Goal: Task Accomplishment & Management: Manage account settings

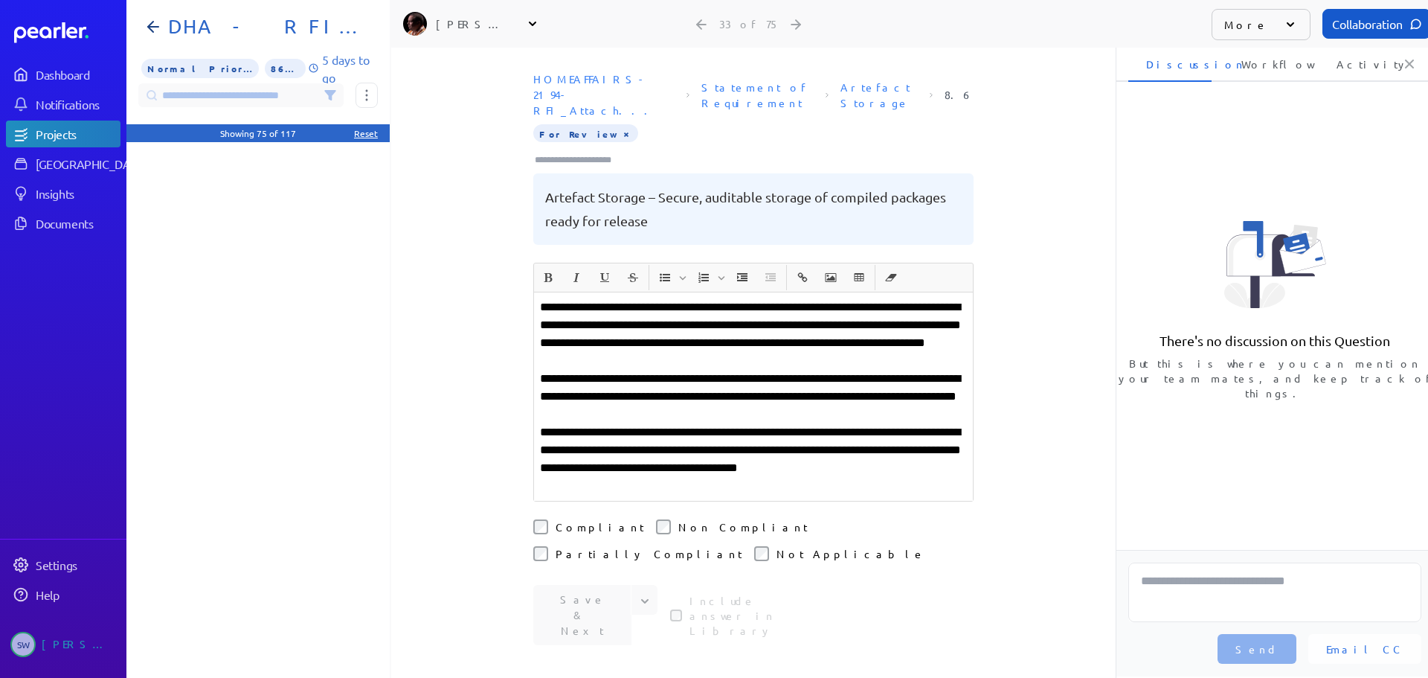
scroll to position [1413, 0]
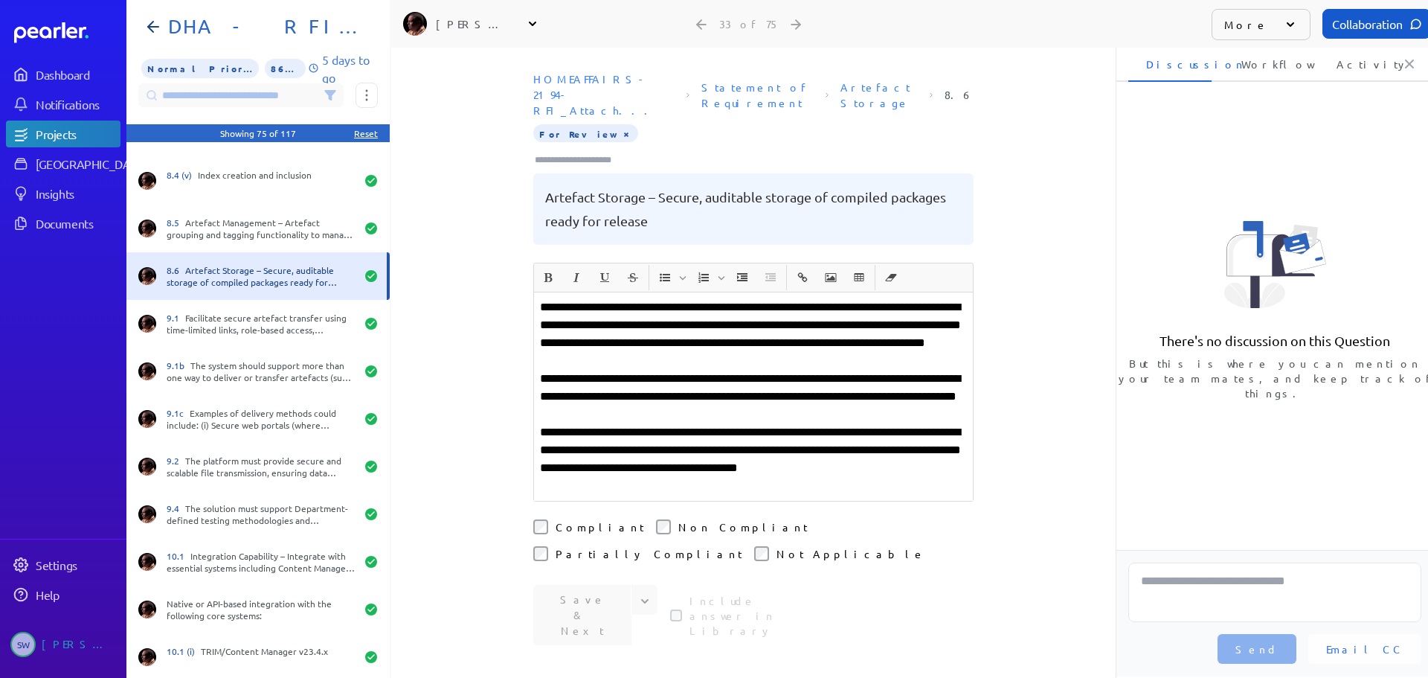
click at [534, 414] on div "**********" at bounding box center [753, 396] width 439 height 208
click at [637, 594] on icon "Expand" at bounding box center [644, 601] width 15 height 15
click at [542, 617] on button "Save" at bounding box center [595, 632] width 125 height 30
click at [620, 126] on button "×" at bounding box center [626, 133] width 12 height 15
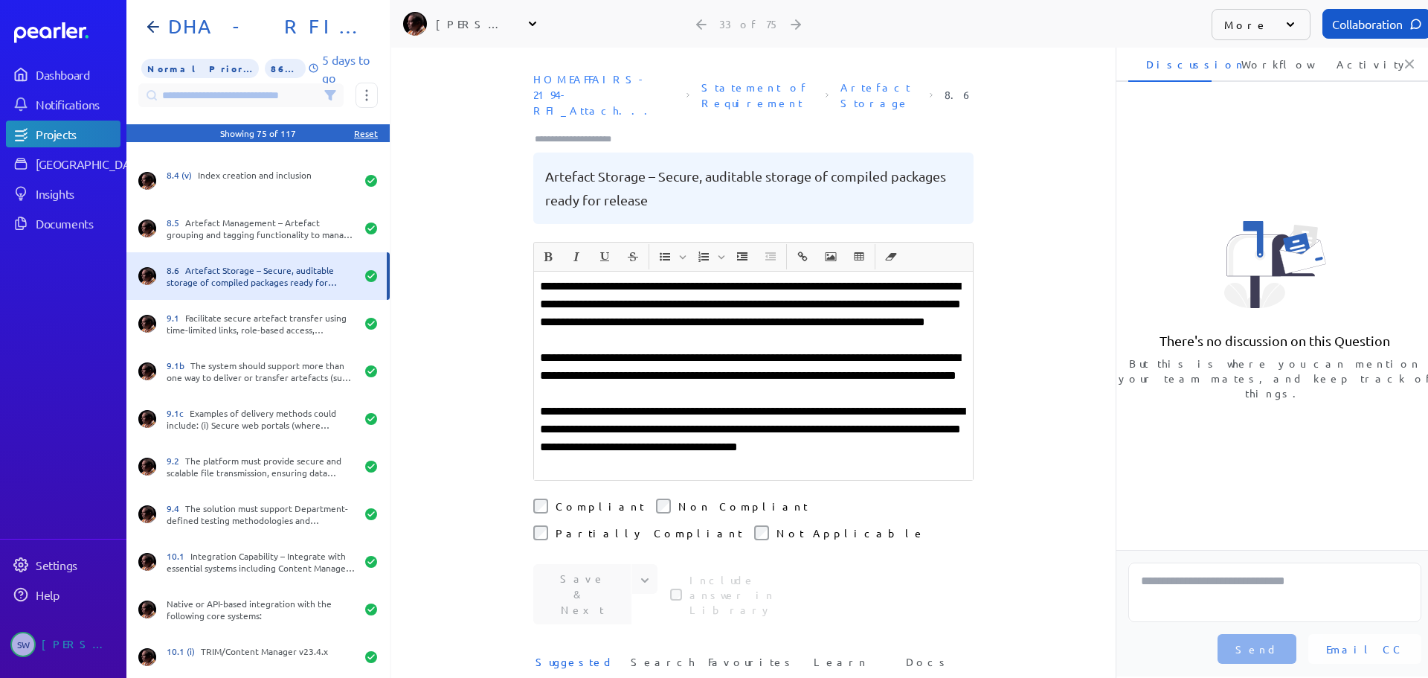
click at [571, 132] on input "Type here to add tags" at bounding box center [579, 139] width 92 height 15
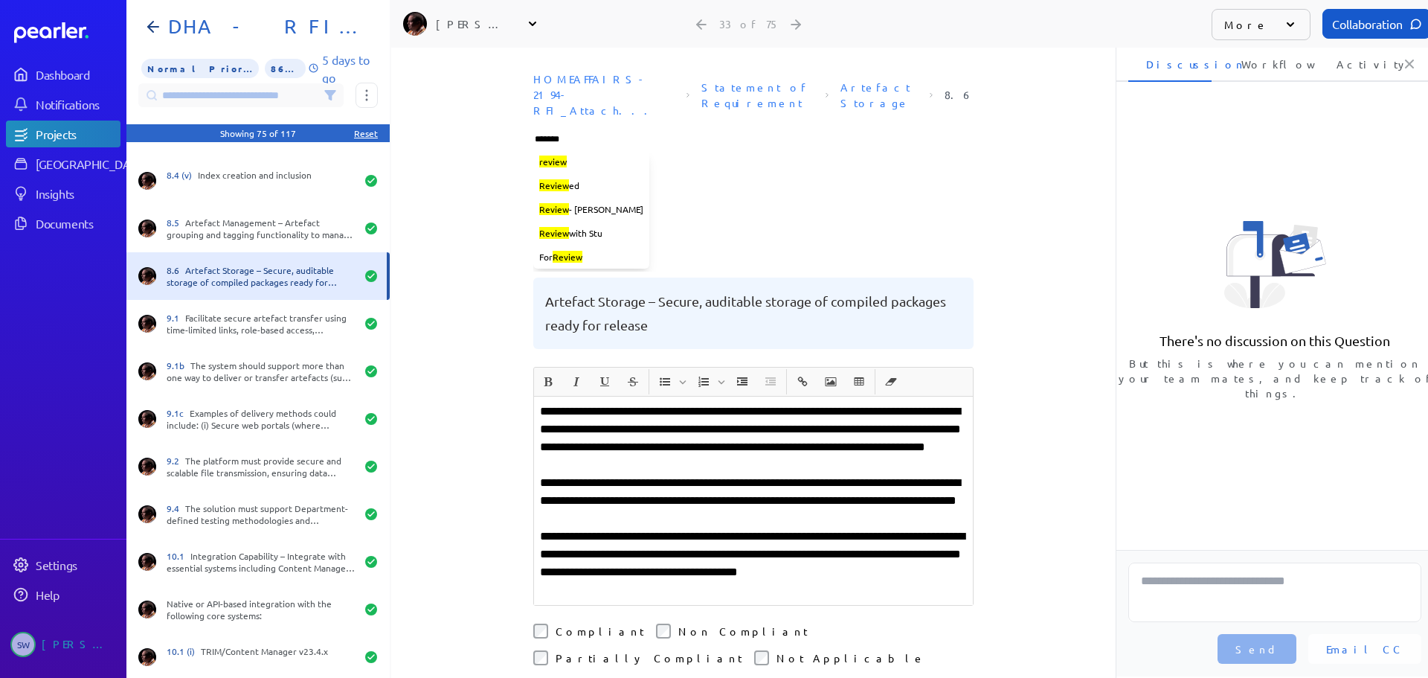
type input "********"
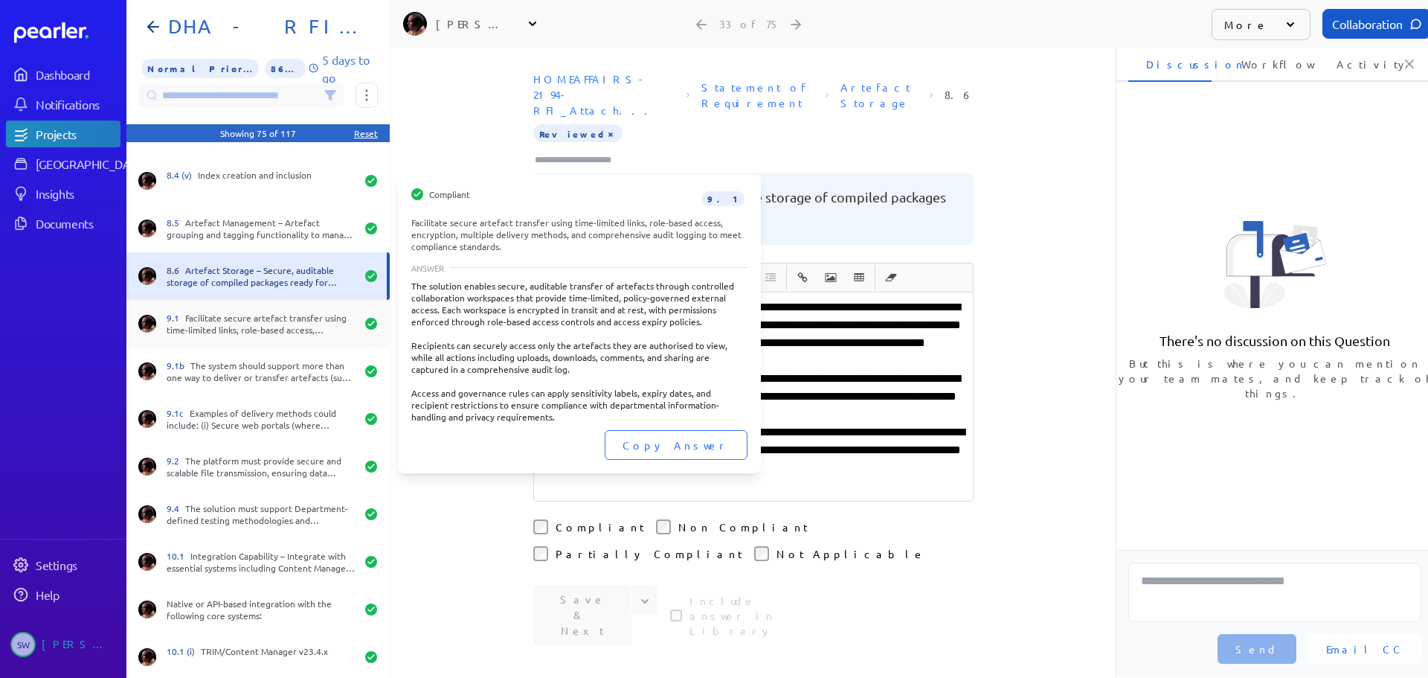
click at [284, 318] on div "9.1 Facilitate secure artefact transfer using time-limited links, role-based ac…" at bounding box center [261, 324] width 189 height 24
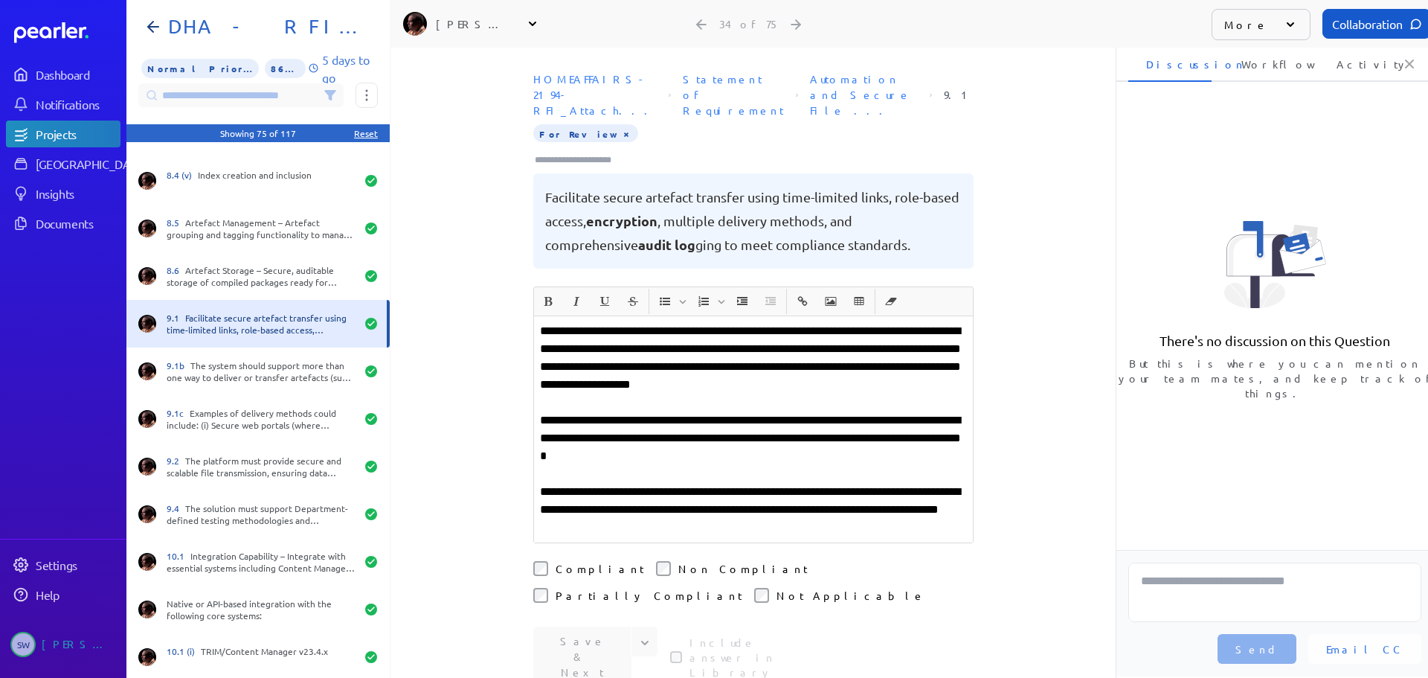
click at [620, 126] on button "×" at bounding box center [626, 133] width 12 height 15
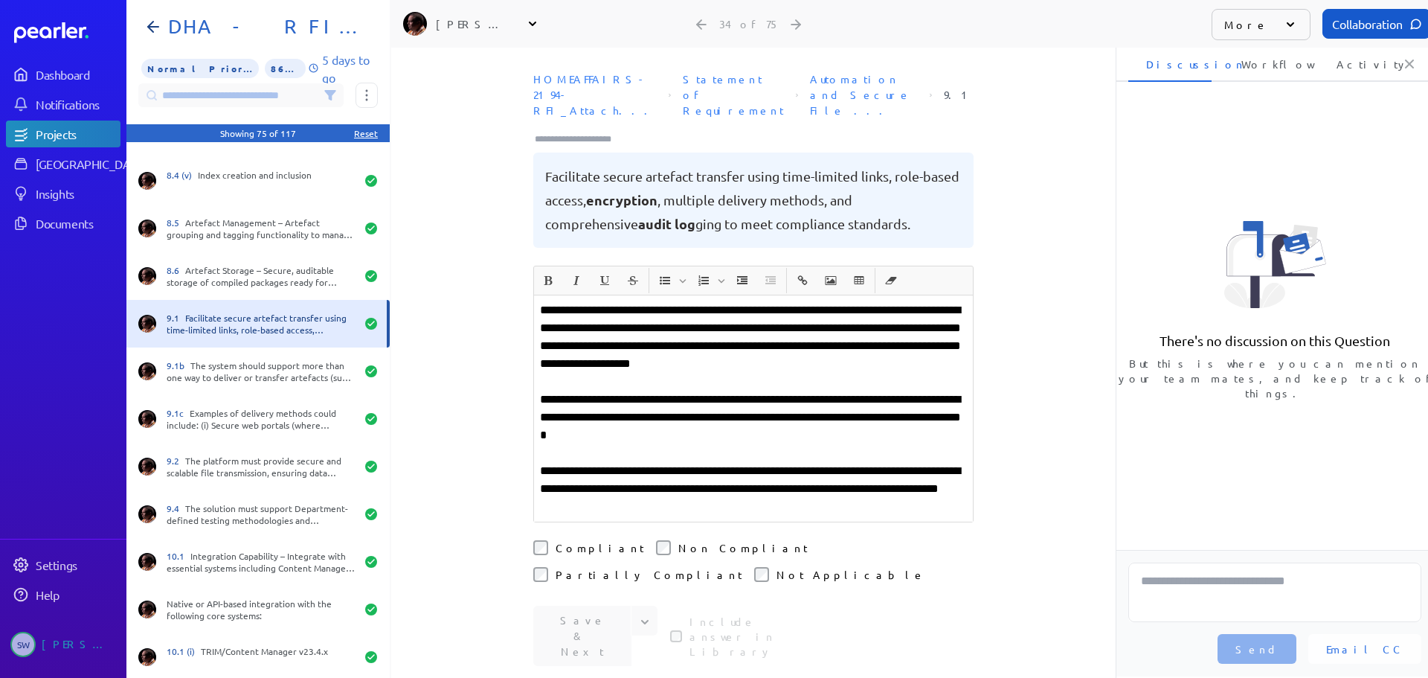
click at [588, 132] on input "Type here to add tags" at bounding box center [579, 139] width 92 height 15
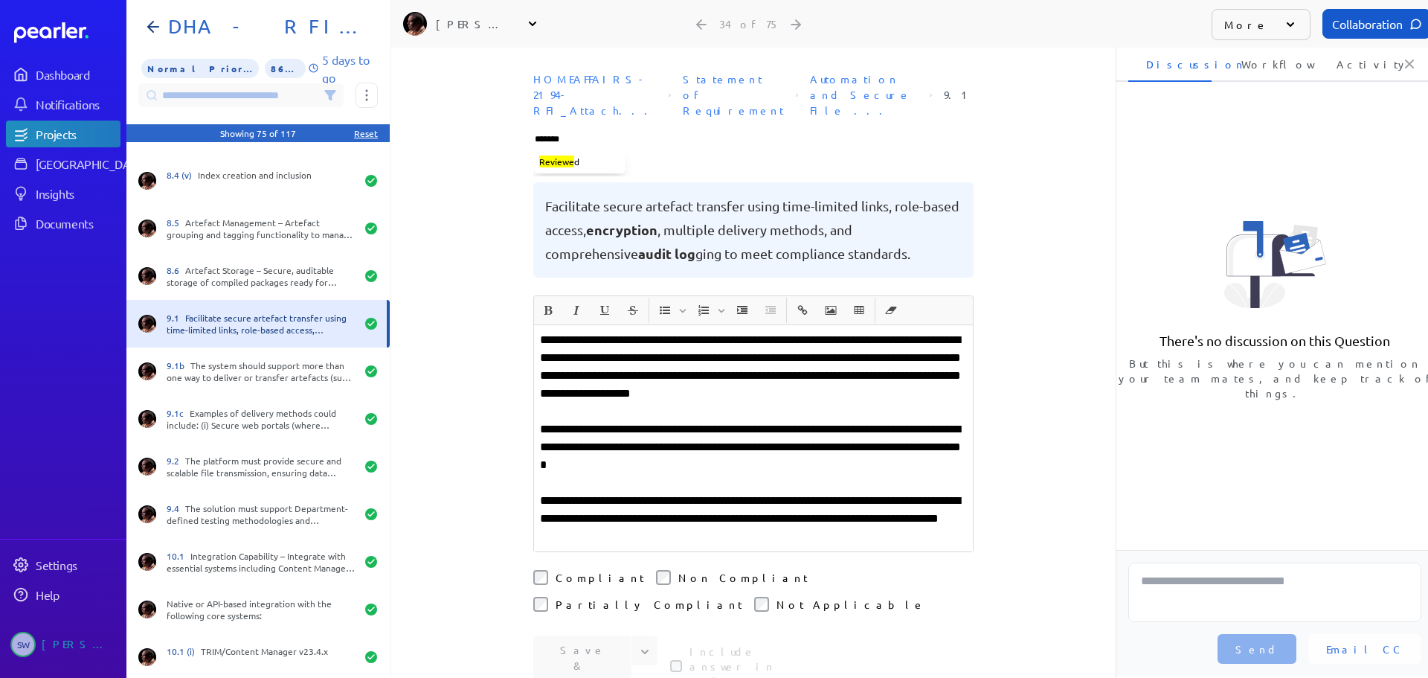
type input "********"
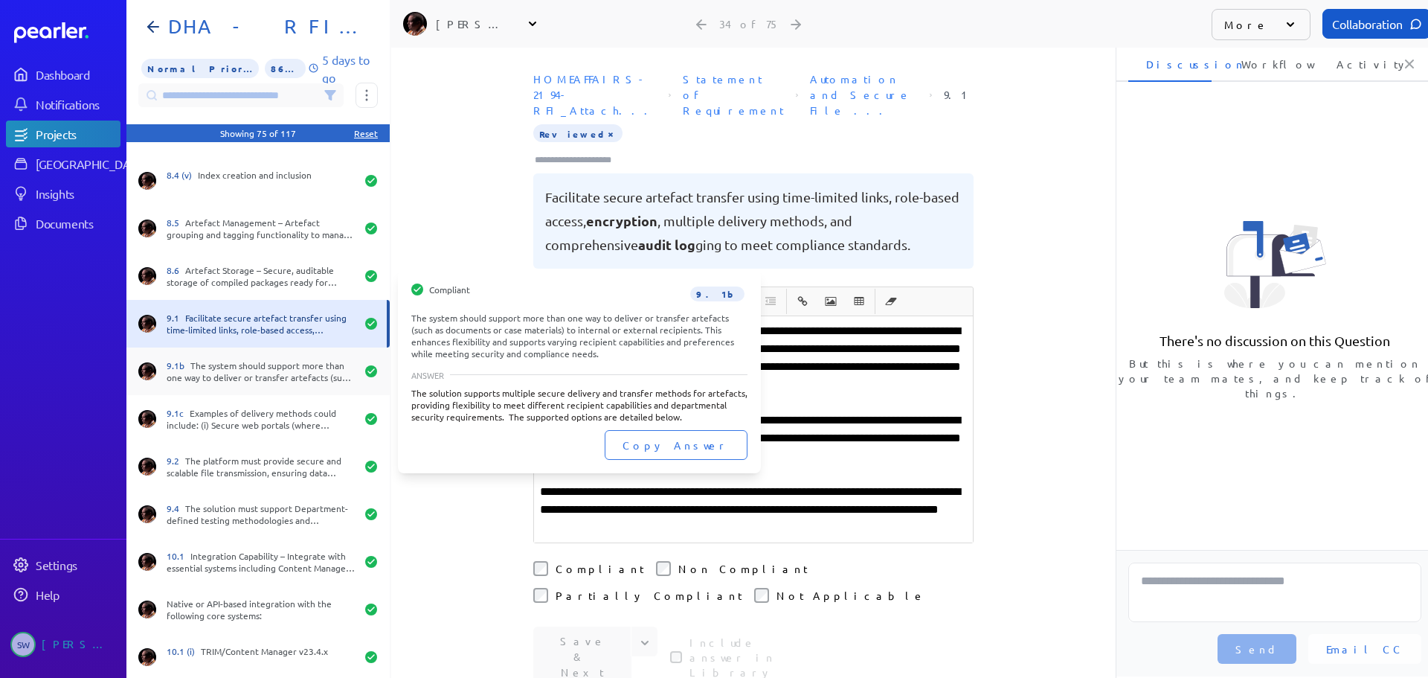
click at [241, 369] on div "9.1b The system should support more than one way to deliver or transfer artefac…" at bounding box center [261, 371] width 189 height 24
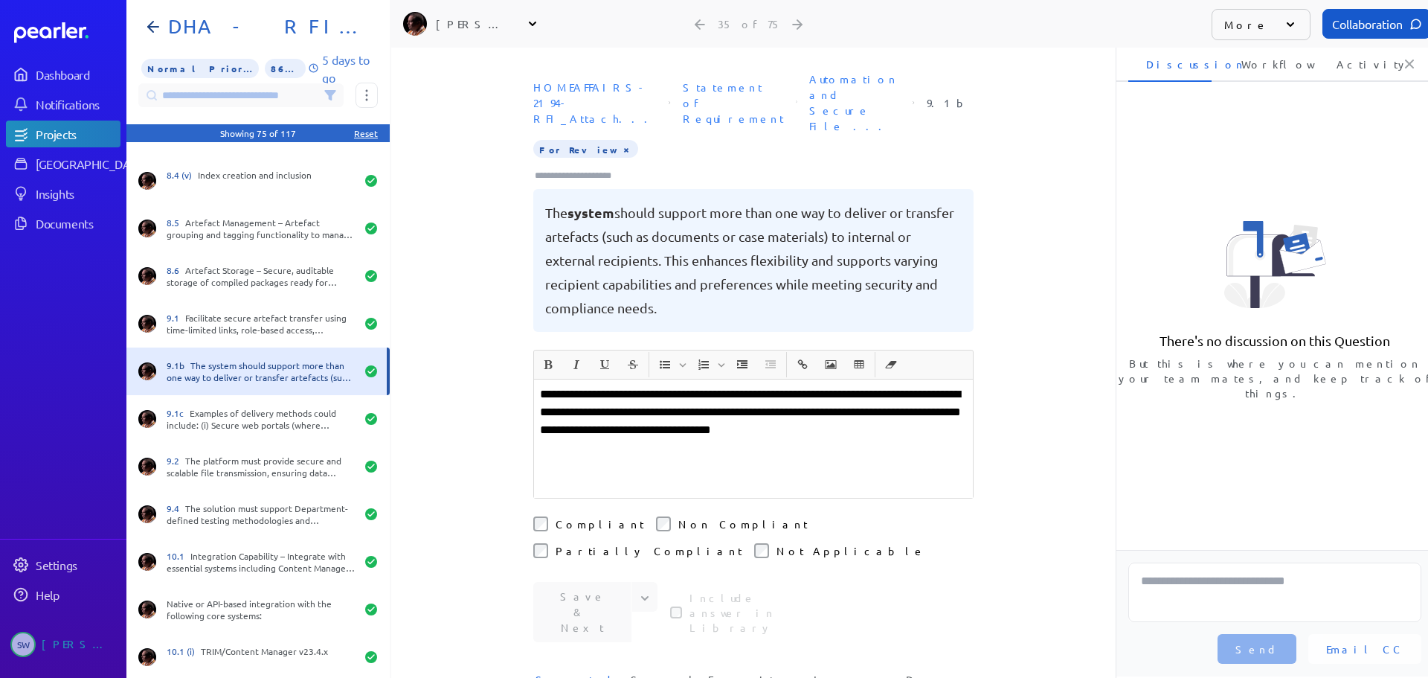
click at [620, 141] on button "×" at bounding box center [626, 148] width 12 height 15
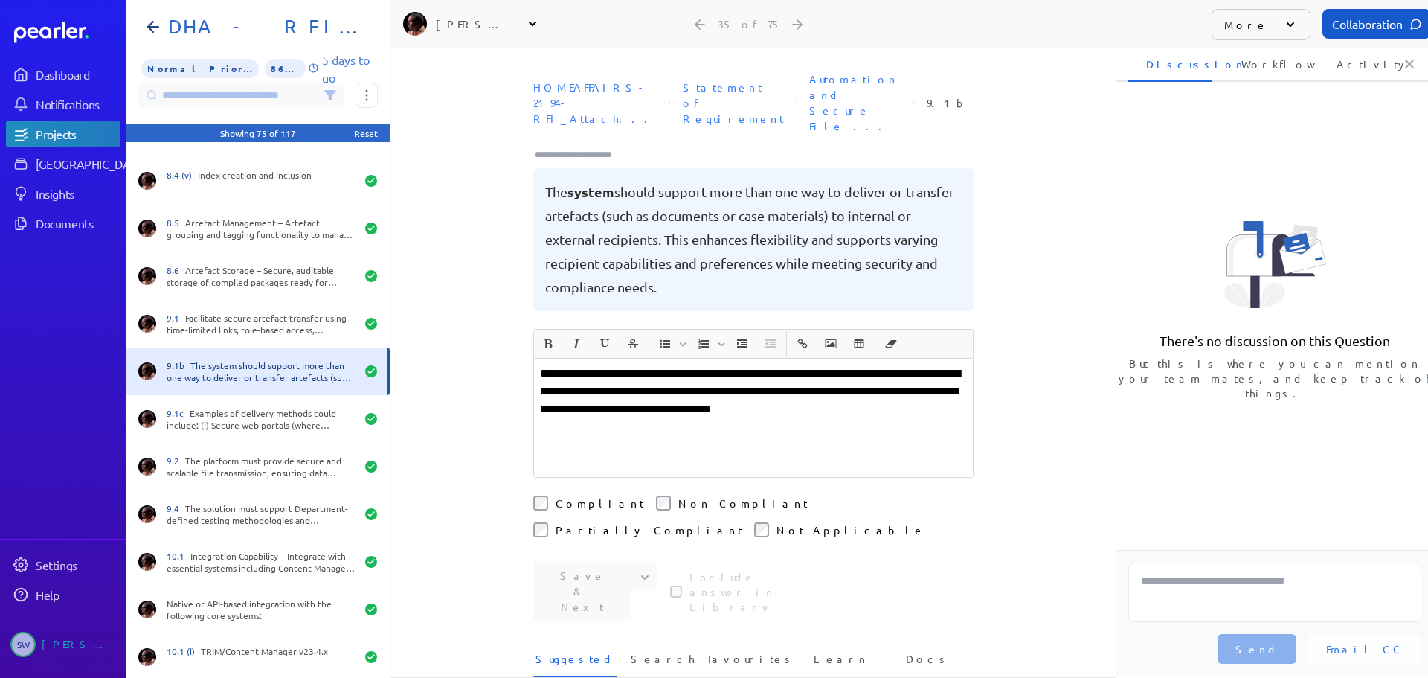
click at [582, 147] on input "Type here to add tags" at bounding box center [579, 154] width 92 height 15
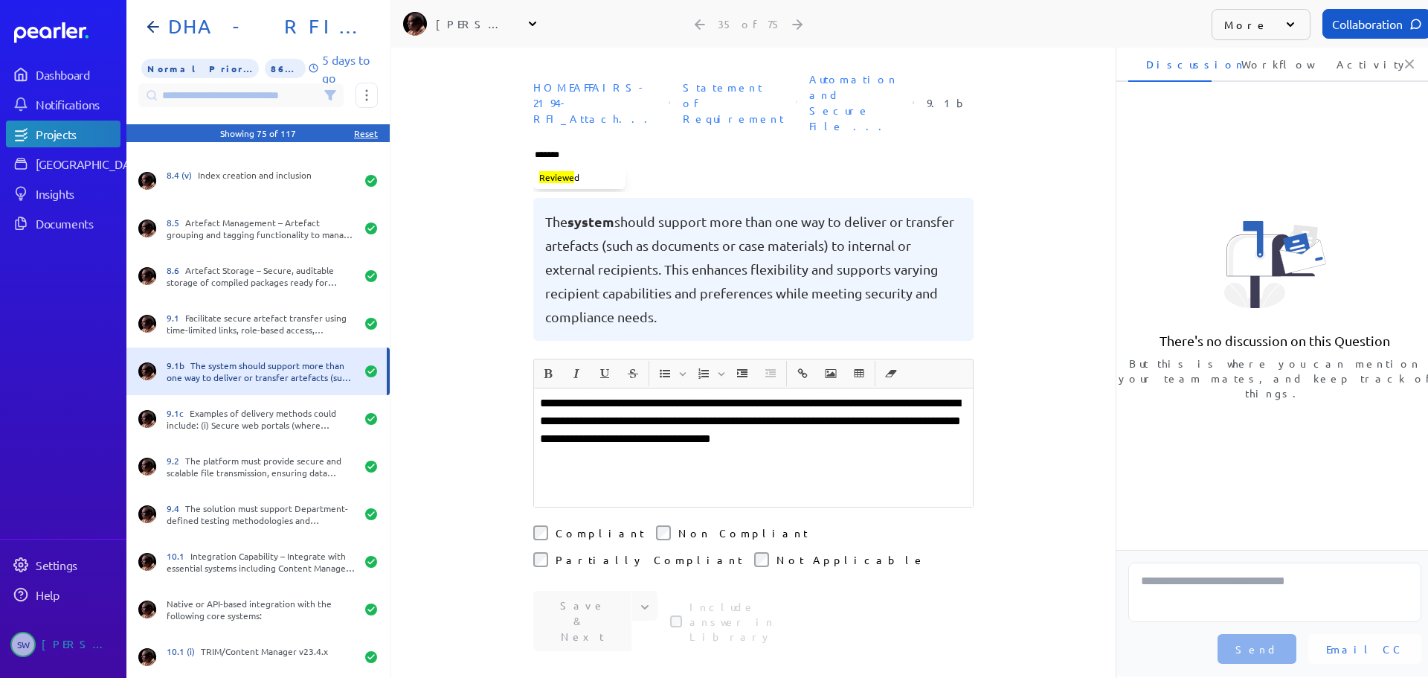
type input "********"
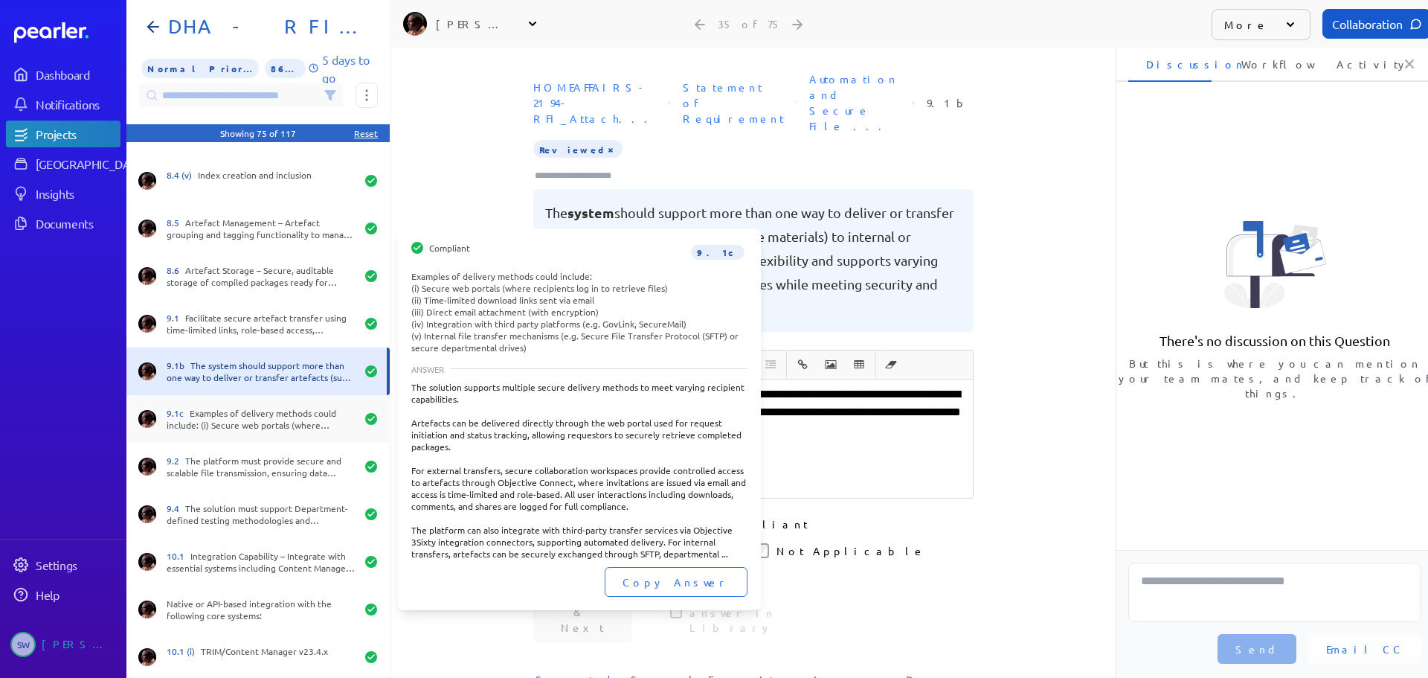
click at [186, 414] on span "9.1c" at bounding box center [178, 413] width 23 height 12
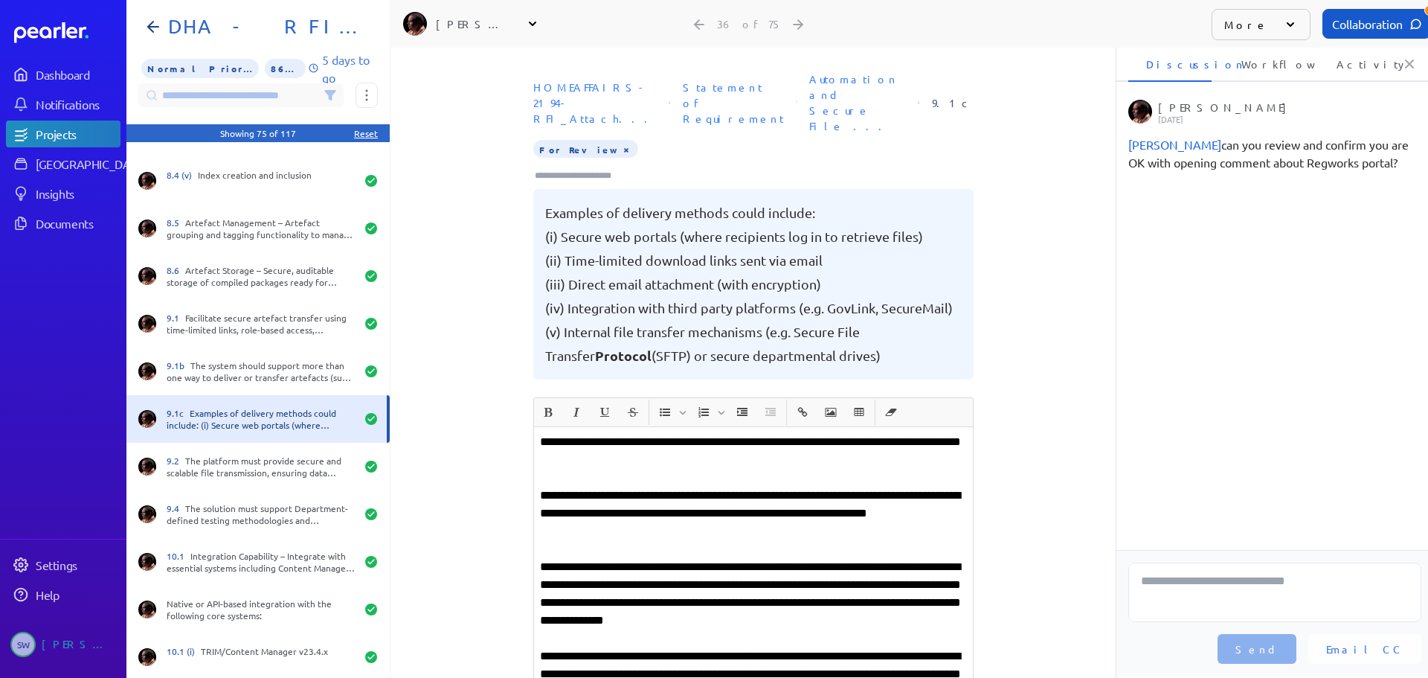
click at [620, 141] on button "×" at bounding box center [626, 148] width 12 height 15
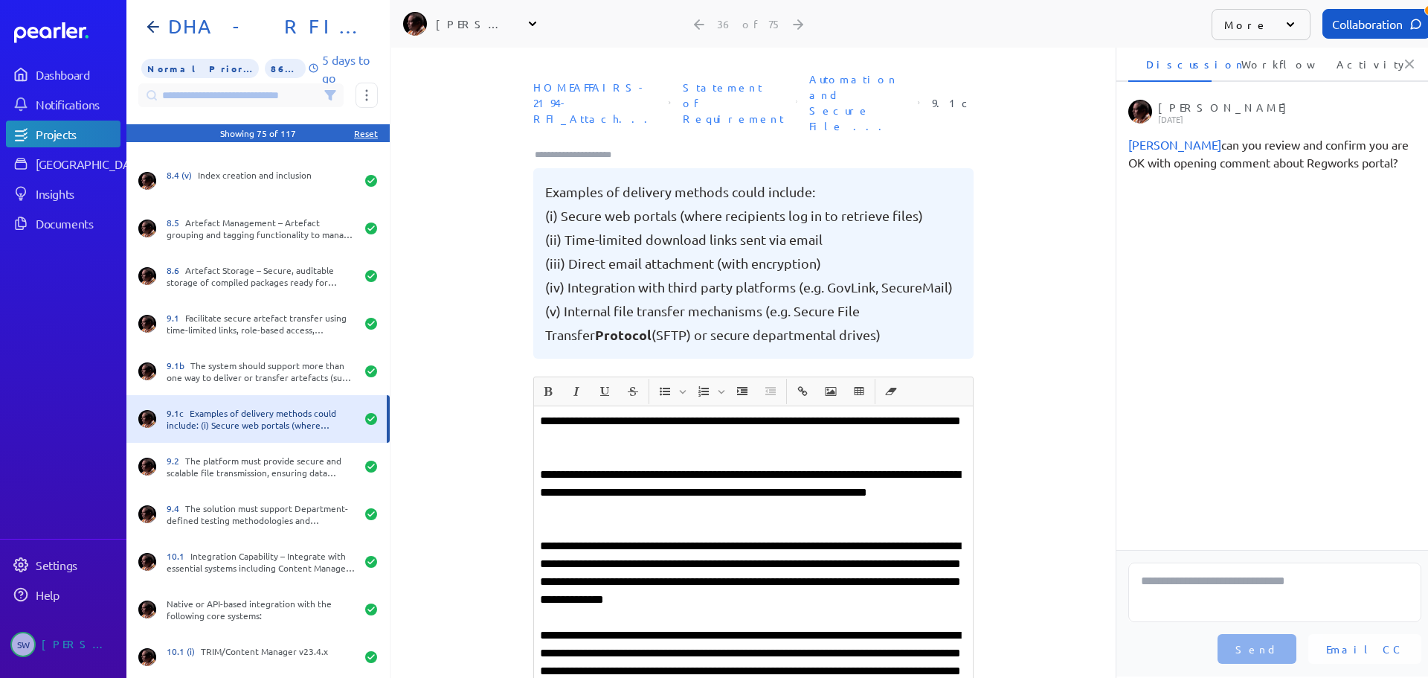
click at [580, 147] on input "Type here to add tags" at bounding box center [579, 154] width 92 height 15
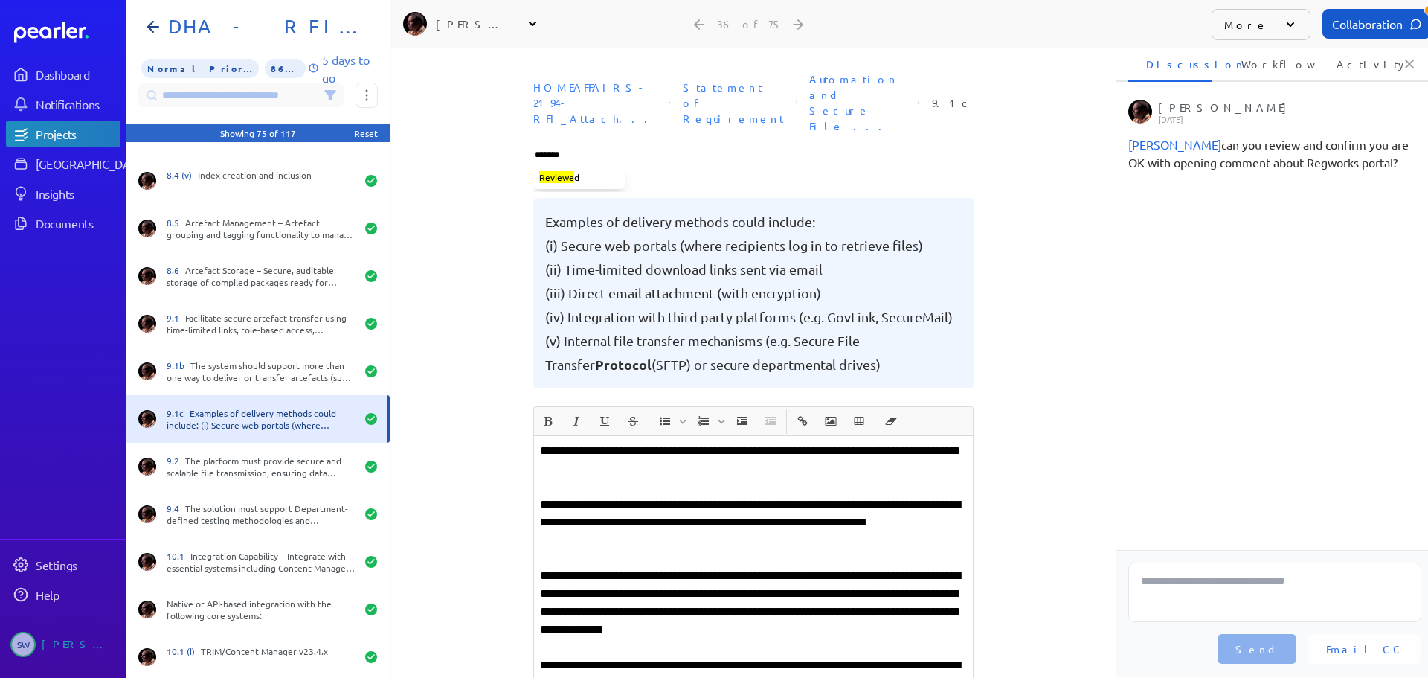
type input "********"
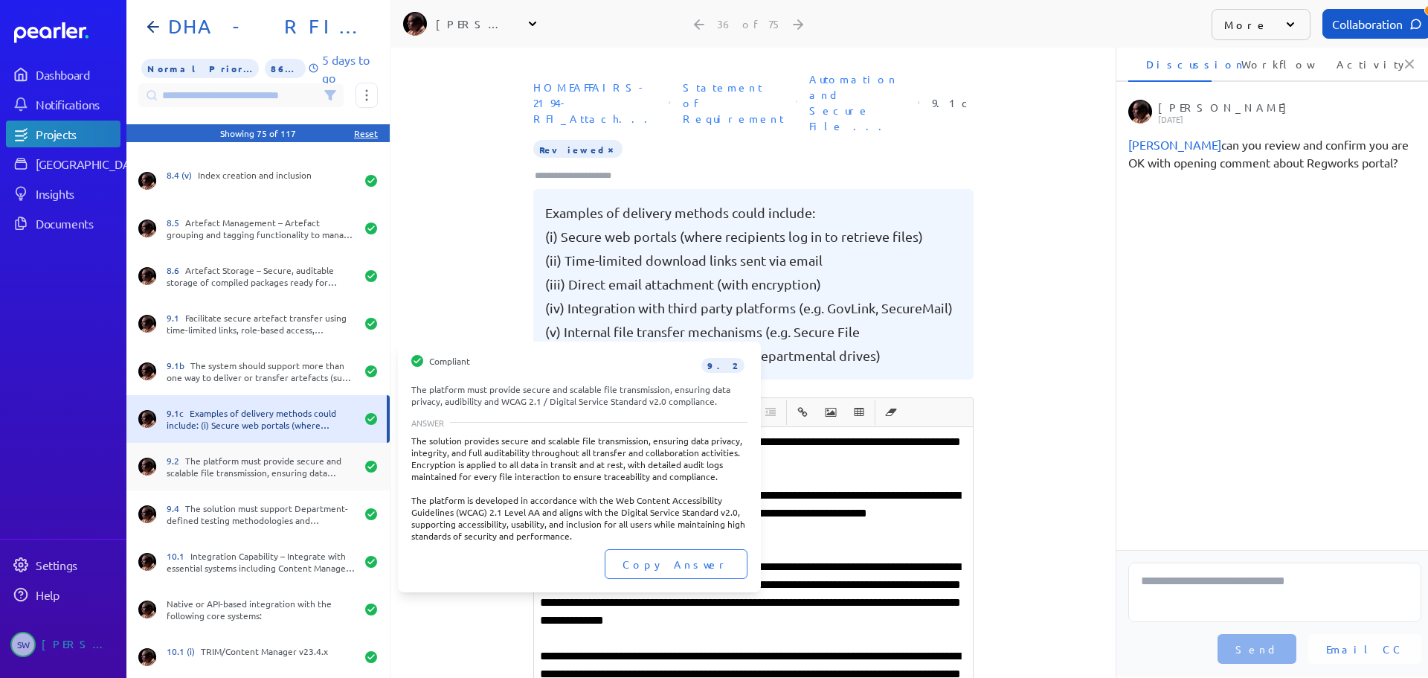
click at [248, 475] on div "9.2 The platform must provide secure and scalable file transmission, ensuring d…" at bounding box center [261, 467] width 189 height 24
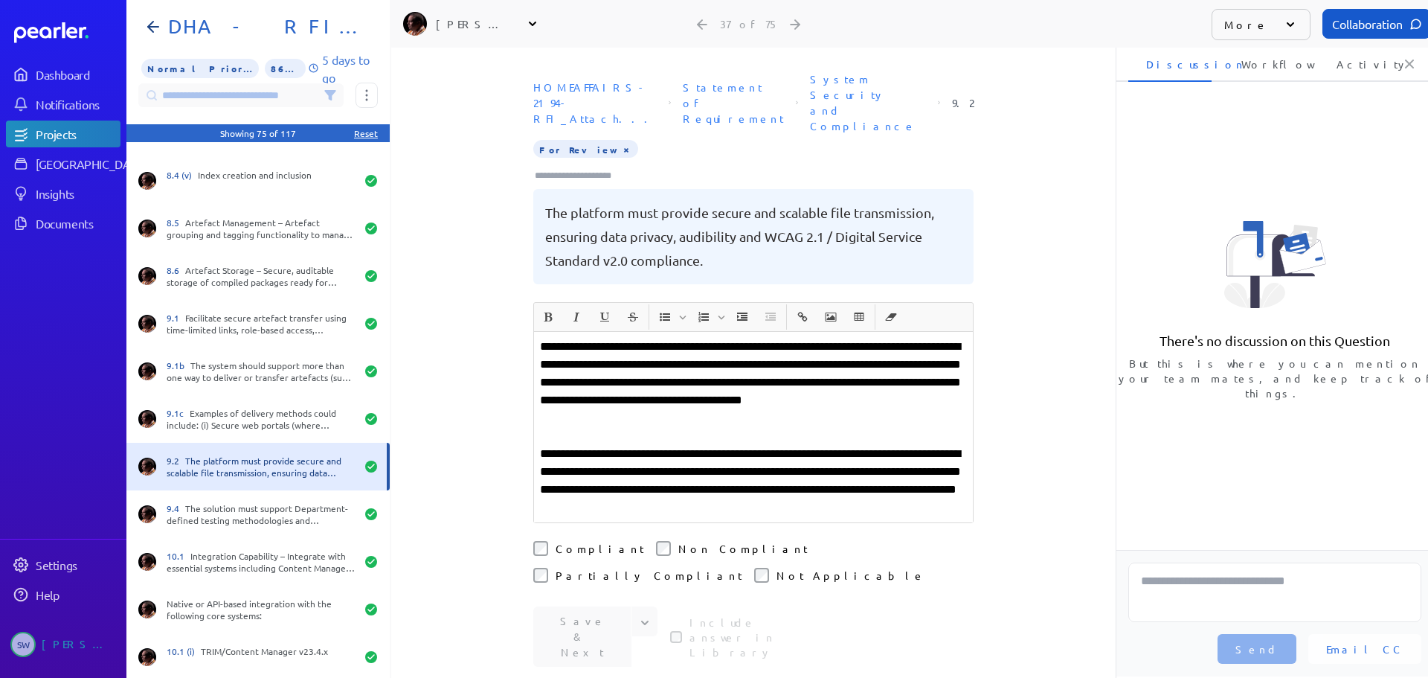
click at [620, 141] on button "×" at bounding box center [626, 148] width 12 height 15
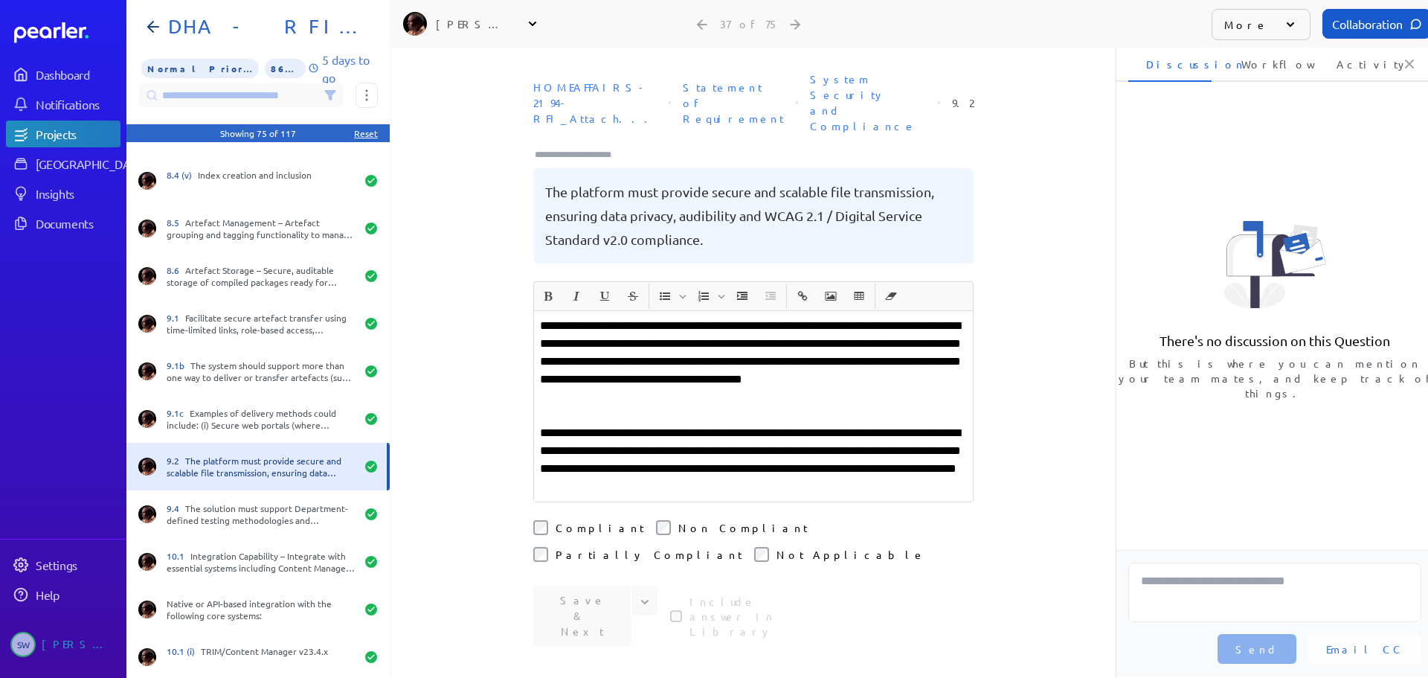
click at [581, 147] on input "Type here to add tags" at bounding box center [579, 154] width 92 height 15
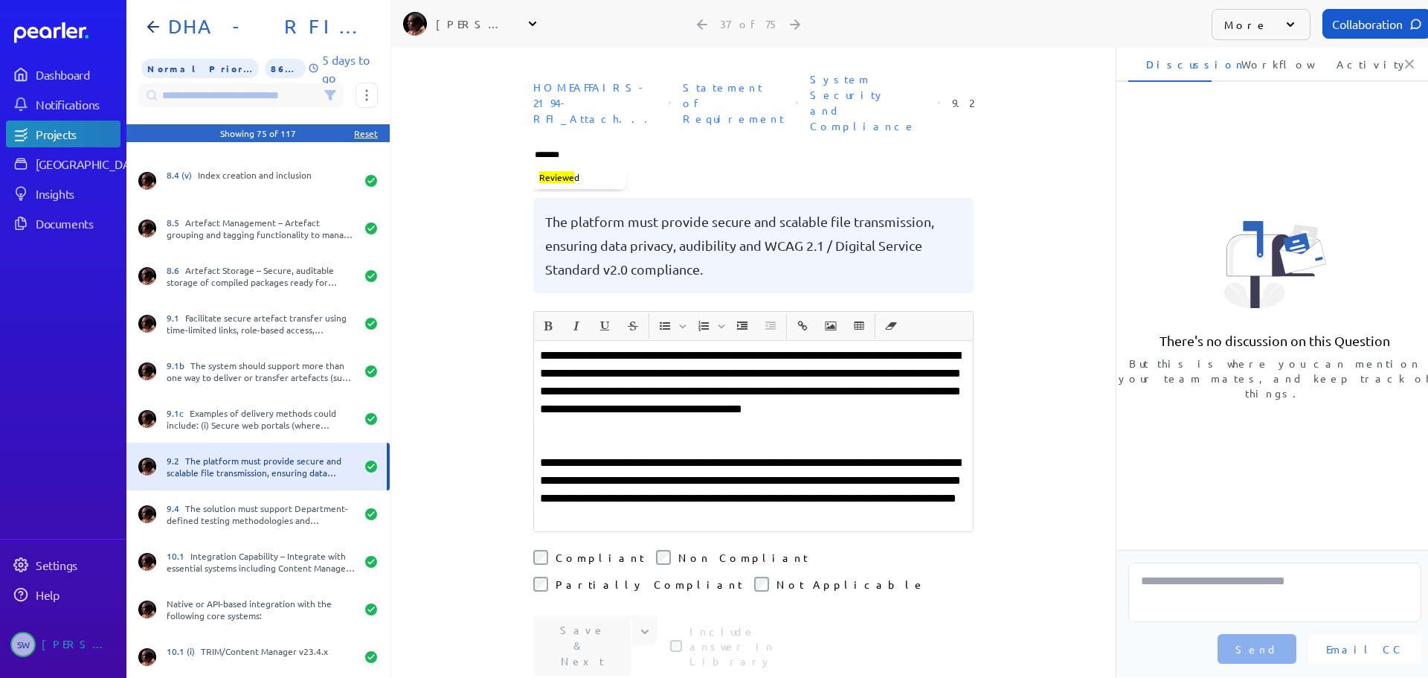
type input "********"
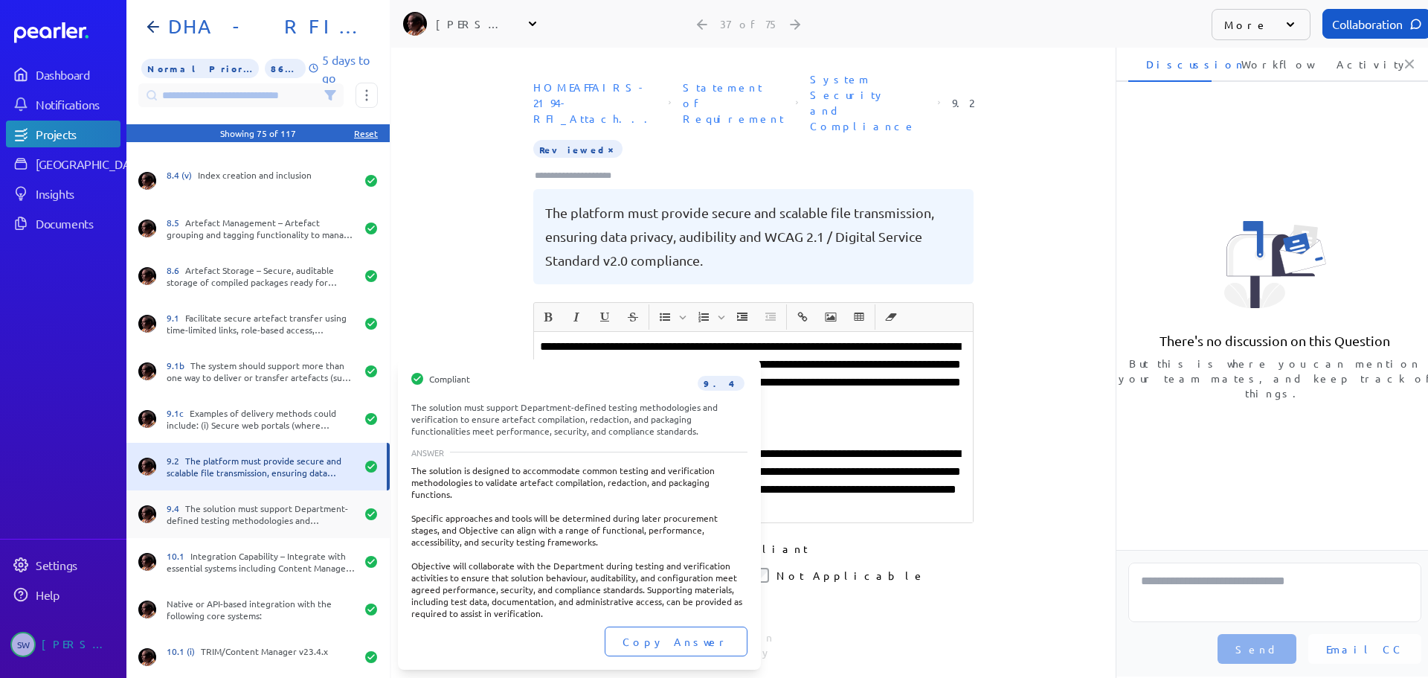
click at [282, 508] on div "9.4 The solution must support Department-defined testing methodologies and veri…" at bounding box center [261, 514] width 189 height 24
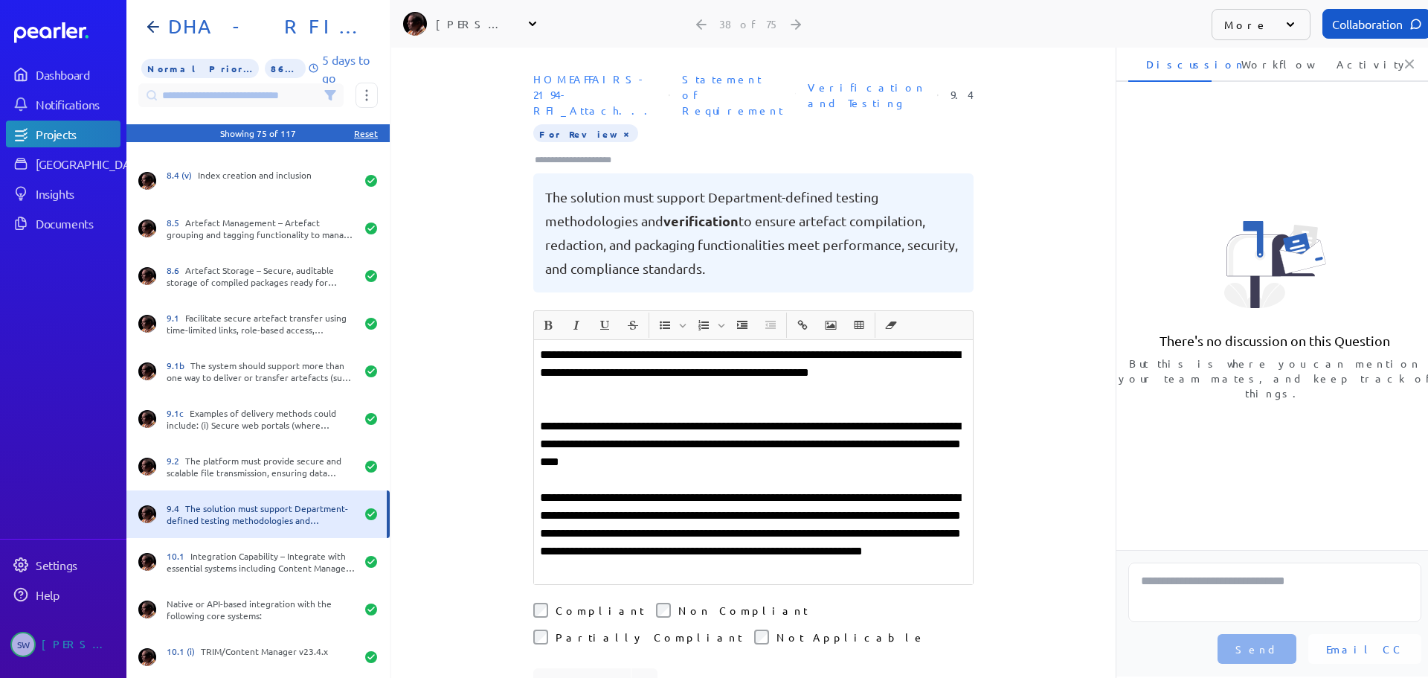
click at [620, 126] on button "×" at bounding box center [626, 133] width 12 height 15
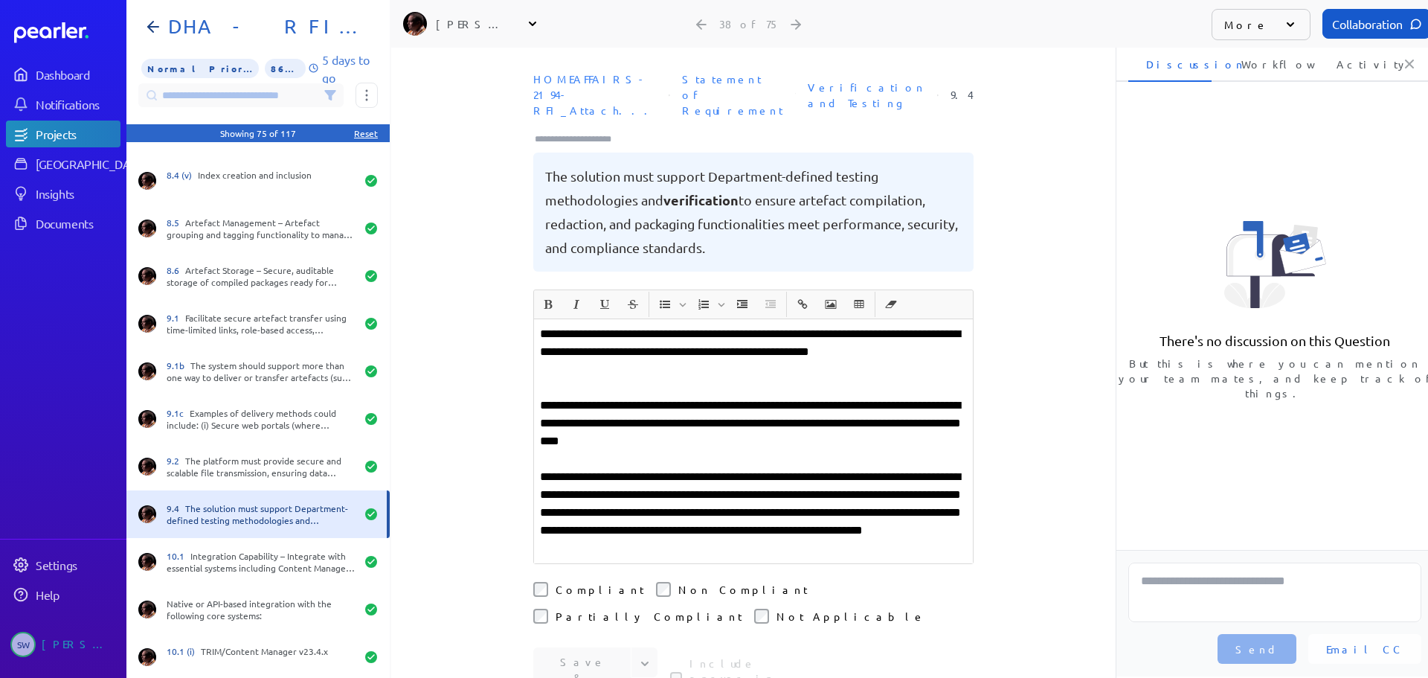
click at [580, 132] on input "Type here to add tags" at bounding box center [579, 139] width 92 height 15
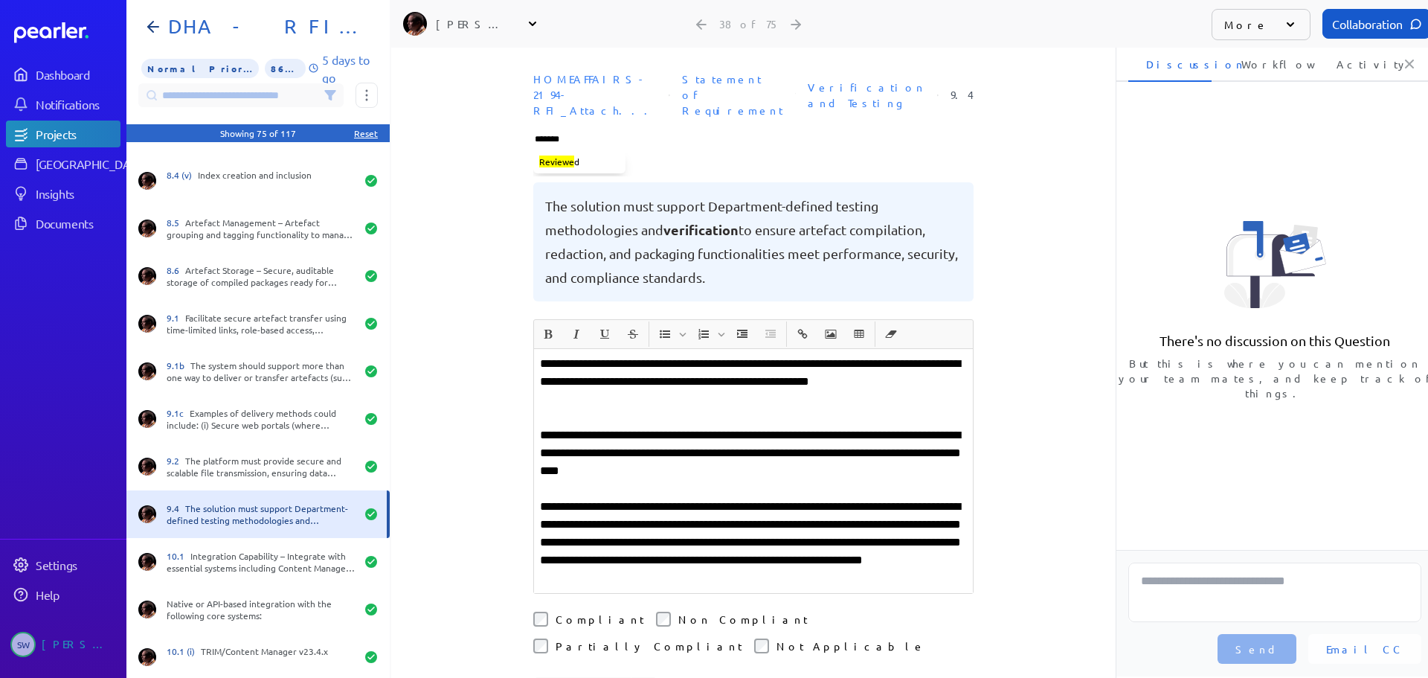
type input "********"
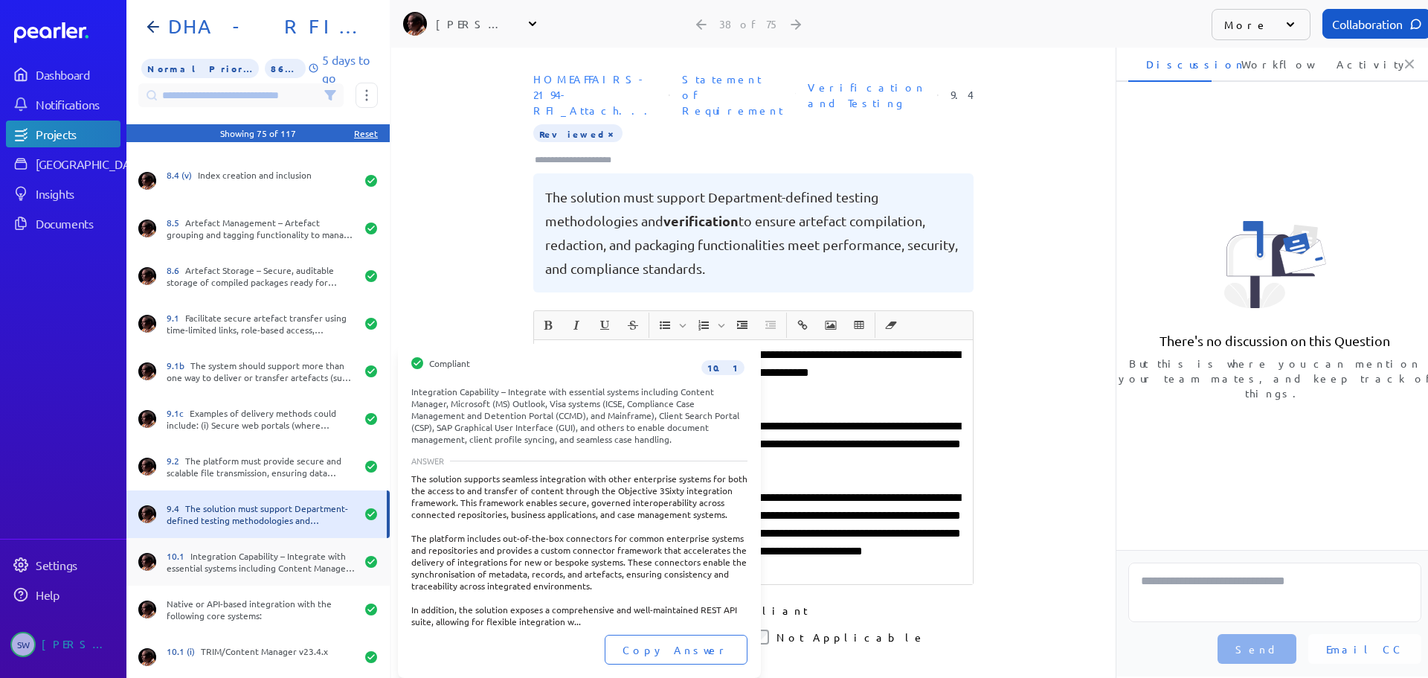
click at [222, 567] on div "10.1 Integration Capability – Integrate with essential systems including Conten…" at bounding box center [261, 562] width 189 height 24
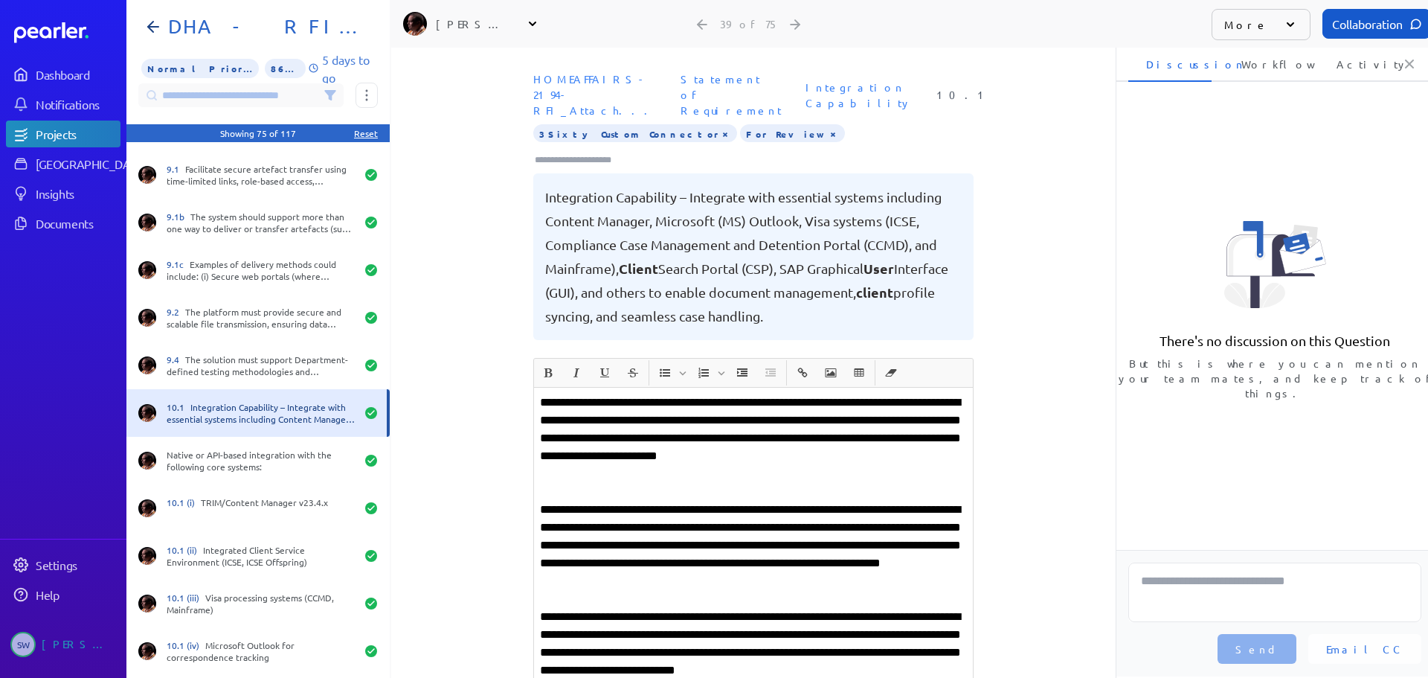
click at [827, 126] on button "×" at bounding box center [833, 133] width 12 height 15
click at [603, 152] on input "Type here to add tags" at bounding box center [579, 159] width 92 height 15
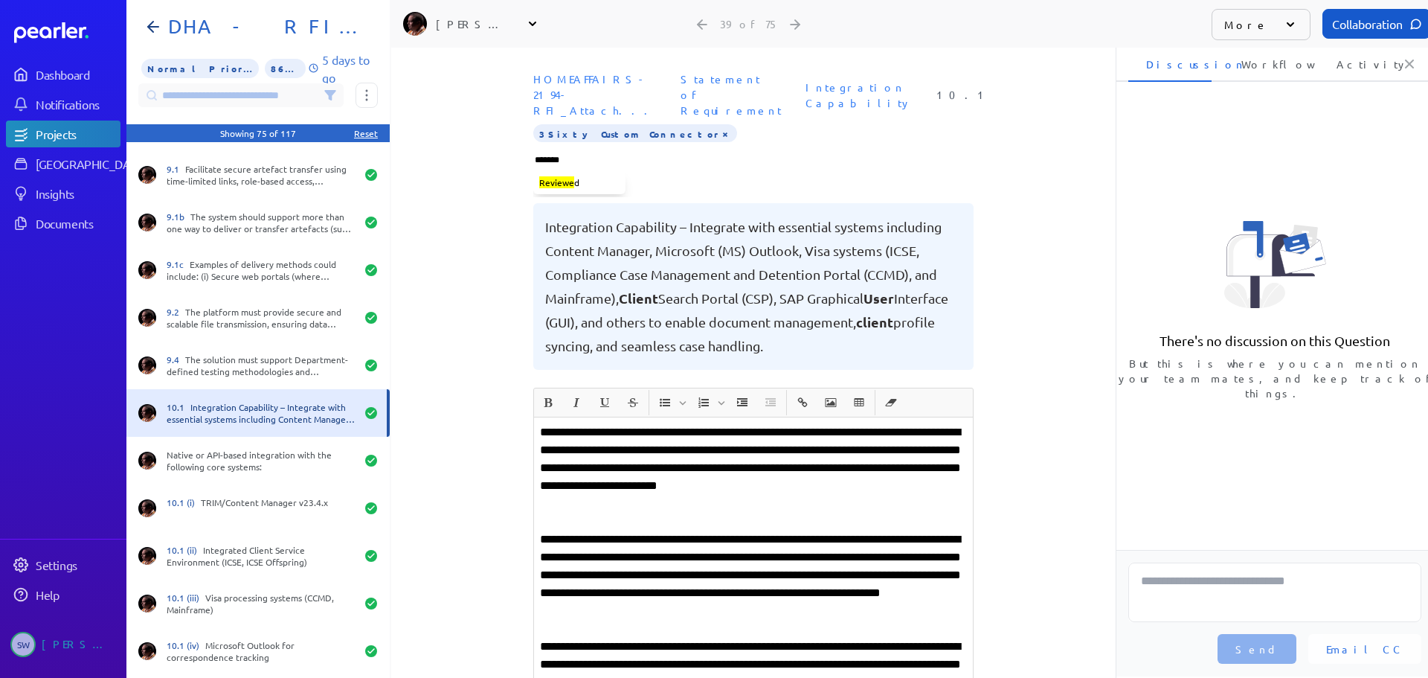
type input "********"
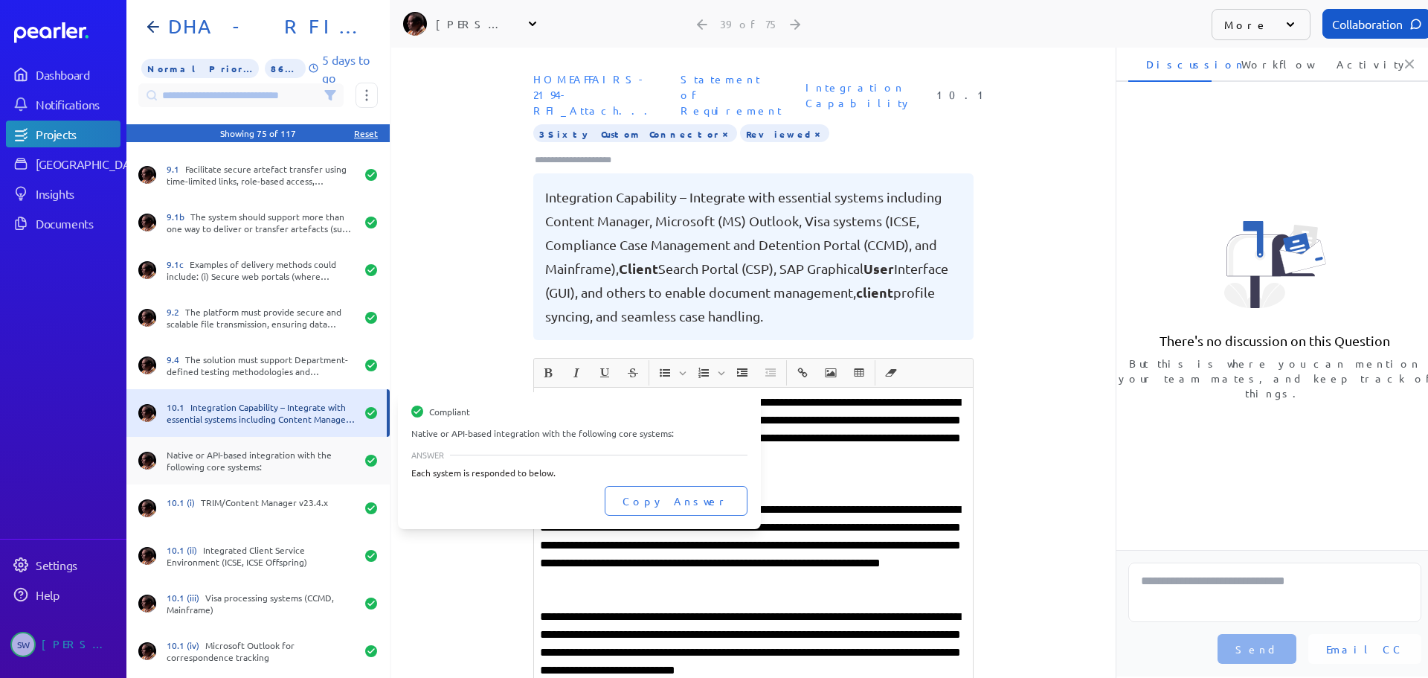
click at [243, 466] on div "Native or API-based integration with the following core systems:" at bounding box center [261, 461] width 189 height 24
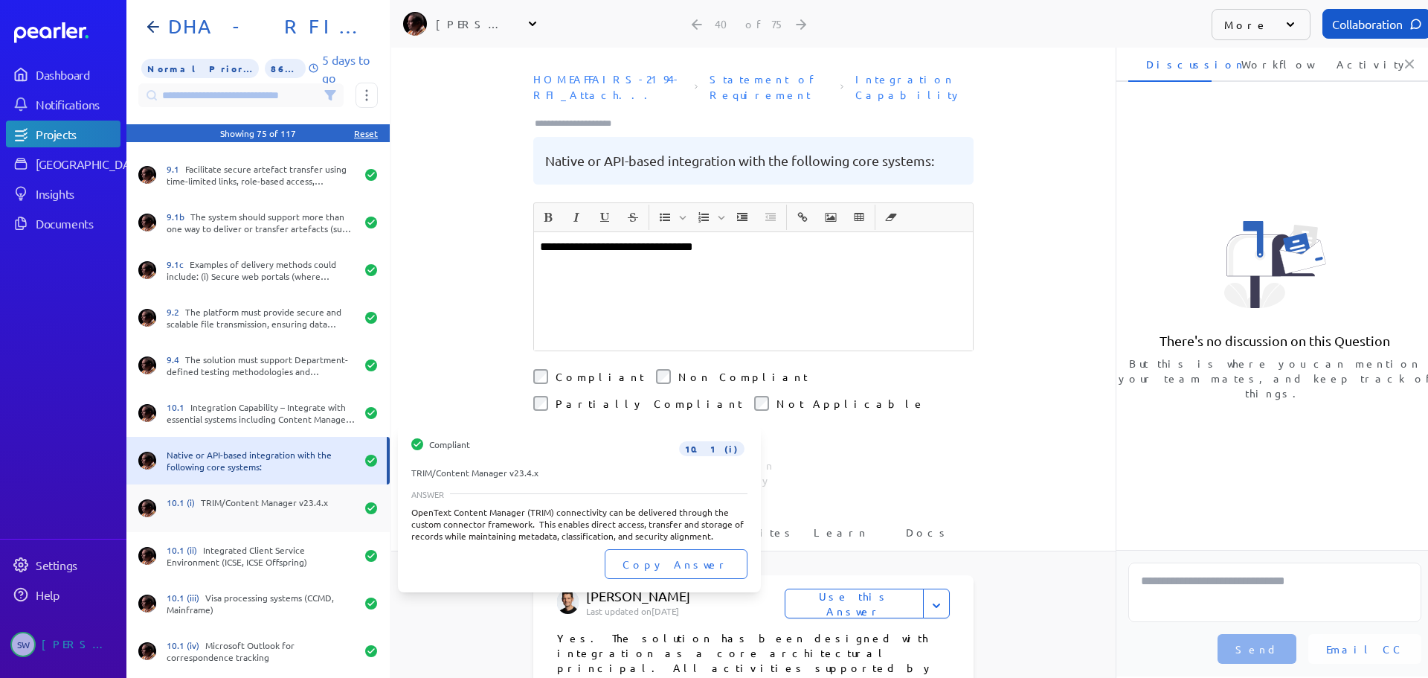
click at [262, 516] on div "10.1 (i) TRIM/Content Manager v23.4.x" at bounding box center [261, 508] width 189 height 24
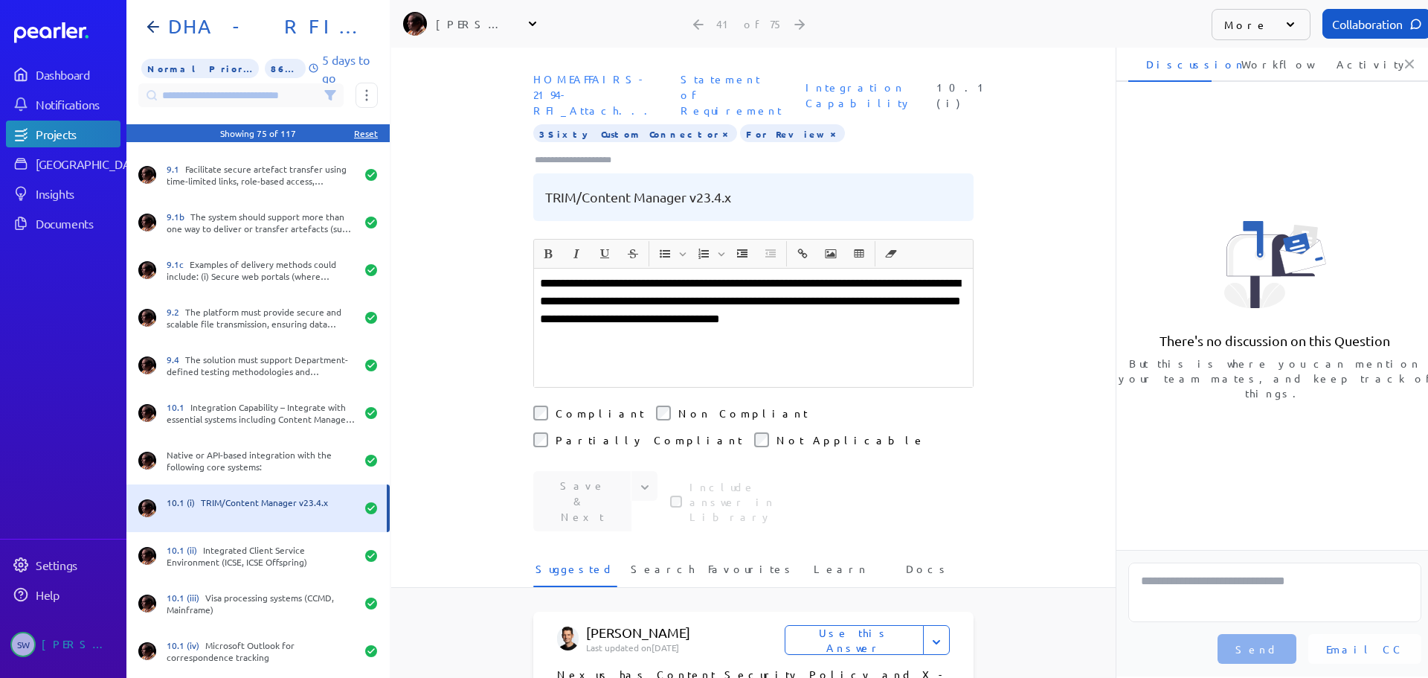
click at [827, 126] on button "×" at bounding box center [833, 133] width 12 height 15
click at [600, 152] on input "Type here to add tags" at bounding box center [579, 159] width 92 height 15
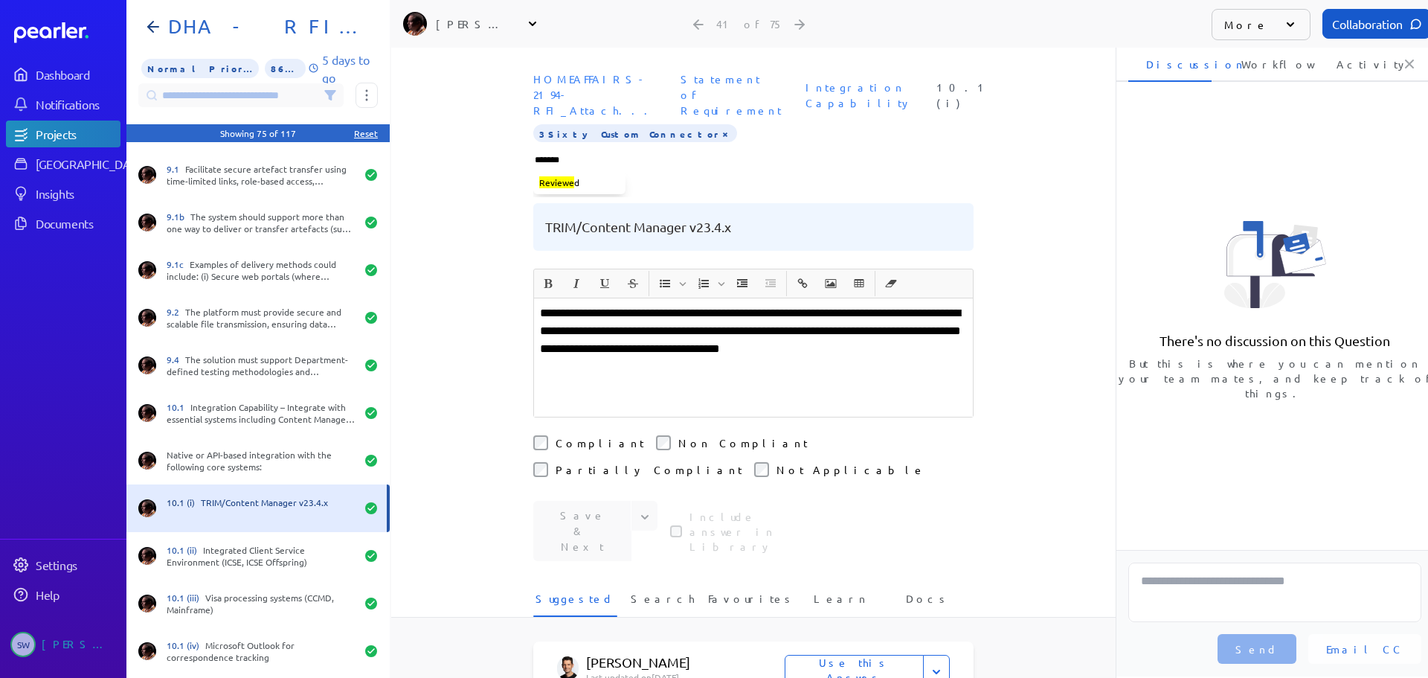
type input "********"
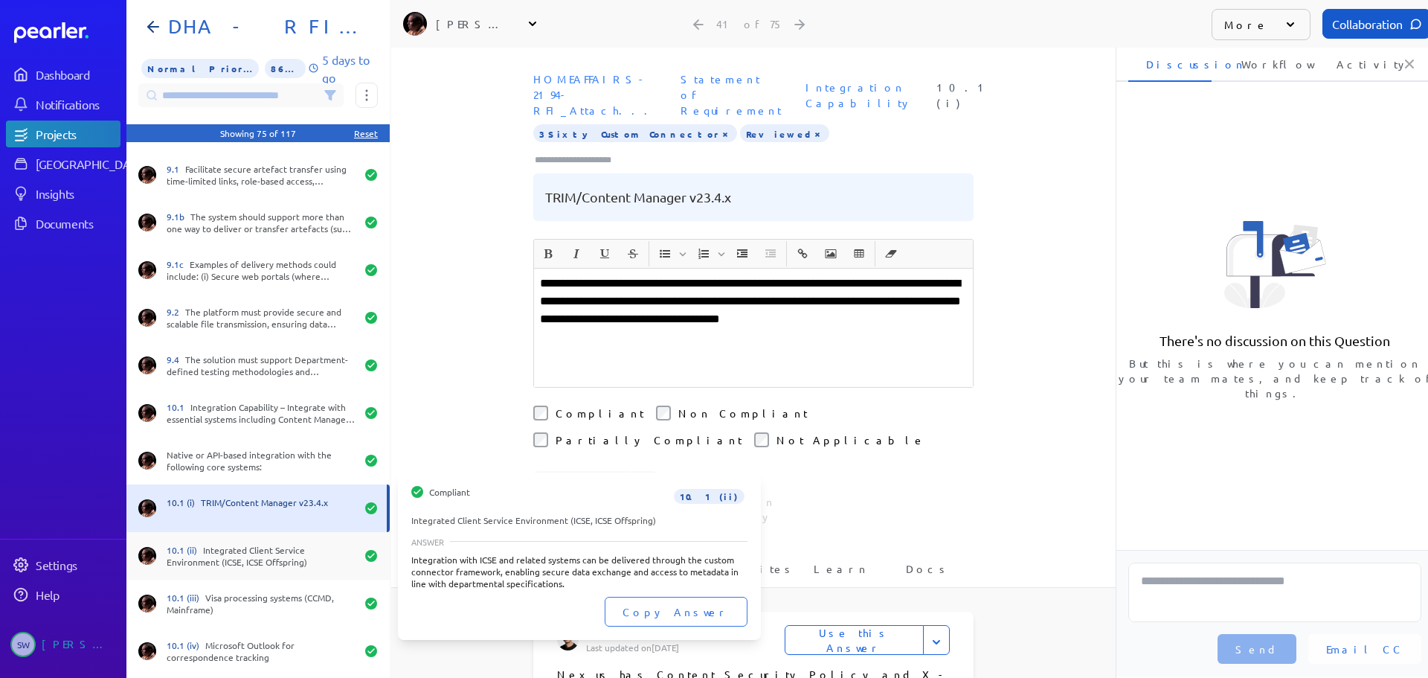
click at [237, 550] on div "10.1 (ii) Integrated Client Service Environment (ICSE, ICSE Offspring)" at bounding box center [261, 556] width 189 height 24
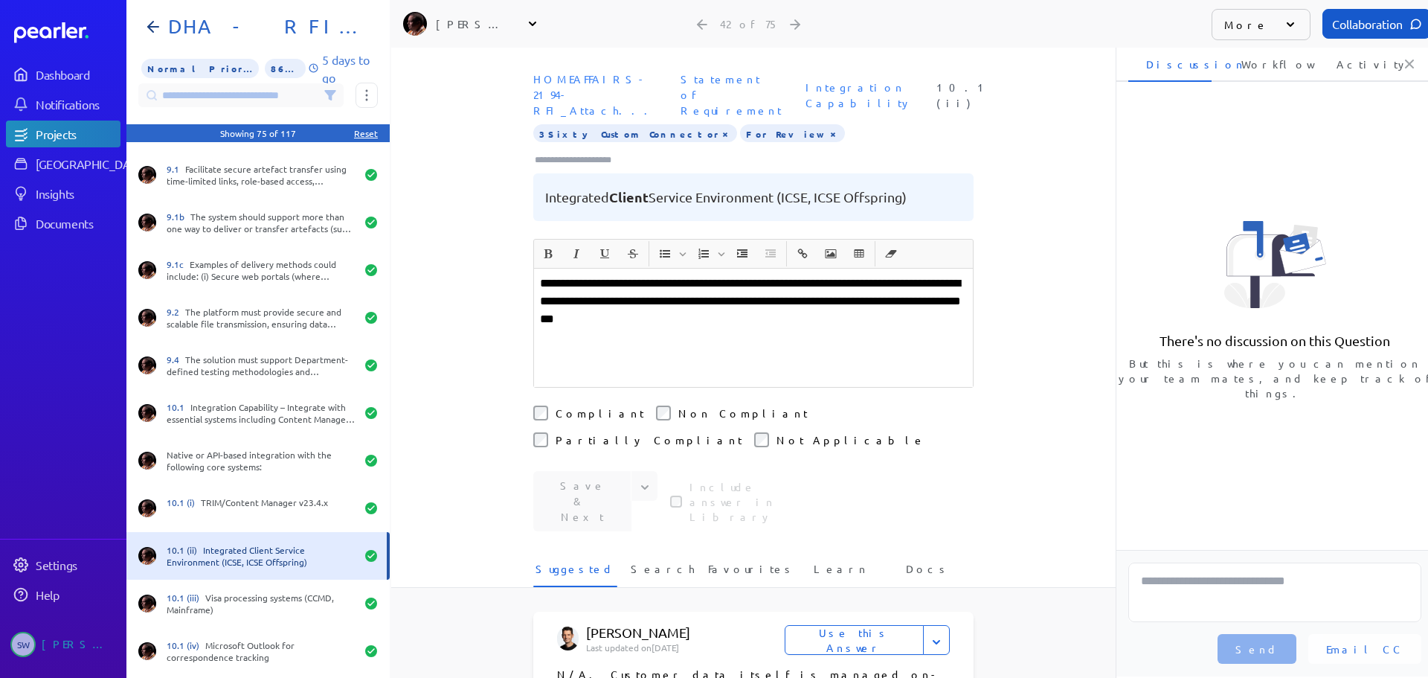
click at [827, 126] on button "×" at bounding box center [833, 133] width 12 height 15
click at [619, 152] on input "Type here to add tags" at bounding box center [579, 159] width 92 height 15
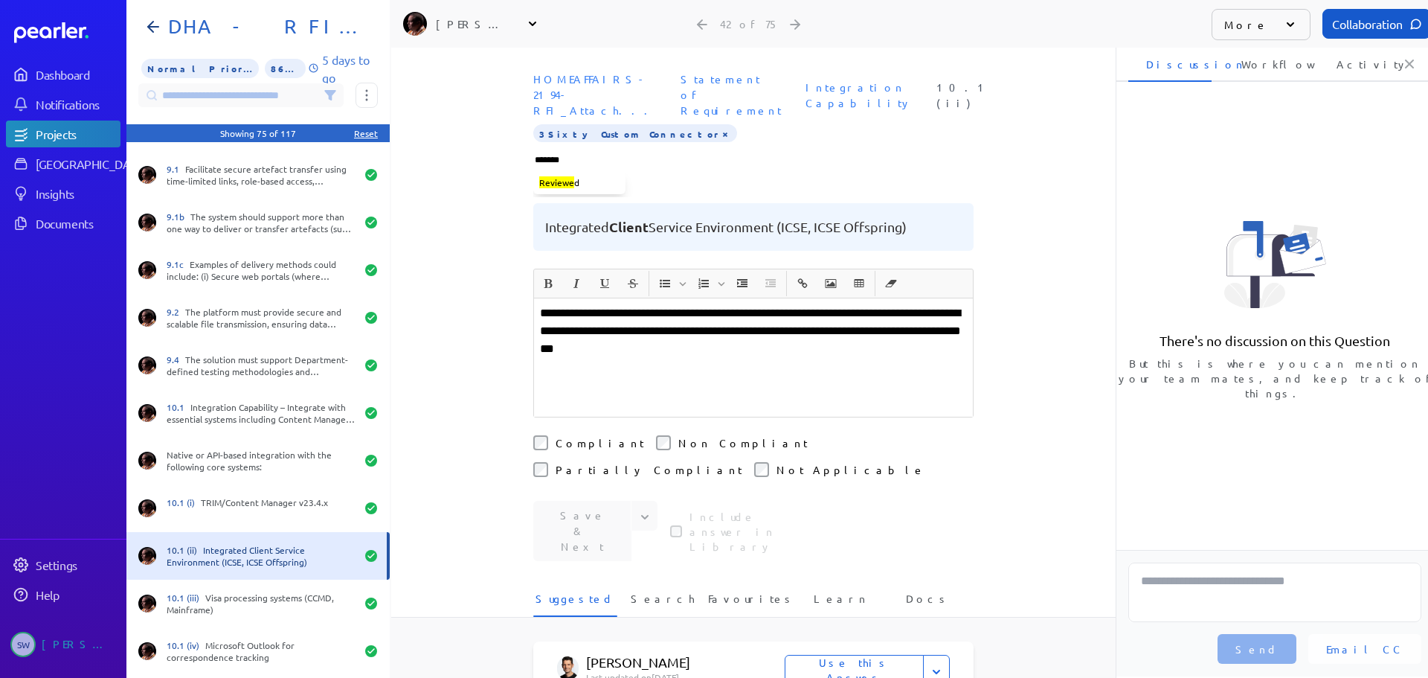
type input "********"
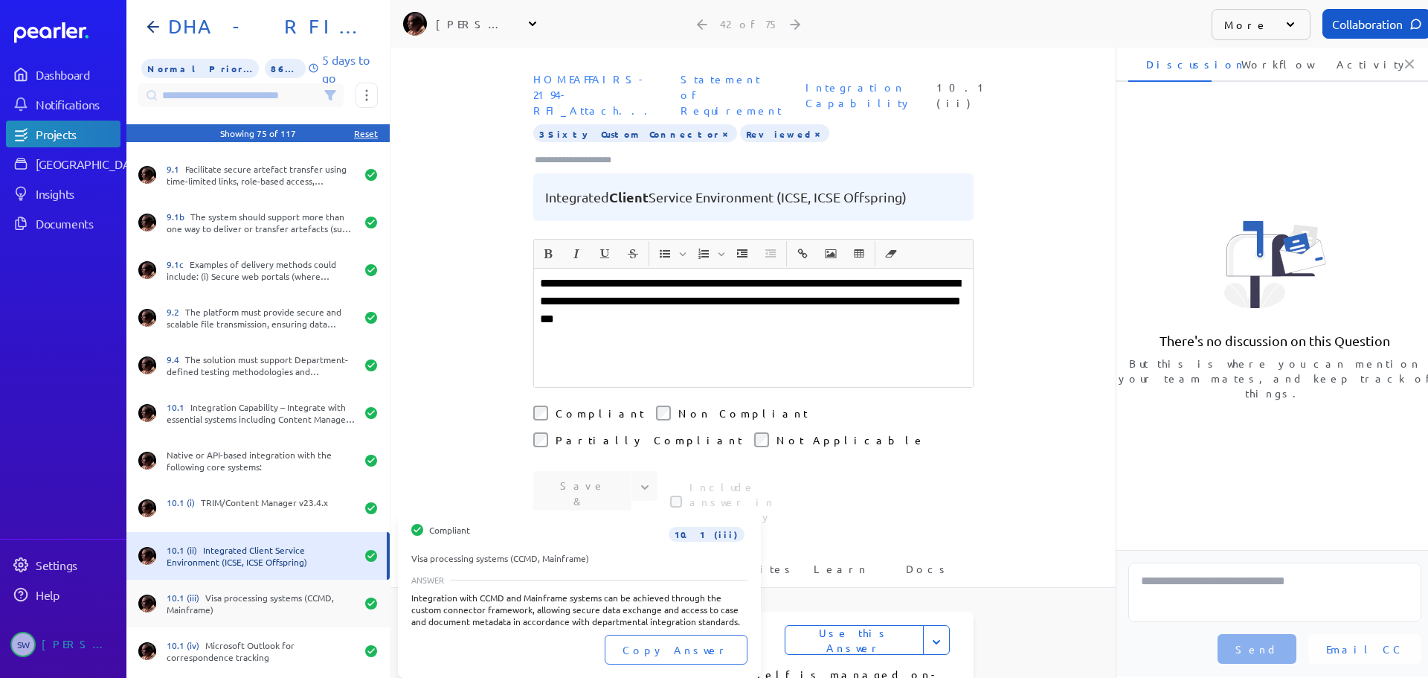
click at [218, 607] on div "10.1 (iii) Visa processing systems (CCMD, Mainframe)" at bounding box center [261, 603] width 189 height 24
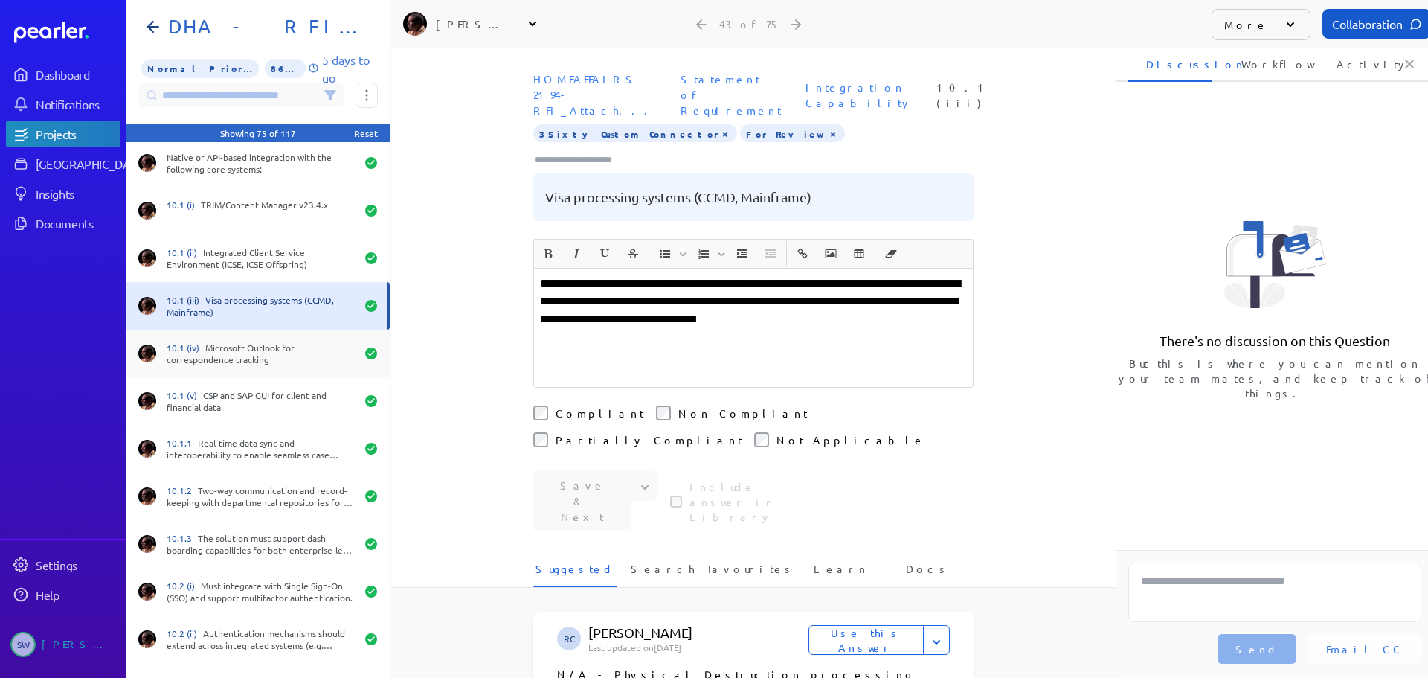
scroll to position [1934, 0]
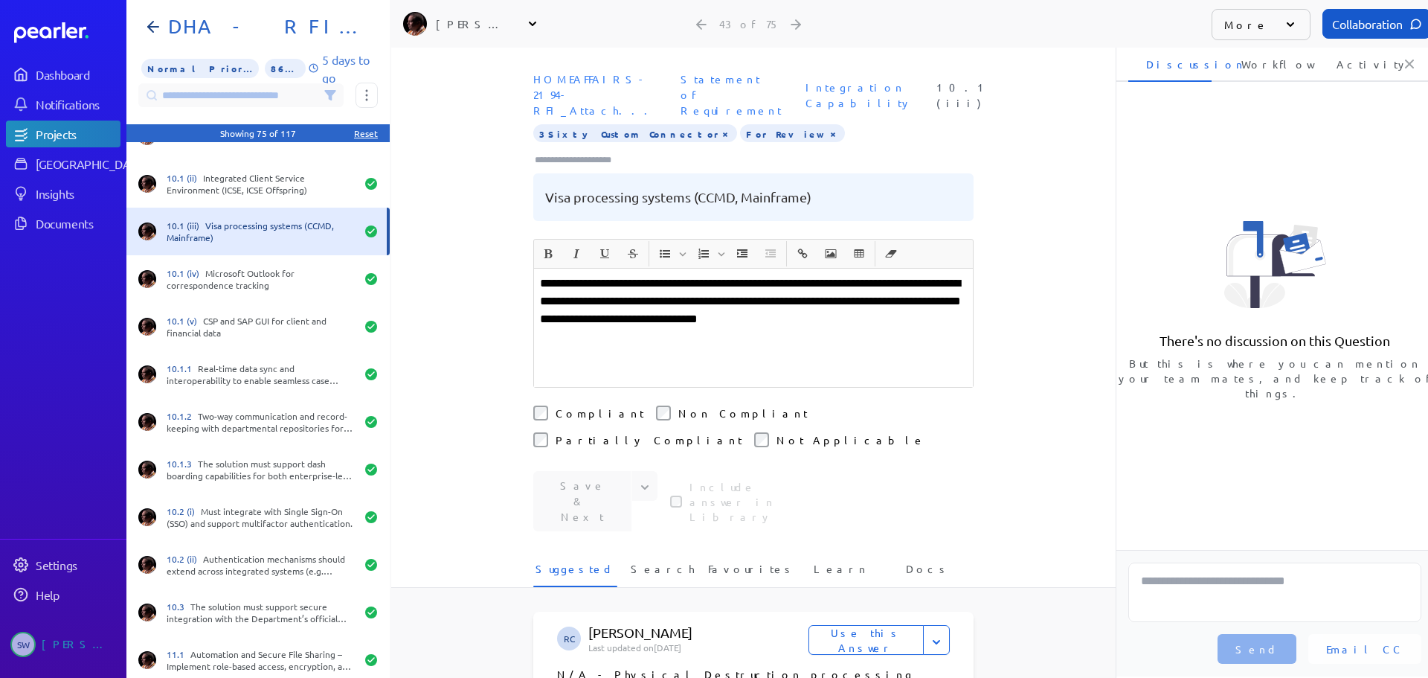
click at [827, 126] on button "×" at bounding box center [833, 133] width 12 height 15
click at [606, 152] on input "Type here to add tags" at bounding box center [579, 159] width 92 height 15
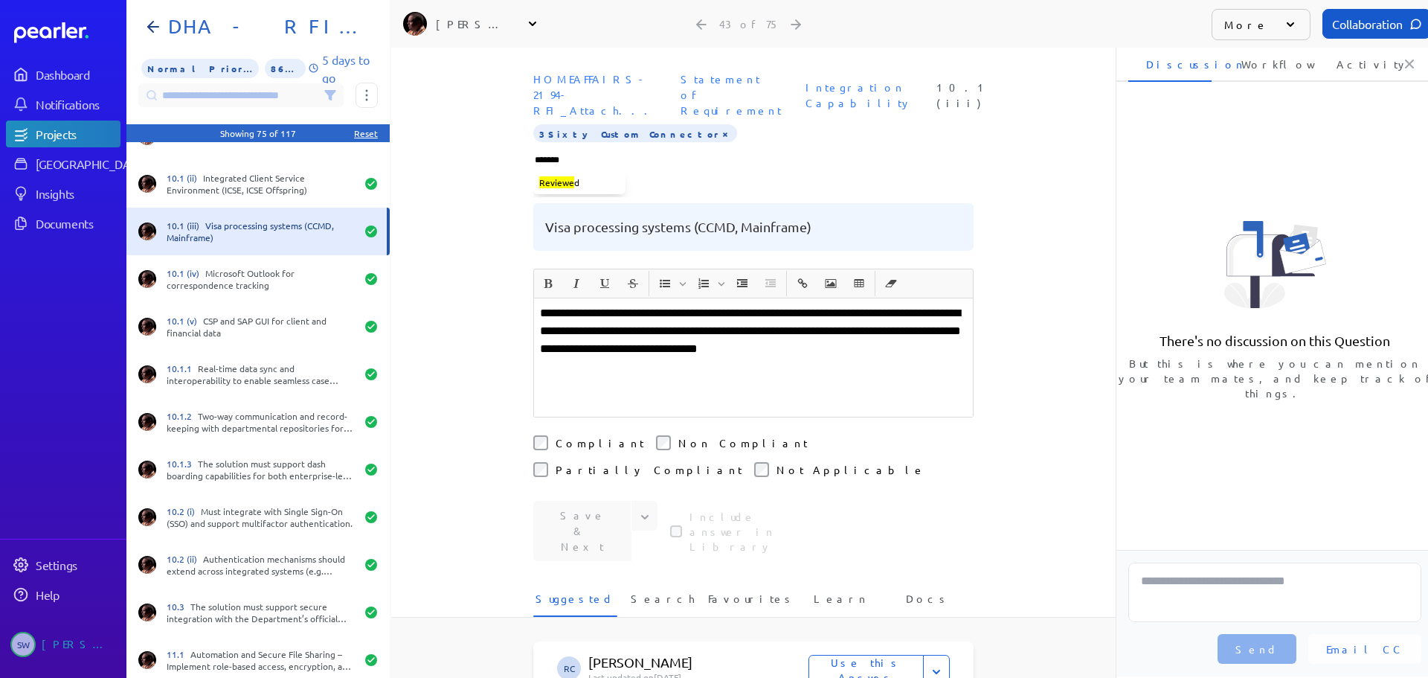
type input "********"
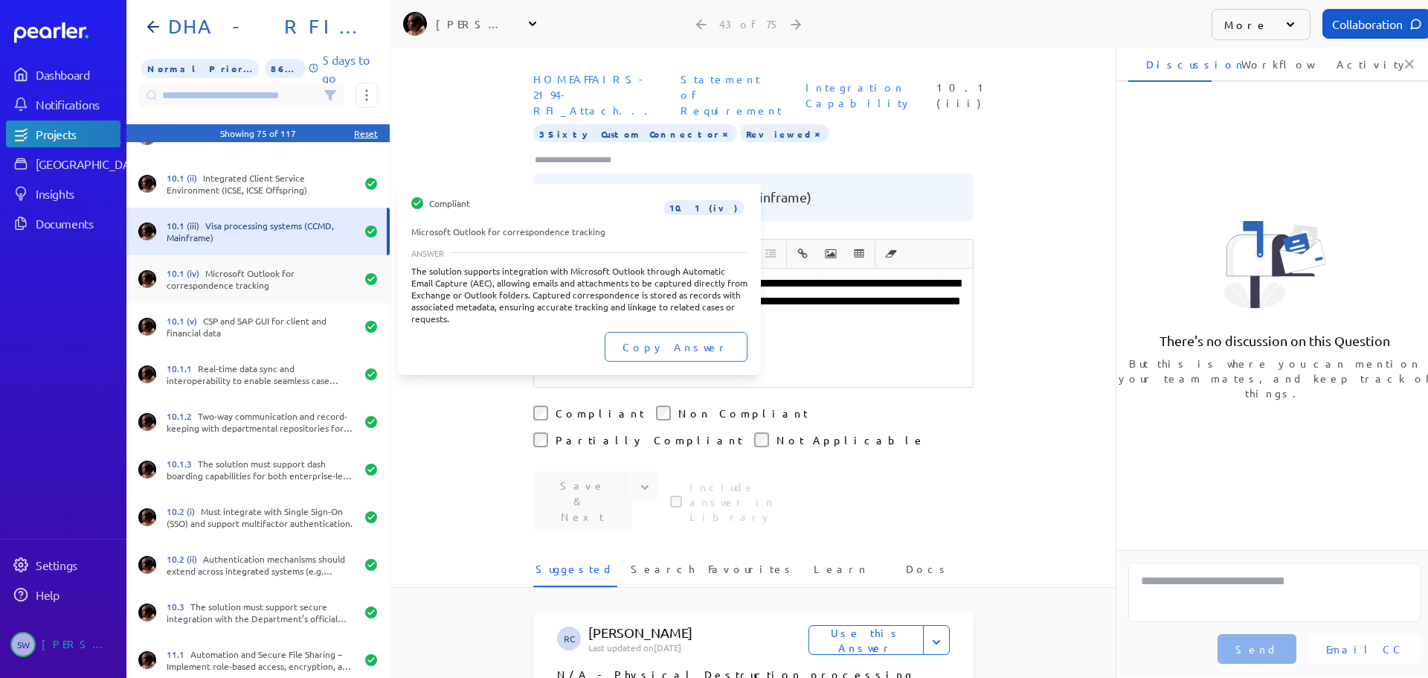
click at [200, 277] on span "10.1 (iv)" at bounding box center [186, 273] width 39 height 12
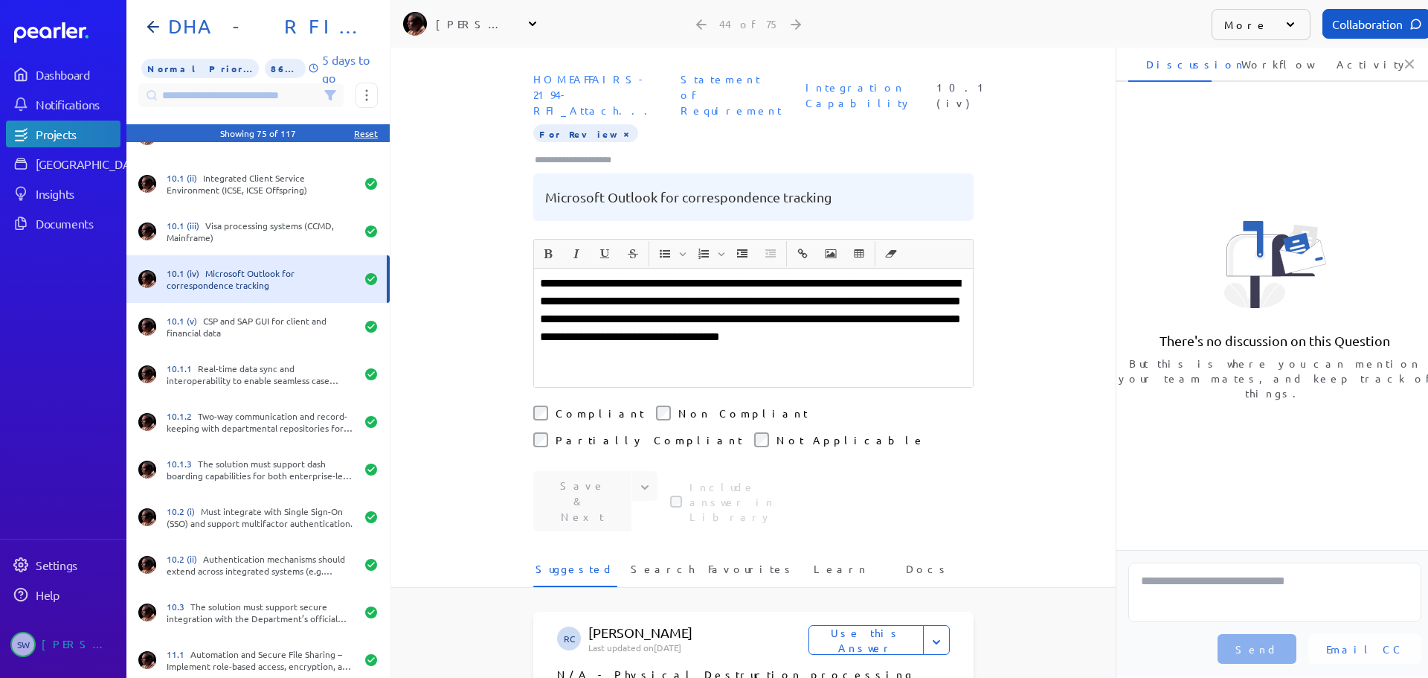
click at [620, 126] on button "×" at bounding box center [626, 133] width 12 height 15
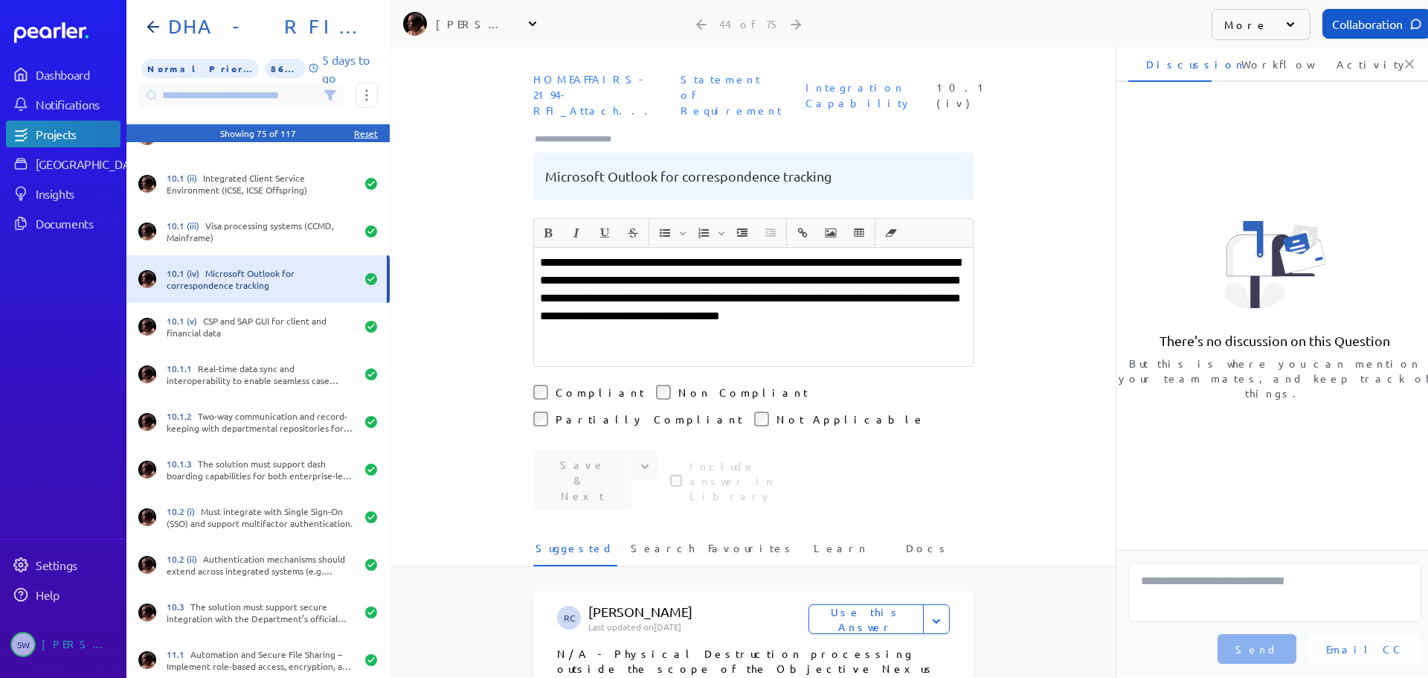
click at [583, 132] on input "Type here to add tags" at bounding box center [579, 139] width 92 height 15
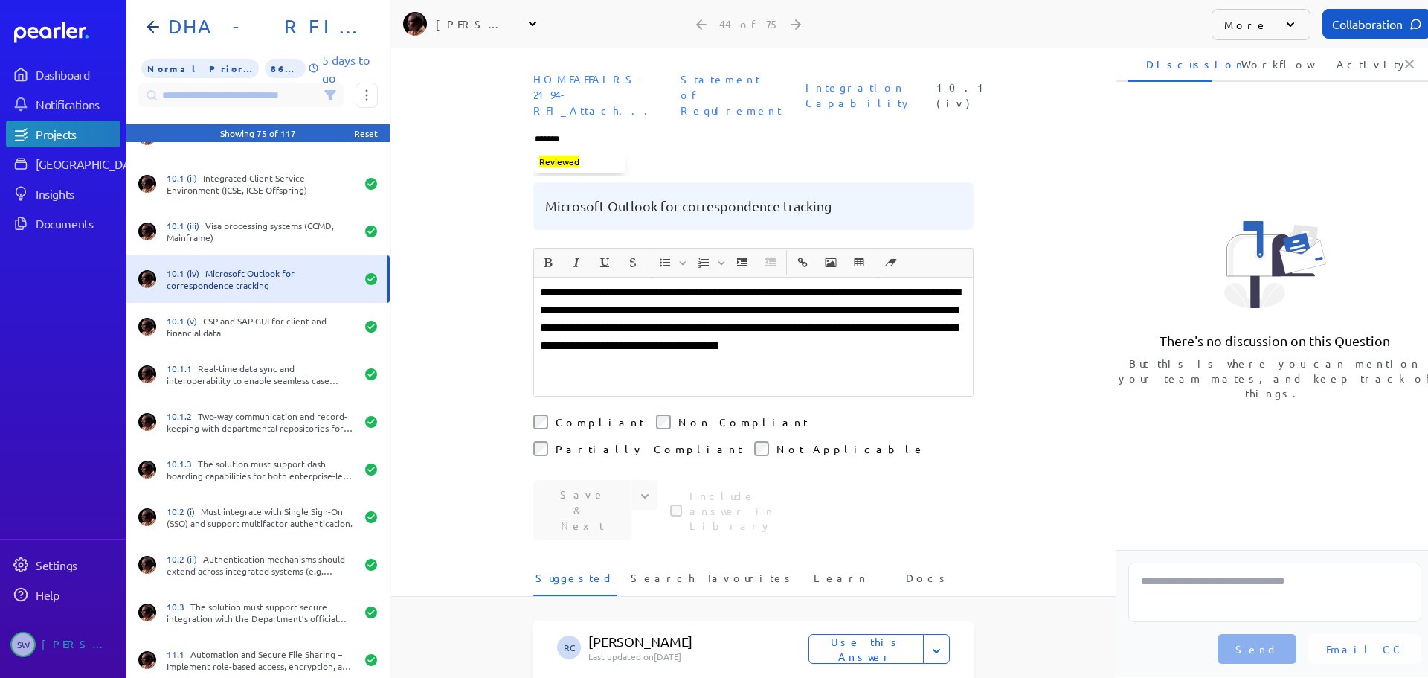
type input "********"
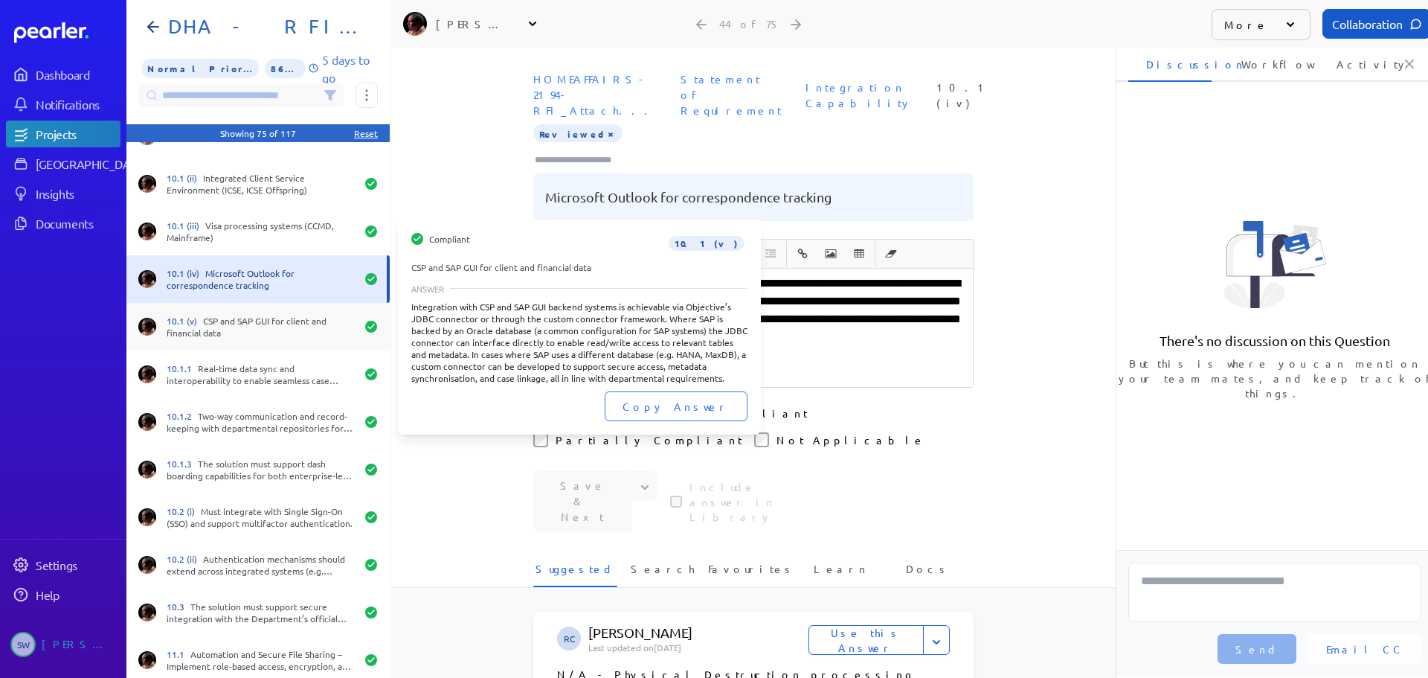
click at [254, 315] on div "10.1 (v) CSP and SAP GUI for client and financial data" at bounding box center [261, 327] width 189 height 24
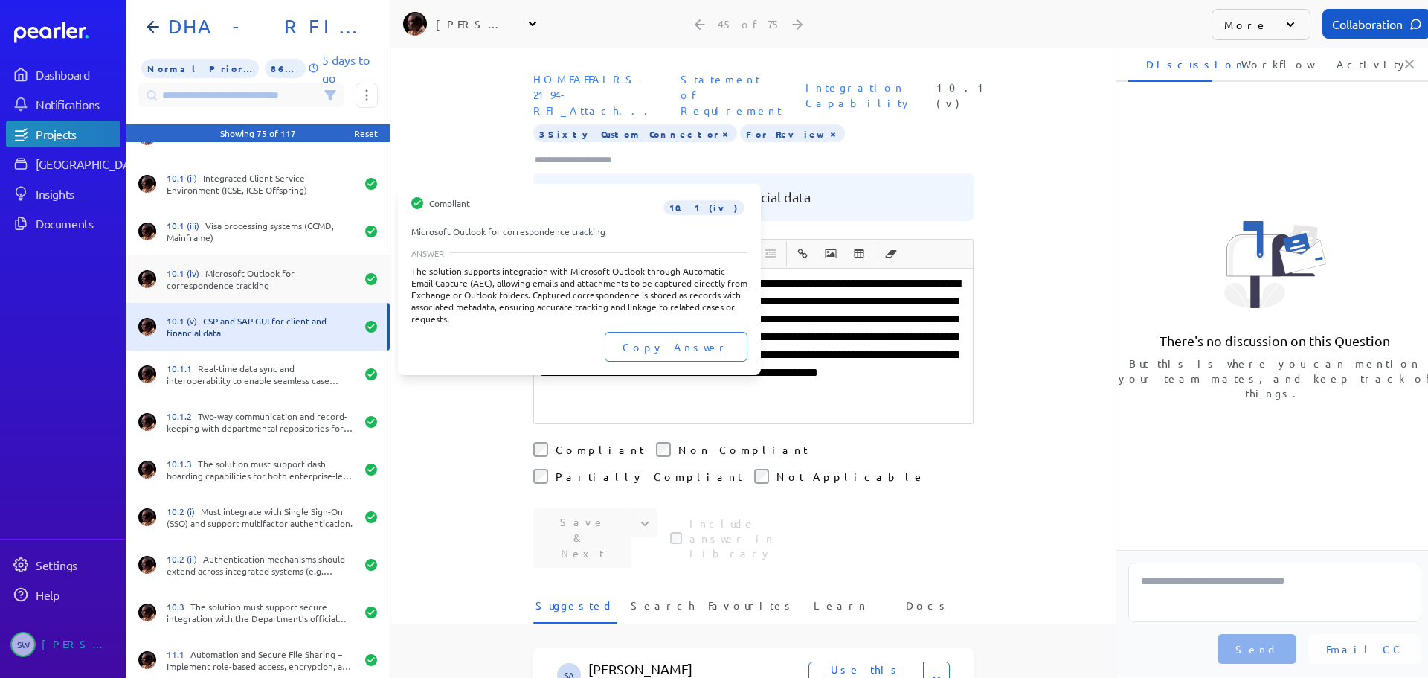
click at [247, 272] on div "10.1 (iv) Microsoft Outlook for correspondence tracking" at bounding box center [261, 279] width 189 height 24
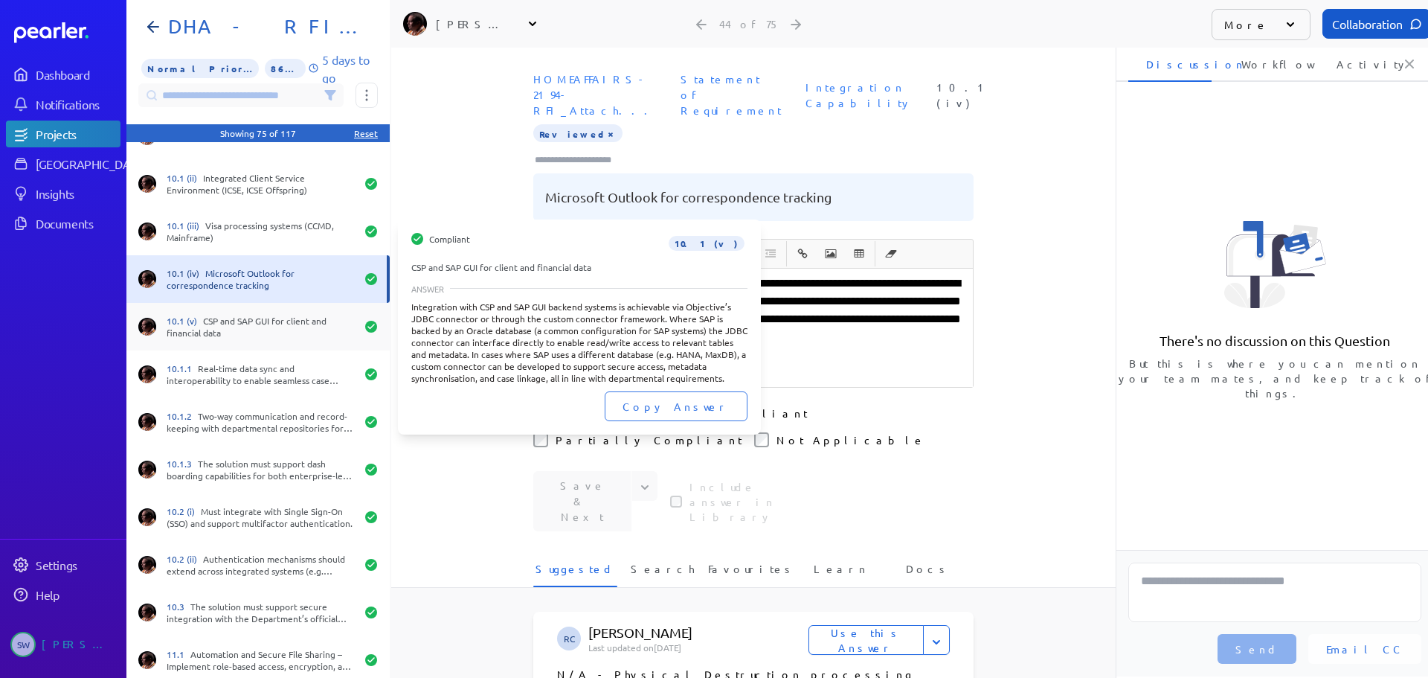
click at [237, 304] on div "10.1 (v) CSP and SAP GUI for client and financial data" at bounding box center [257, 327] width 263 height 48
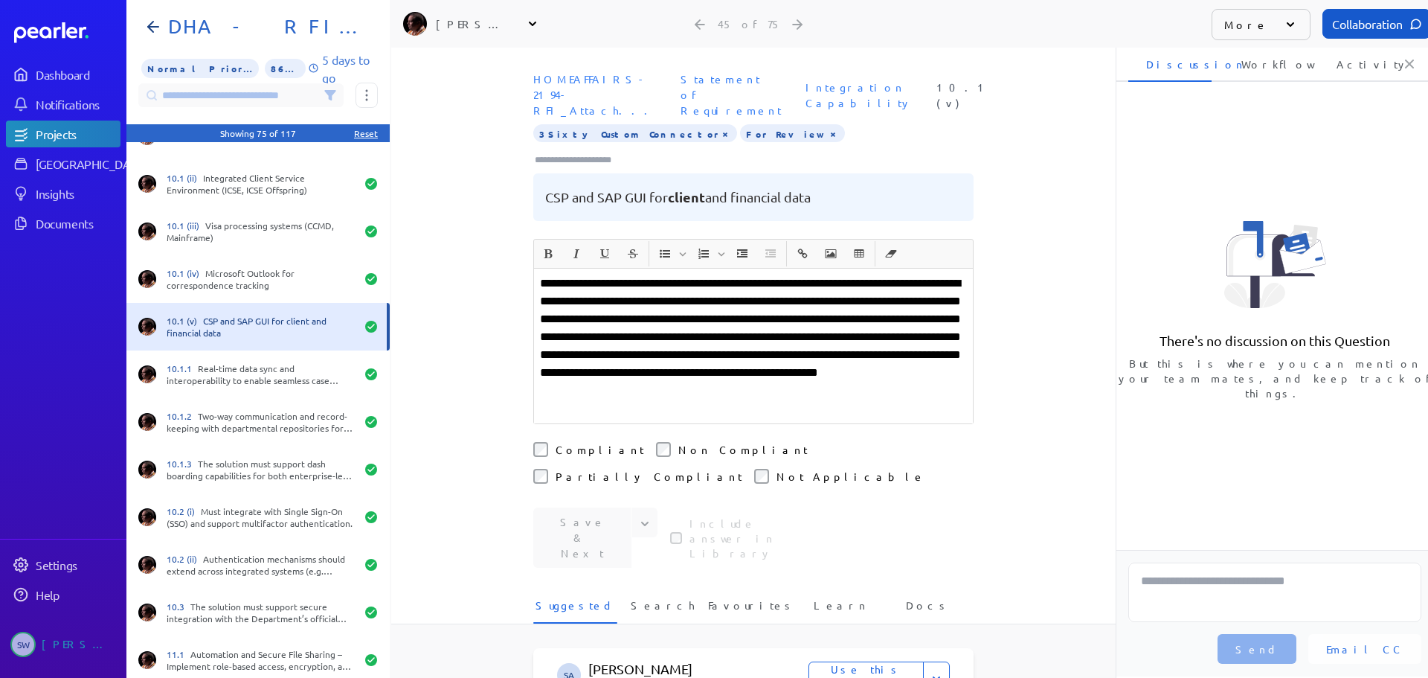
click at [827, 126] on button "×" at bounding box center [833, 133] width 12 height 15
click at [690, 136] on div "Tag at index 1 with value ForReview deleted.Input focussed. Press enter to add …" at bounding box center [753, 145] width 440 height 43
click at [688, 138] on div "Tag at index 1 with value ForReview deleted.Input focussed. Press enter to add …" at bounding box center [753, 145] width 440 height 43
click at [586, 152] on input "Type here to add tags" at bounding box center [579, 159] width 92 height 15
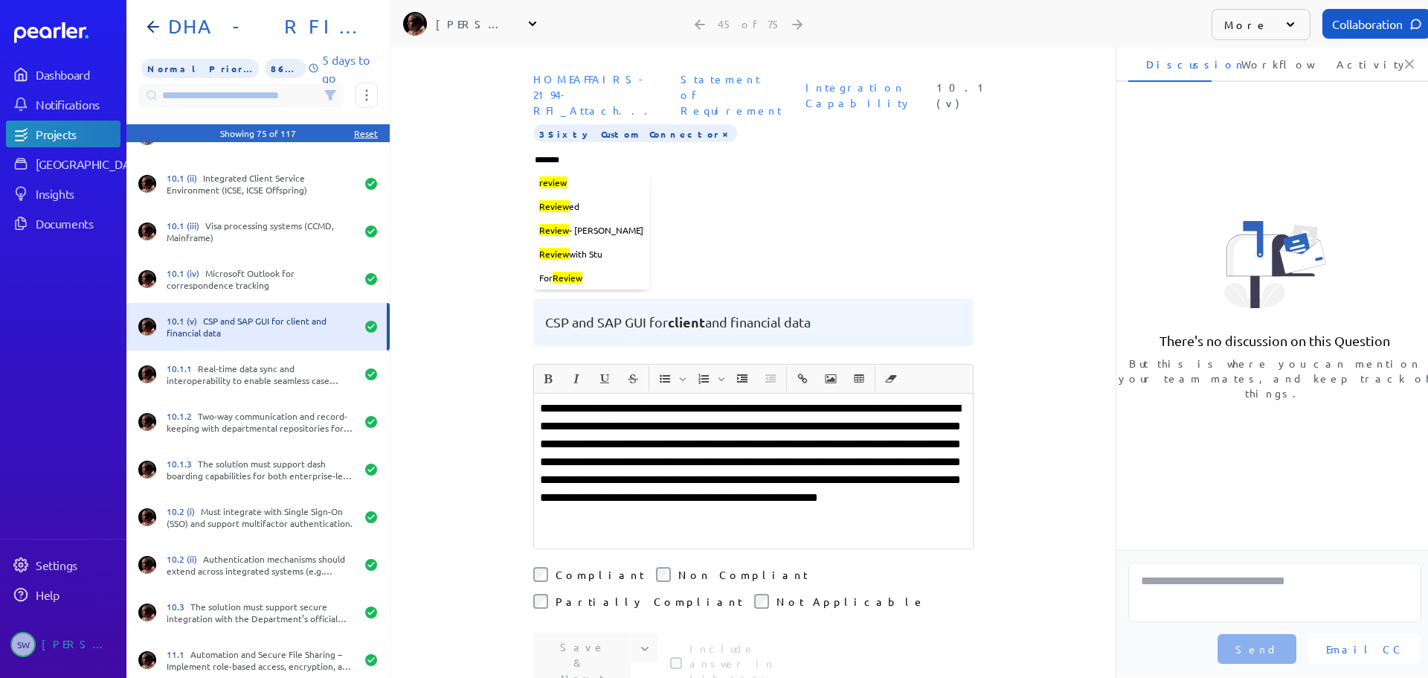
type input "********"
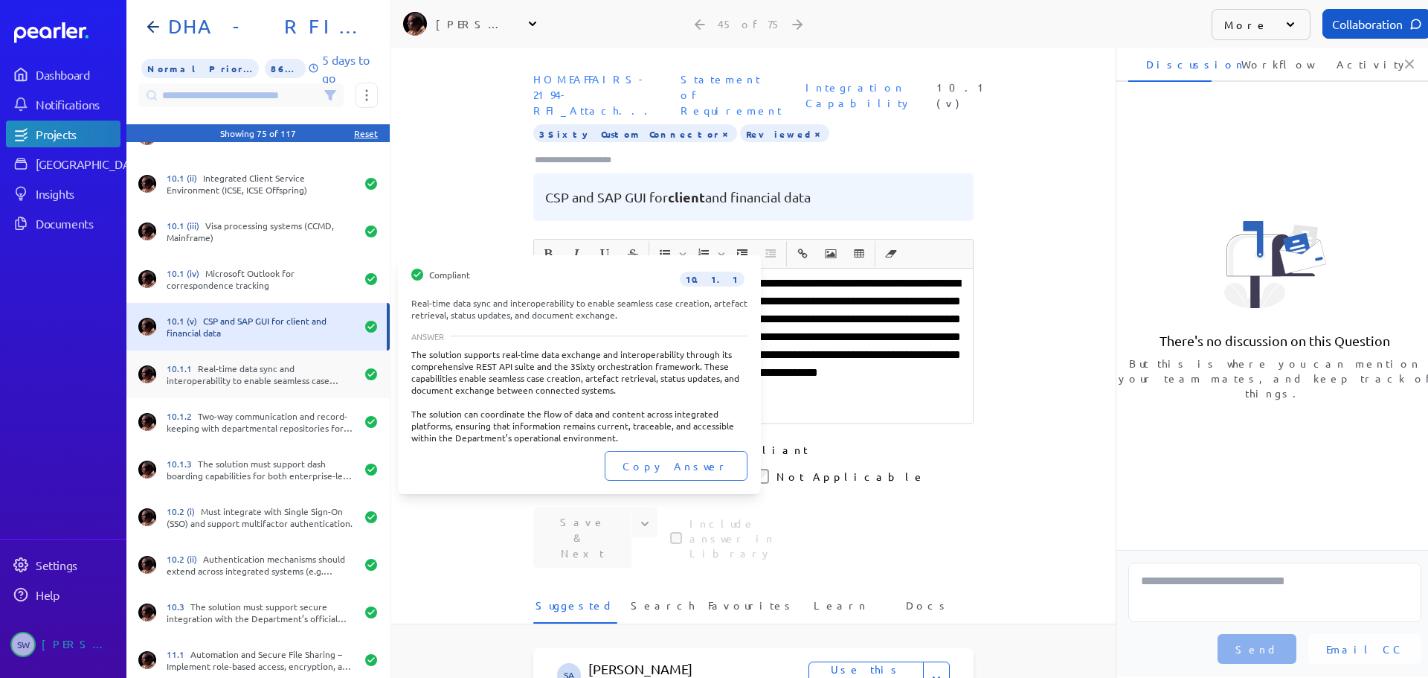
click at [290, 368] on div "10.1.1 Real-time data sync and interoperability to enable seamless case creatio…" at bounding box center [261, 374] width 189 height 24
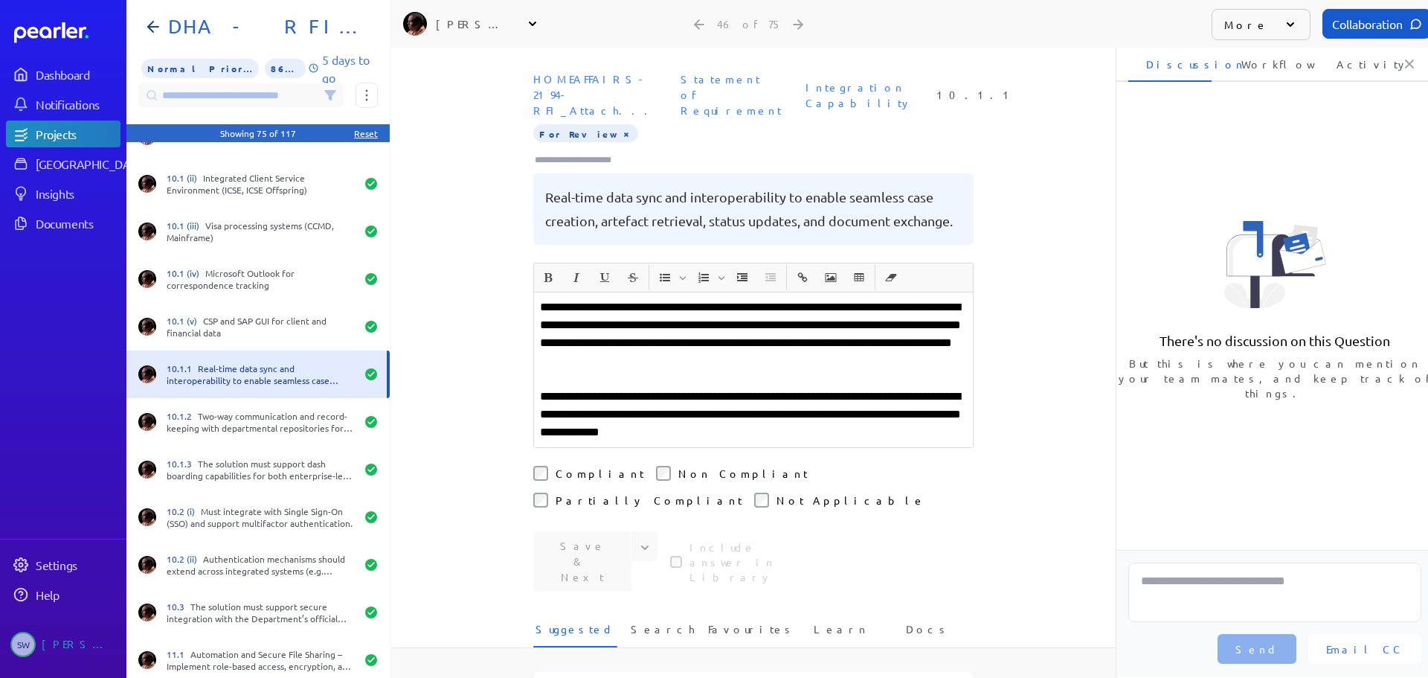
click at [620, 126] on button "×" at bounding box center [626, 133] width 12 height 15
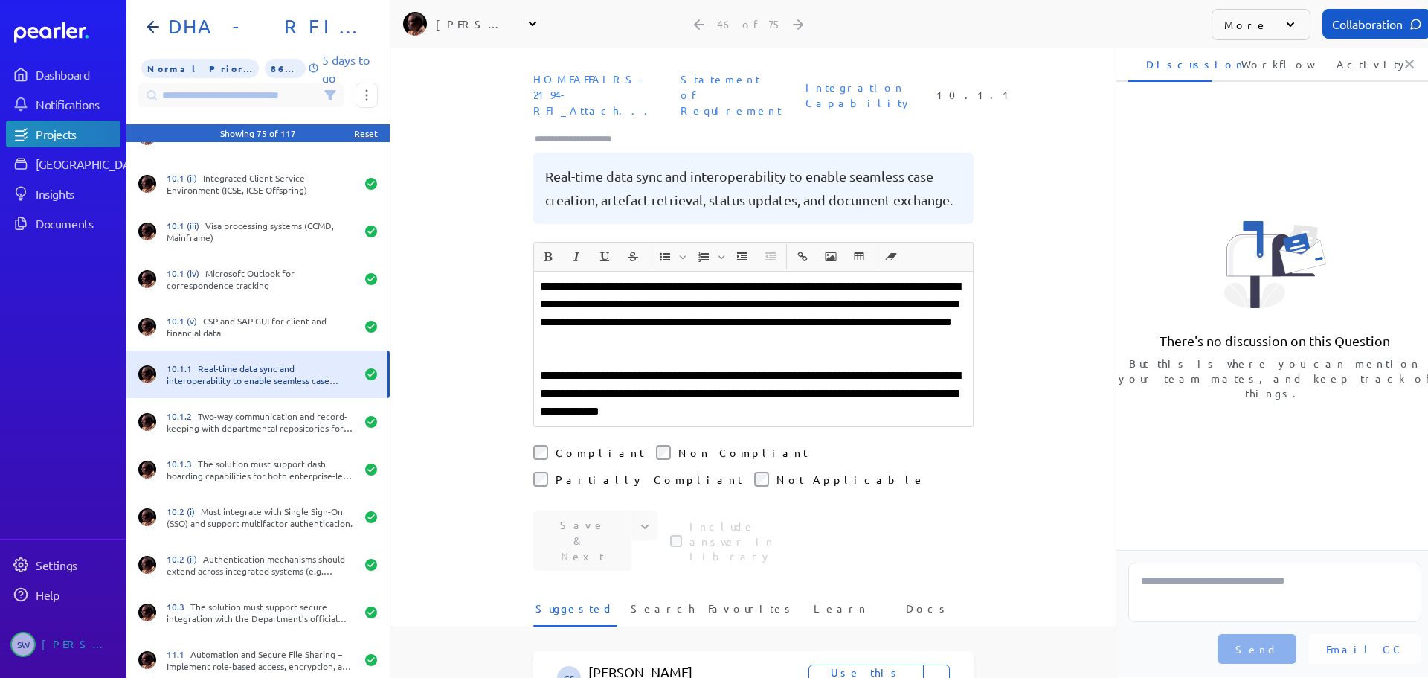
click at [583, 132] on input "Type here to add tags" at bounding box center [579, 139] width 92 height 15
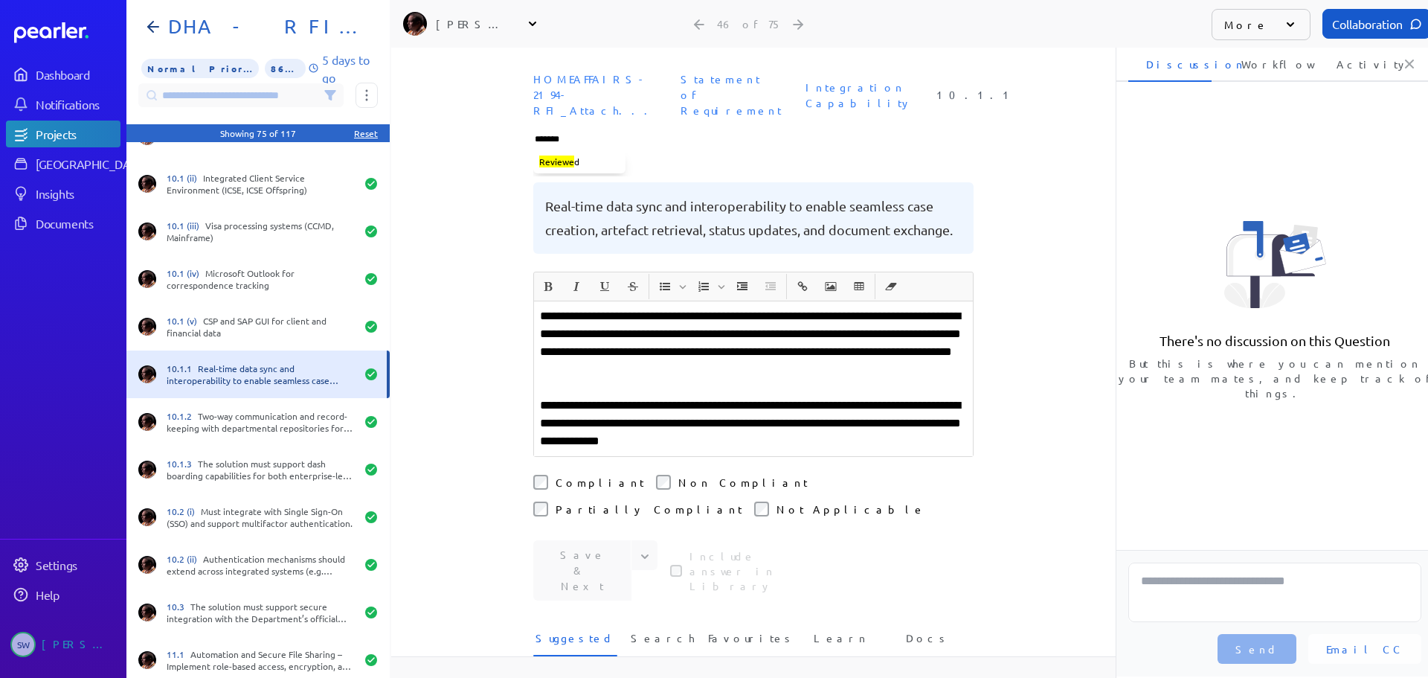
type input "********"
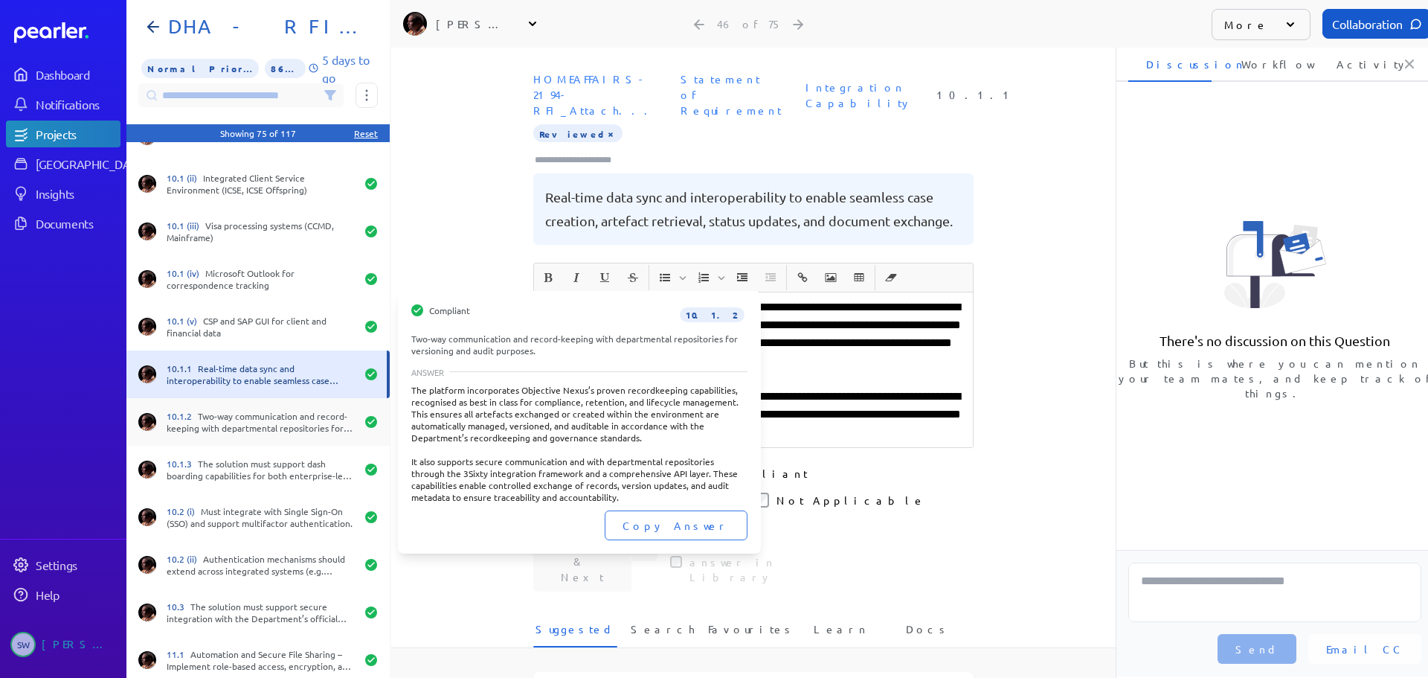
click at [208, 416] on div "10.1.2 Two-way communication and record-keeping with departmental repositories …" at bounding box center [261, 422] width 189 height 24
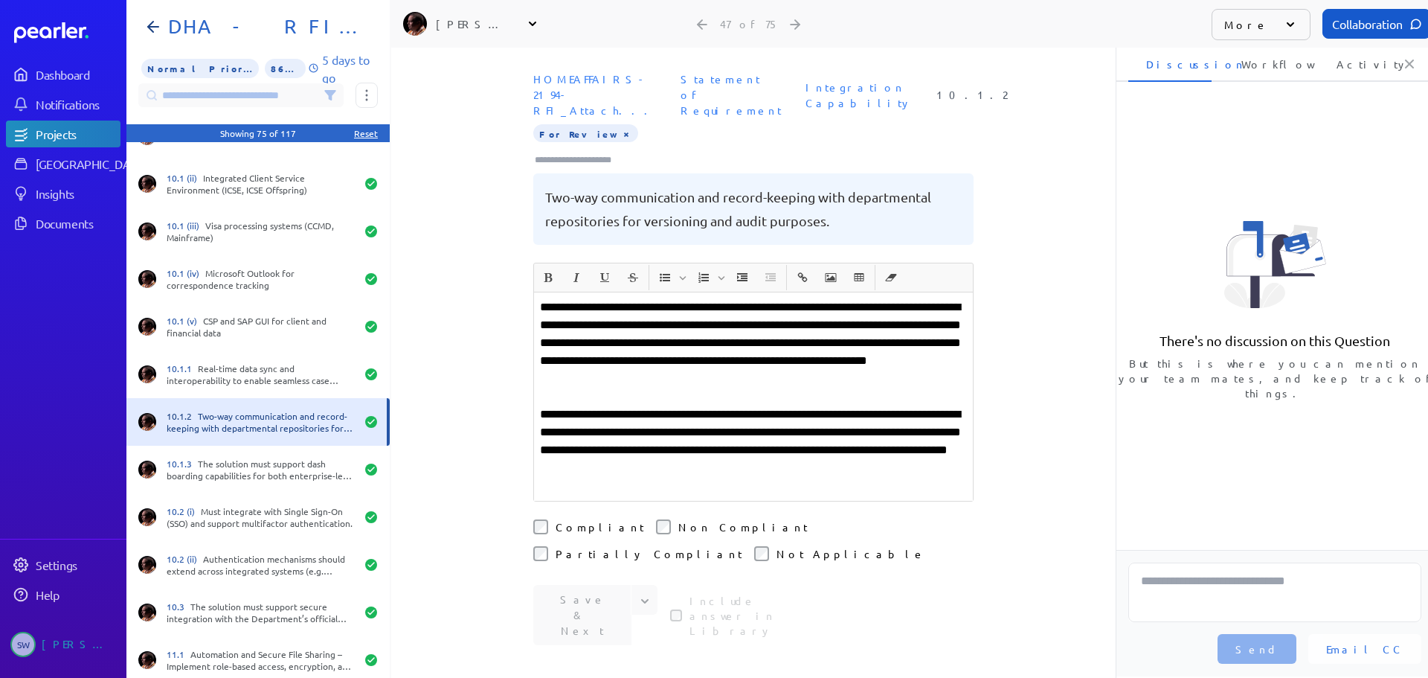
click at [620, 126] on button "×" at bounding box center [626, 133] width 12 height 15
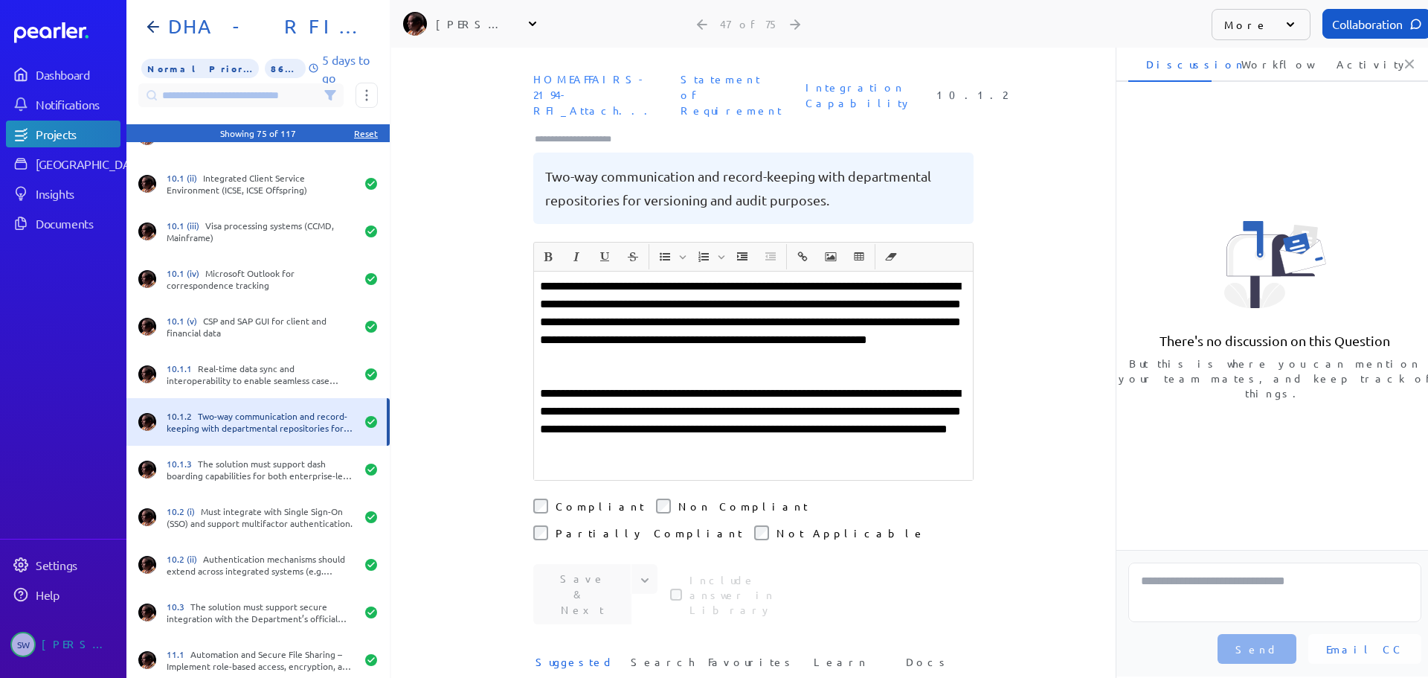
click at [574, 132] on input "Type here to add tags" at bounding box center [579, 139] width 92 height 15
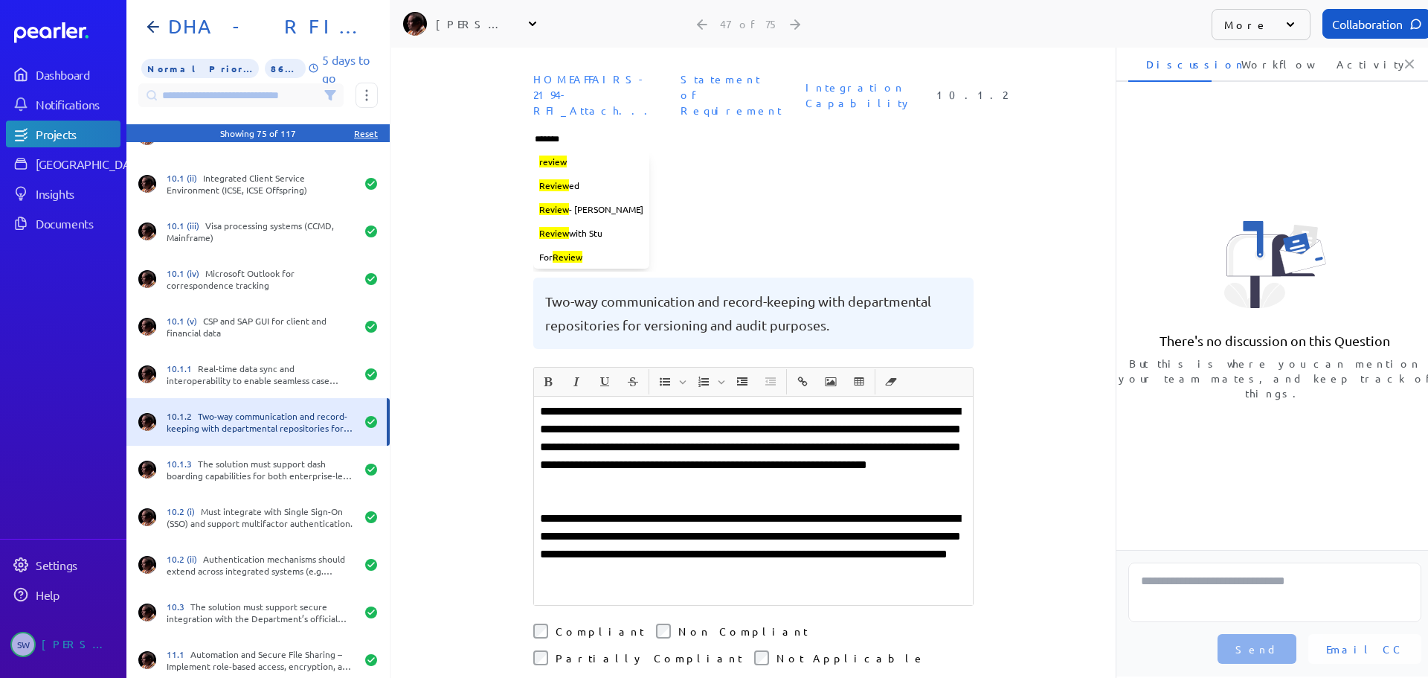
type input "********"
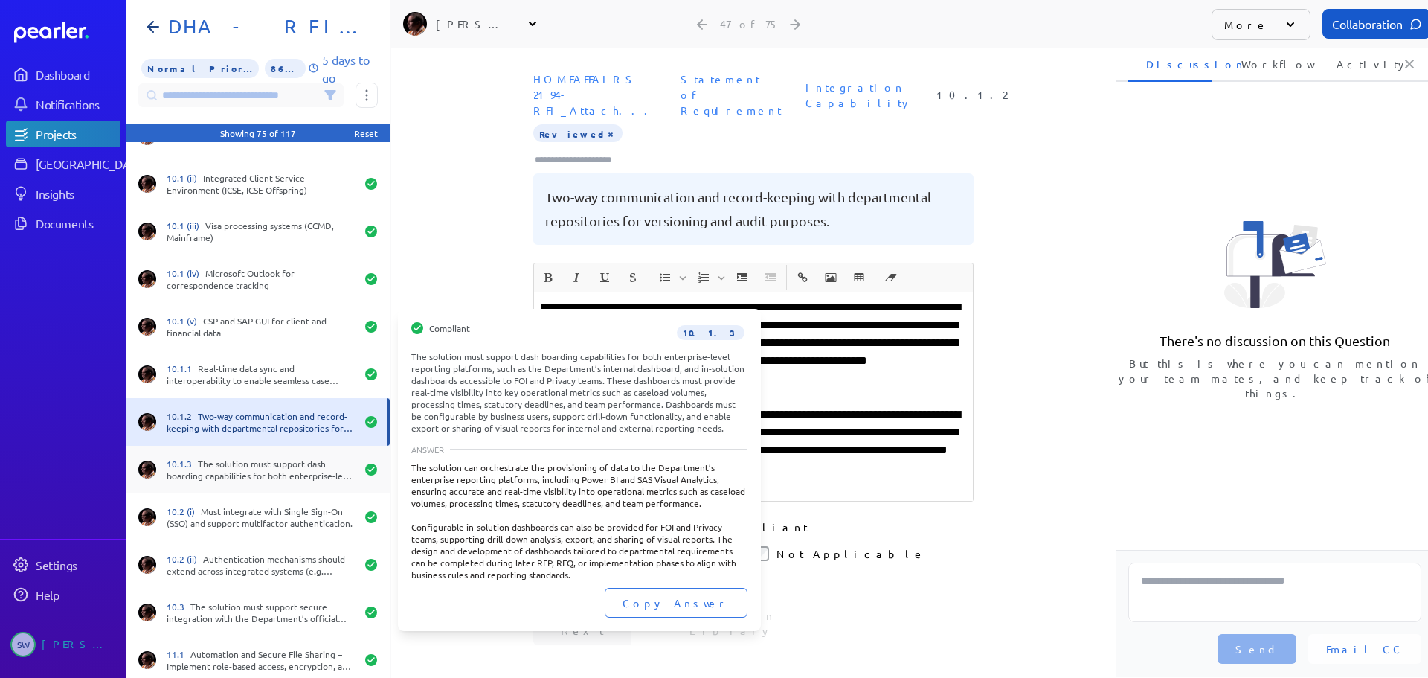
click at [251, 459] on div "10.1.3 The solution must support dash boarding capabilities for both enterprise…" at bounding box center [261, 469] width 189 height 24
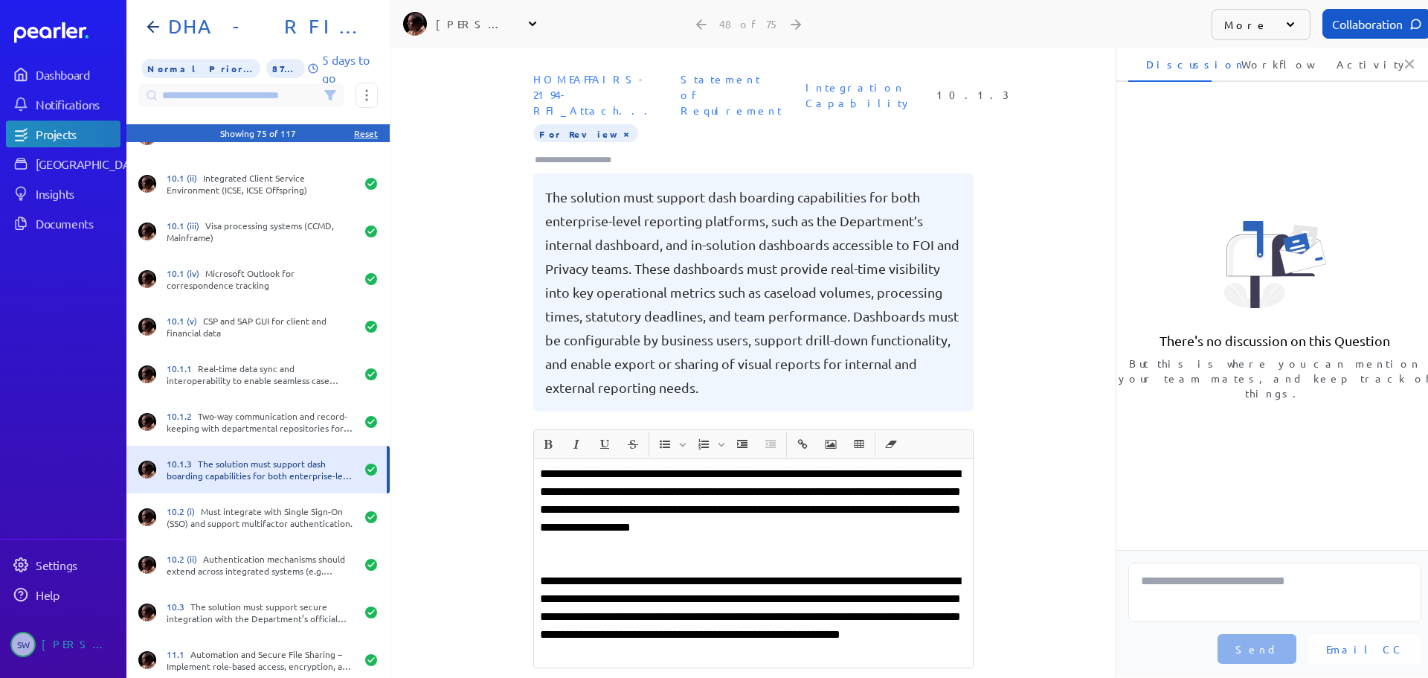
click at [620, 126] on button "×" at bounding box center [626, 133] width 12 height 15
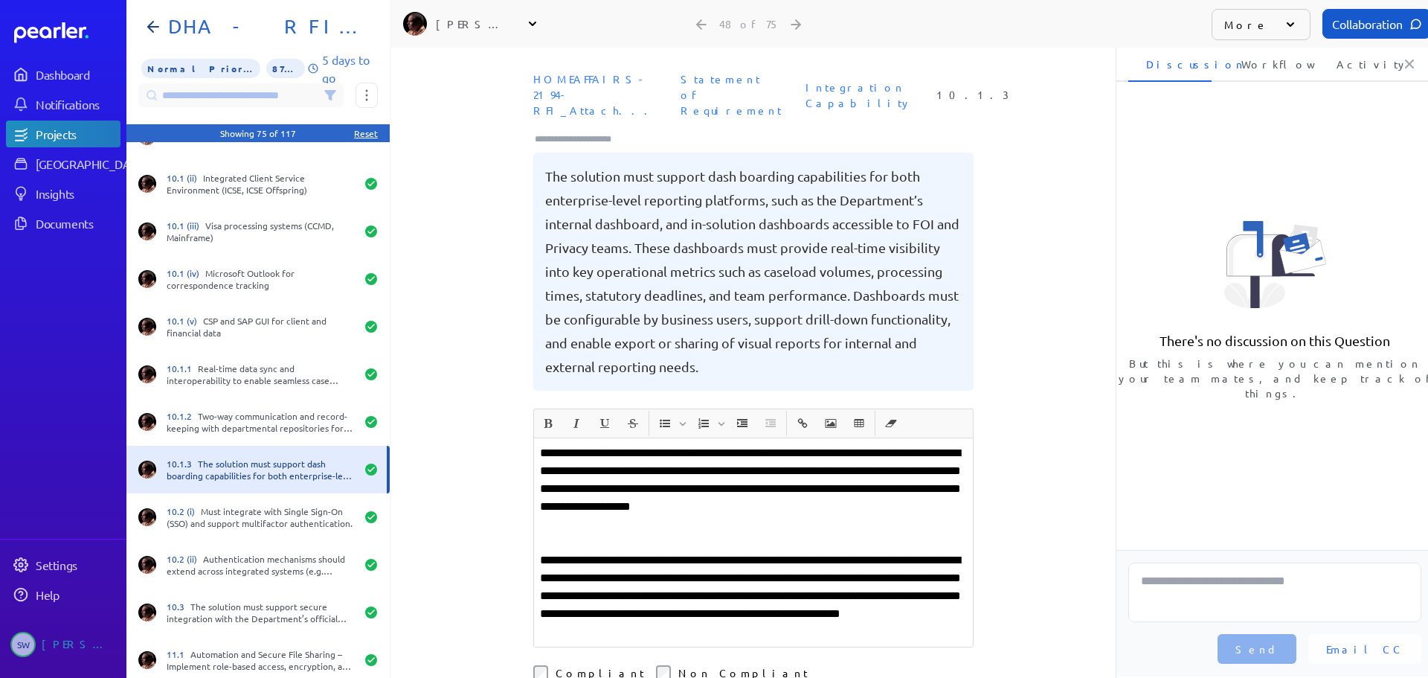
click at [569, 132] on input "Type here to add tags" at bounding box center [579, 139] width 92 height 15
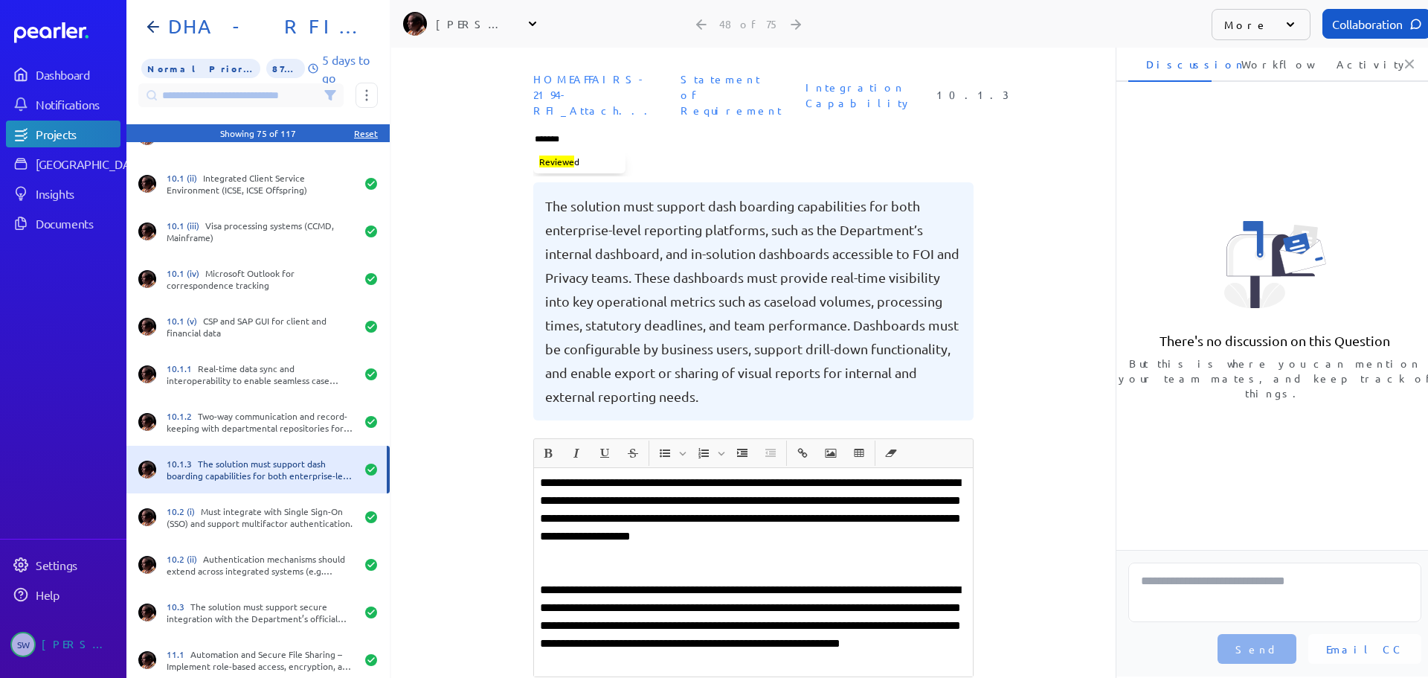
type input "********"
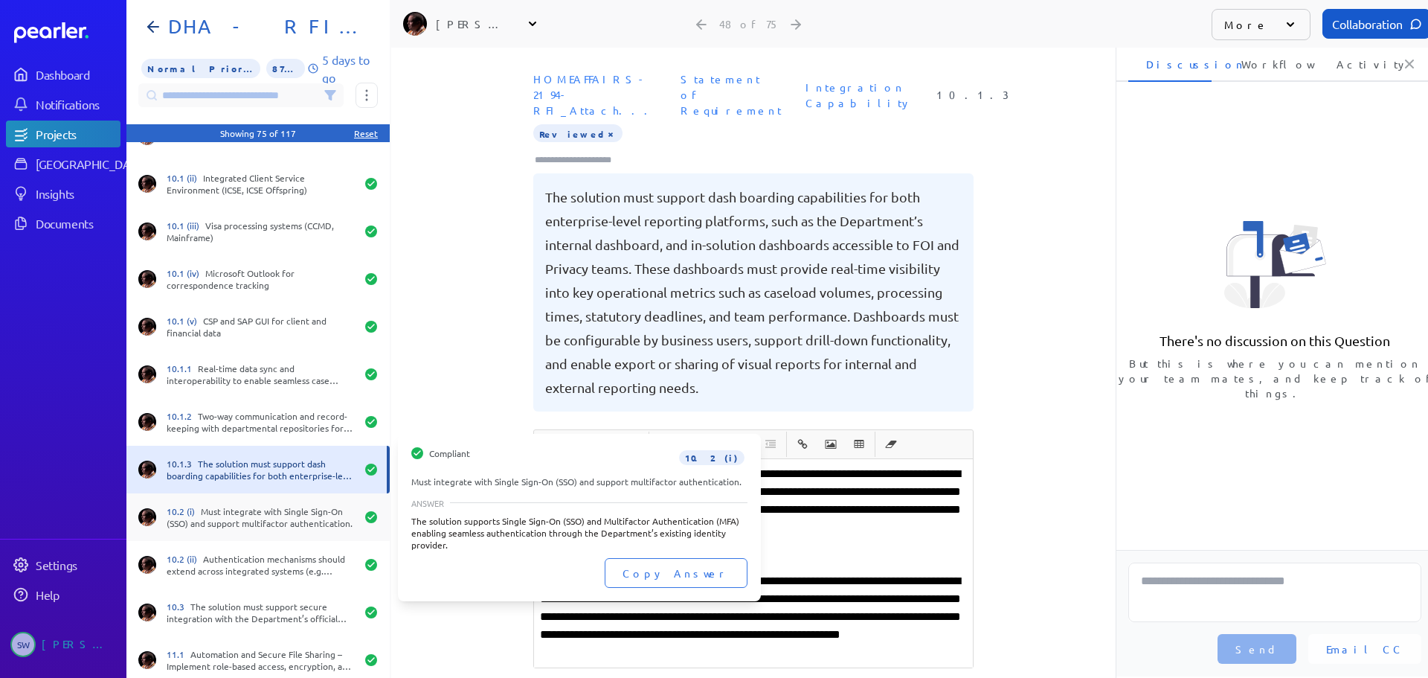
click at [251, 512] on div "10.2 (i) Must integrate with Single Sign-On (SSO) and support multifactor authe…" at bounding box center [261, 517] width 189 height 24
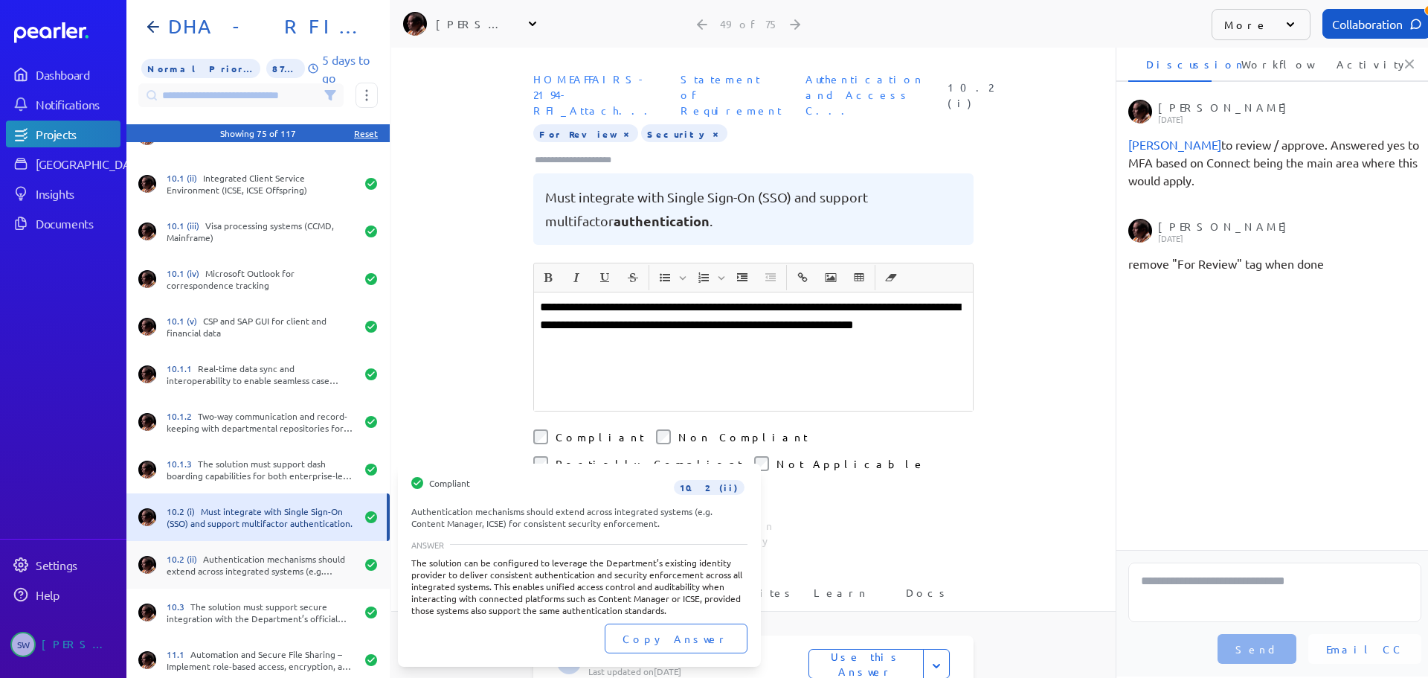
click at [247, 564] on div "10.2 (ii) Authentication mechanisms should extend across integrated systems (e.…" at bounding box center [261, 565] width 189 height 24
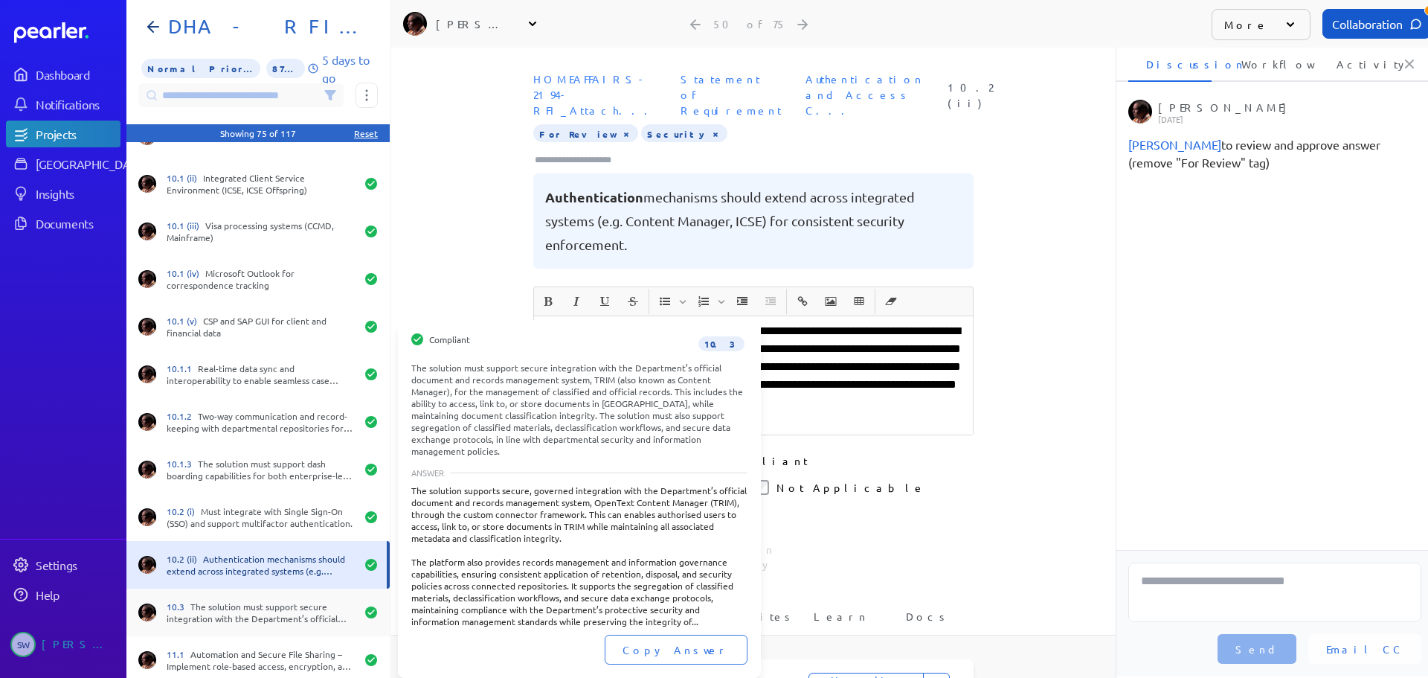
click at [241, 606] on div "10.3 The solution must support secure integration with the Department’s officia…" at bounding box center [261, 612] width 189 height 24
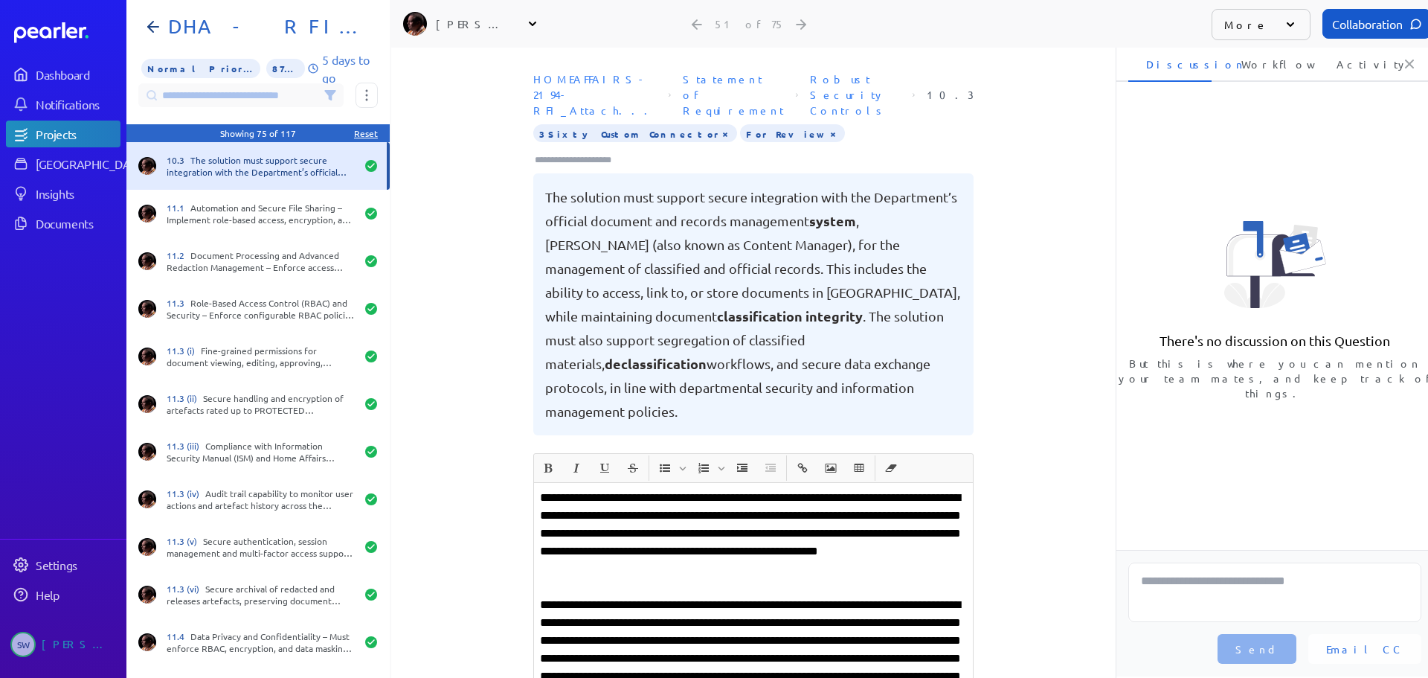
click at [827, 126] on button "×" at bounding box center [833, 133] width 12 height 15
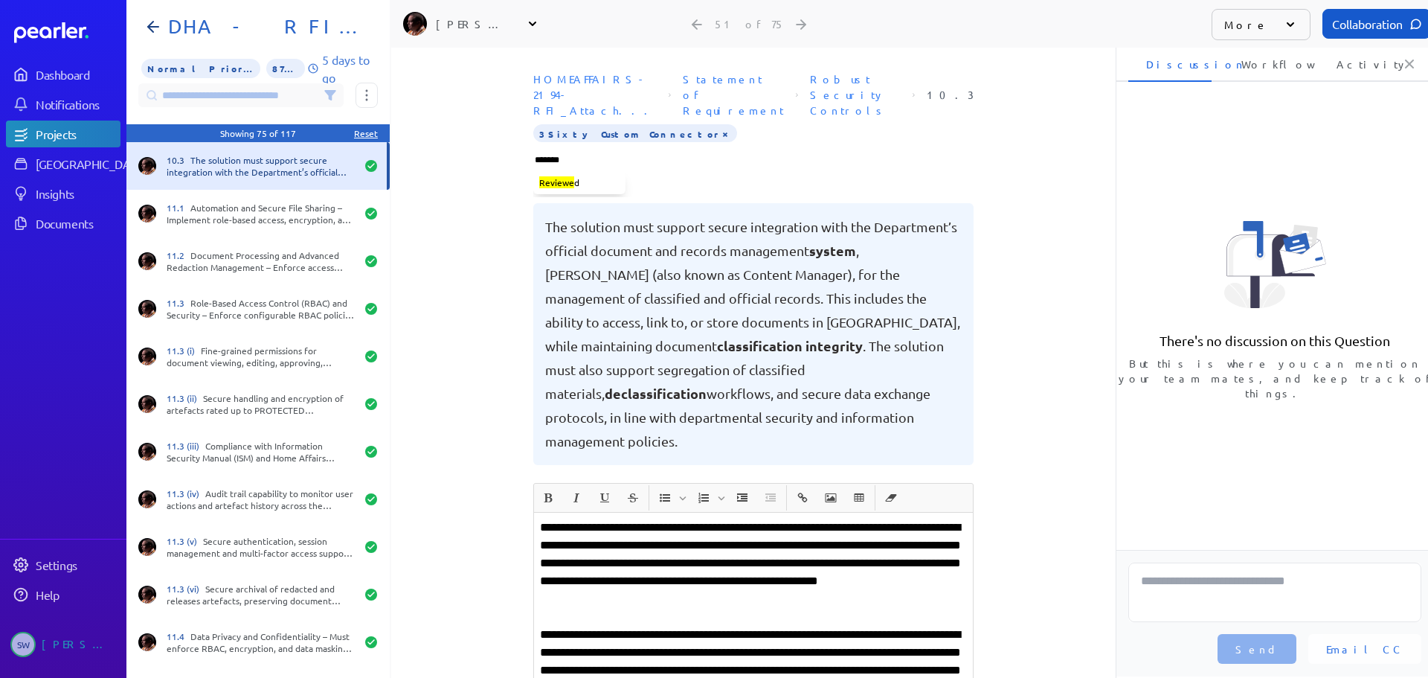
type input "********"
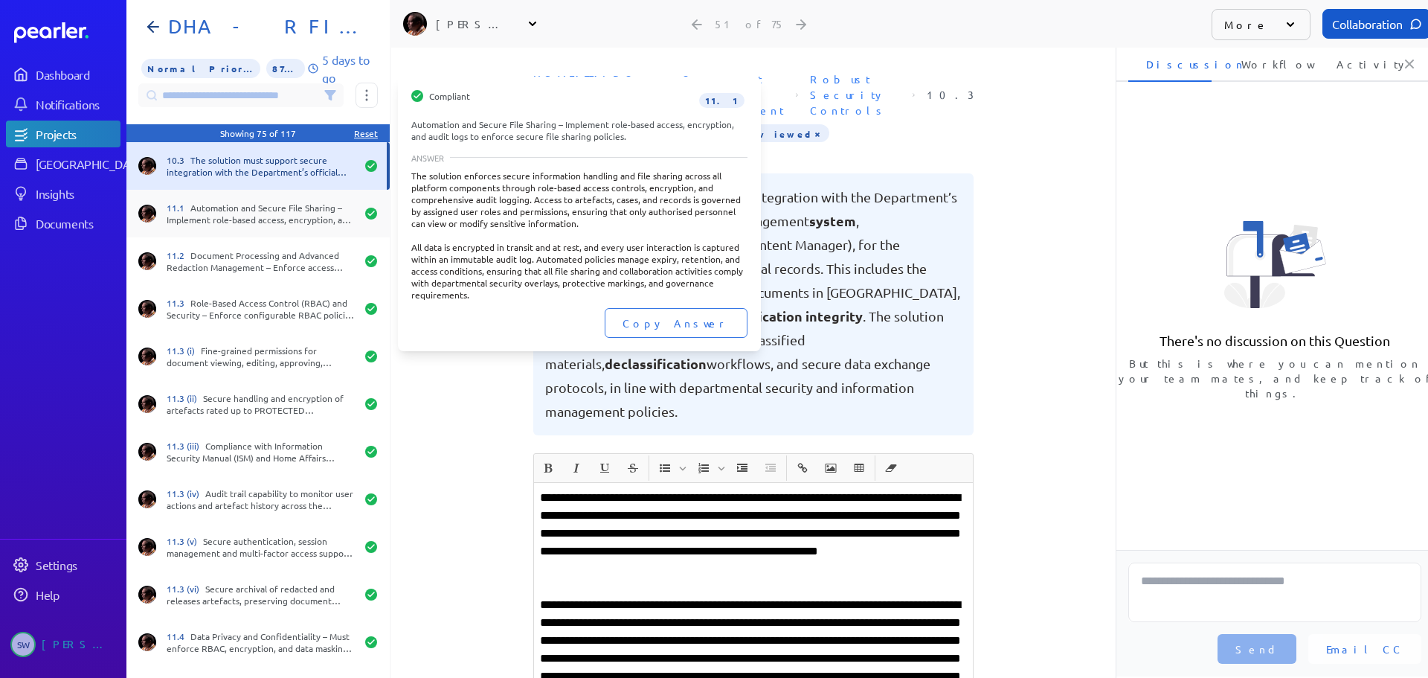
click at [274, 222] on div "11.1 Automation and Secure File Sharing – Implement role-based access, encrypti…" at bounding box center [261, 214] width 189 height 24
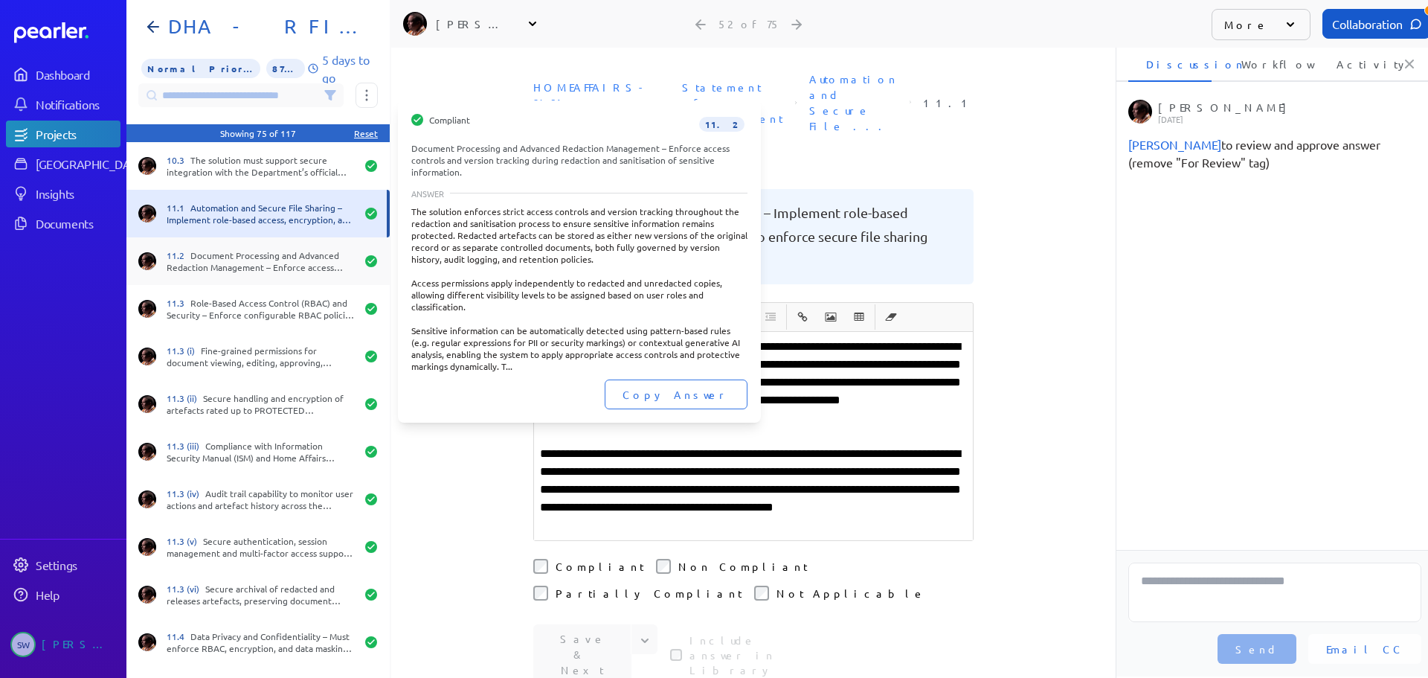
click at [298, 259] on div "11.2 Document Processing and Advanced Redaction Management – Enforce access con…" at bounding box center [261, 261] width 189 height 24
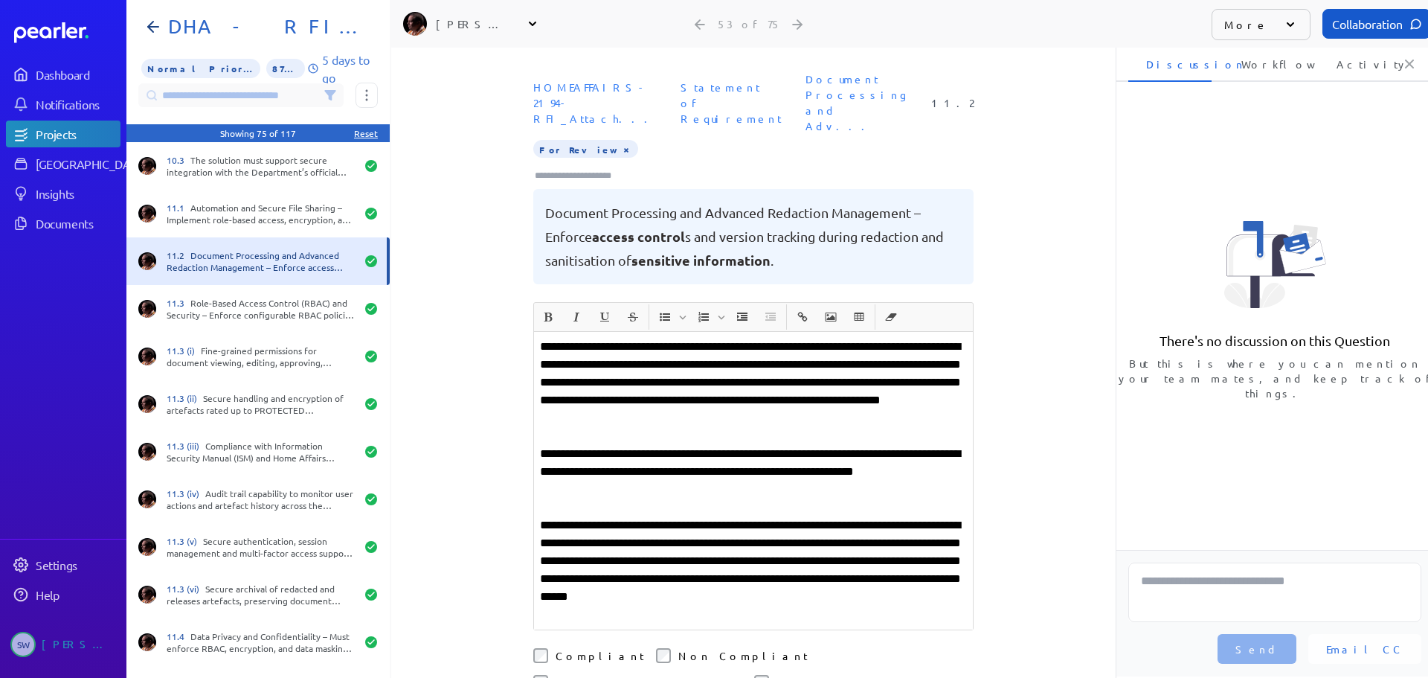
click at [620, 141] on button "×" at bounding box center [626, 148] width 12 height 15
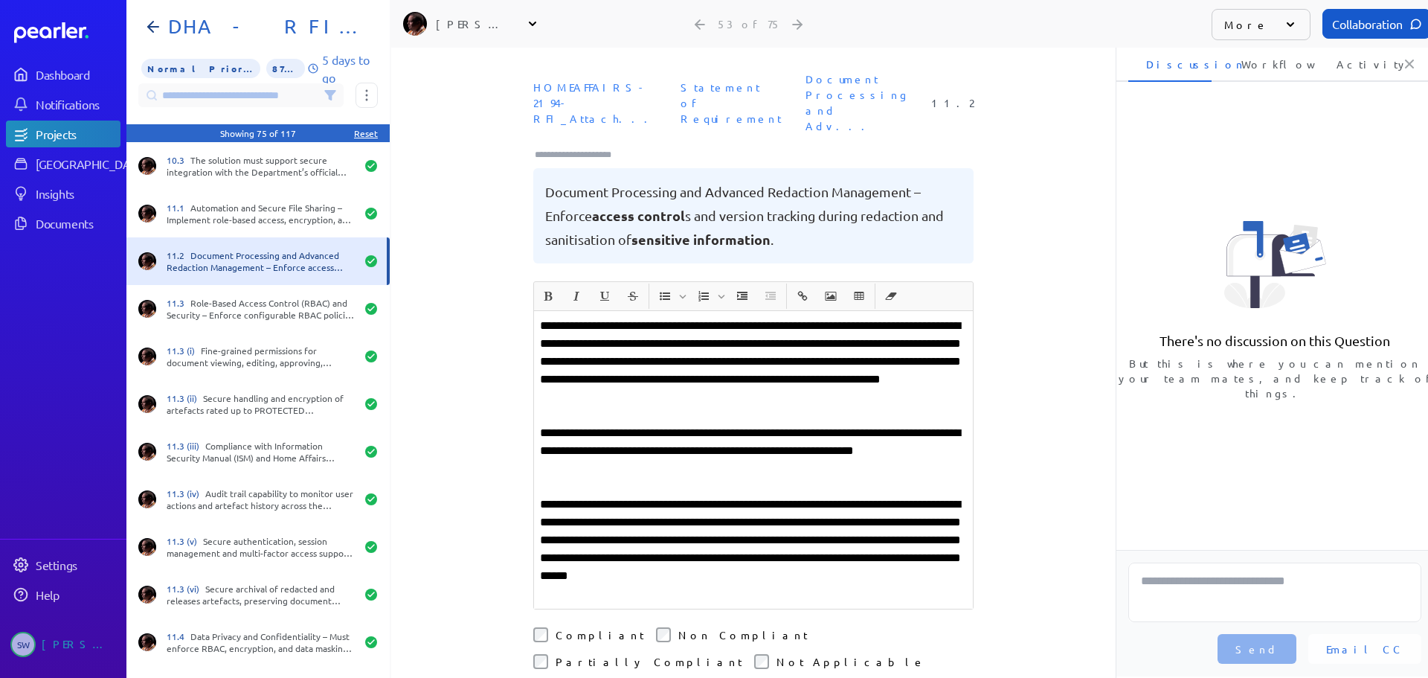
click at [583, 147] on input "Type here to add tags" at bounding box center [579, 154] width 92 height 15
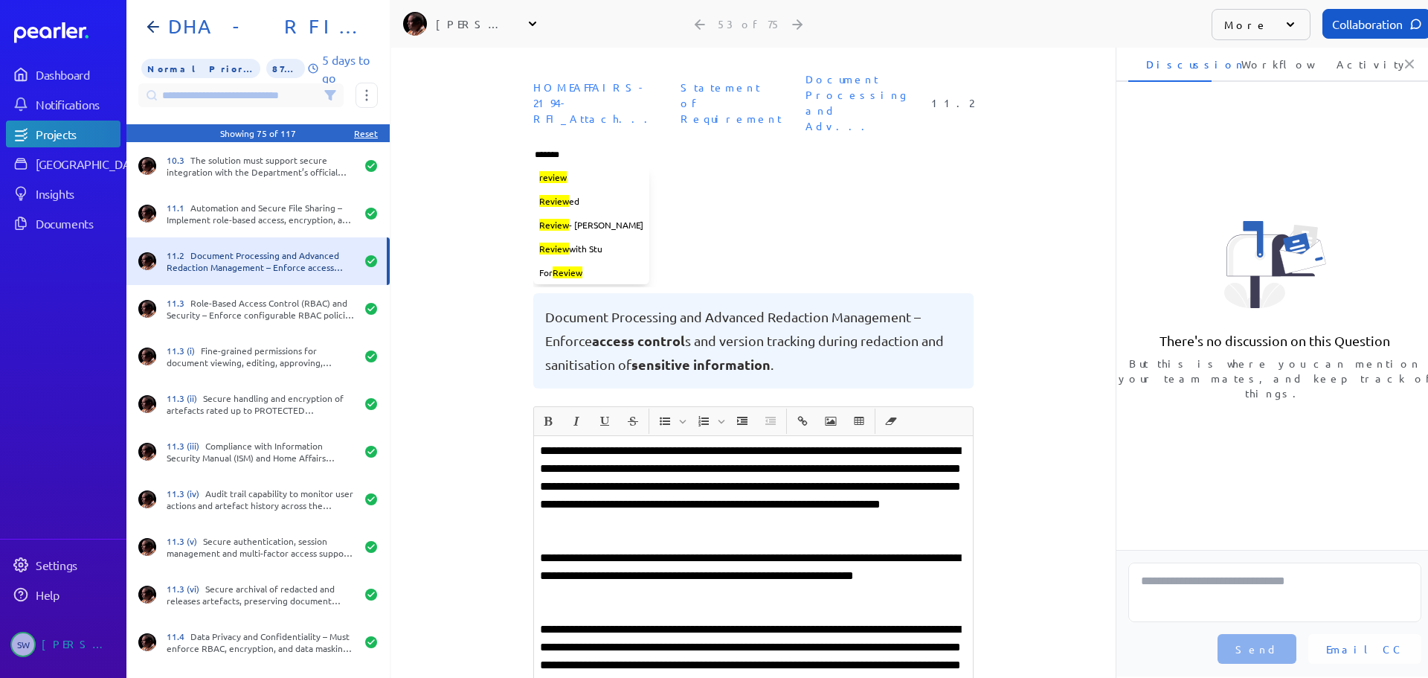
type input "********"
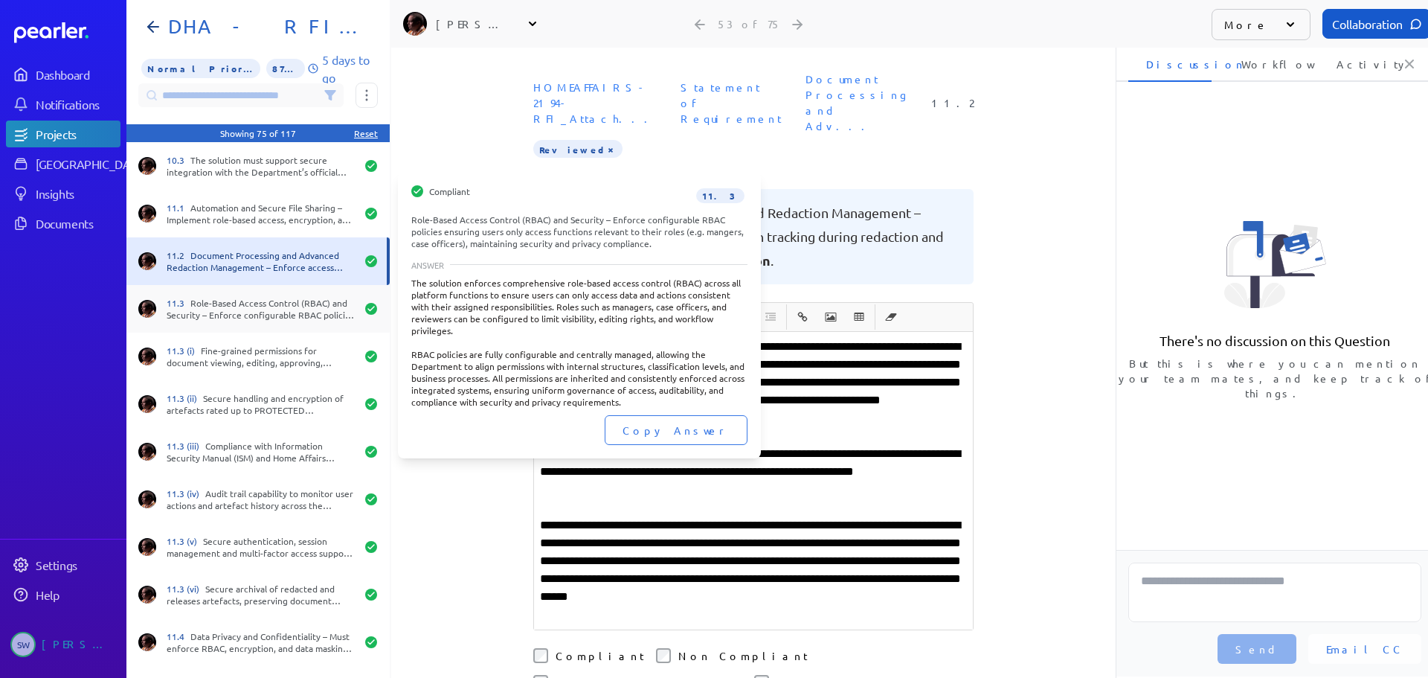
click at [290, 318] on div "11.3 Role-Based Access Control (RBAC) and Security – Enforce configurable RBAC …" at bounding box center [261, 309] width 189 height 24
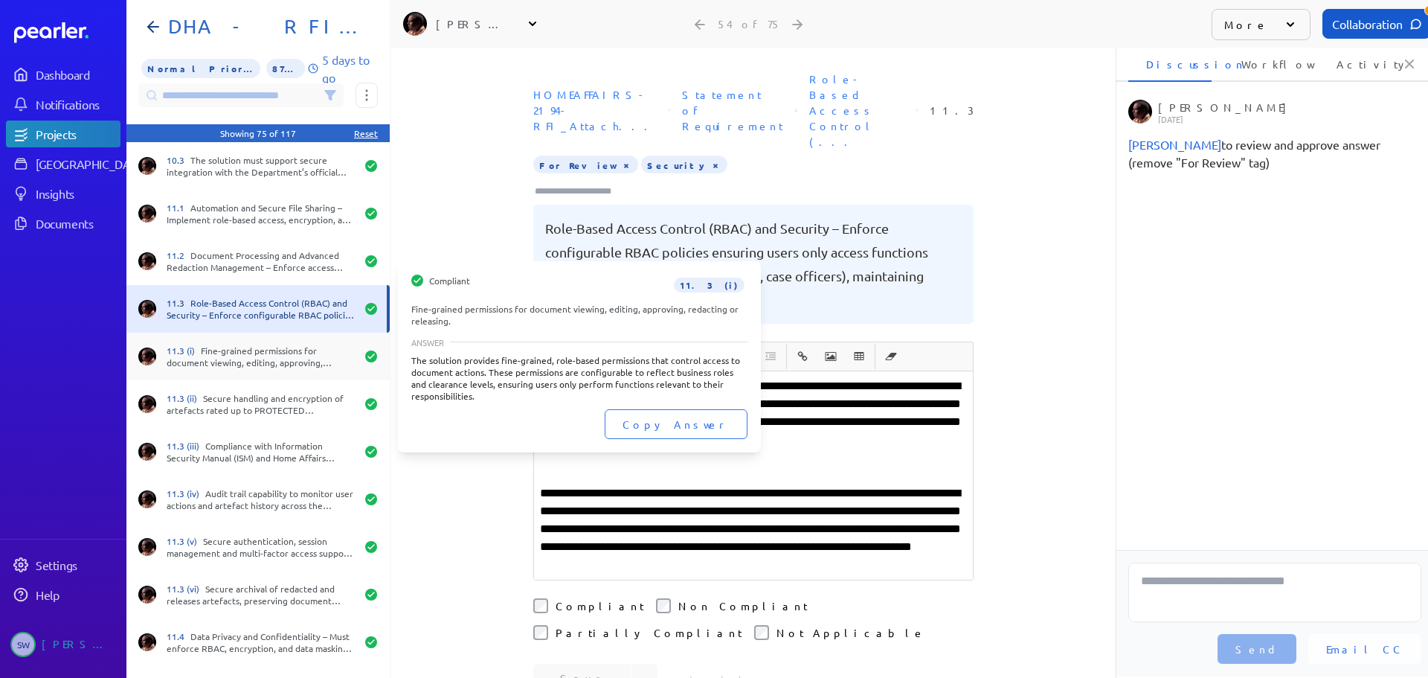
click at [243, 355] on div "11.3 (i) Fine-grained permissions for document viewing, editing, approving, red…" at bounding box center [261, 356] width 189 height 24
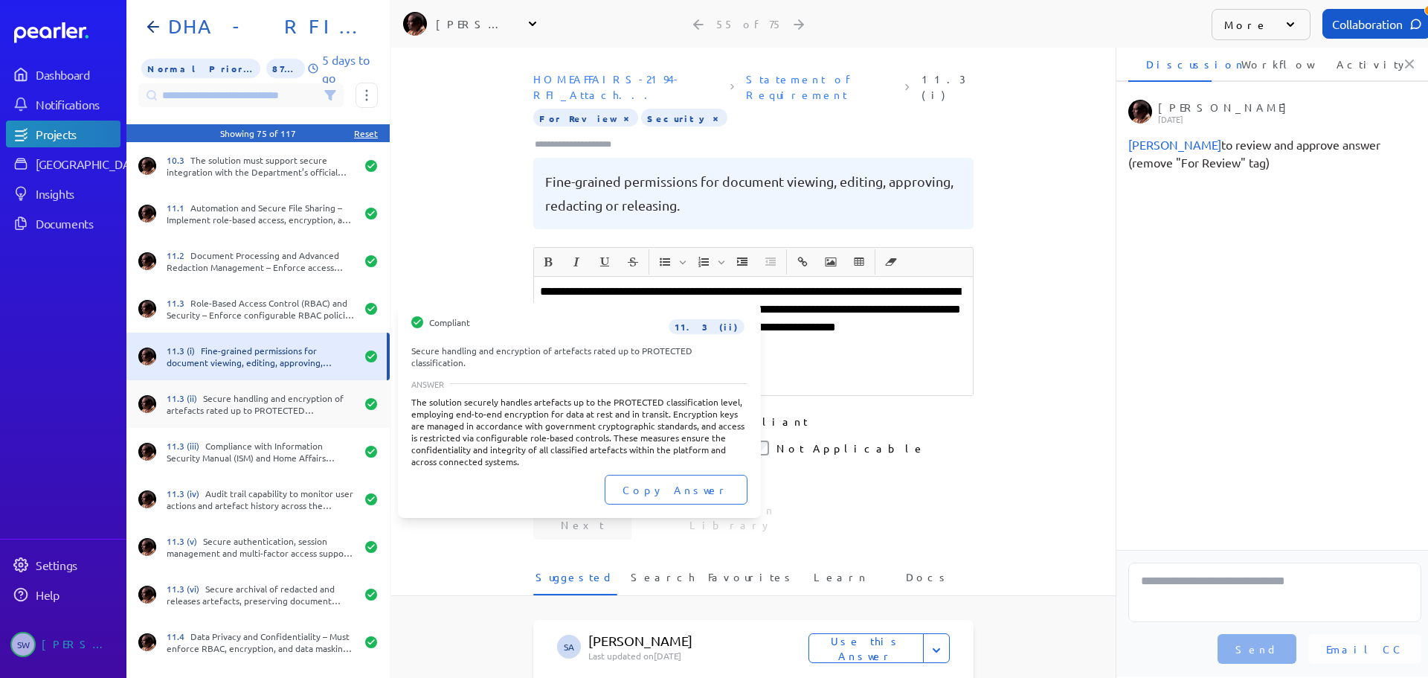
click at [278, 401] on div "11.3 (ii) Secure handling and encryption of artefacts rated up to PROTECTED cla…" at bounding box center [261, 404] width 189 height 24
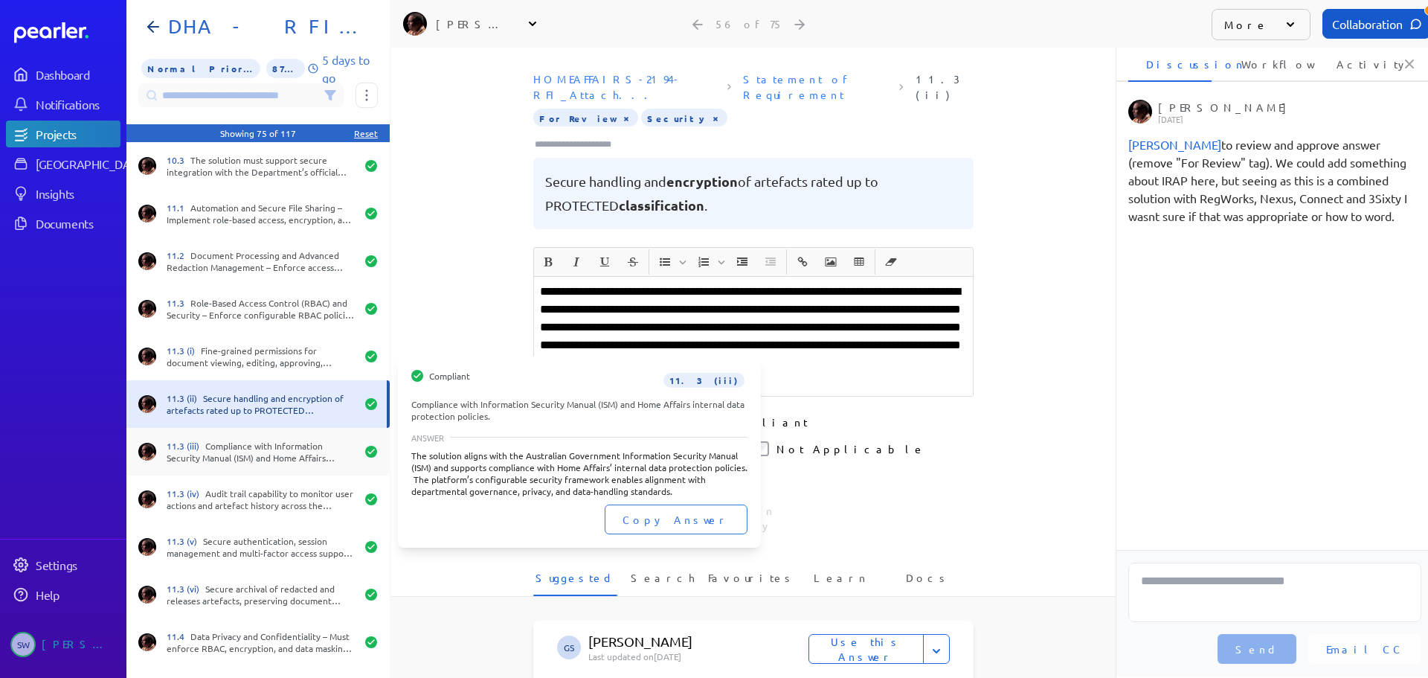
click at [258, 444] on div "11.3 (iii) Compliance with Information Security Manual (ISM) and Home Affairs i…" at bounding box center [261, 452] width 189 height 24
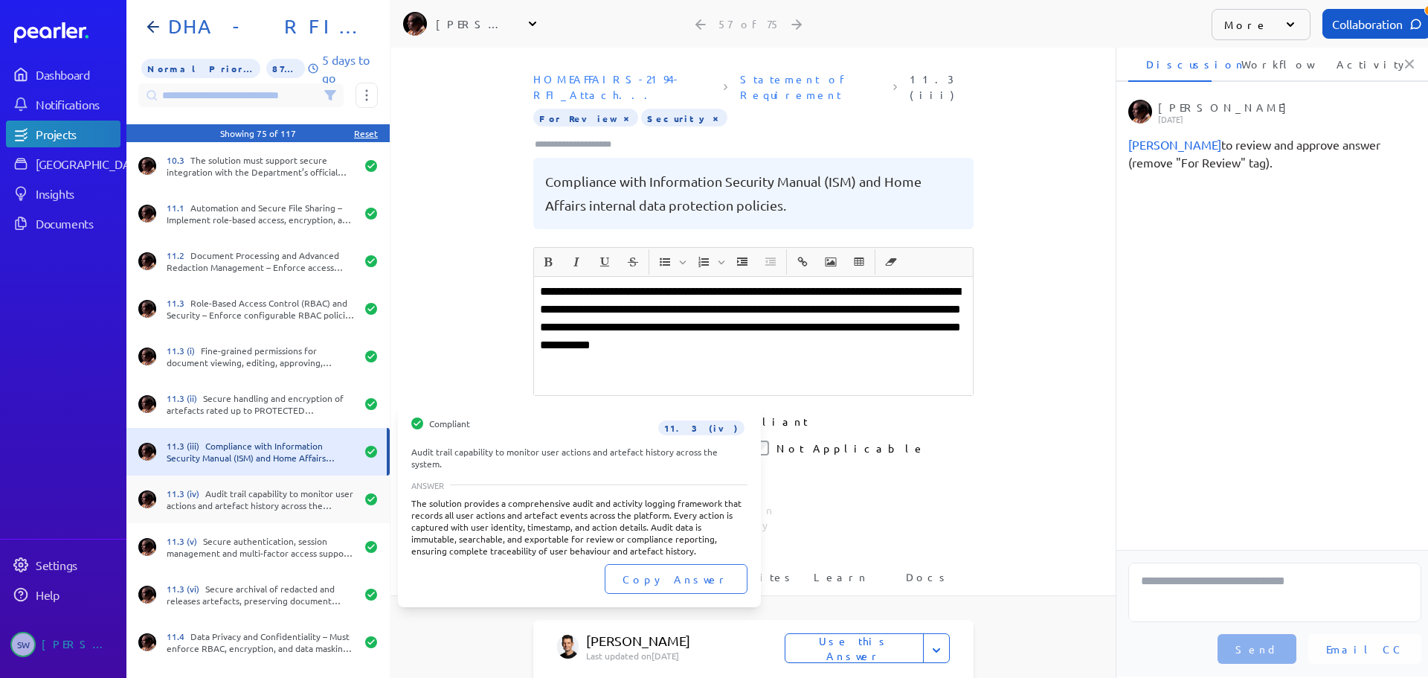
click at [249, 495] on div "11.3 (iv) Audit trail capability to monitor user actions and artefact history a…" at bounding box center [261, 499] width 189 height 24
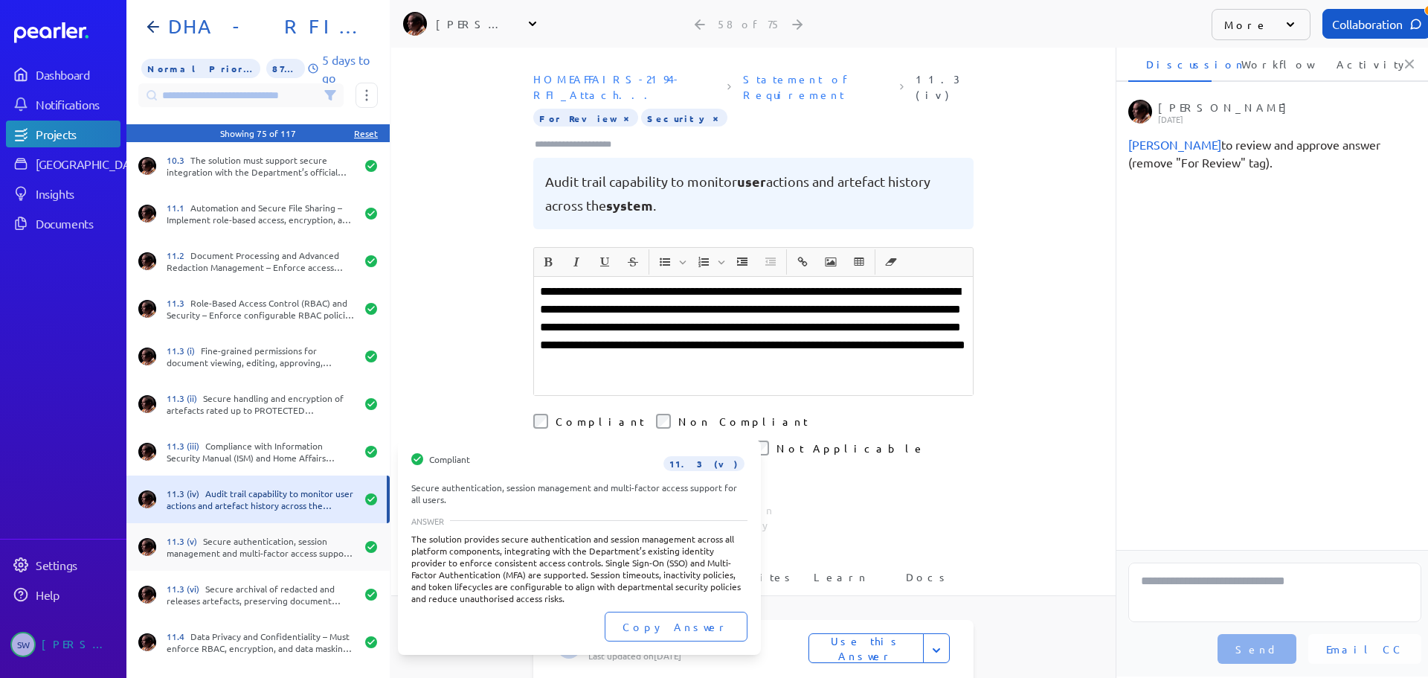
click at [245, 536] on div "11.3 (v) Secure authentication, session management and multi-factor access supp…" at bounding box center [261, 547] width 189 height 24
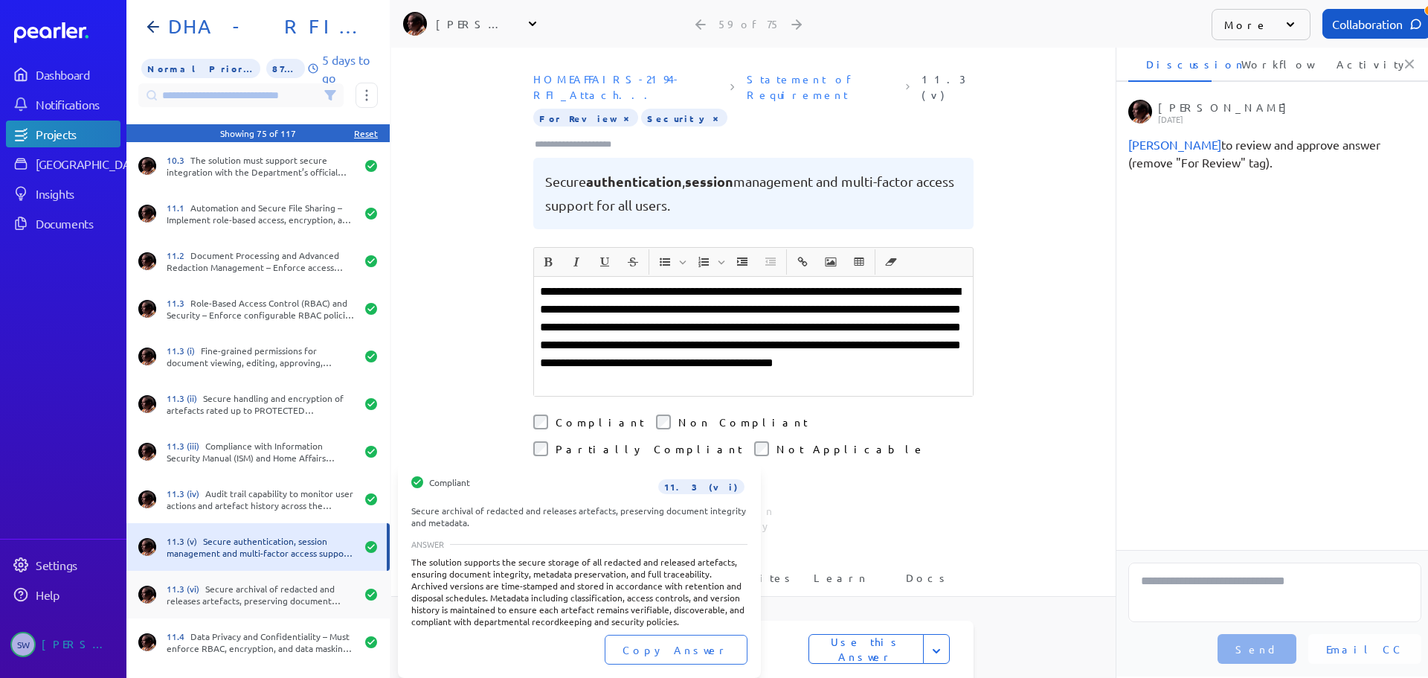
click at [260, 591] on div "11.3 (vi) Secure archival of redacted and releases artefacts, preserving docume…" at bounding box center [261, 594] width 189 height 24
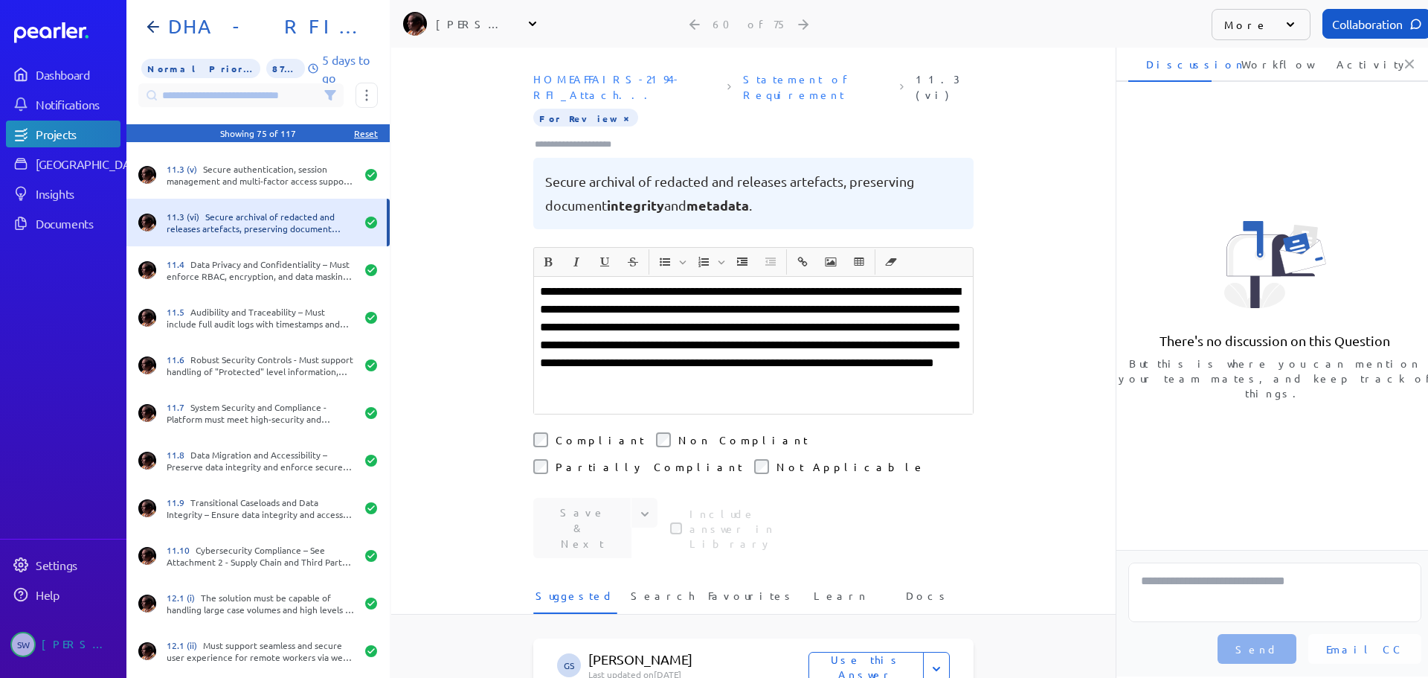
scroll to position [2827, 0]
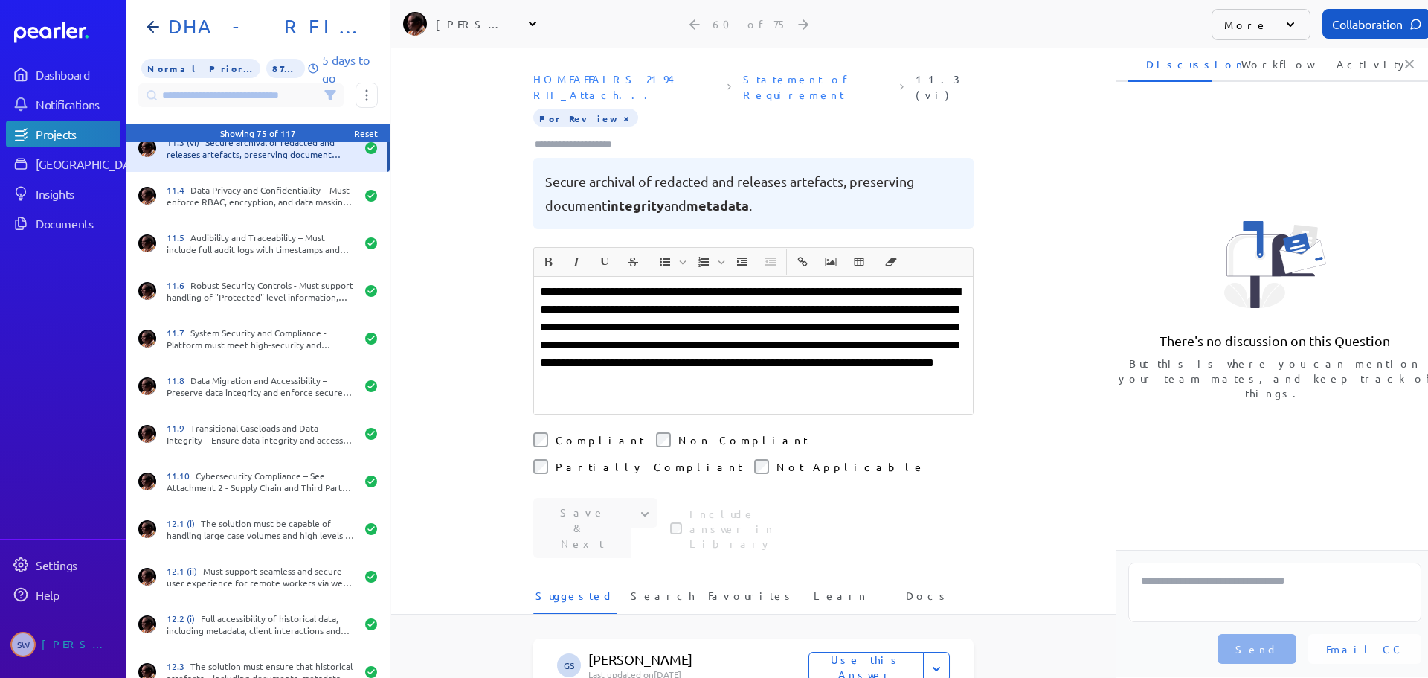
click at [620, 110] on button "×" at bounding box center [626, 117] width 12 height 15
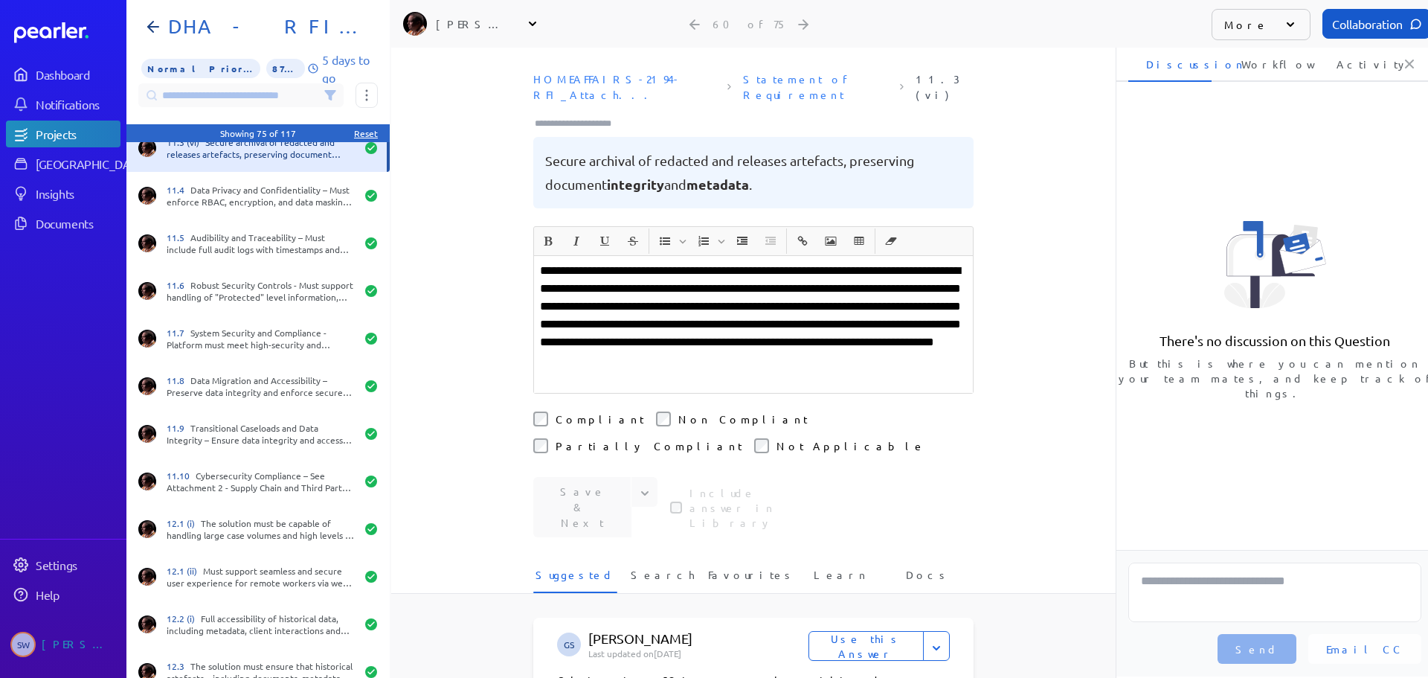
click at [588, 116] on input "Type here to add tags" at bounding box center [579, 123] width 92 height 15
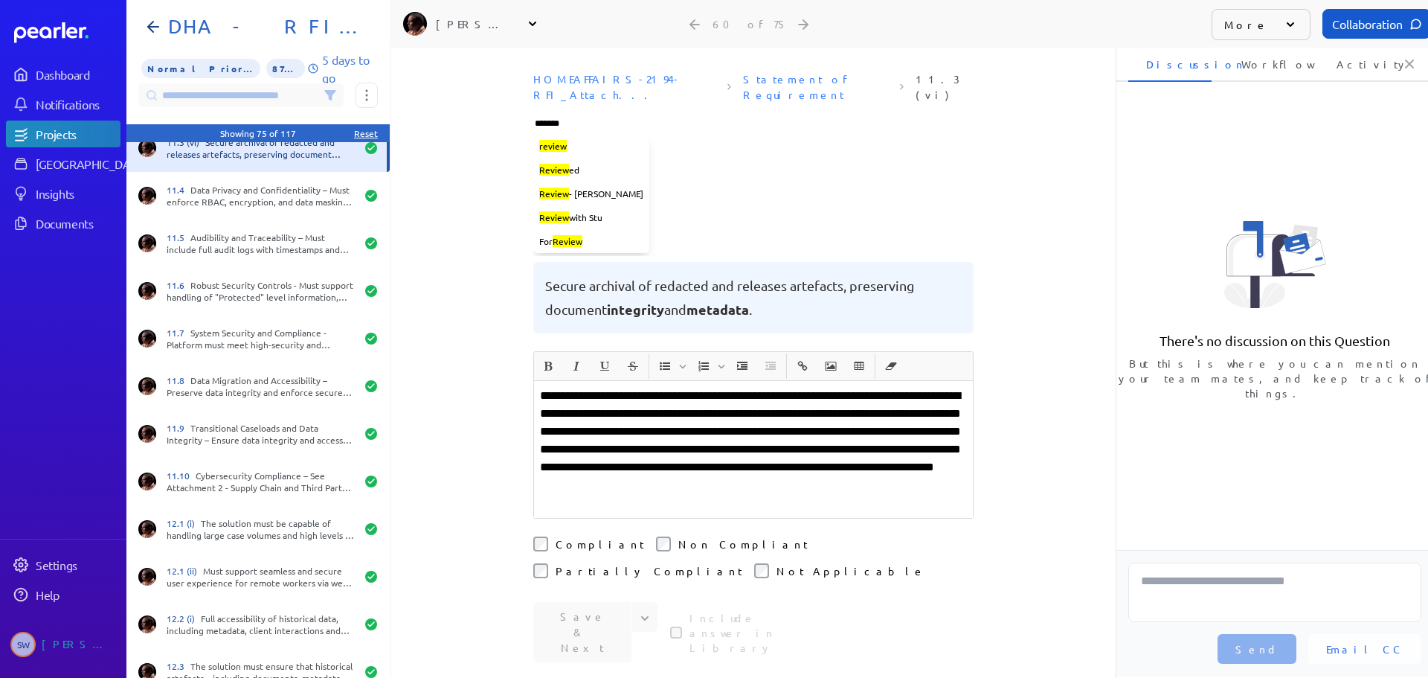
type input "********"
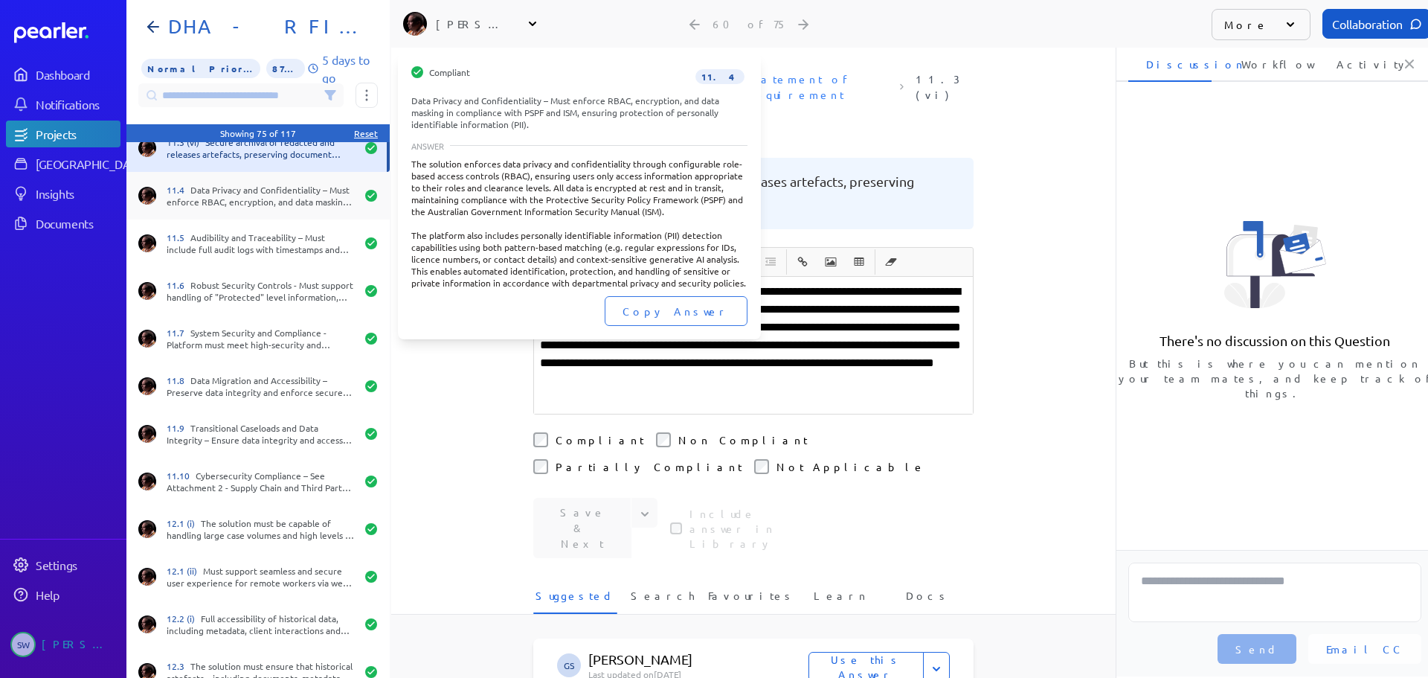
click at [248, 190] on div "11.4 Data Privacy and Confidentiality – Must enforce RBAC, encryption, and data…" at bounding box center [261, 196] width 189 height 24
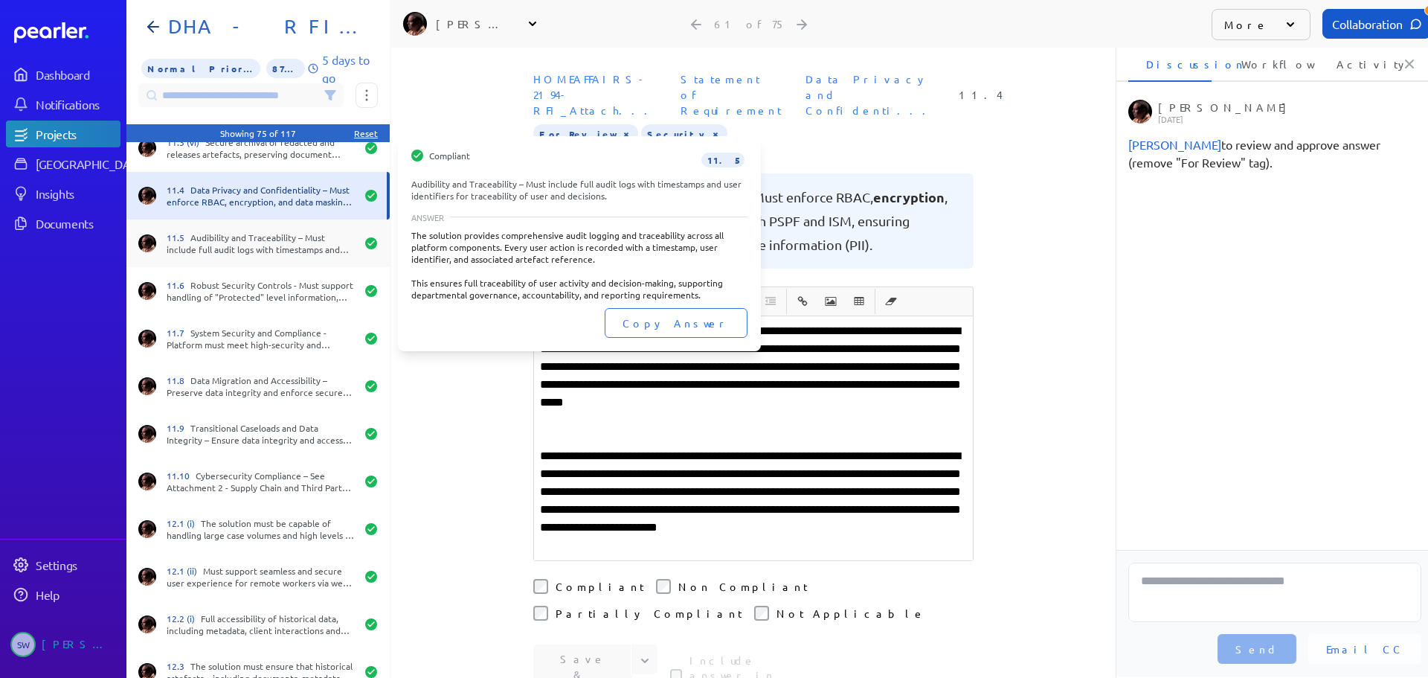
click at [193, 248] on div "11.5 Audibility and Traceability – Must include full audit logs with timestamps…" at bounding box center [261, 243] width 189 height 24
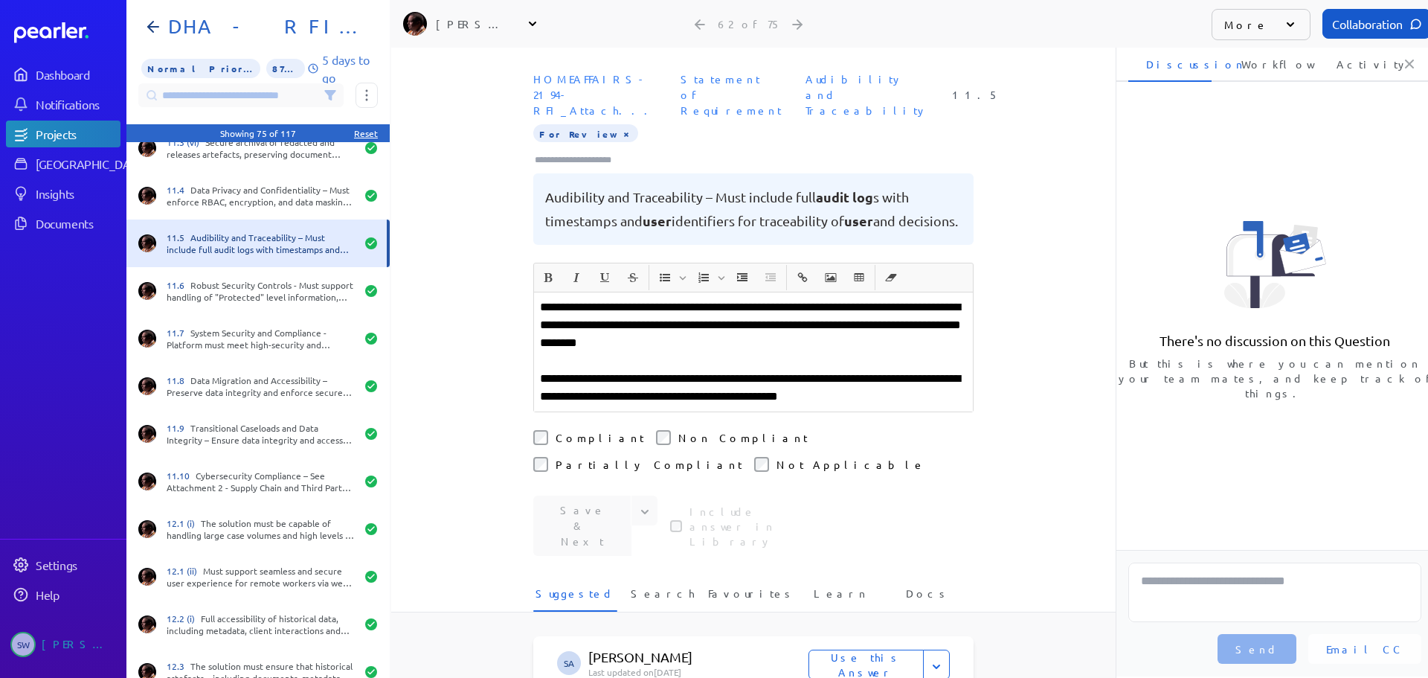
click at [620, 126] on button "×" at bounding box center [626, 133] width 12 height 15
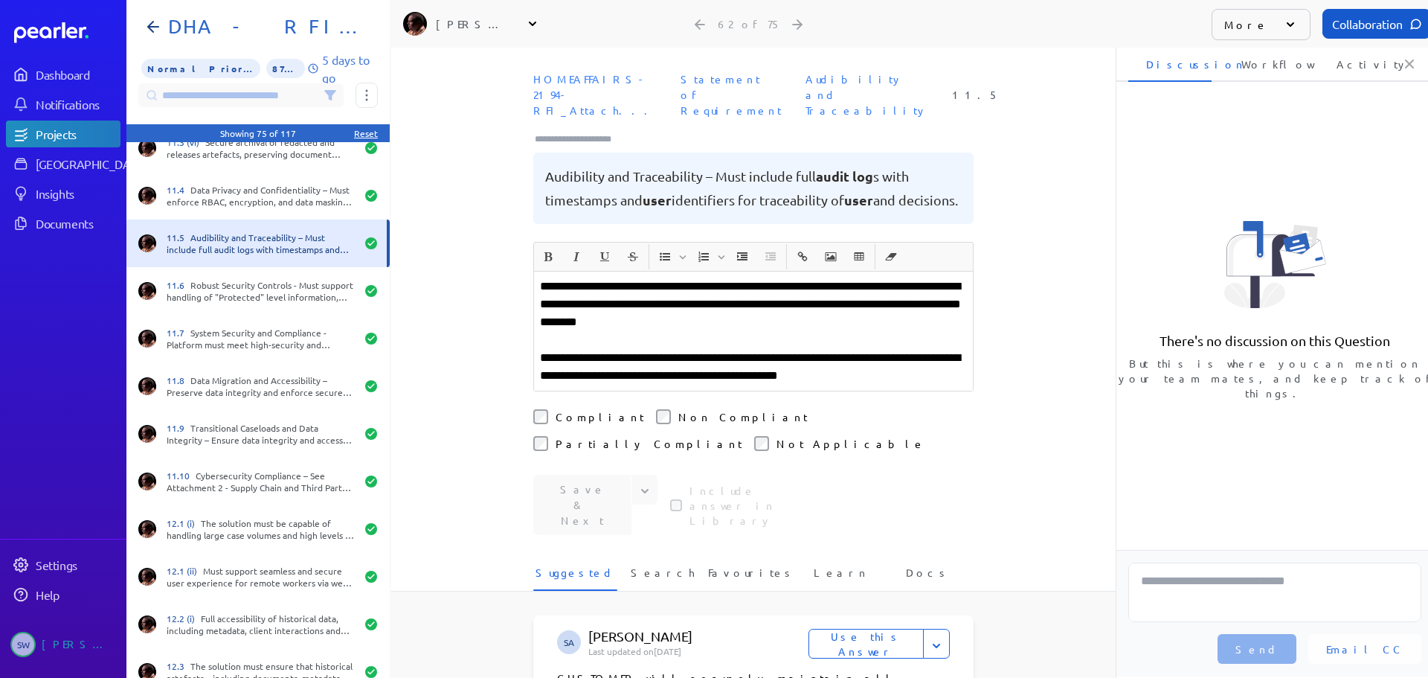
click at [585, 132] on input "Type here to add tags" at bounding box center [579, 139] width 92 height 15
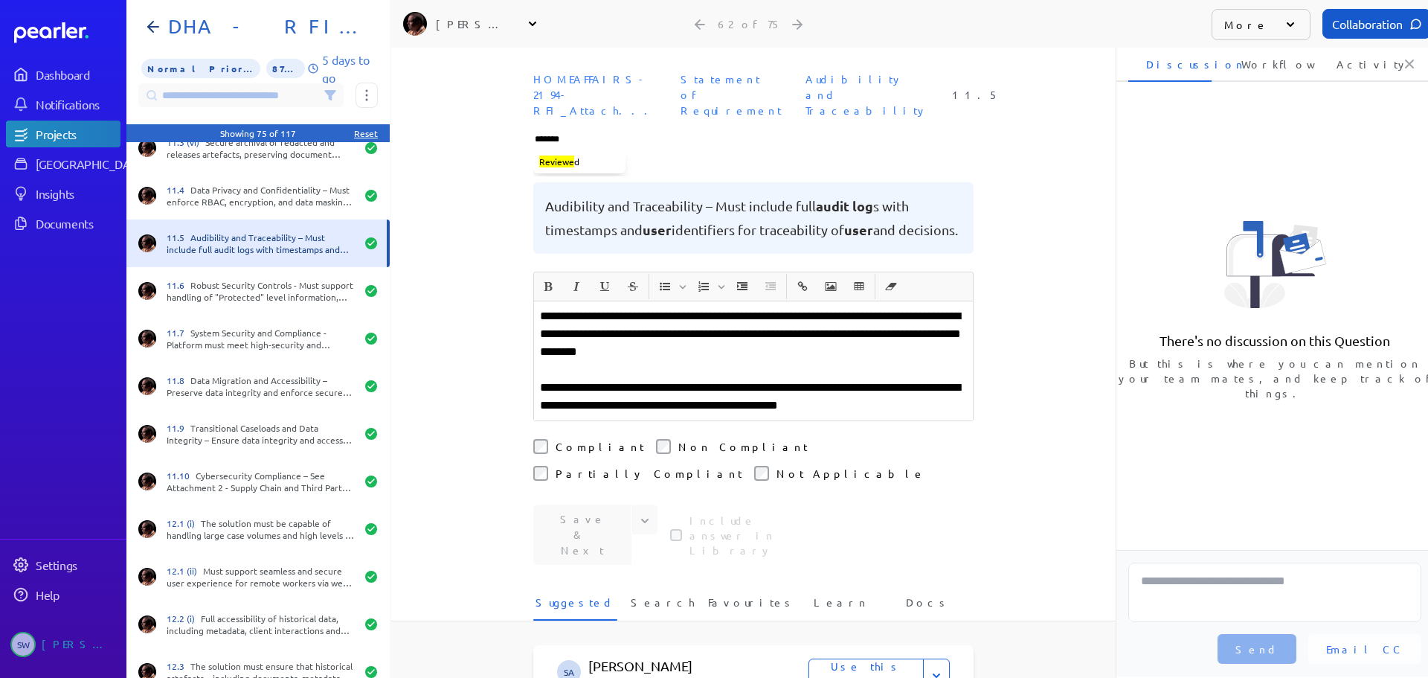
type input "********"
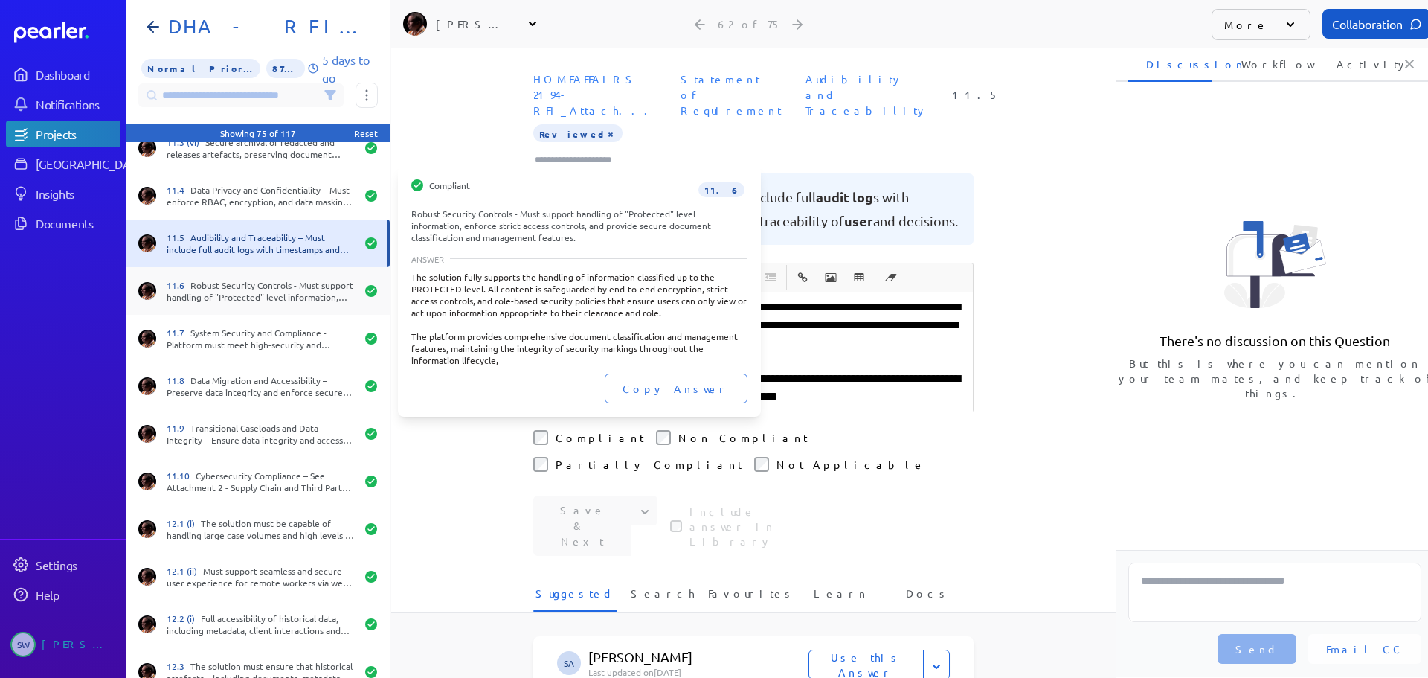
click at [249, 307] on div "11.6 Robust Security Controls - Must support handling of "Protected" level info…" at bounding box center [257, 291] width 263 height 48
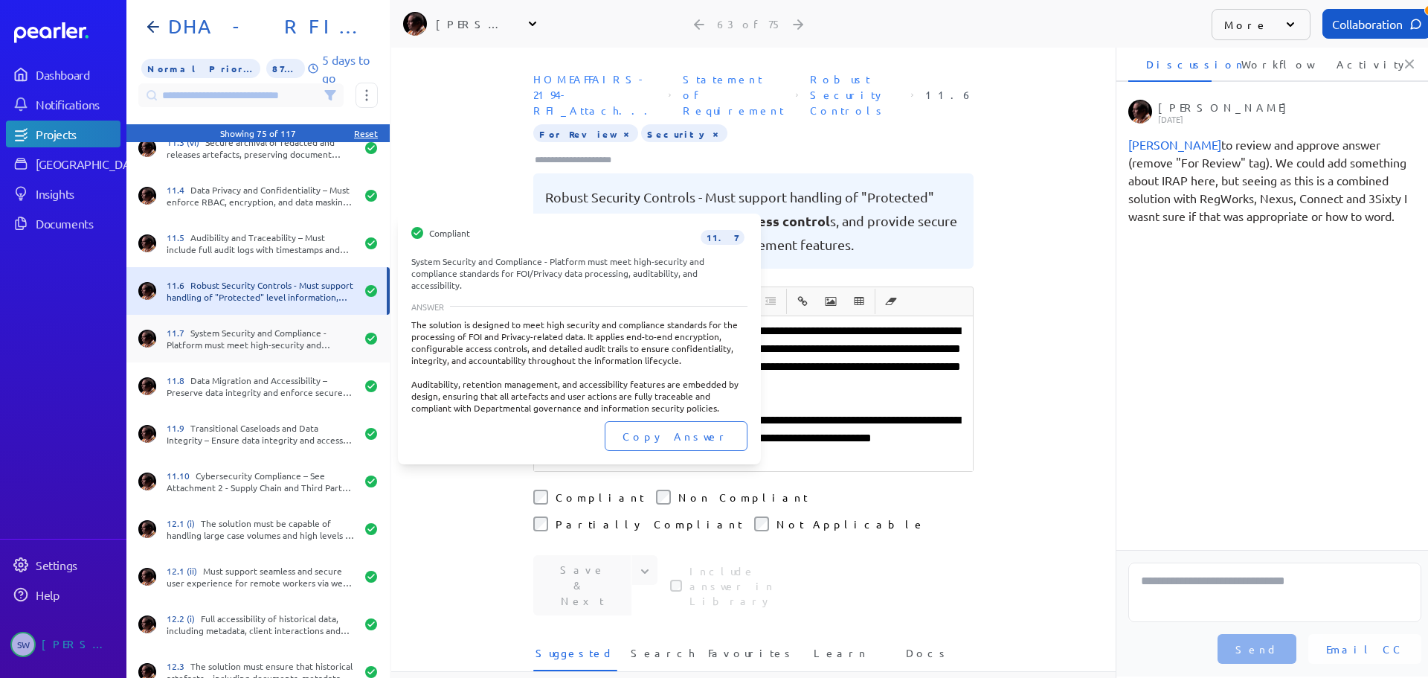
click at [278, 330] on div "11.7 System Security and Compliance - Platform must meet high-security and comp…" at bounding box center [261, 339] width 189 height 24
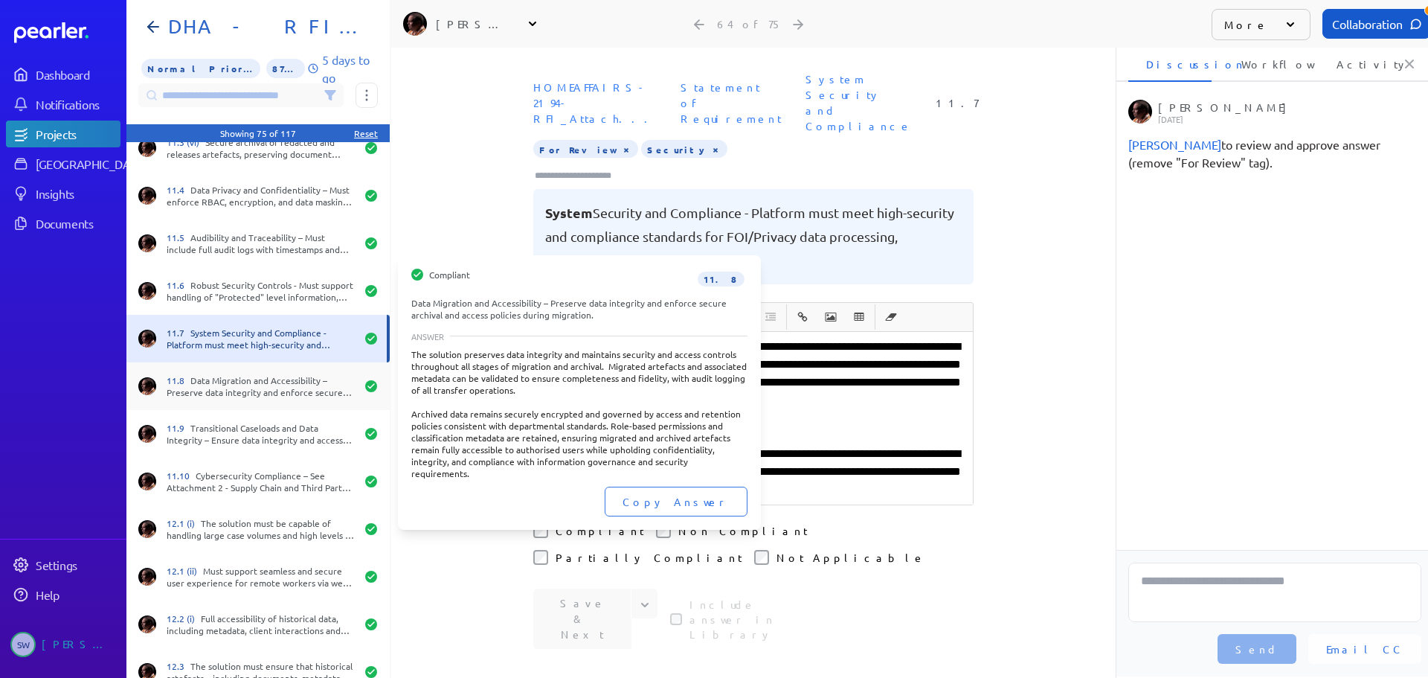
click at [260, 373] on div "11.8 Data Migration and Accessibility – Preserve data integrity and enforce sec…" at bounding box center [257, 386] width 263 height 48
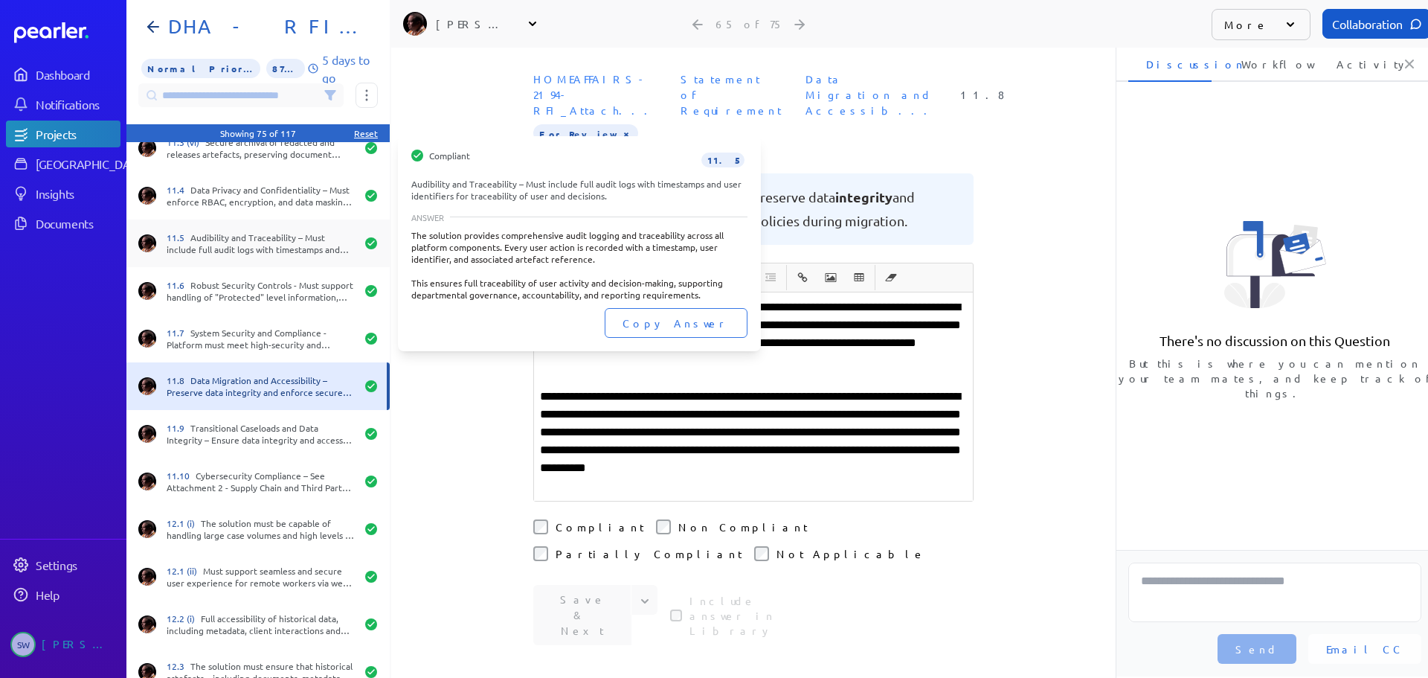
click at [297, 248] on div "11.5 Audibility and Traceability – Must include full audit logs with timestamps…" at bounding box center [261, 243] width 189 height 24
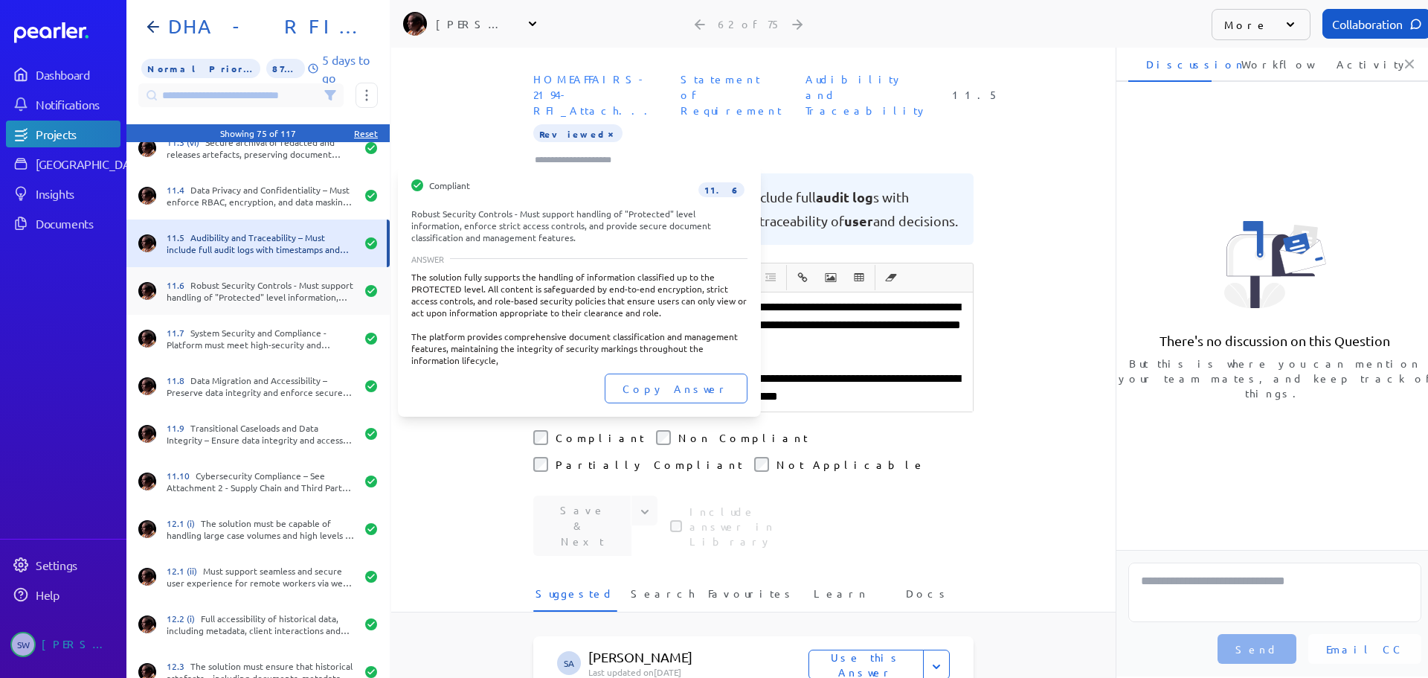
click at [282, 290] on div "11.6 Robust Security Controls - Must support handling of "Protected" level info…" at bounding box center [261, 291] width 189 height 24
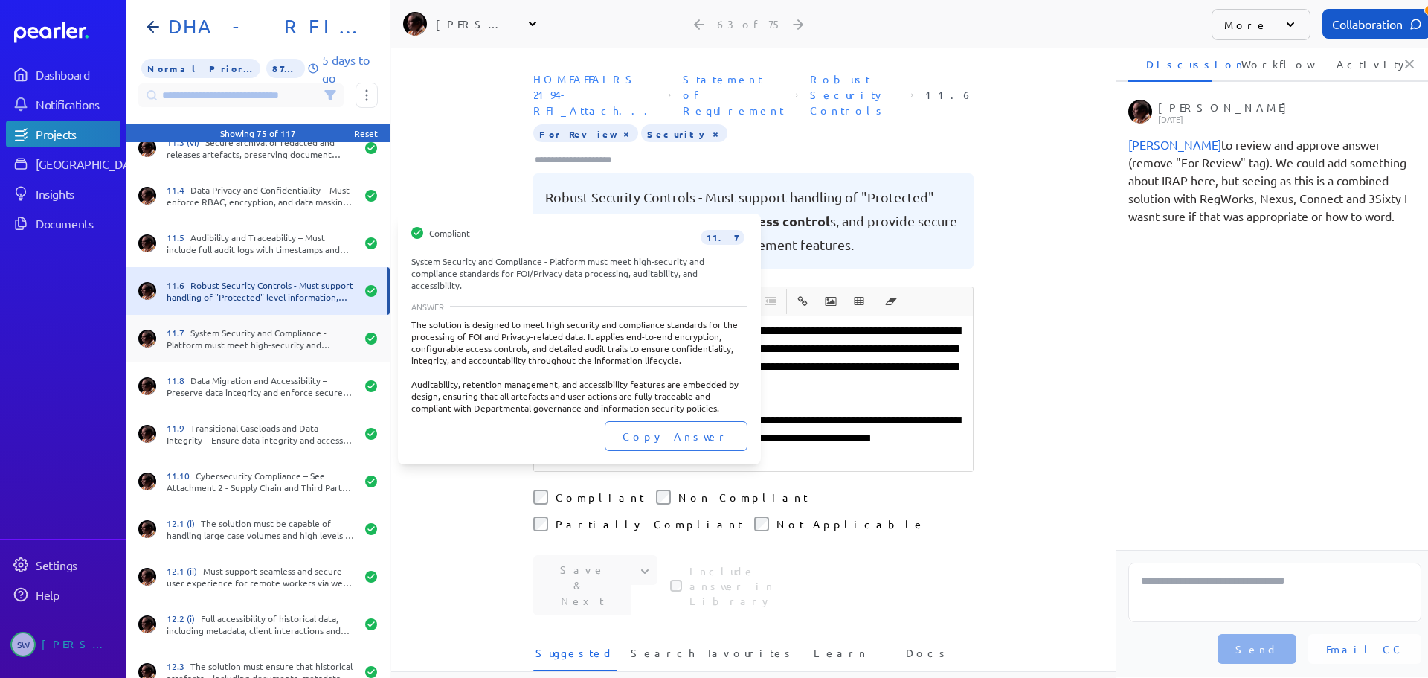
click at [273, 339] on div "11.7 System Security and Compliance - Platform must meet high-security and comp…" at bounding box center [261, 339] width 189 height 24
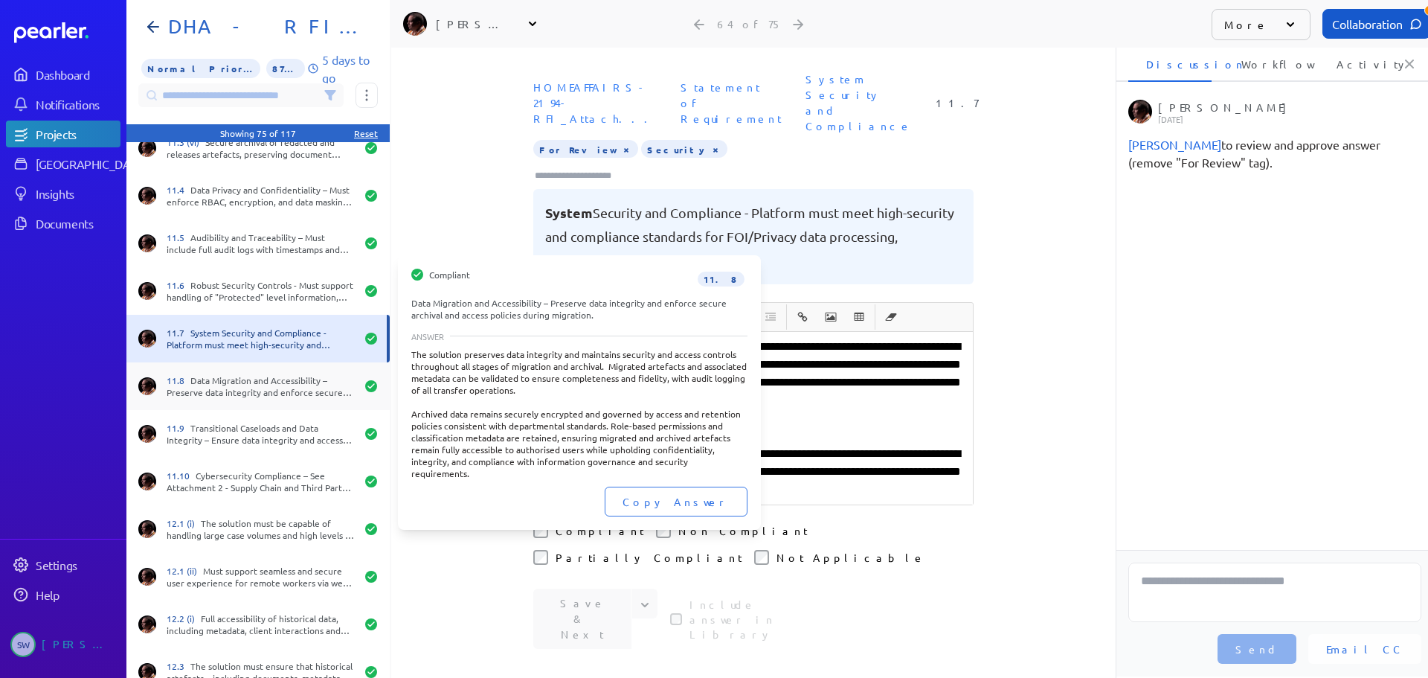
click at [260, 384] on div "11.8 Data Migration and Accessibility – Preserve data integrity and enforce sec…" at bounding box center [261, 386] width 189 height 24
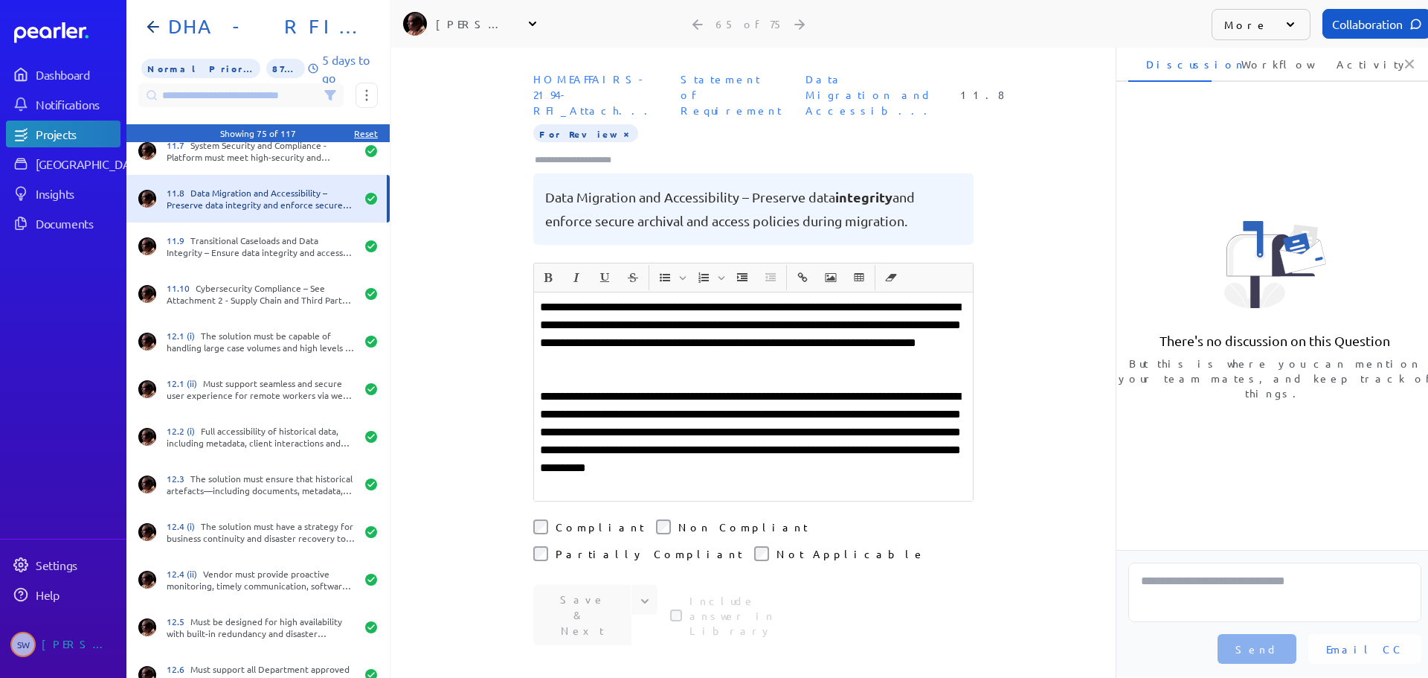
scroll to position [3035, 0]
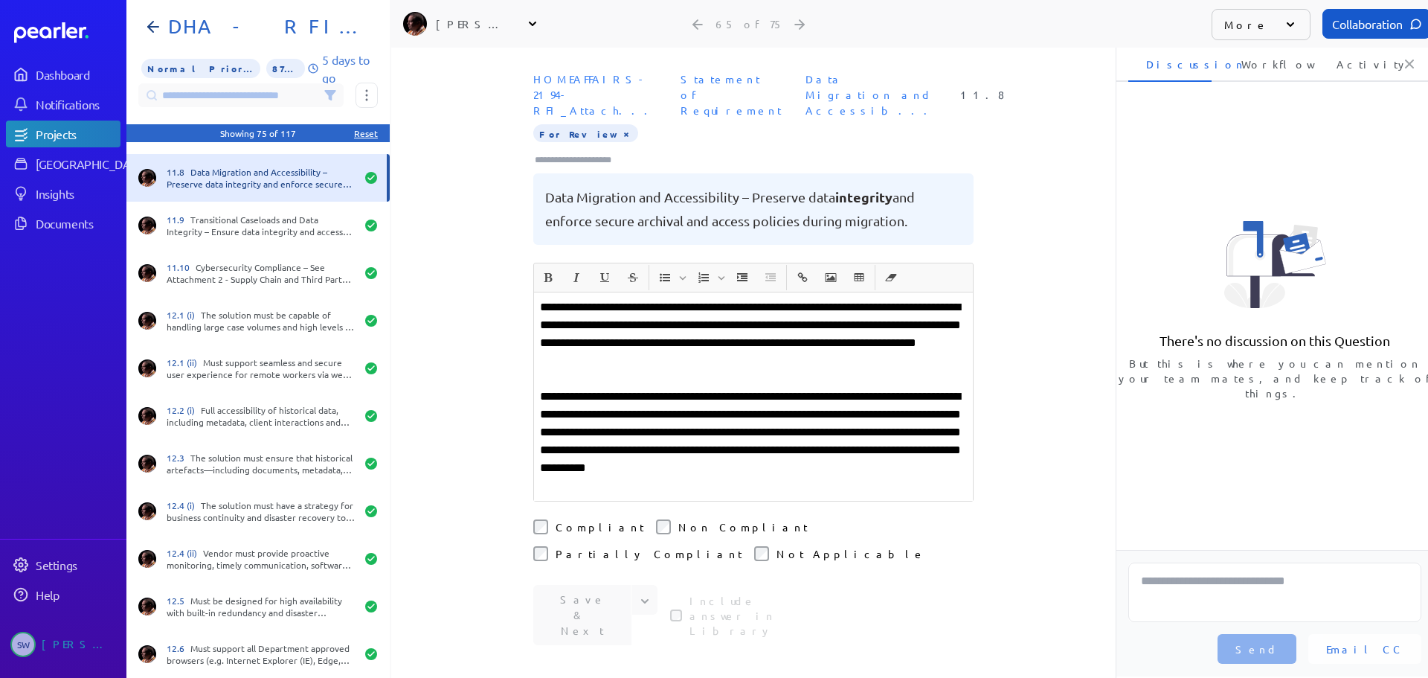
click at [620, 126] on button "×" at bounding box center [626, 133] width 12 height 15
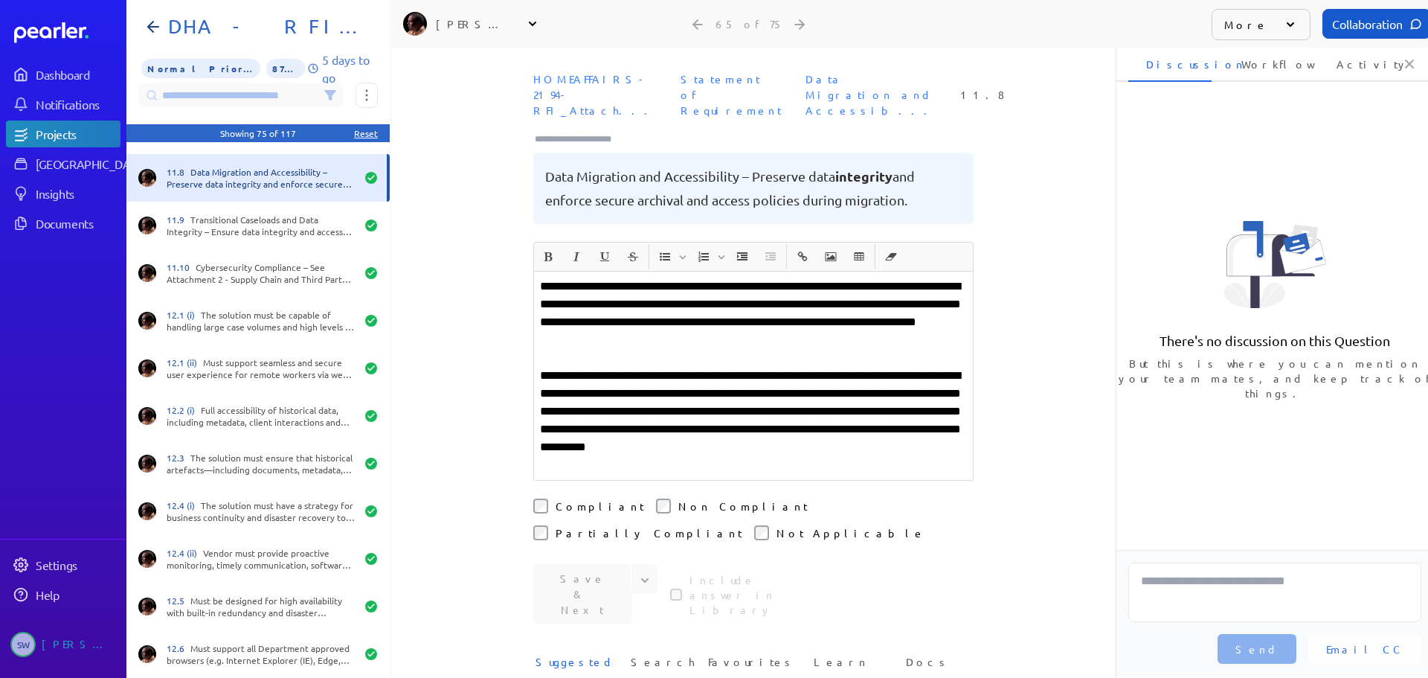
click at [586, 132] on input "Type here to add tags" at bounding box center [579, 139] width 92 height 15
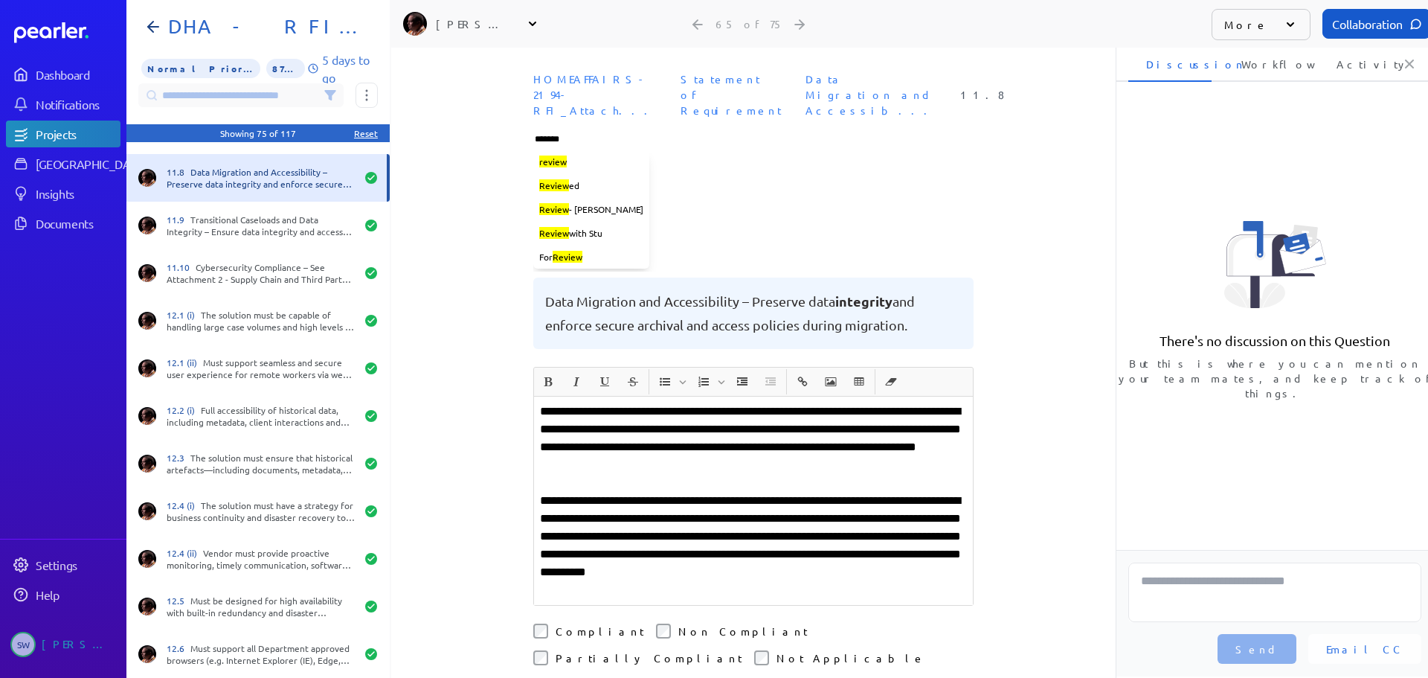
type input "********"
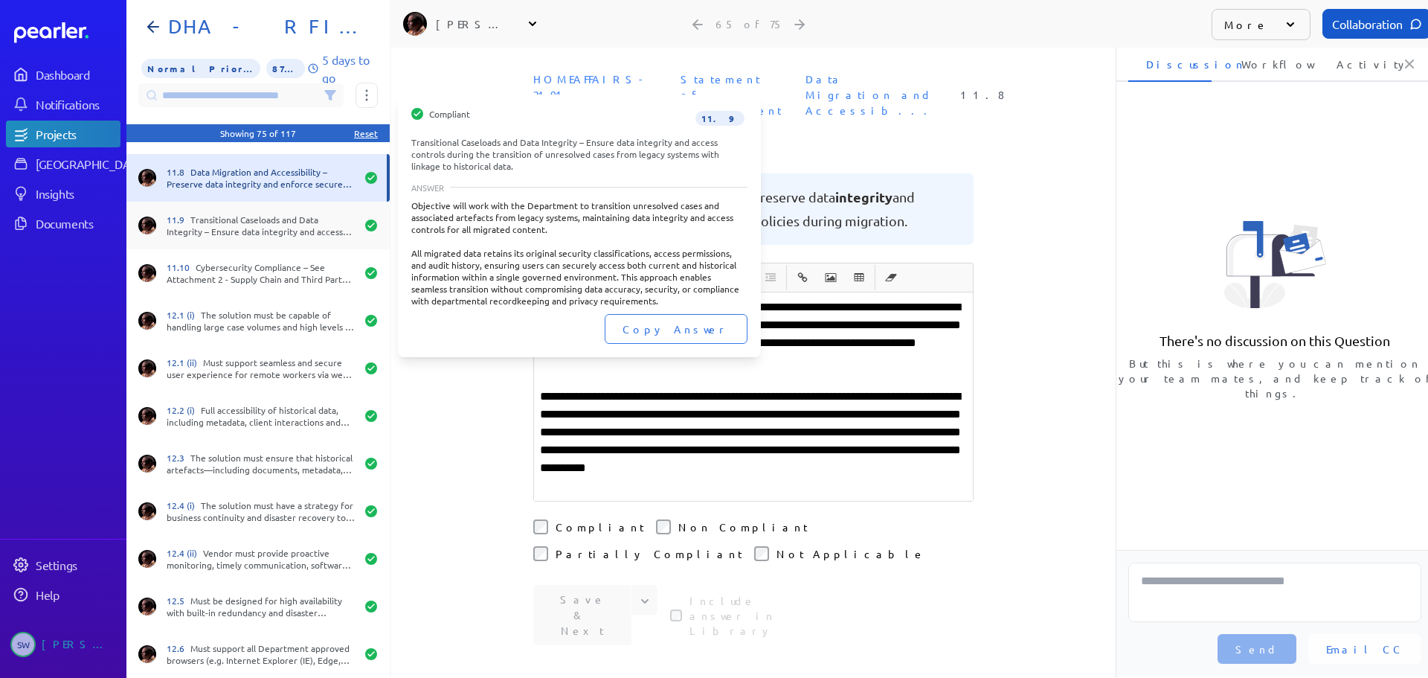
click at [267, 233] on div "11.9 Transitional Caseloads and Data Integrity – Ensure data integrity and acce…" at bounding box center [261, 225] width 189 height 24
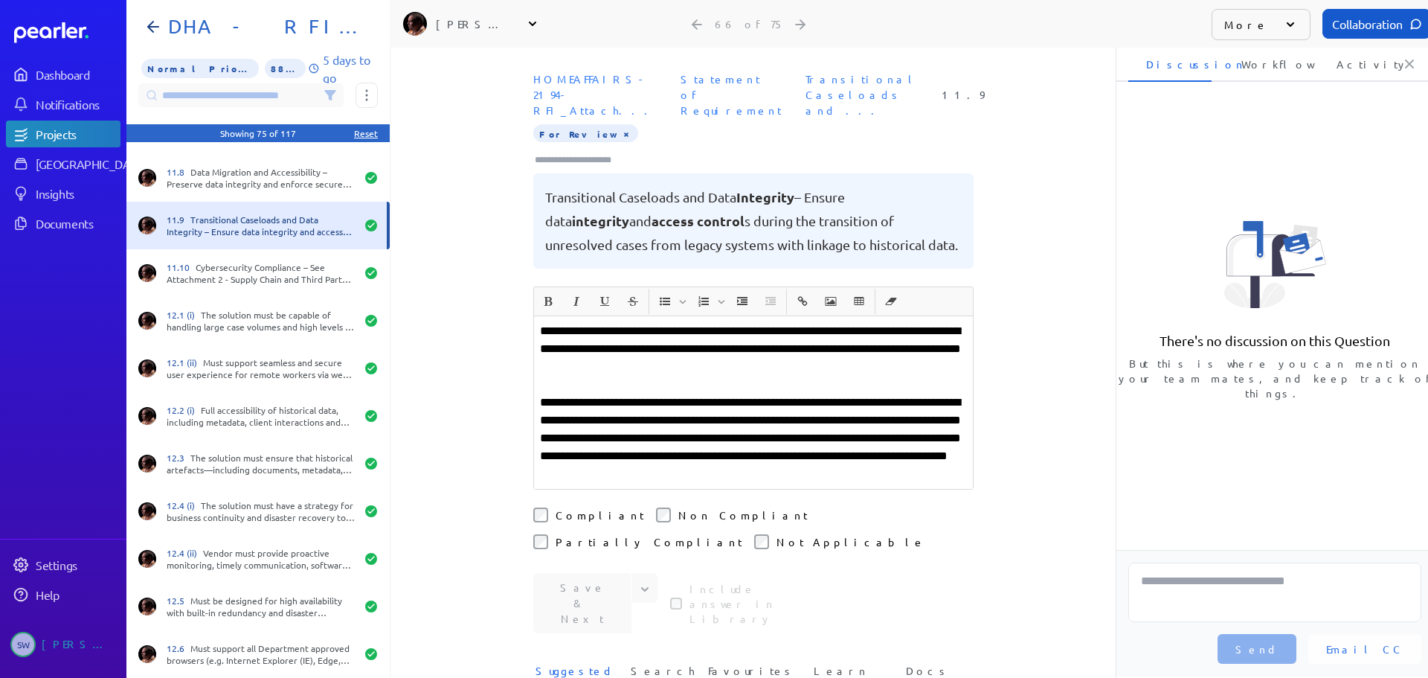
click at [620, 126] on button "×" at bounding box center [626, 133] width 12 height 15
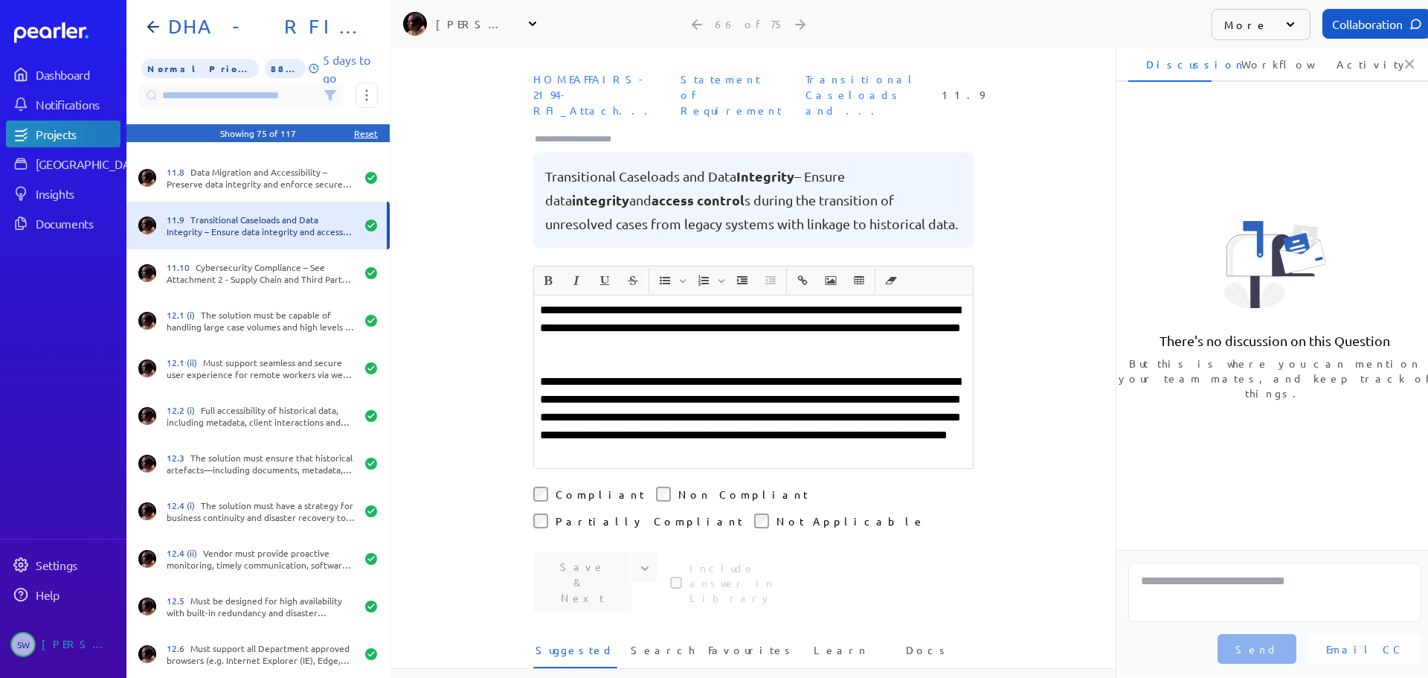
click at [585, 132] on input "Type here to add tags" at bounding box center [579, 139] width 92 height 15
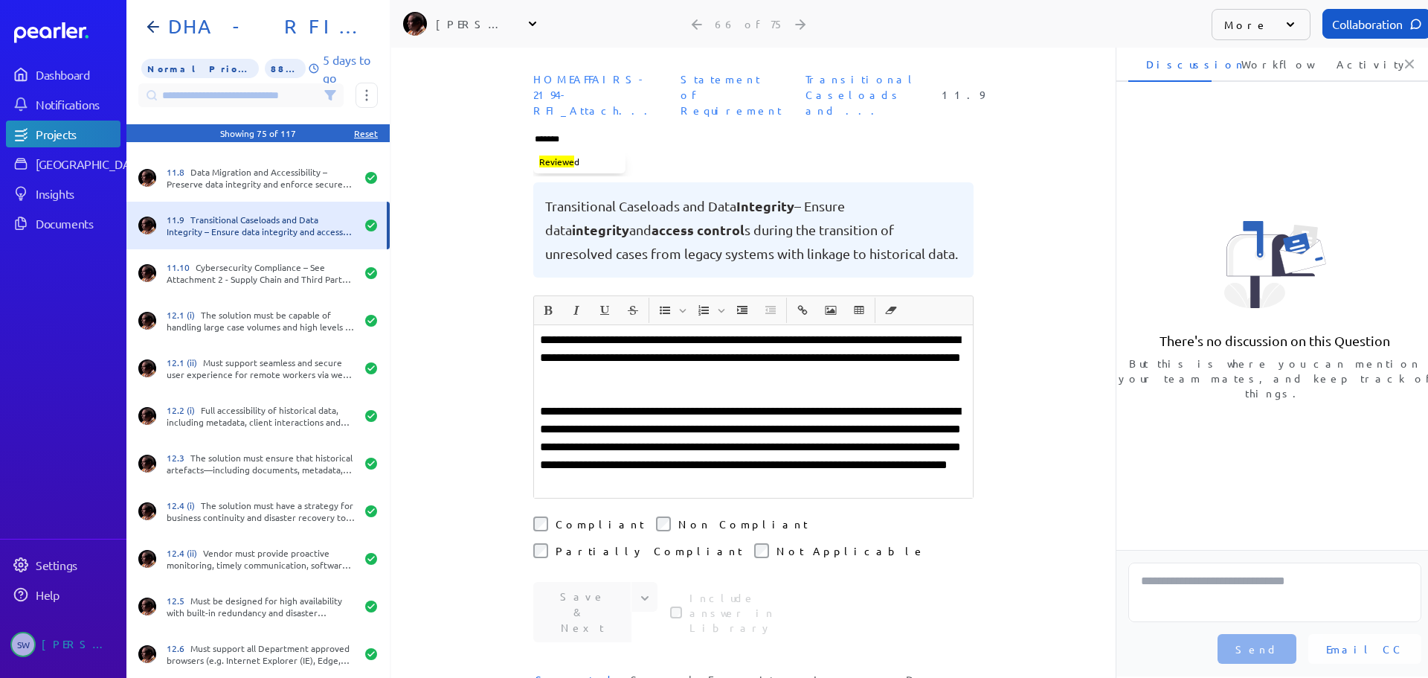
type input "********"
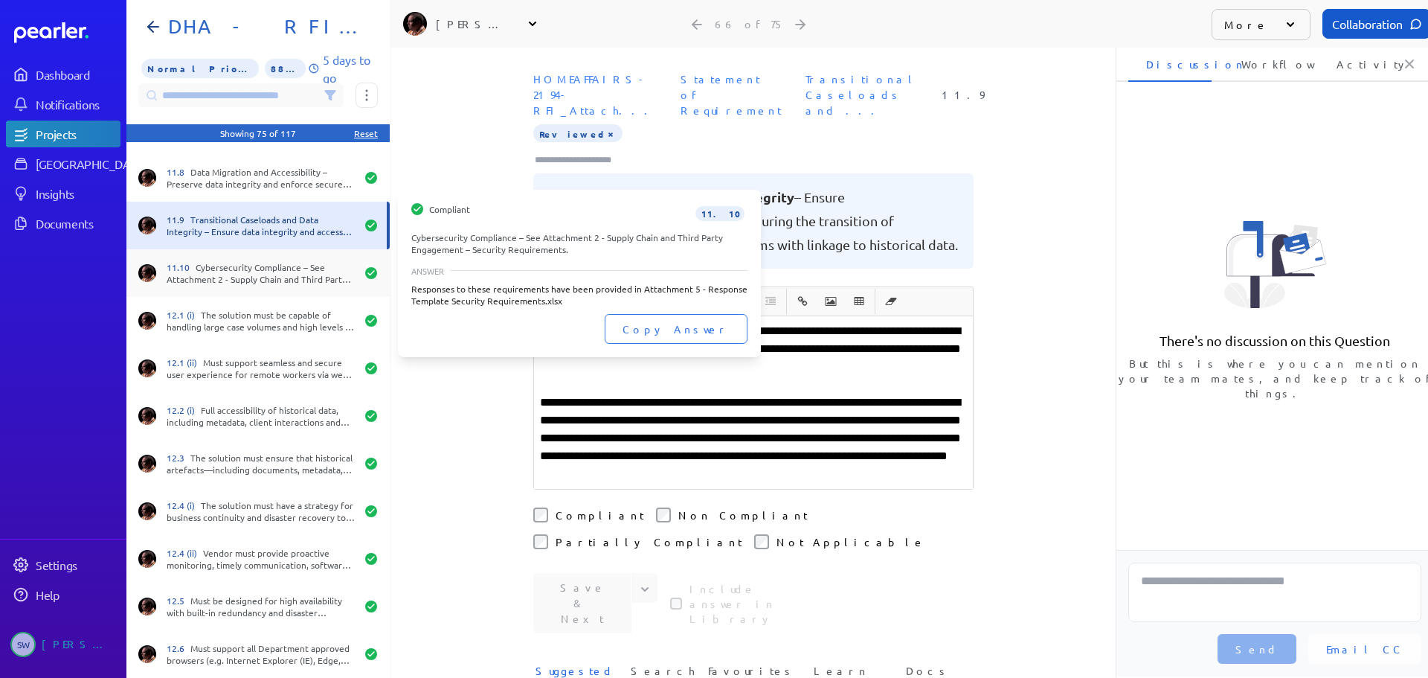
click at [244, 275] on div "11.10 Cybersecurity Compliance – See Attachment 2 - Supply Chain and Third Part…" at bounding box center [261, 273] width 189 height 24
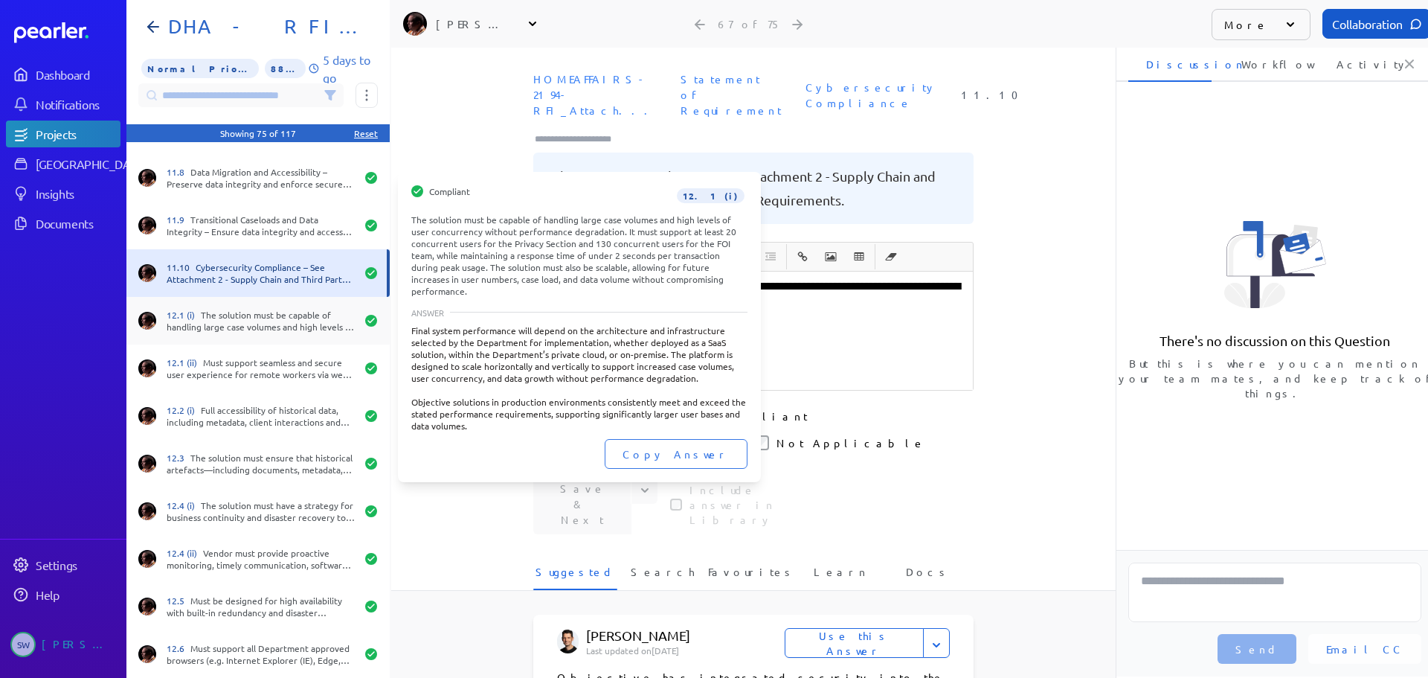
click at [258, 329] on div "12.1 (i) The solution must be capable of handling large case volumes and high l…" at bounding box center [261, 321] width 189 height 24
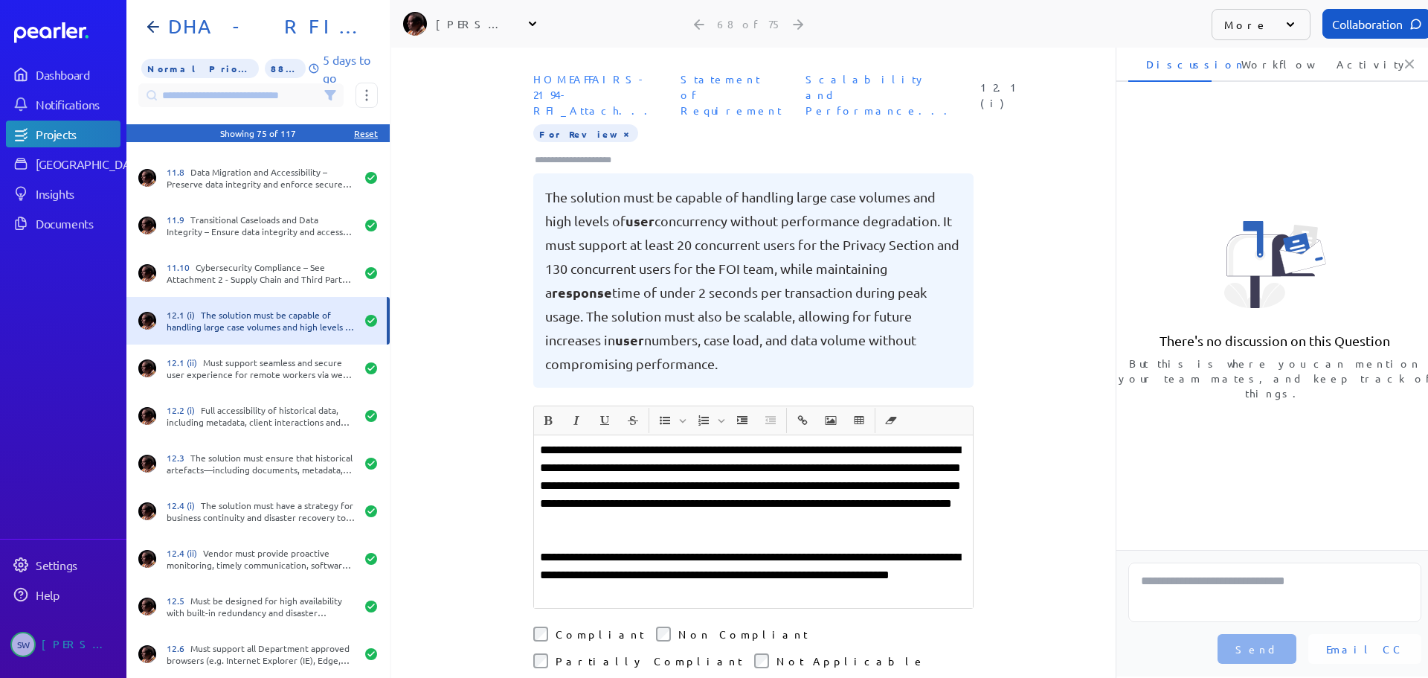
click at [620, 126] on button "×" at bounding box center [626, 133] width 12 height 15
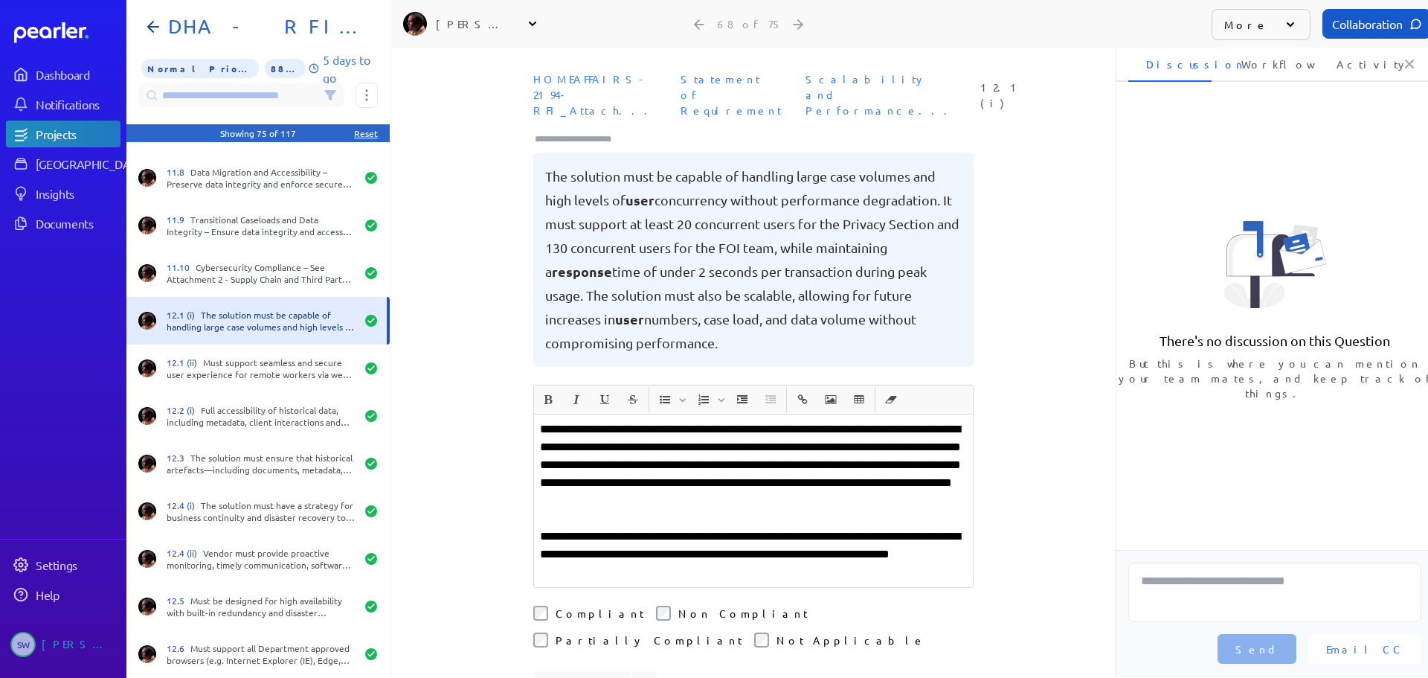
click at [584, 132] on input "Type here to add tags" at bounding box center [579, 139] width 92 height 15
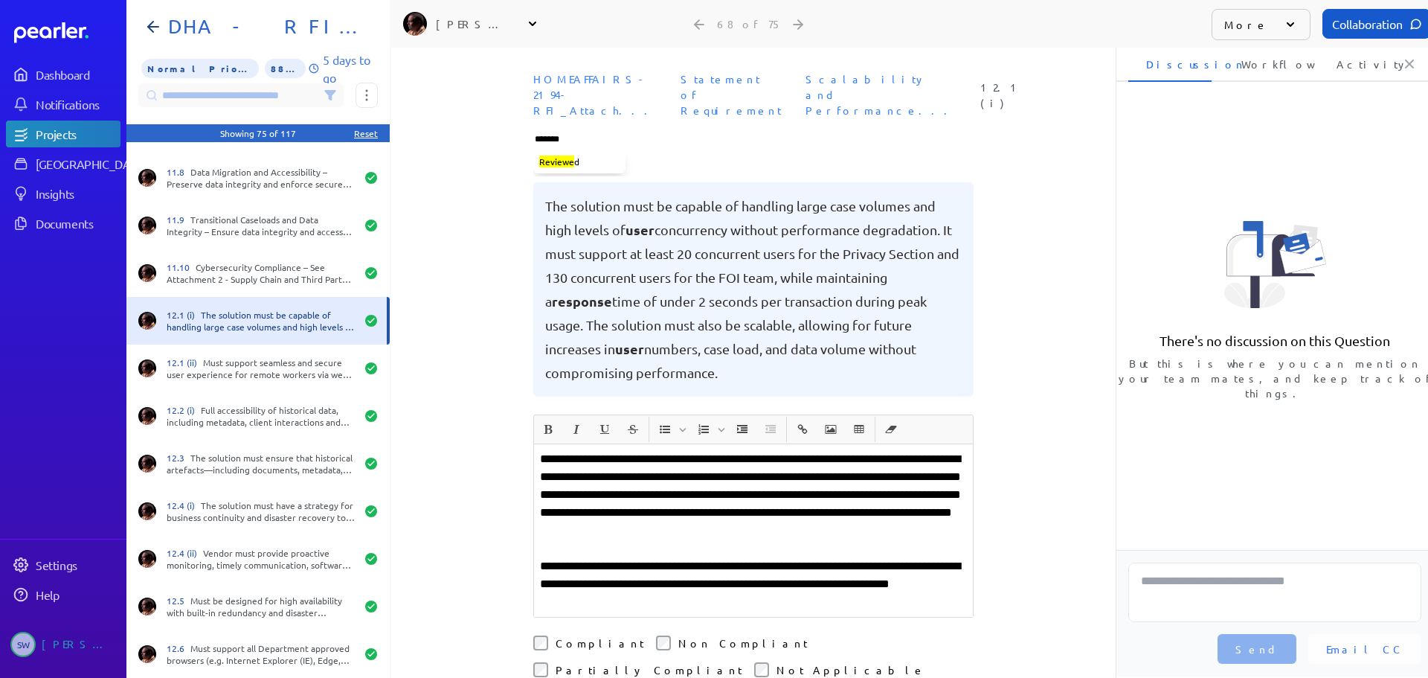
type input "********"
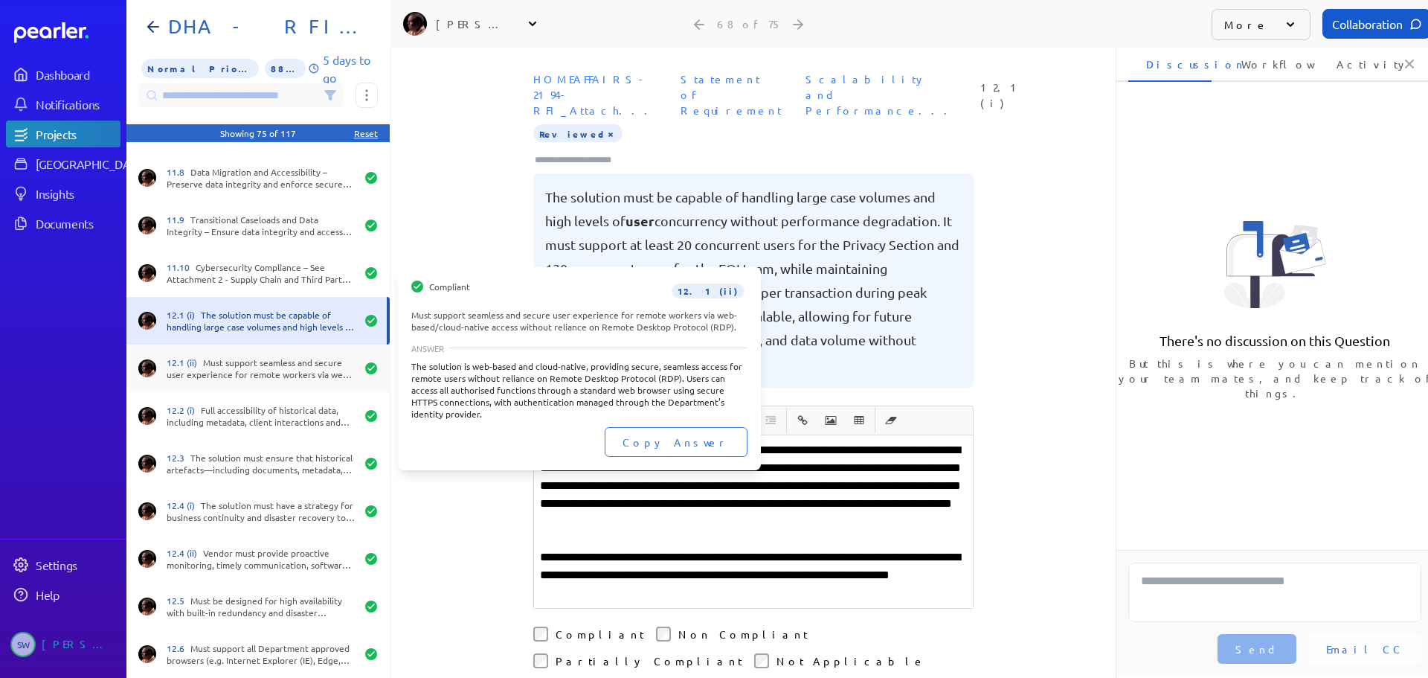
click at [255, 370] on div "12.1 (ii) Must support seamless and secure user experience for remote workers v…" at bounding box center [261, 368] width 189 height 24
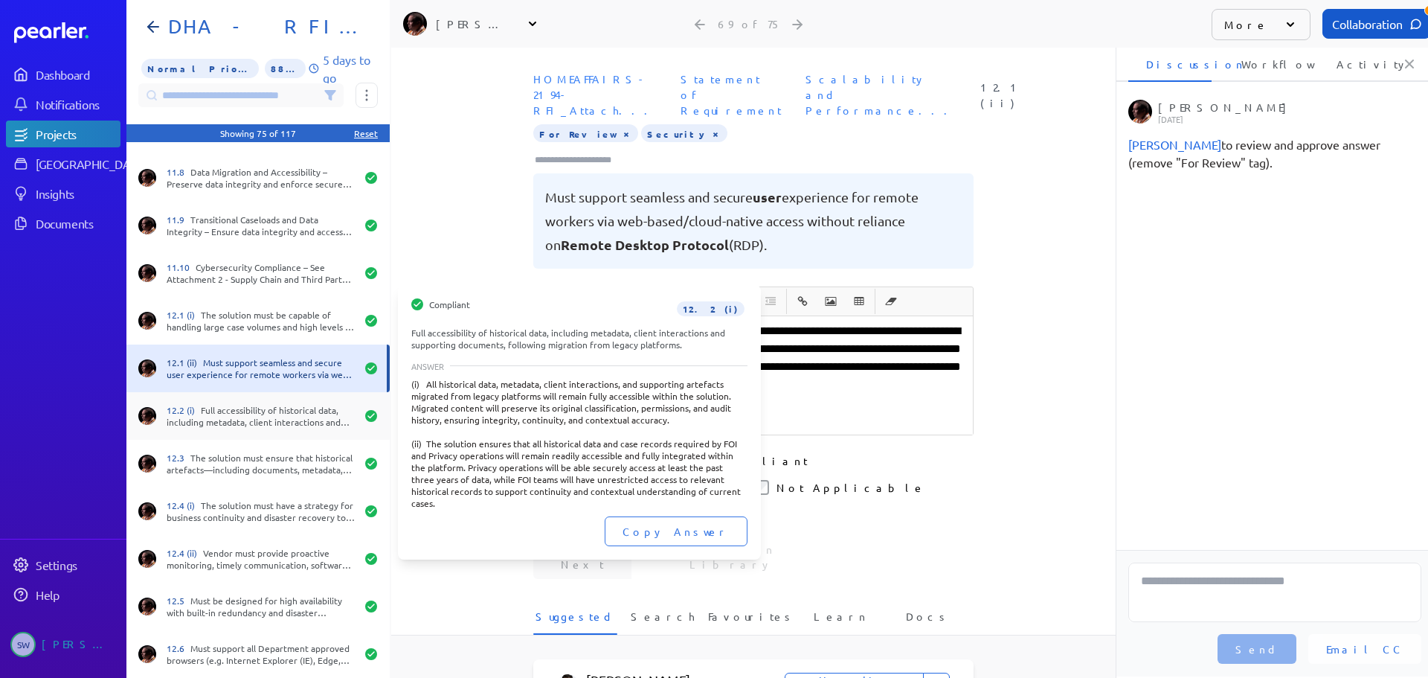
click at [265, 423] on div "12.2 (i) Full accessibility of historical data, including metadata, client inte…" at bounding box center [261, 416] width 189 height 24
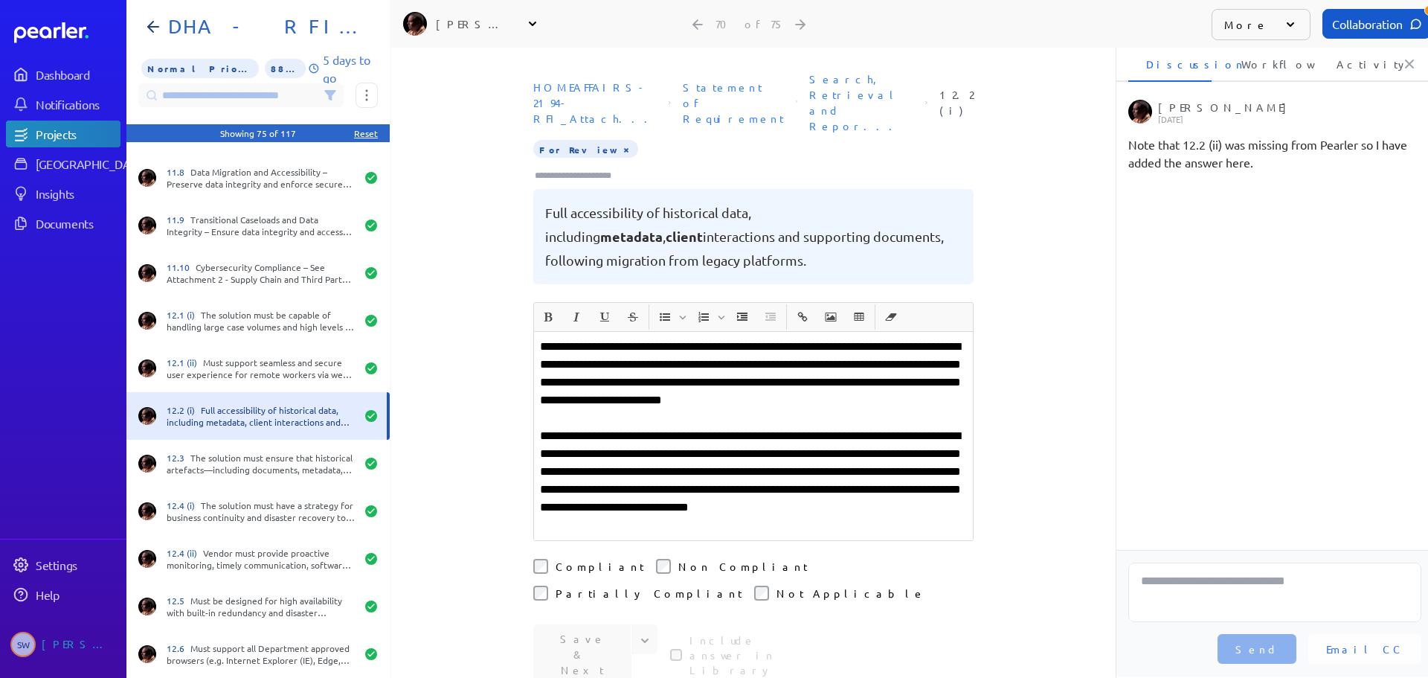
click at [620, 141] on button "×" at bounding box center [626, 148] width 12 height 15
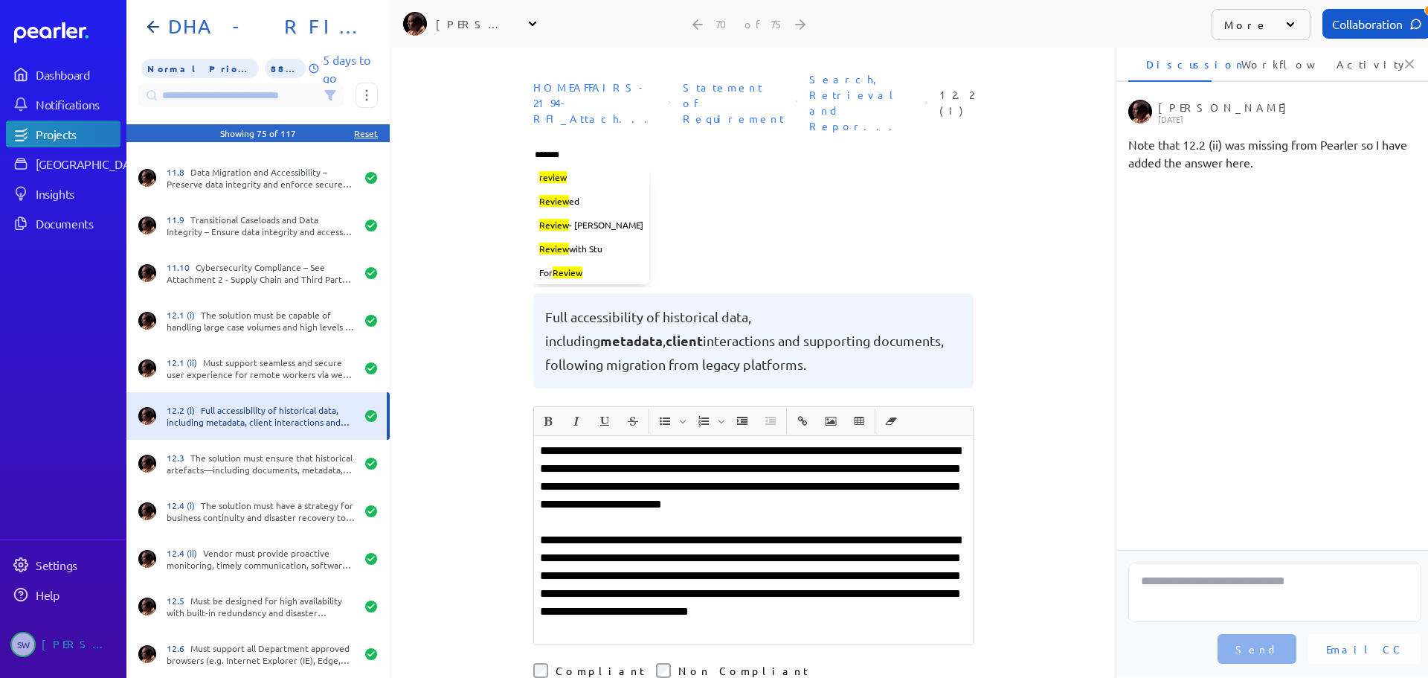
type input "********"
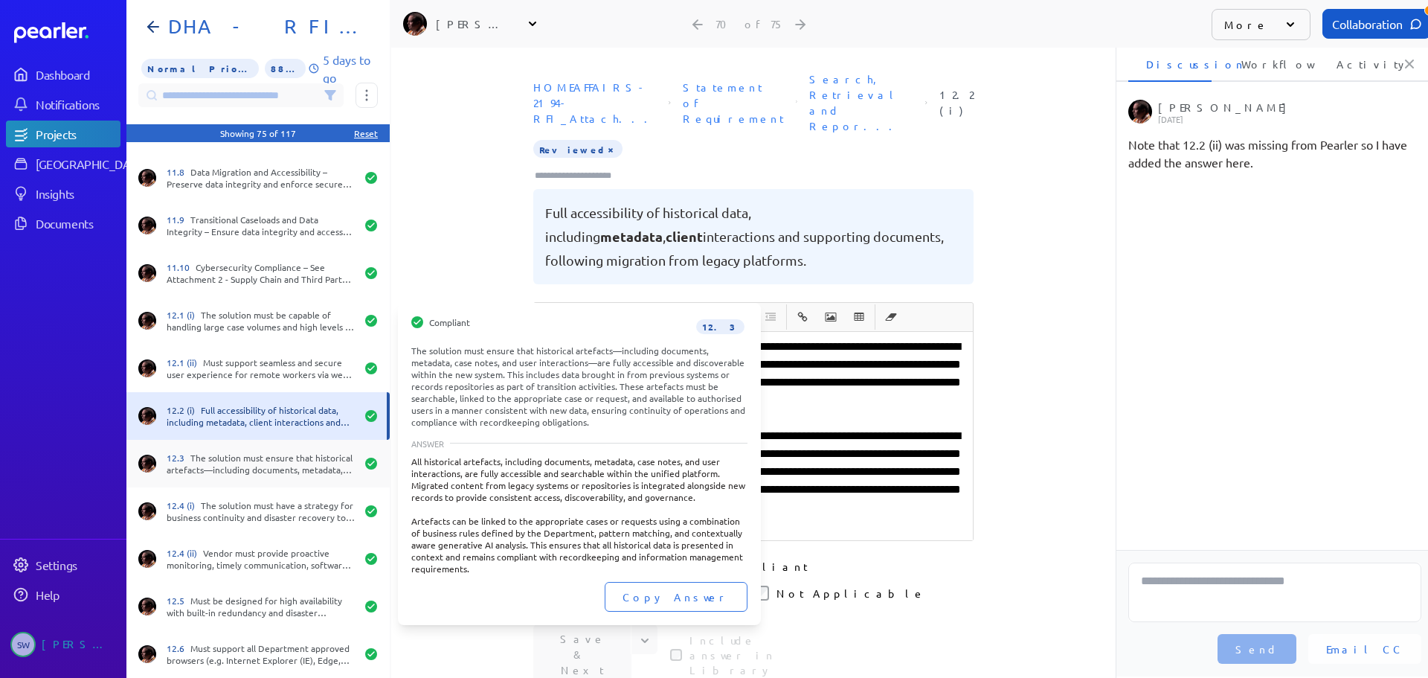
click at [241, 460] on div "12.3 The solution must ensure that historical artefacts—including documents, me…" at bounding box center [261, 464] width 189 height 24
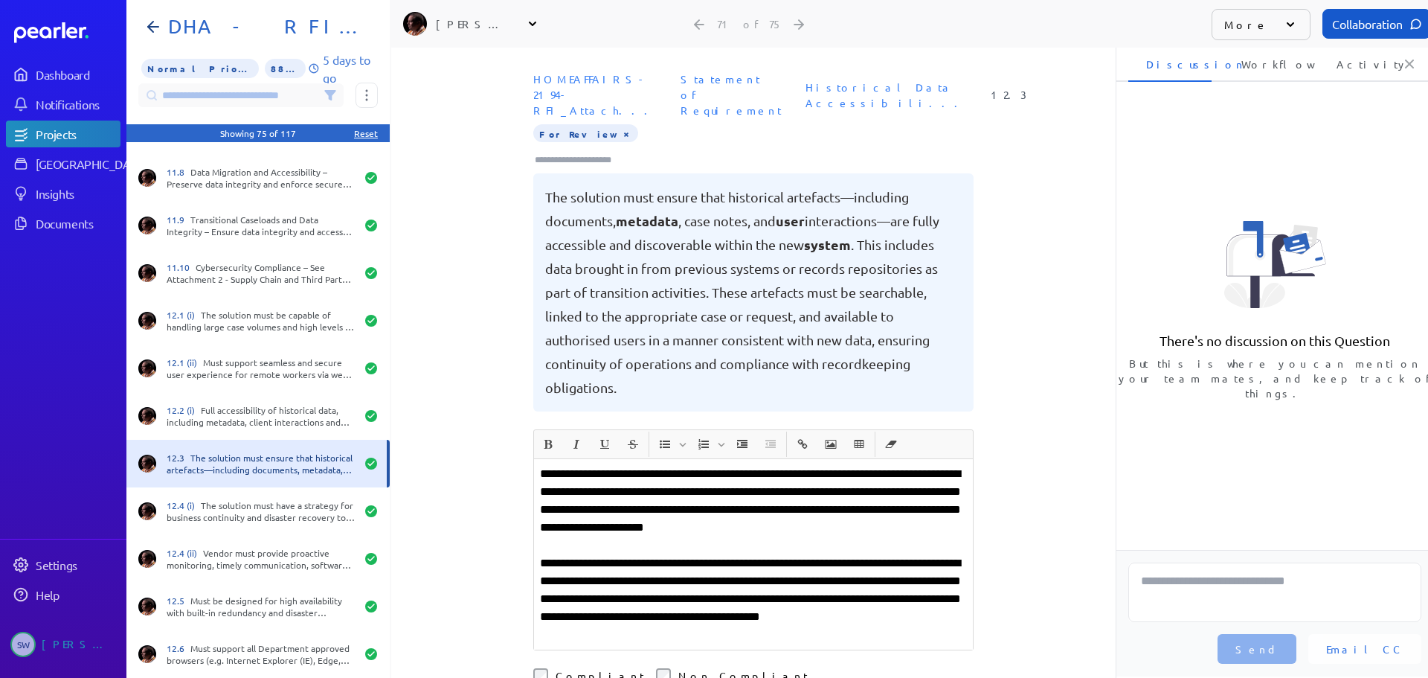
click at [620, 126] on button "×" at bounding box center [626, 133] width 12 height 15
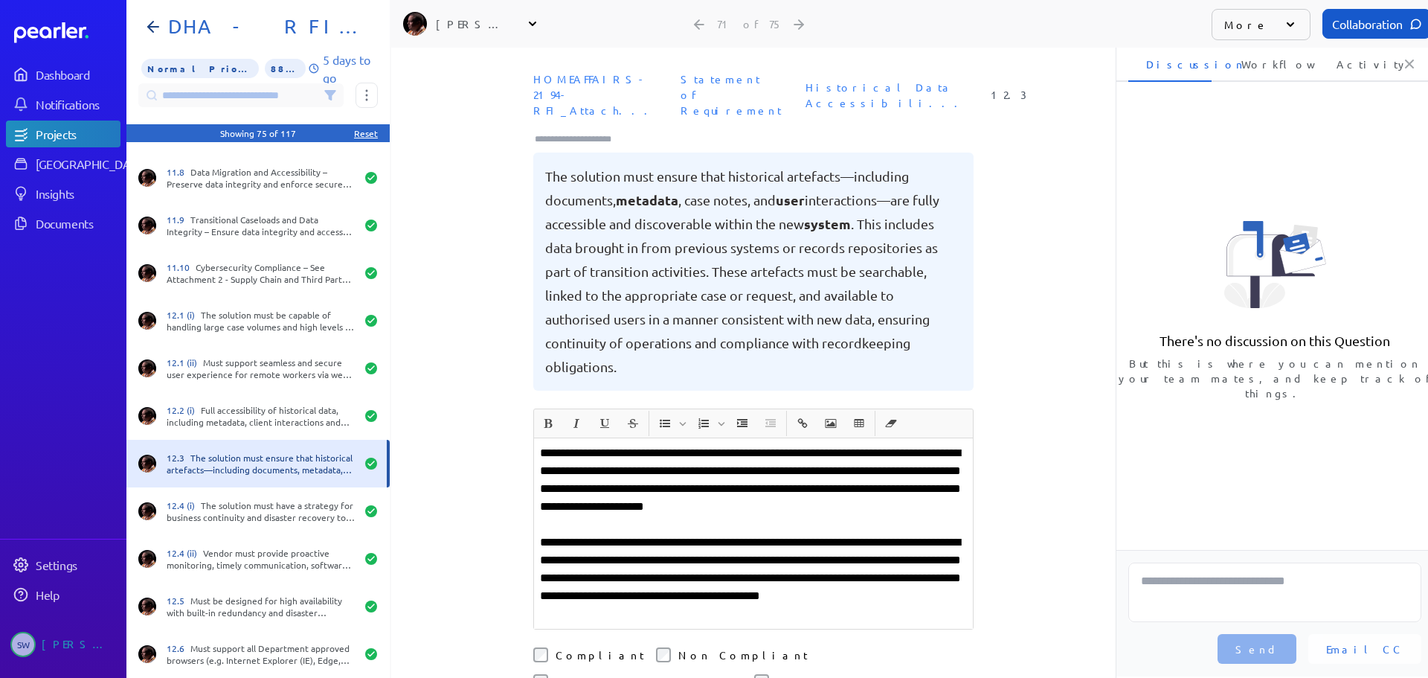
click at [582, 132] on input "Type here to add tags" at bounding box center [579, 139] width 92 height 15
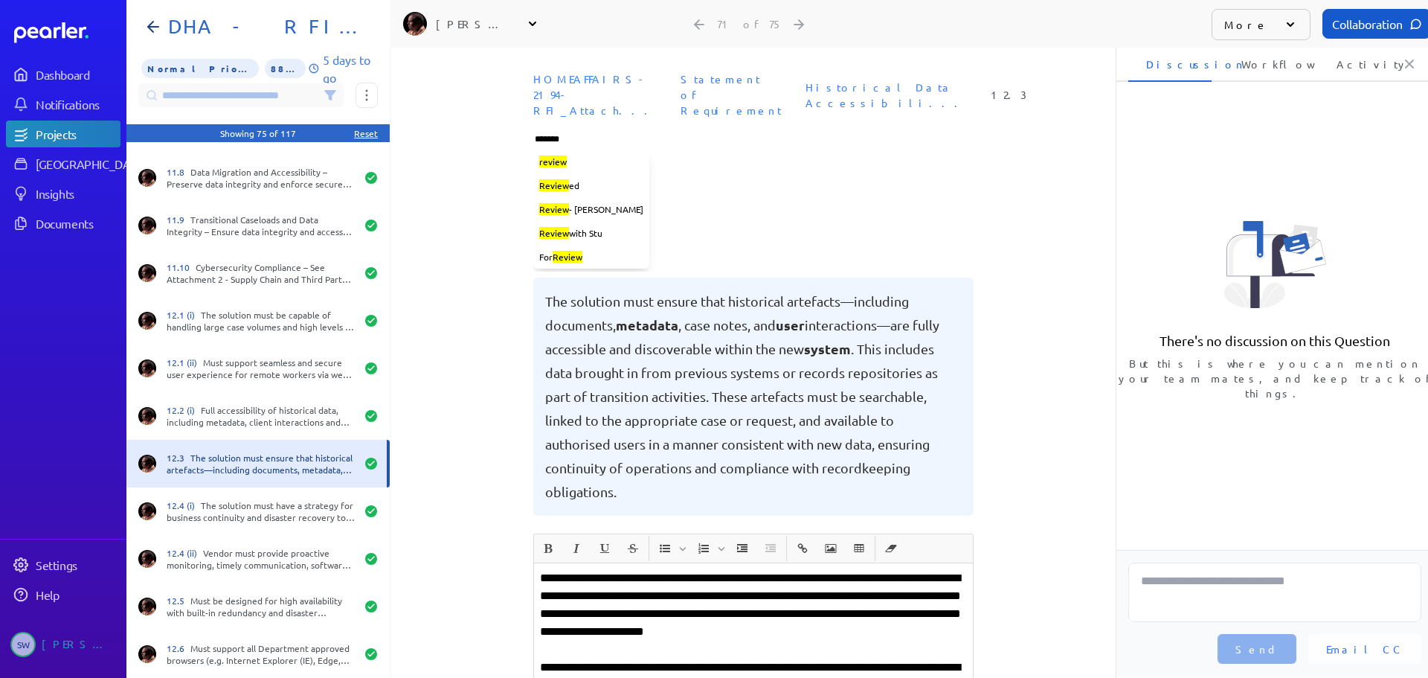
type input "********"
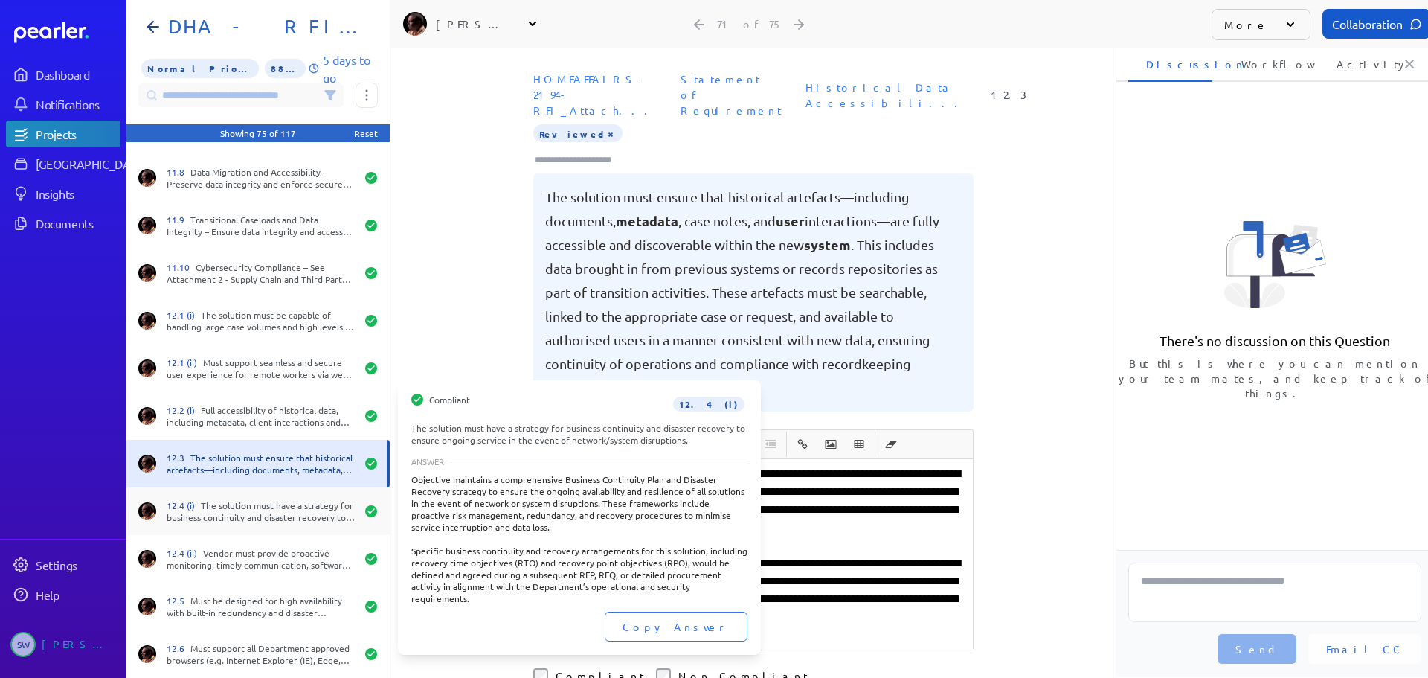
click at [210, 513] on div "12.4 (i) The solution must have a strategy for business continuity and disaster…" at bounding box center [261, 511] width 189 height 24
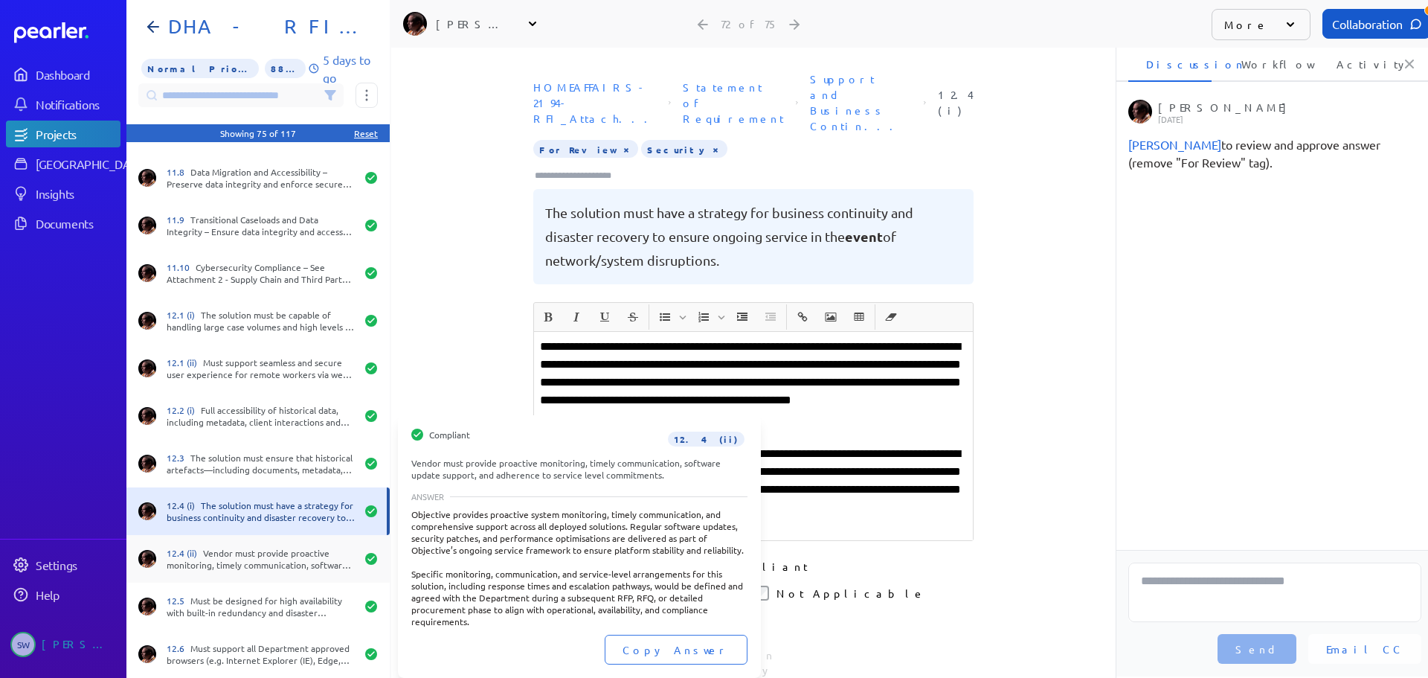
click at [230, 556] on div "12.4 (ii) Vendor must provide proactive monitoring, timely communication, softw…" at bounding box center [261, 559] width 189 height 24
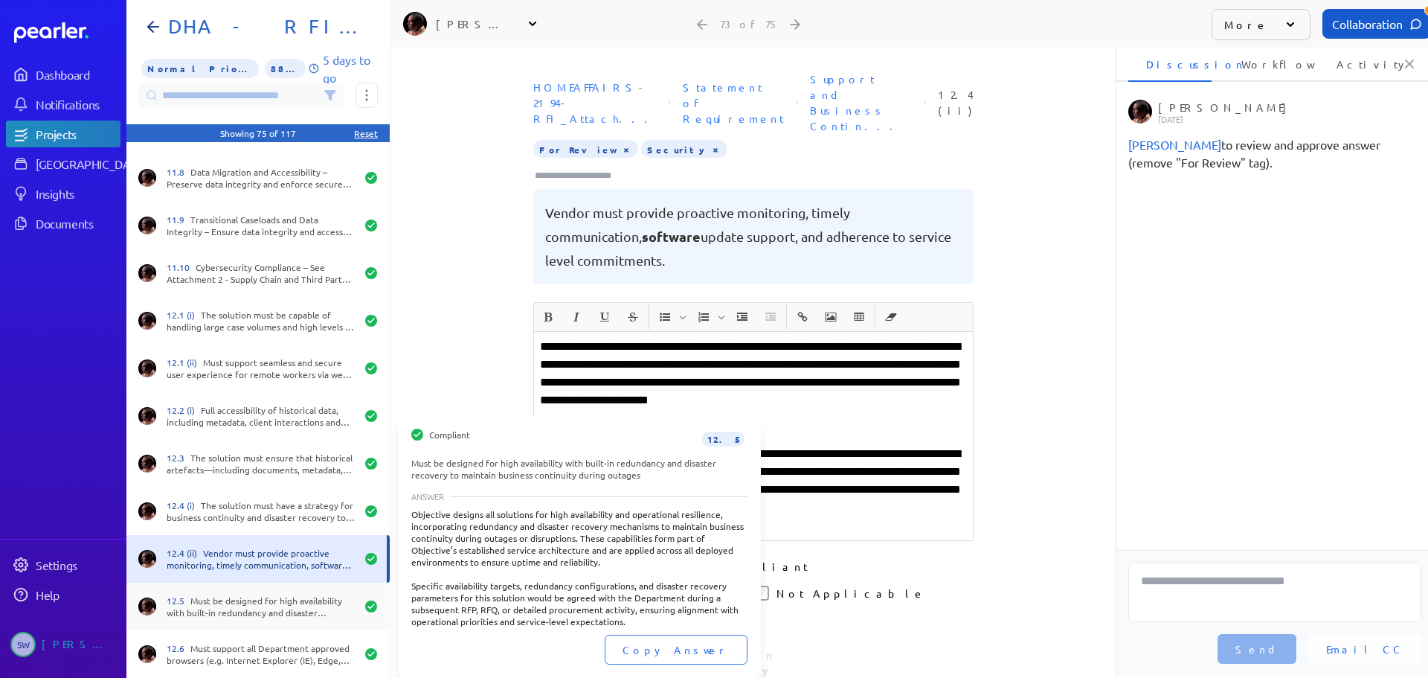
click at [233, 600] on div "12.5 Must be designed for high availability with built-in redundancy and disast…" at bounding box center [261, 606] width 189 height 24
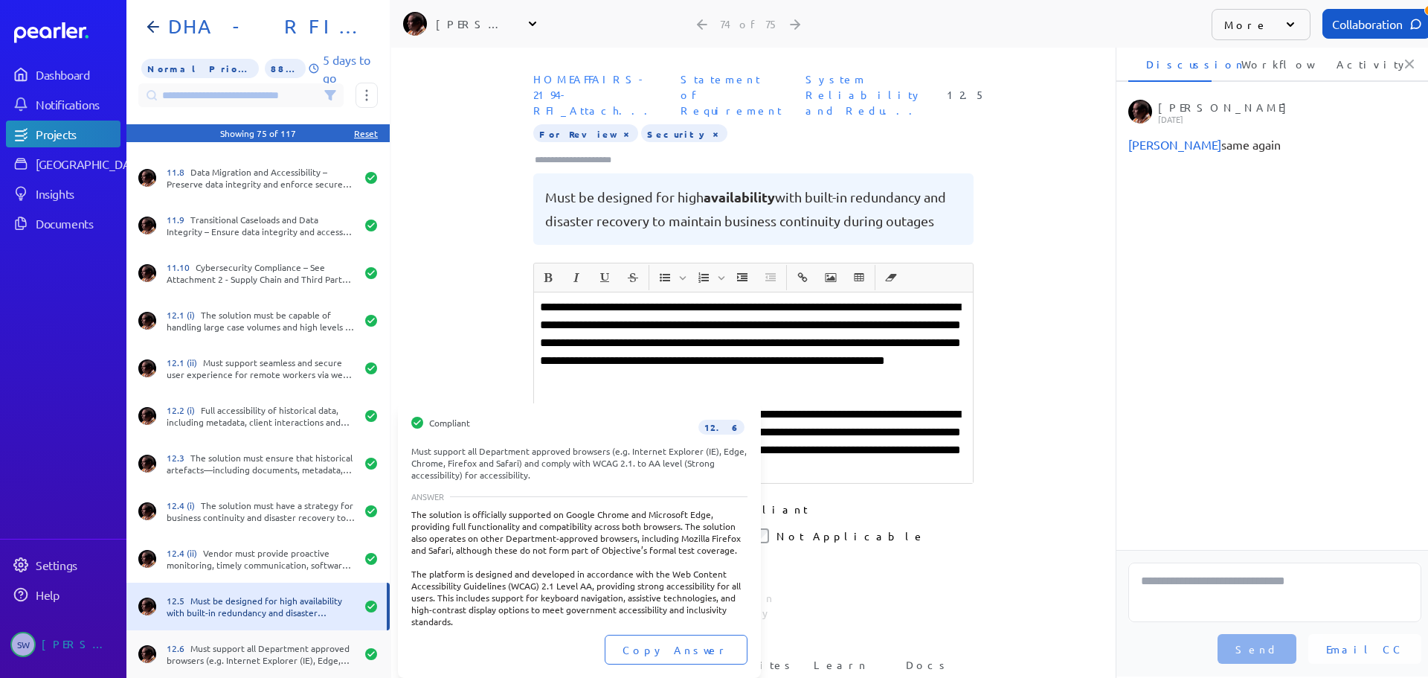
click at [231, 650] on div "12.6 Must support all Department approved browsers (e.g. Internet Explorer (IE)…" at bounding box center [261, 654] width 189 height 24
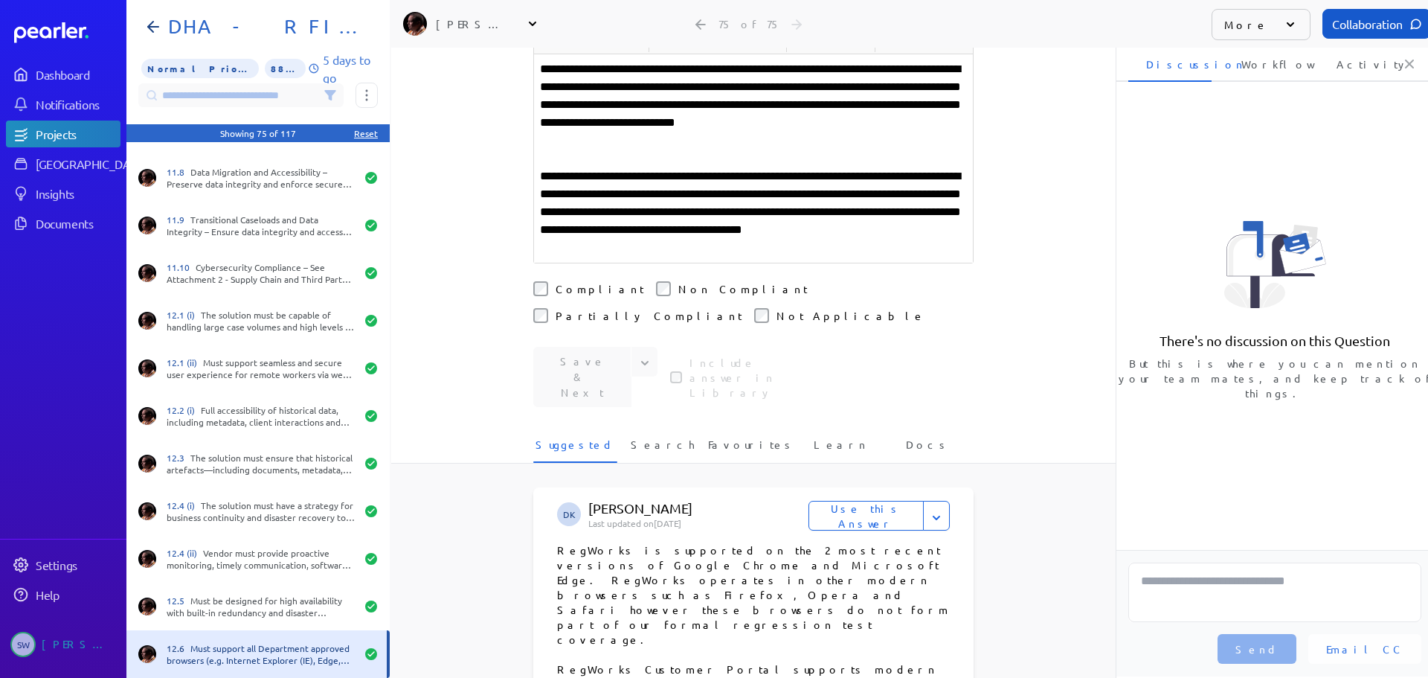
scroll to position [298, 0]
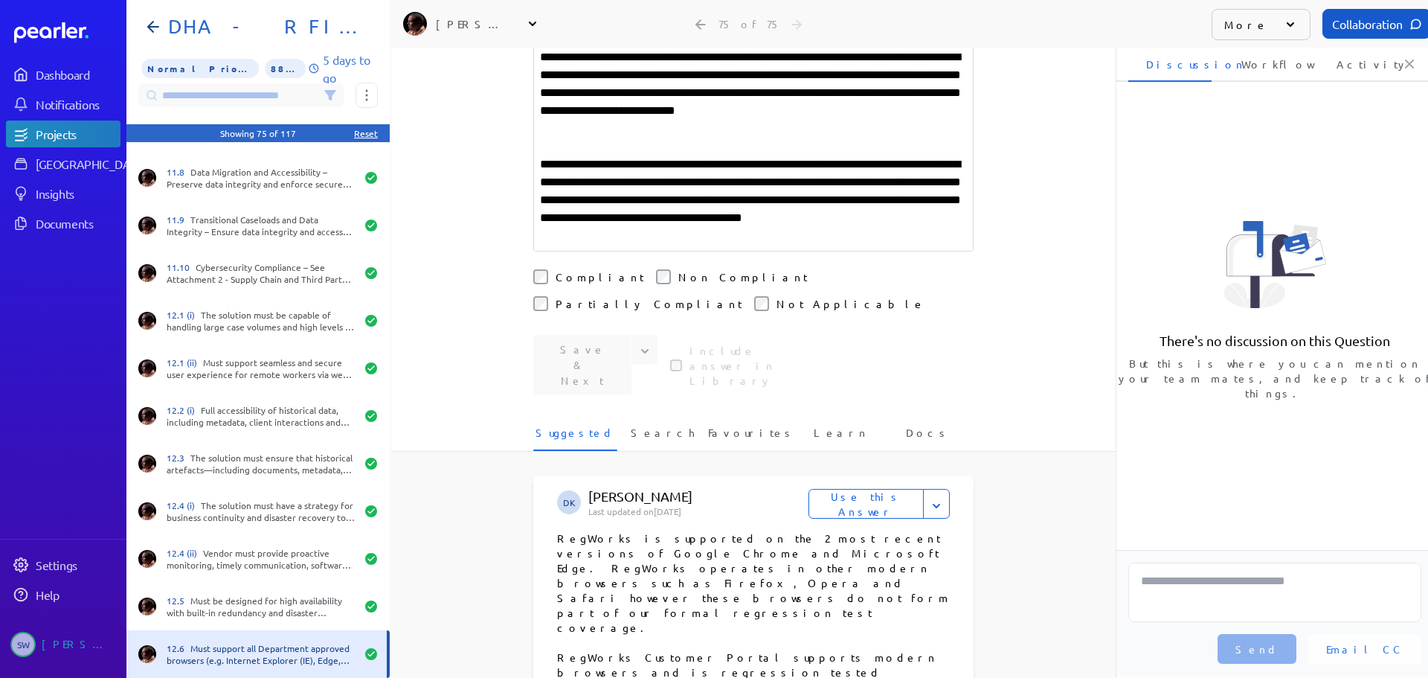
click at [1028, 309] on div "**********" at bounding box center [753, 65] width 725 height 630
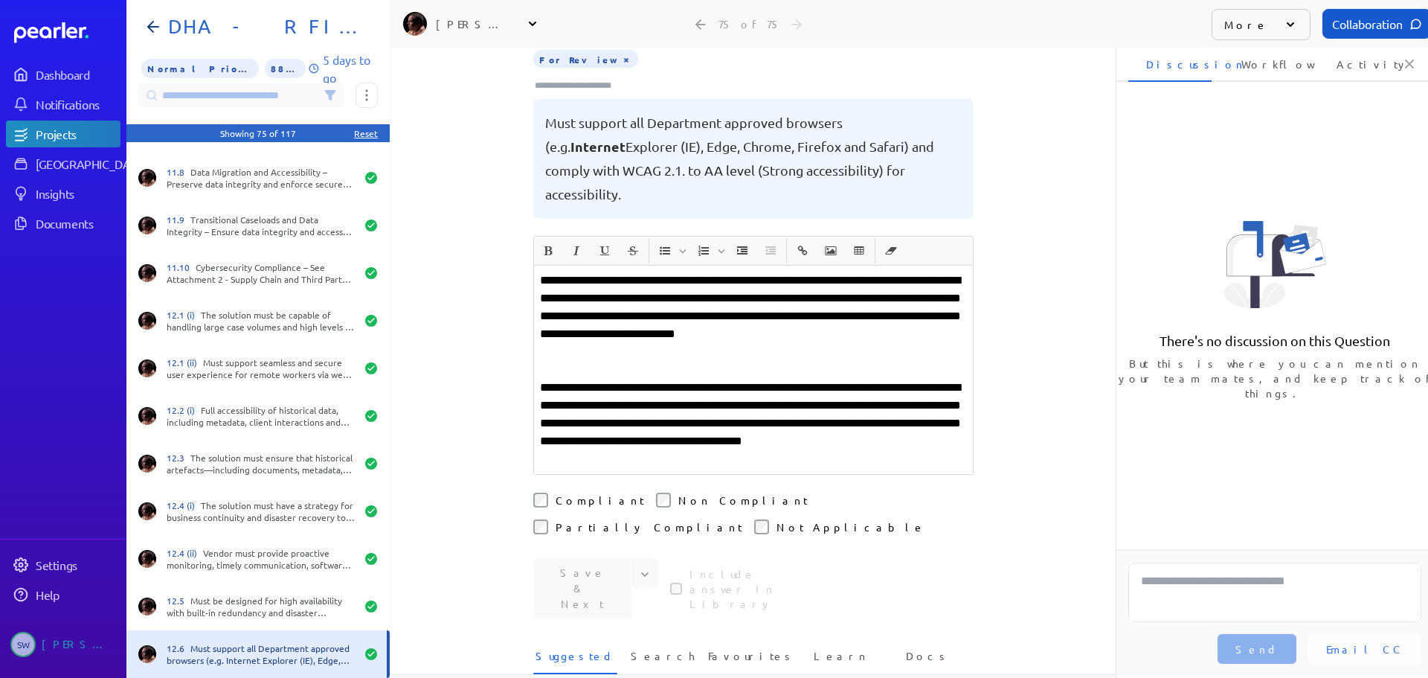
scroll to position [0, 0]
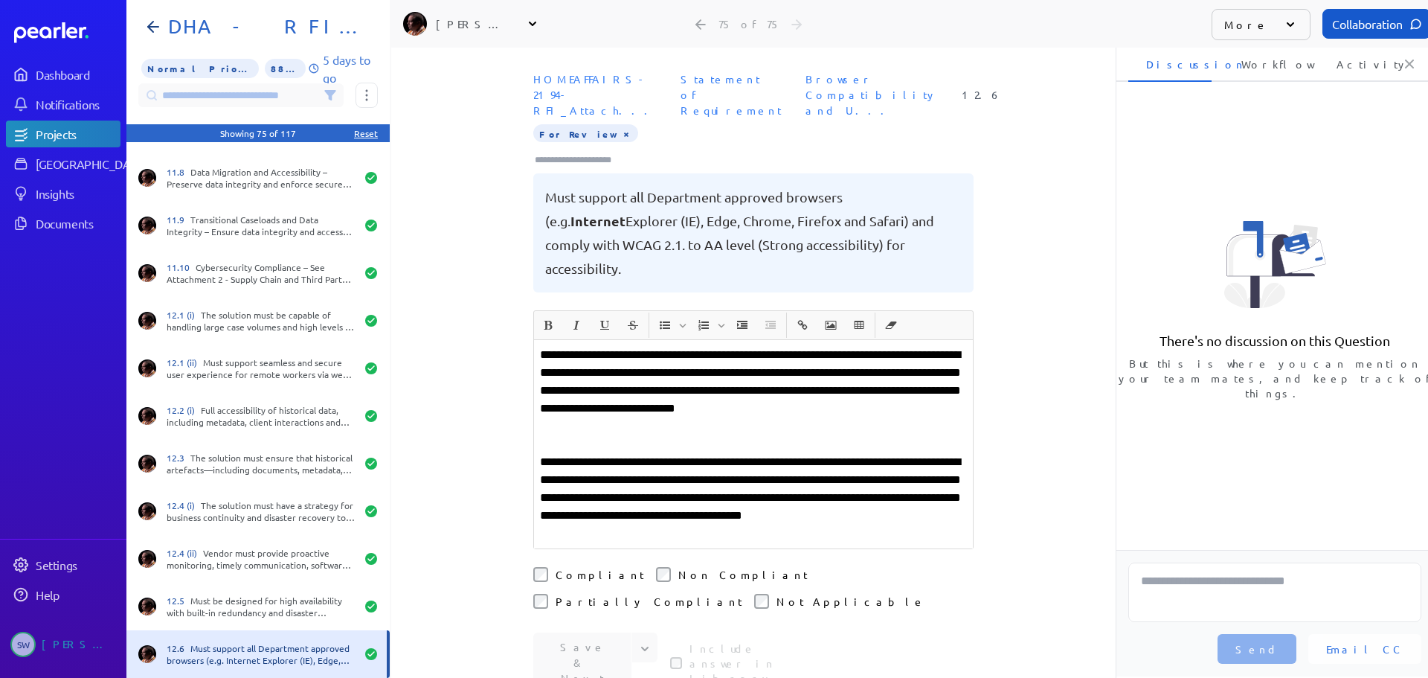
click at [620, 126] on button "×" at bounding box center [626, 133] width 12 height 15
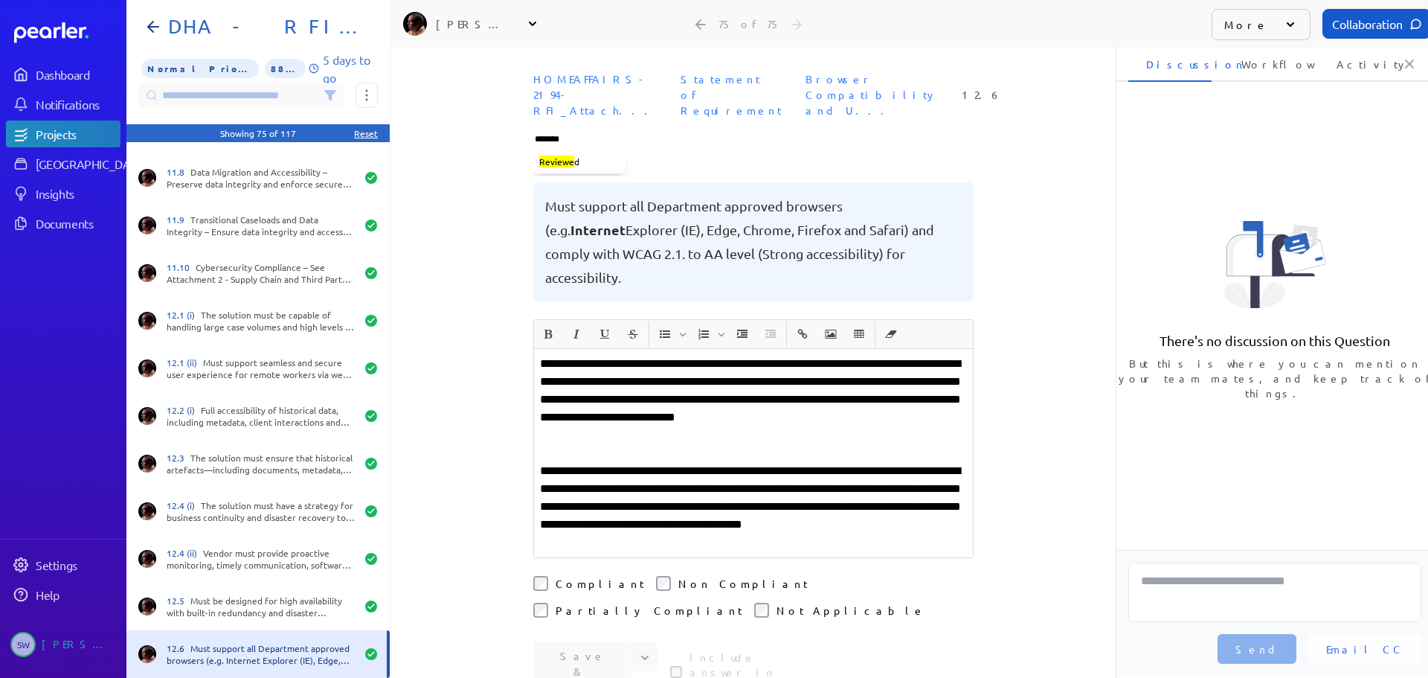
type input "********"
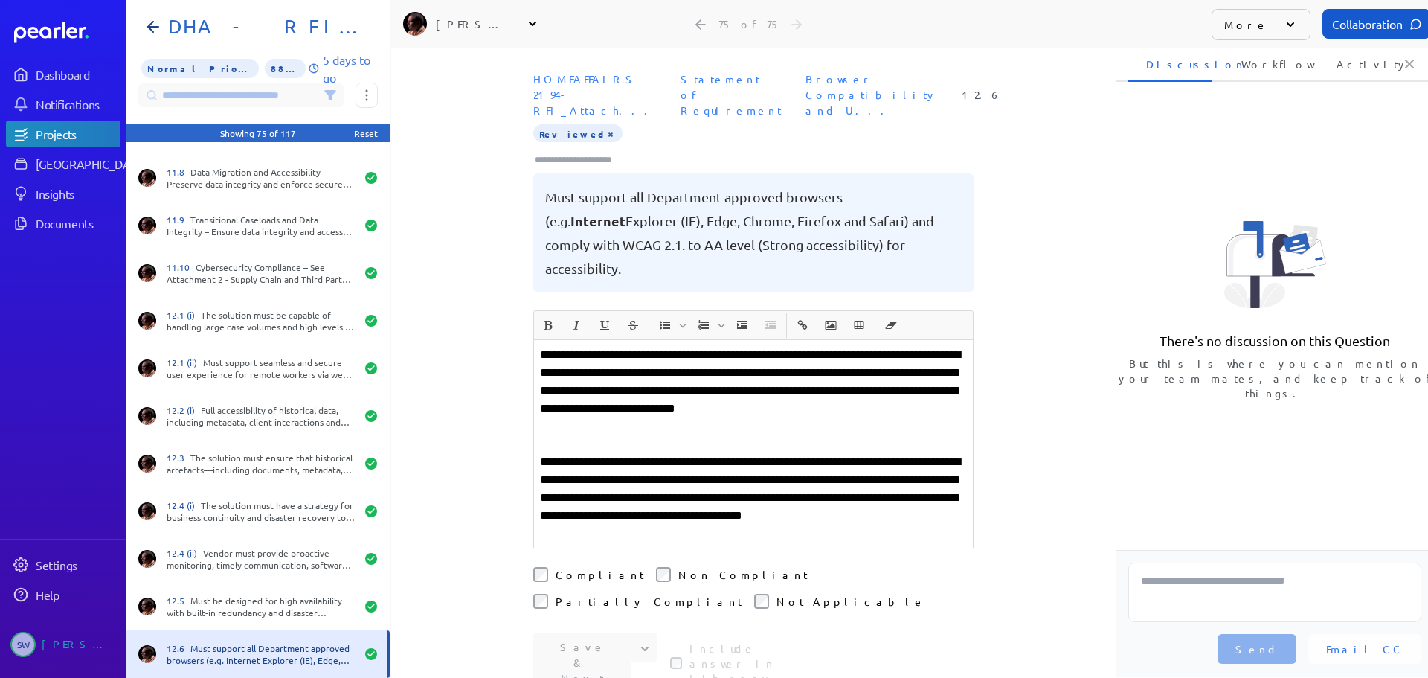
click at [1069, 294] on div "**********" at bounding box center [753, 363] width 725 height 630
click at [330, 97] on icon at bounding box center [330, 95] width 10 height 9
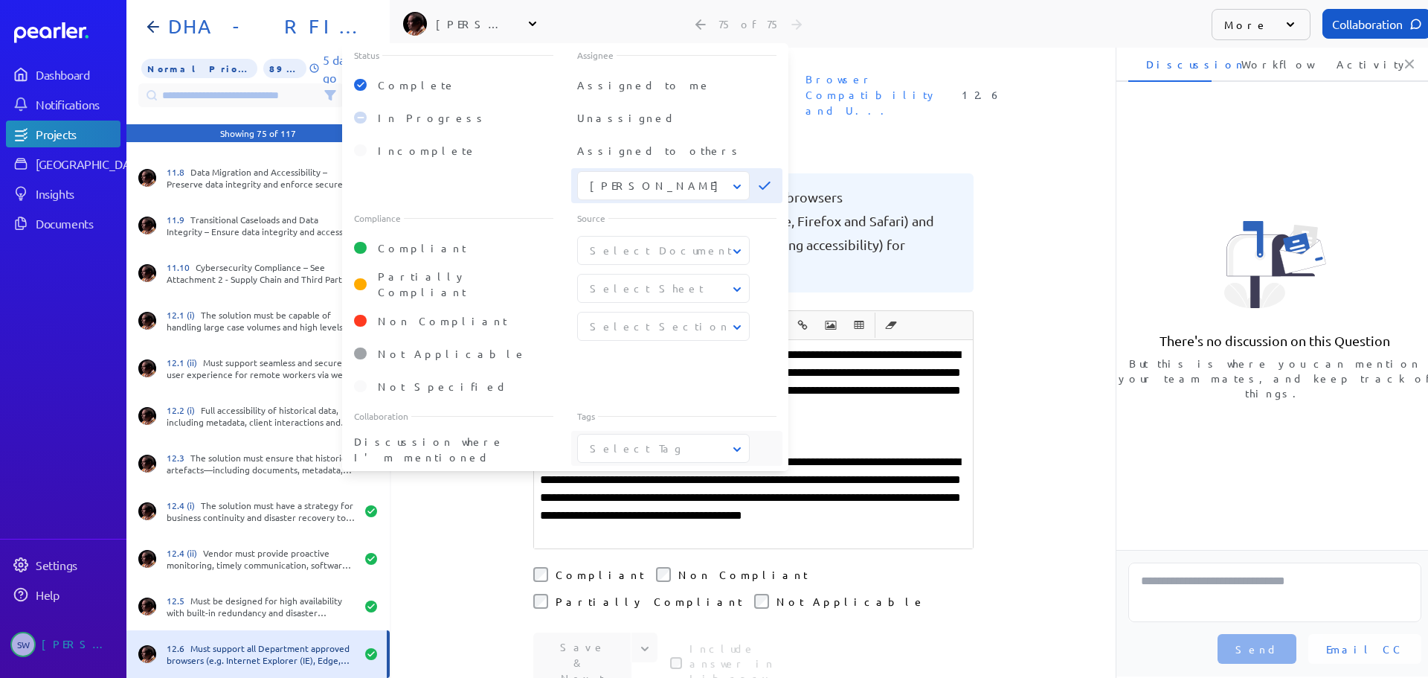
click at [736, 445] on icon at bounding box center [737, 449] width 15 height 15
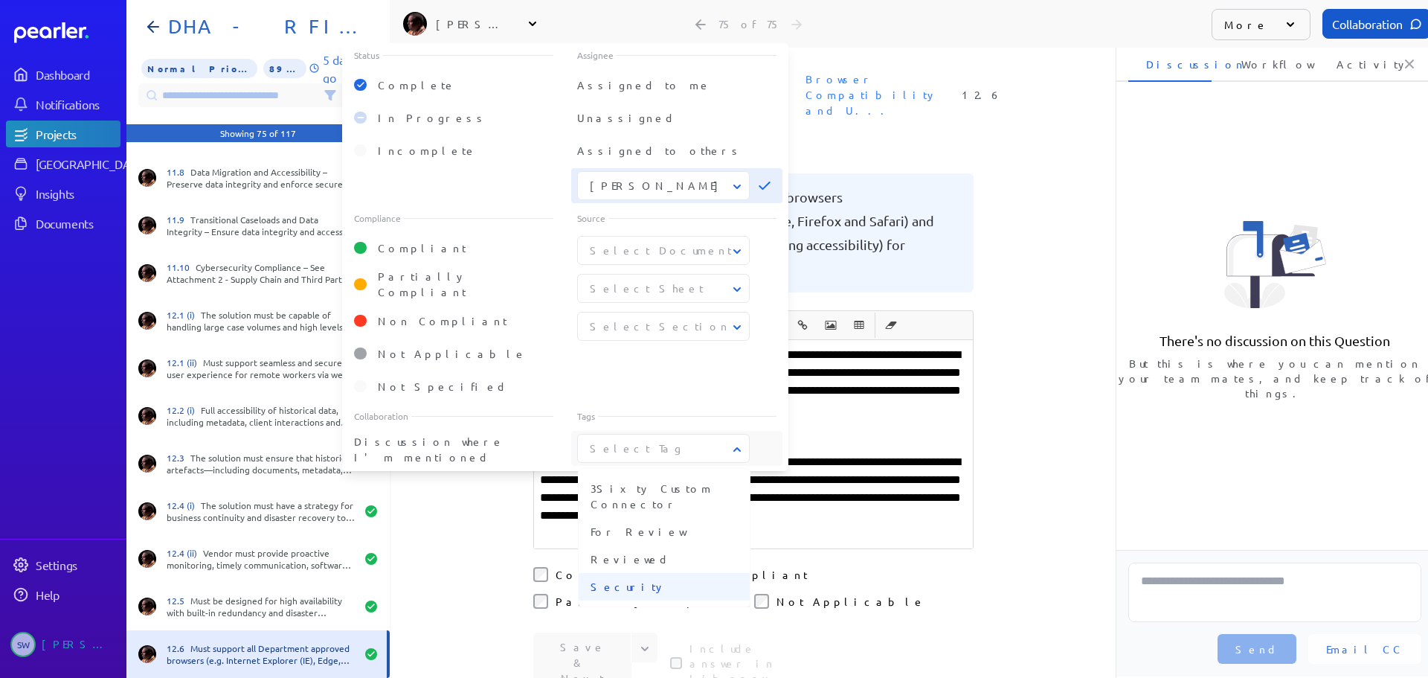
click at [614, 579] on span "Security" at bounding box center [664, 587] width 147 height 16
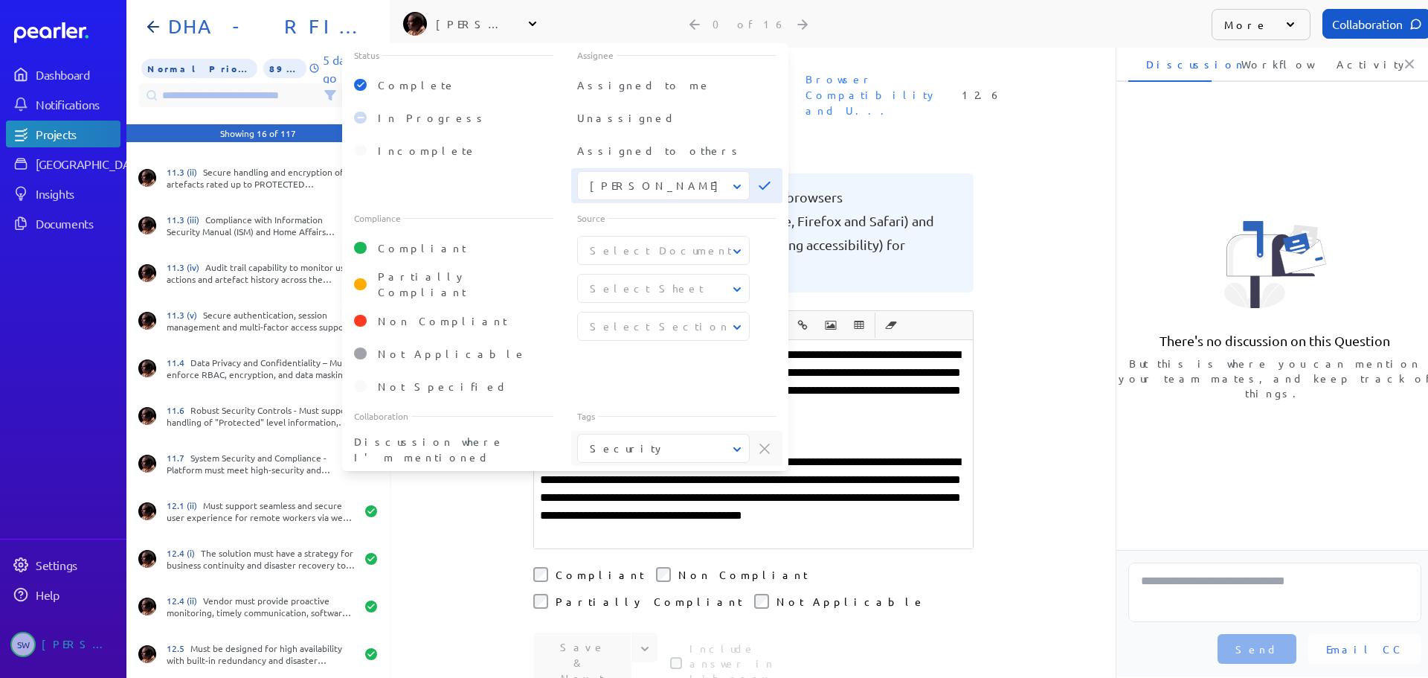
scroll to position [226, 0]
click at [450, 523] on div "**********" at bounding box center [753, 363] width 725 height 630
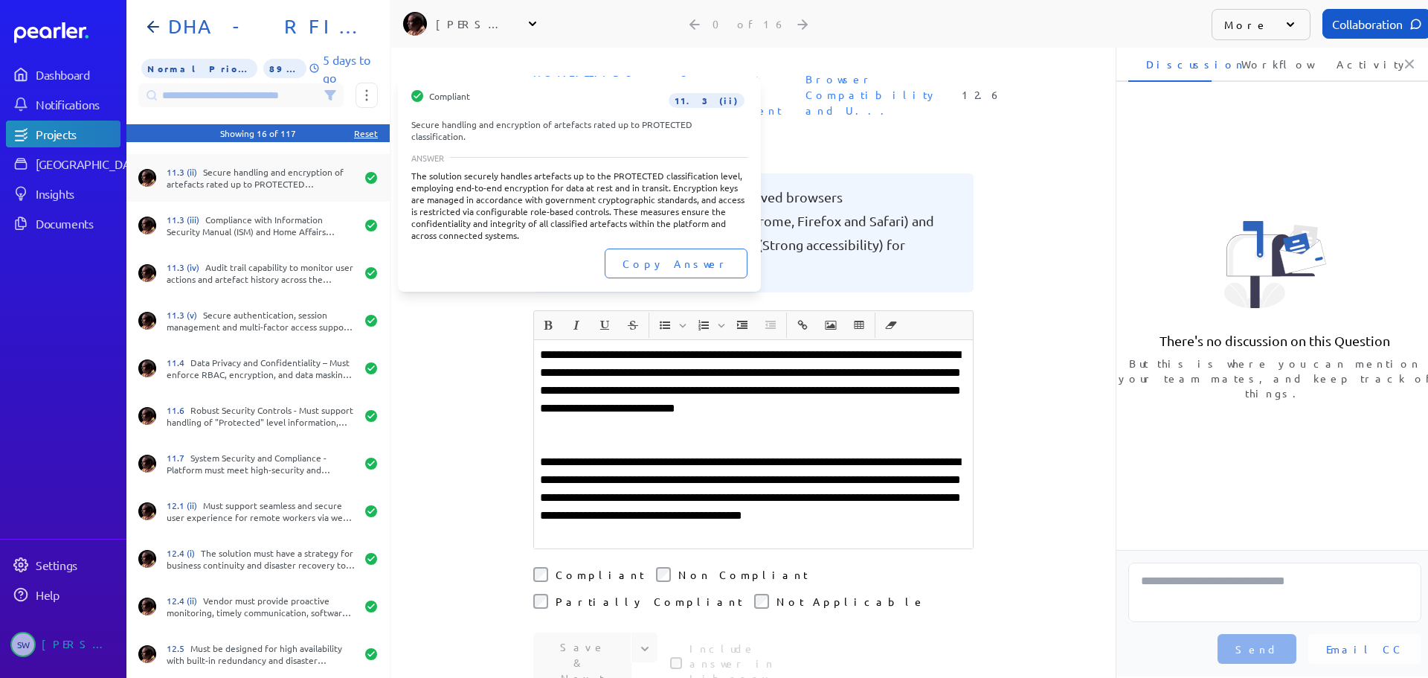
click at [231, 174] on div "11.3 (ii) Secure handling and encryption of artefacts rated up to PROTECTED cla…" at bounding box center [261, 178] width 189 height 24
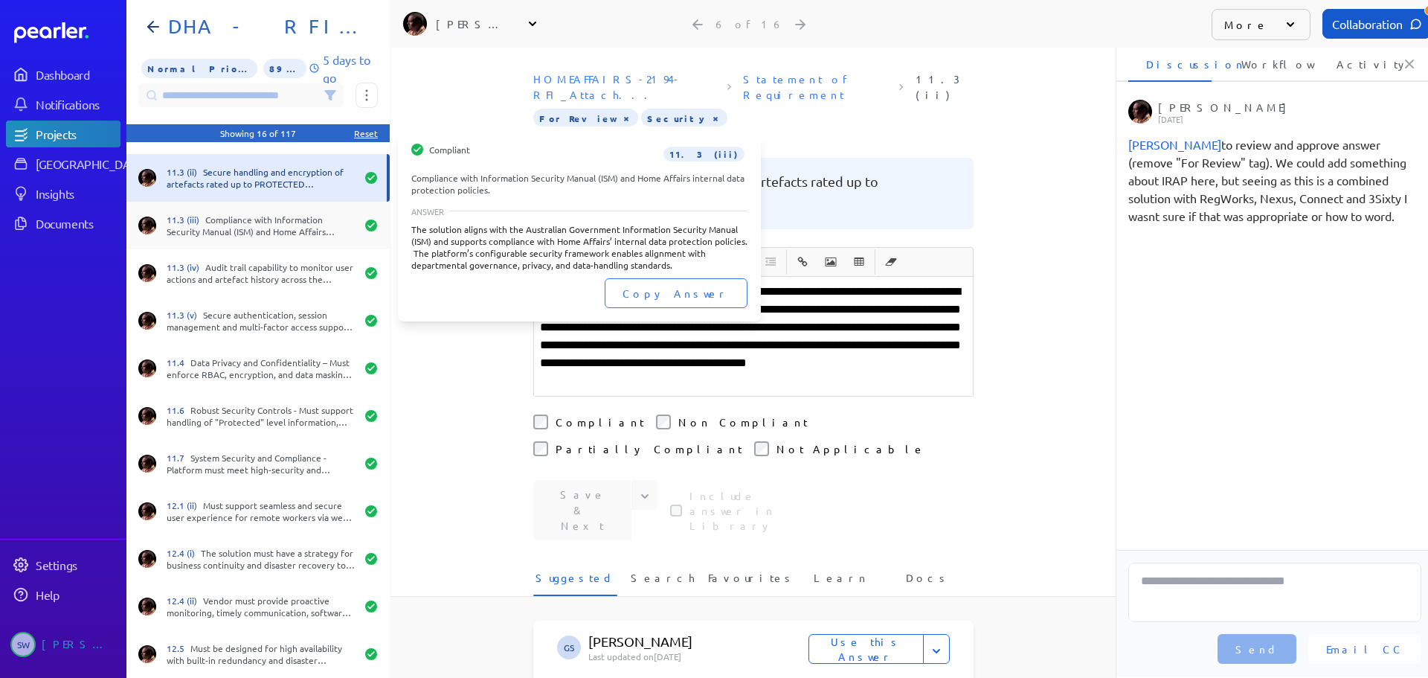
click at [250, 225] on div "11.3 (iii) Compliance with Information Security Manual (ISM) and Home Affairs i…" at bounding box center [261, 225] width 189 height 24
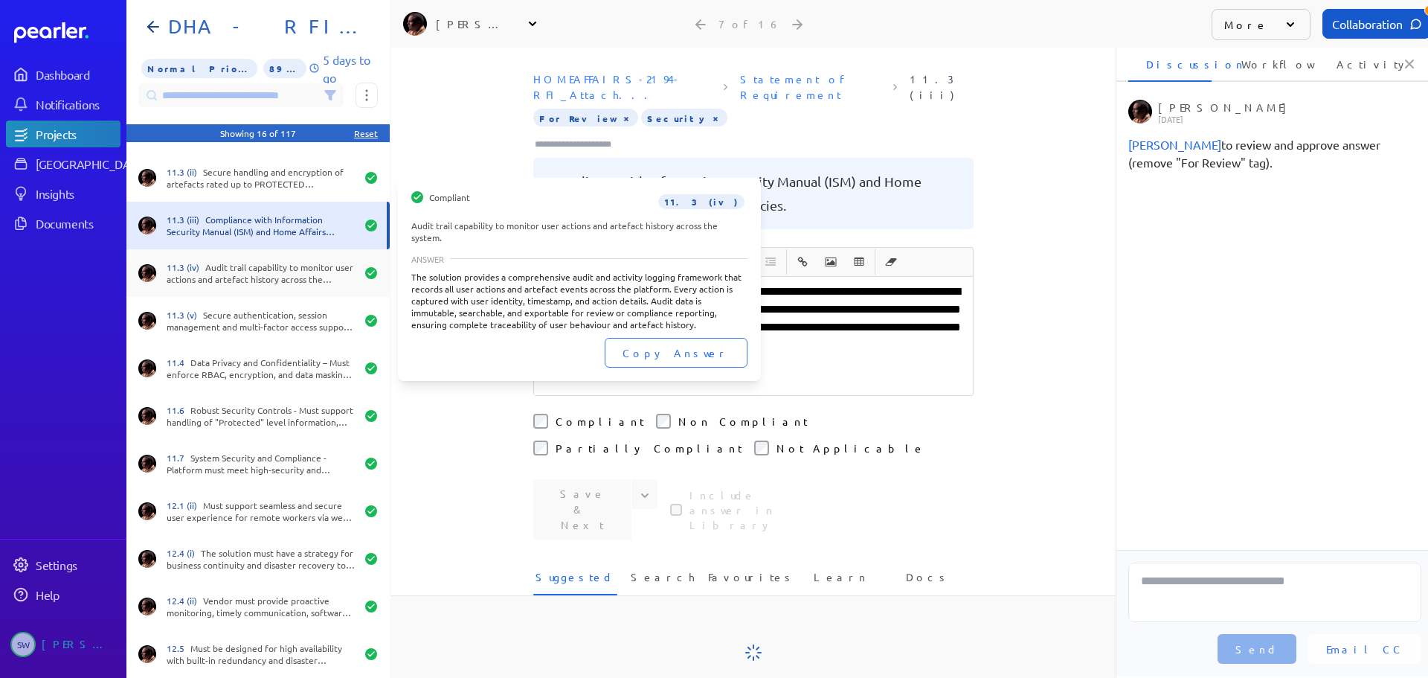
click at [243, 276] on div "11.3 (iv) Audit trail capability to monitor user actions and artefact history a…" at bounding box center [261, 273] width 189 height 24
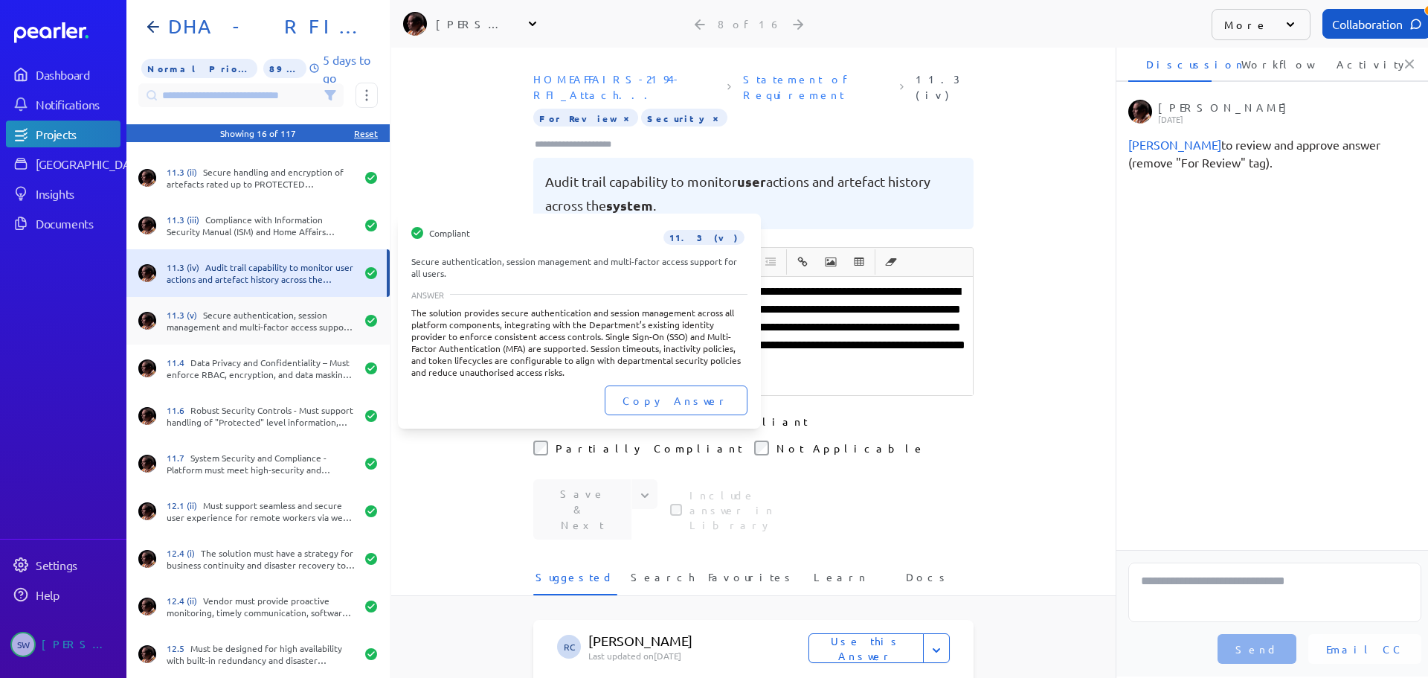
click at [255, 315] on div "11.3 (v) Secure authentication, session management and multi-factor access supp…" at bounding box center [261, 321] width 189 height 24
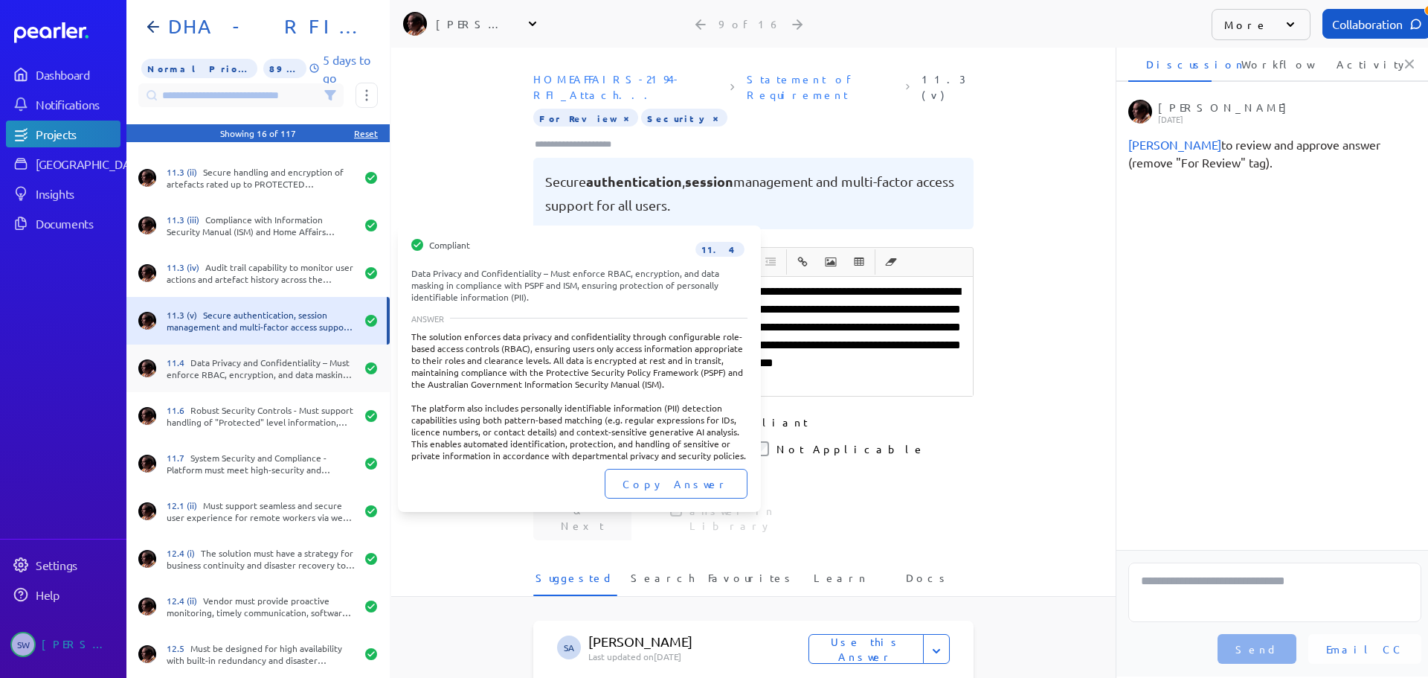
click at [263, 373] on div "11.4 Data Privacy and Confidentiality – Must enforce RBAC, encryption, and data…" at bounding box center [261, 368] width 189 height 24
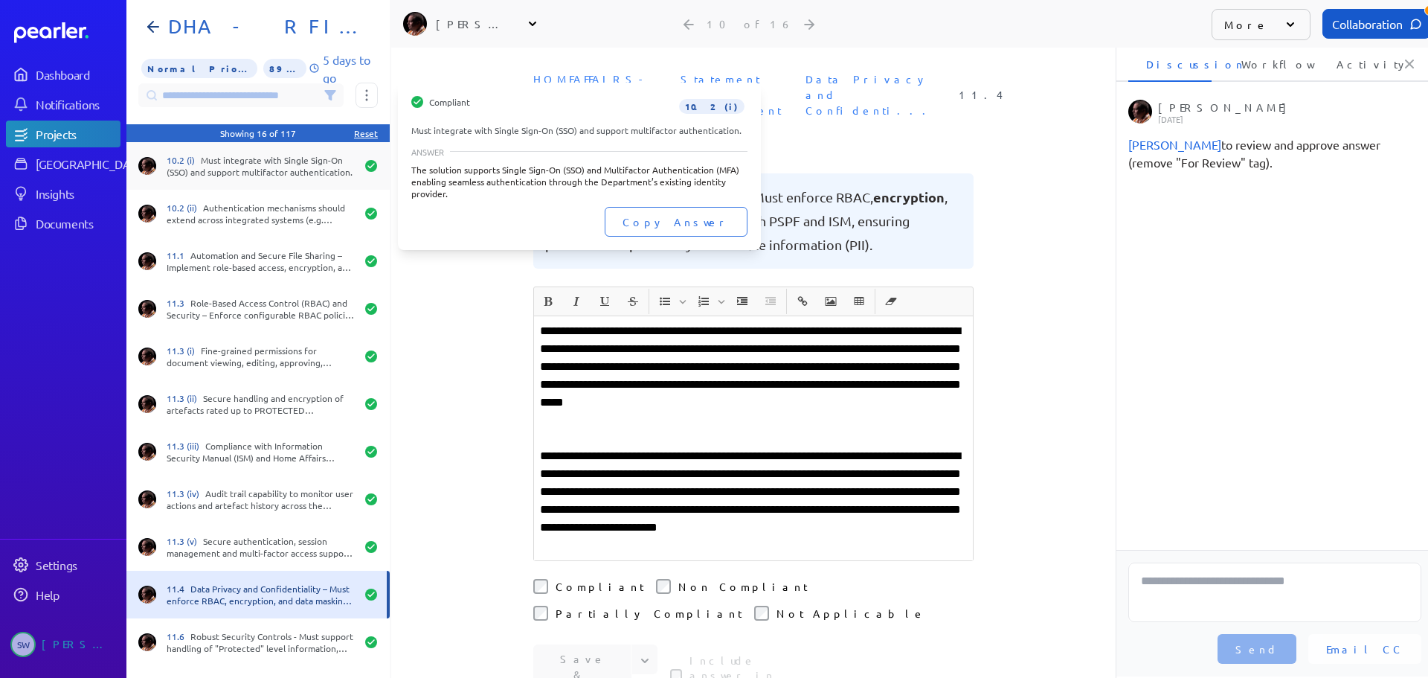
click at [265, 165] on div "10.2 (i) Must integrate with Single Sign-On (SSO) and support multifactor authe…" at bounding box center [261, 166] width 189 height 24
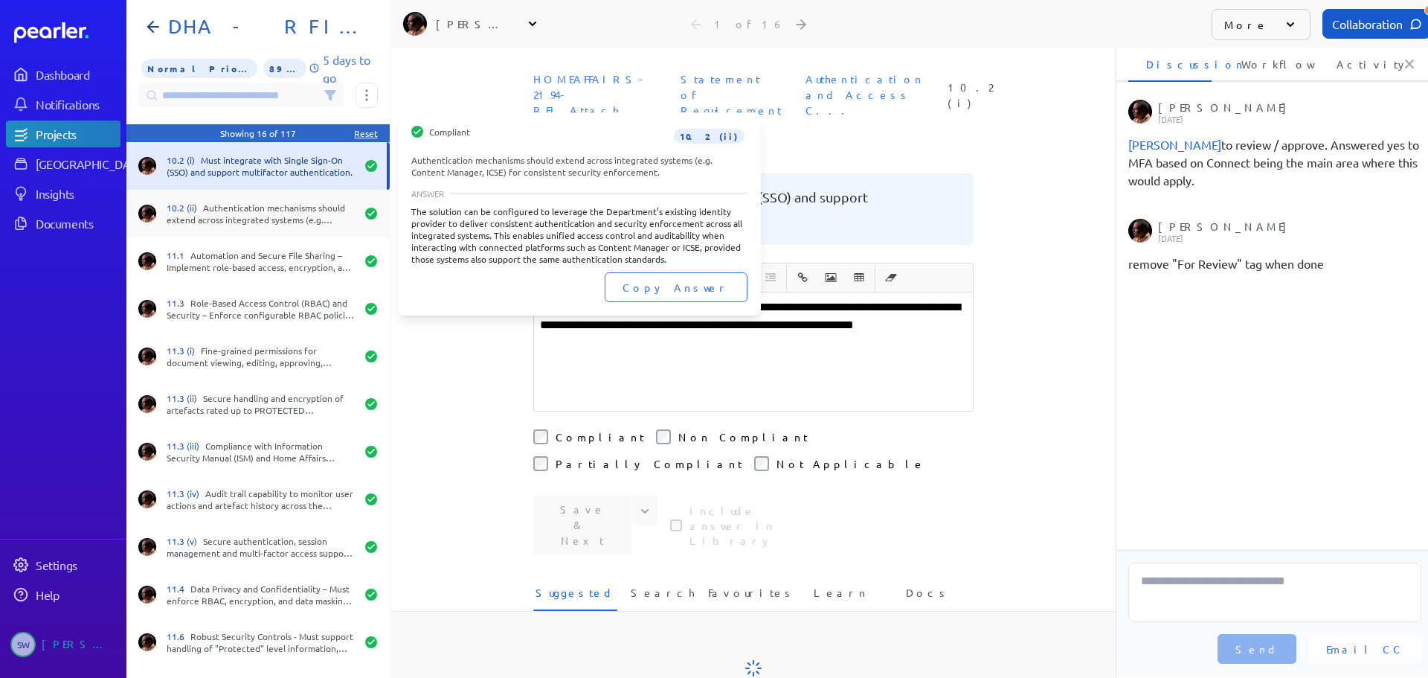
click at [257, 198] on div "10.2 (ii) Authentication mechanisms should extend across integrated systems (e.…" at bounding box center [257, 214] width 263 height 48
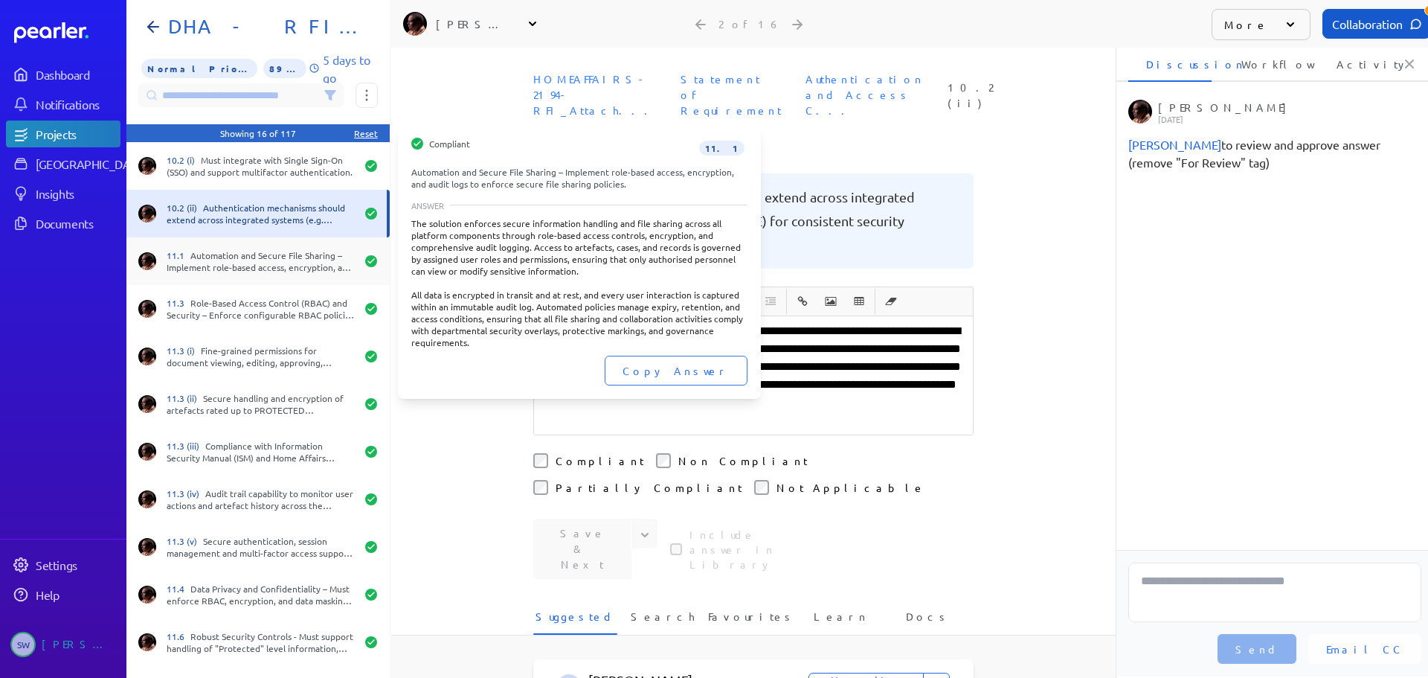
click at [260, 253] on div "11.1 Automation and Secure File Sharing – Implement role-based access, encrypti…" at bounding box center [261, 261] width 189 height 24
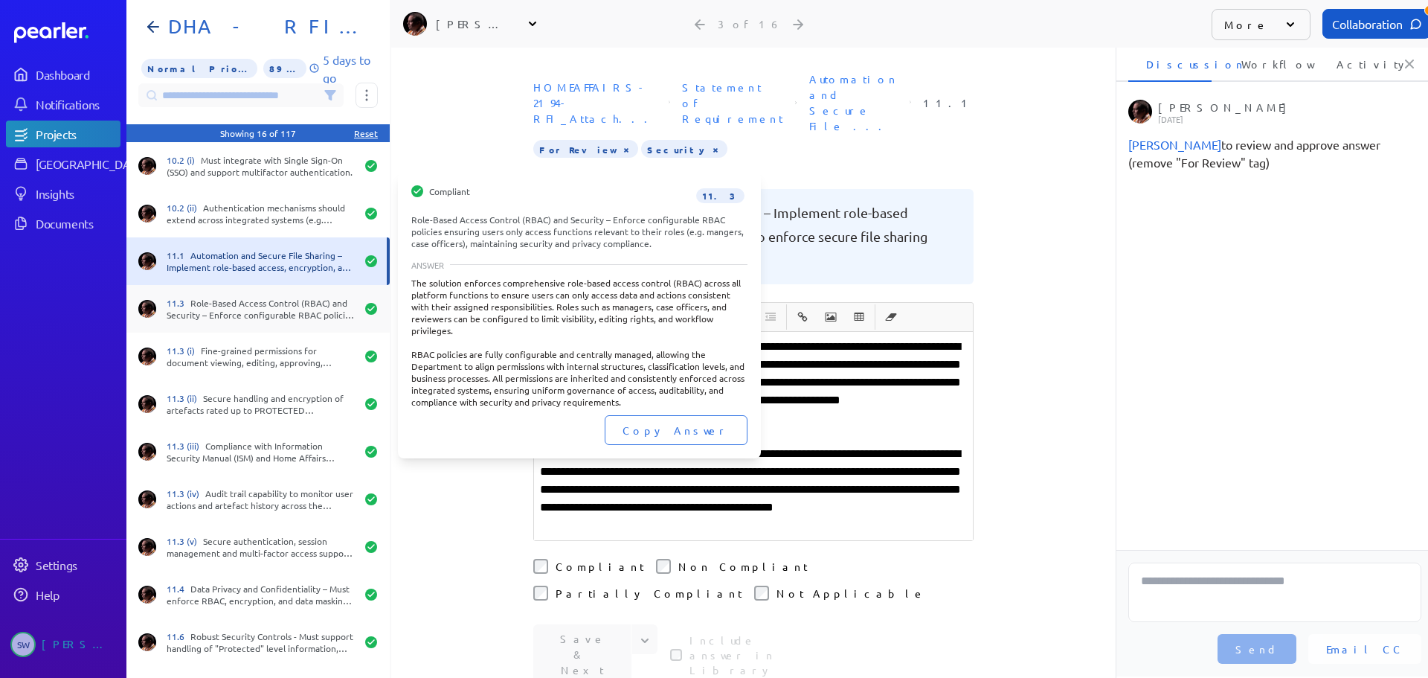
click at [286, 287] on div "11.3 Role-Based Access Control (RBAC) and Security – Enforce configurable RBAC …" at bounding box center [257, 309] width 263 height 48
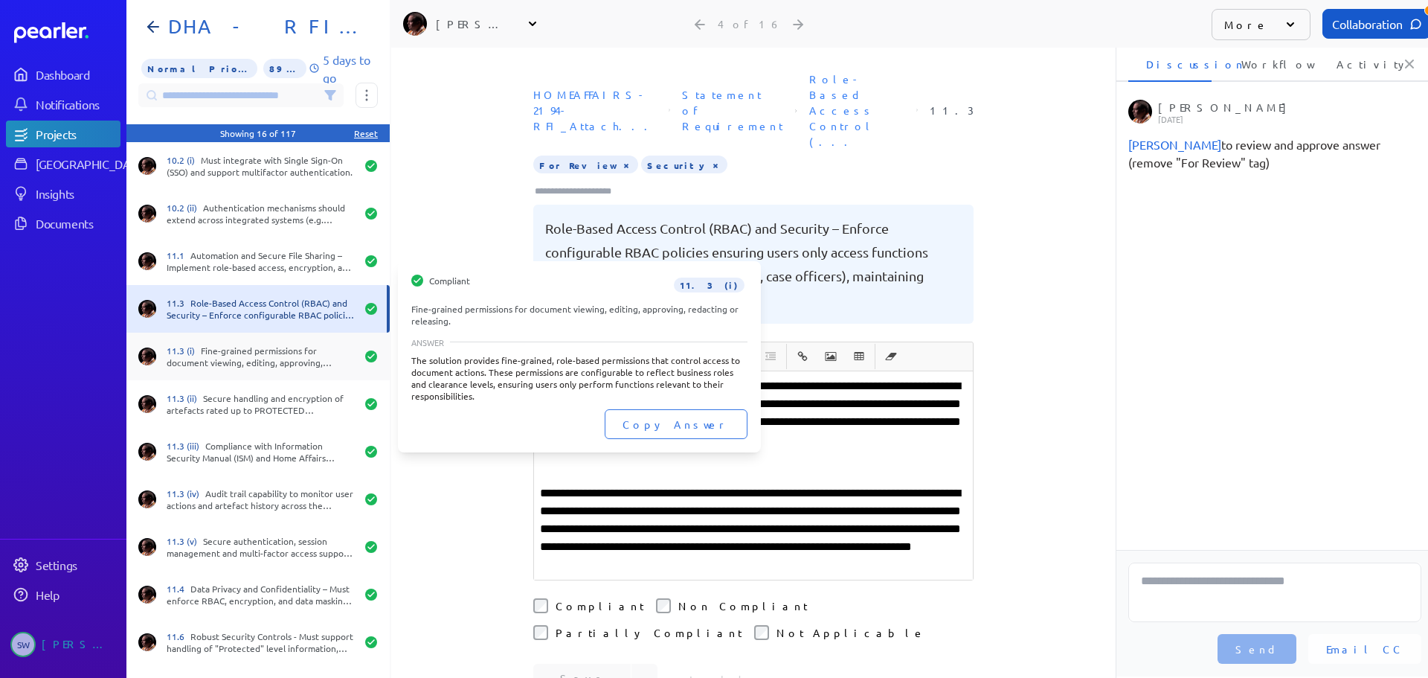
click at [292, 369] on div "11.3 (i) Fine-grained permissions for document viewing, editing, approving, red…" at bounding box center [257, 357] width 263 height 48
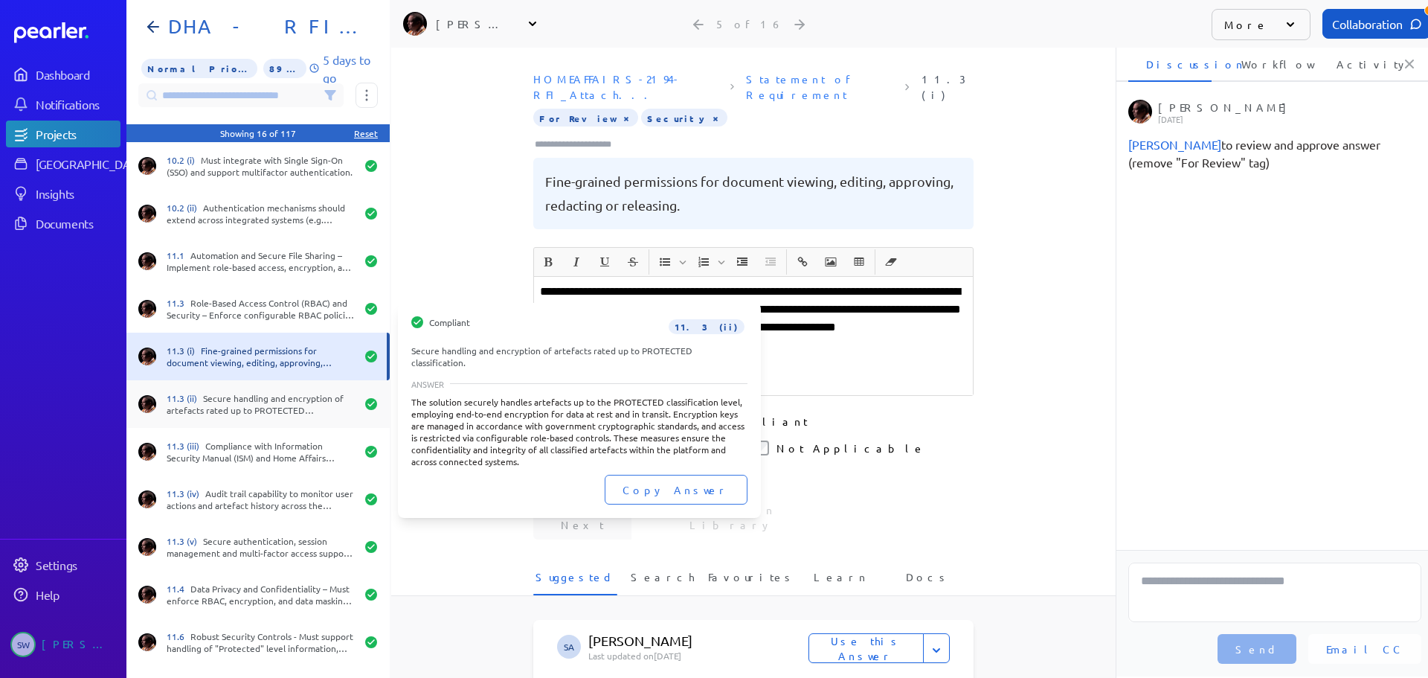
click at [290, 396] on div "11.3 (ii) Secure handling and encryption of artefacts rated up to PROTECTED cla…" at bounding box center [261, 404] width 189 height 24
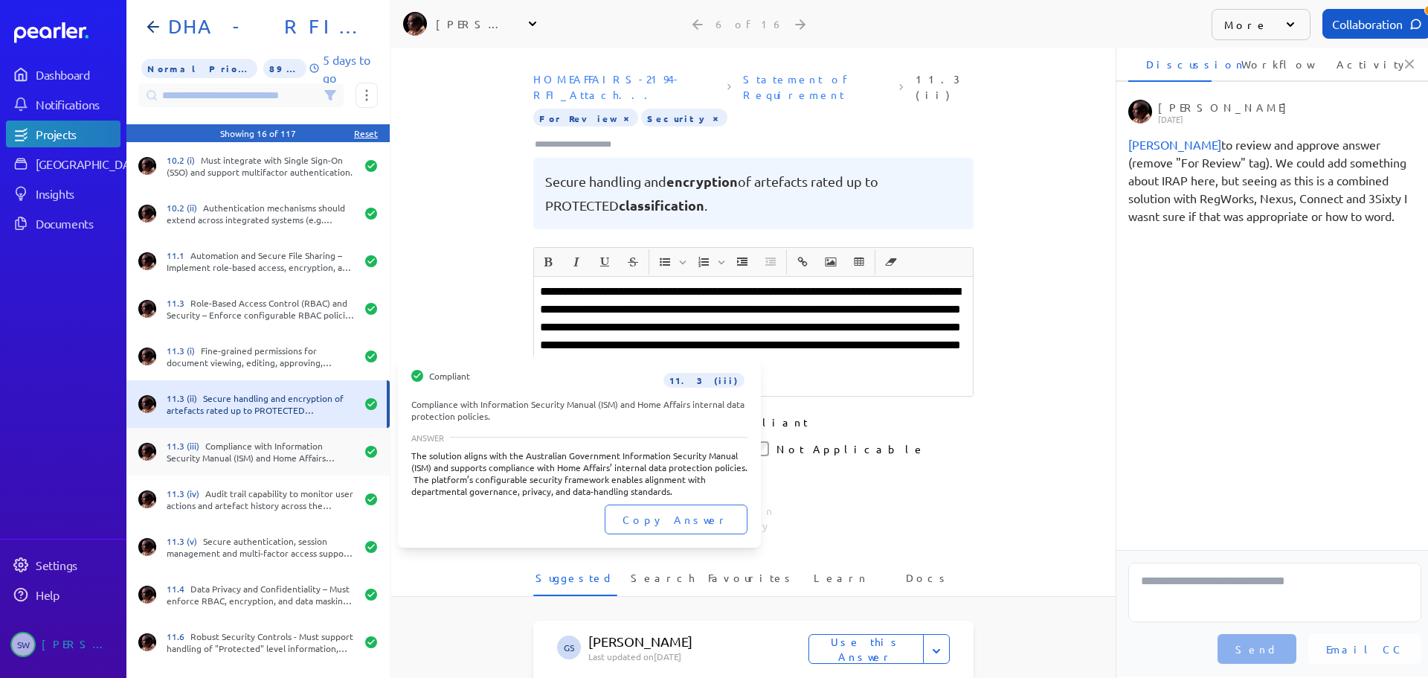
click at [292, 443] on div "11.3 (iii) Compliance with Information Security Manual (ISM) and Home Affairs i…" at bounding box center [261, 452] width 189 height 24
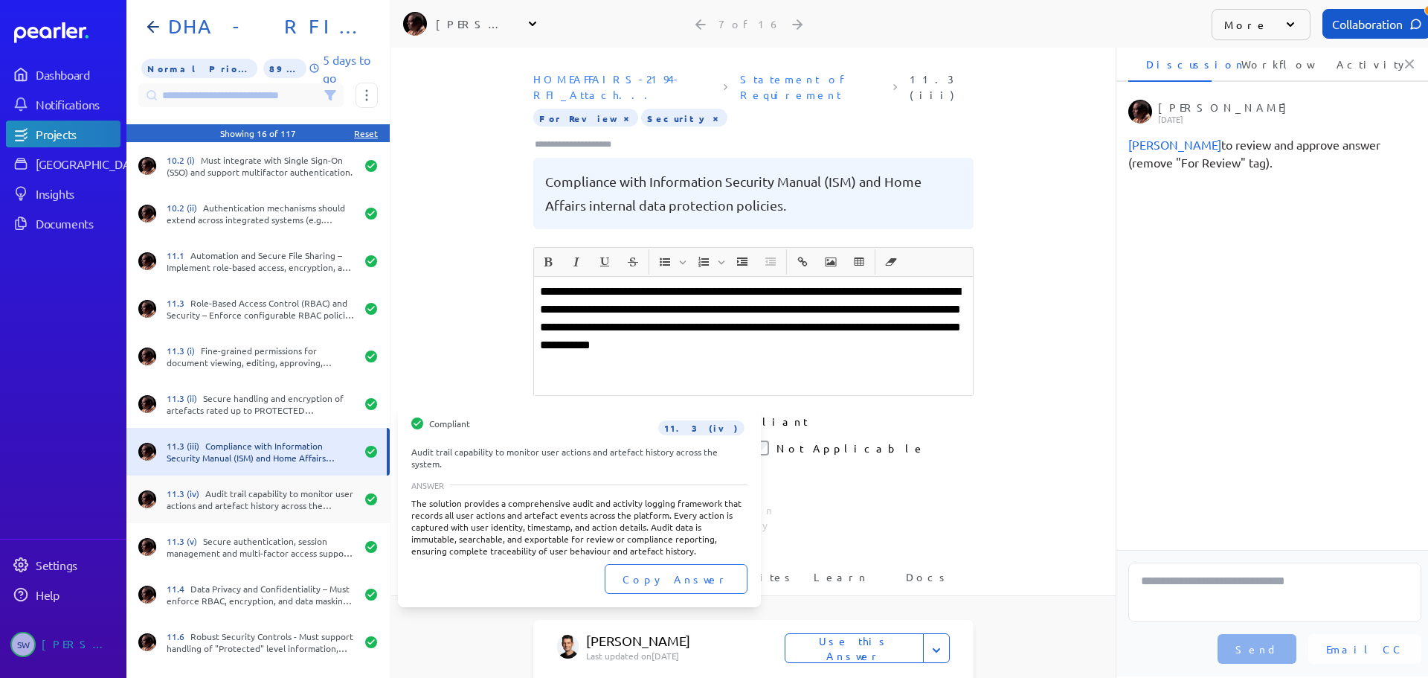
click at [217, 504] on div "11.3 (iv) Audit trail capability to monitor user actions and artefact history a…" at bounding box center [261, 499] width 189 height 24
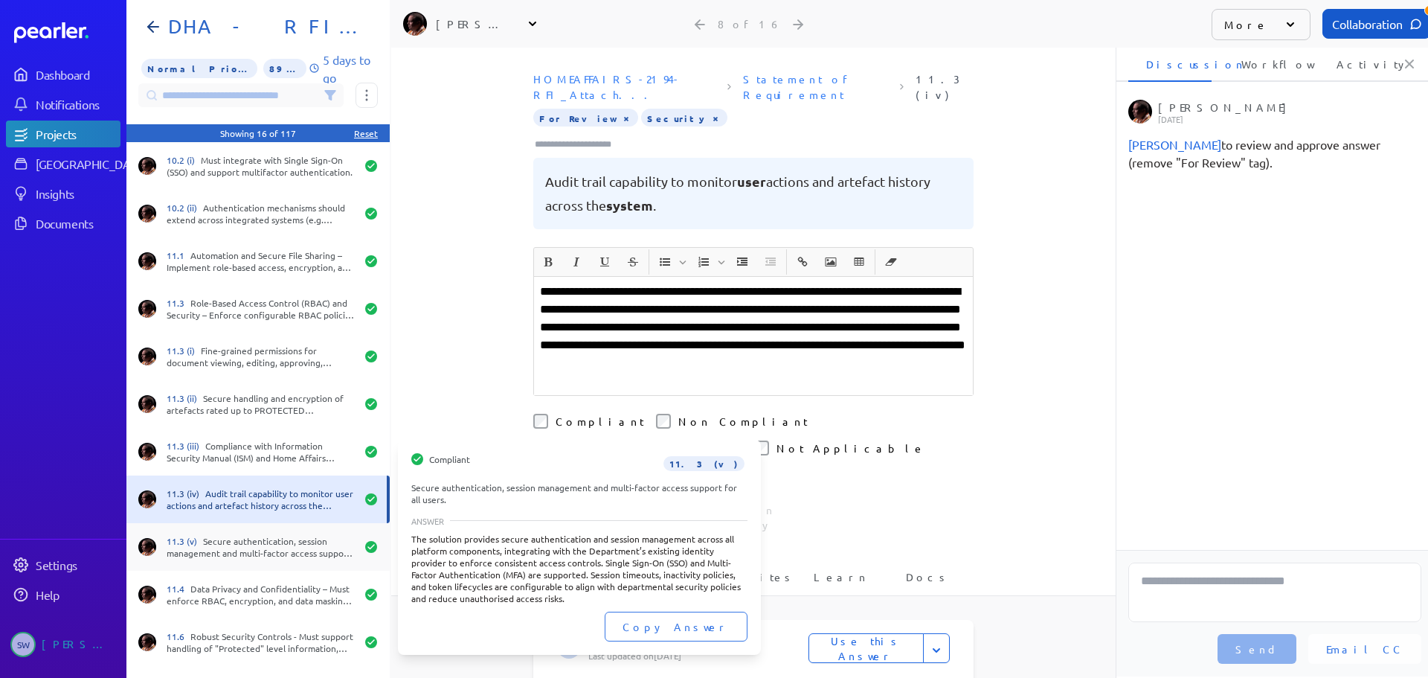
click at [240, 545] on div "11.3 (v) Secure authentication, session management and multi-factor access supp…" at bounding box center [261, 547] width 189 height 24
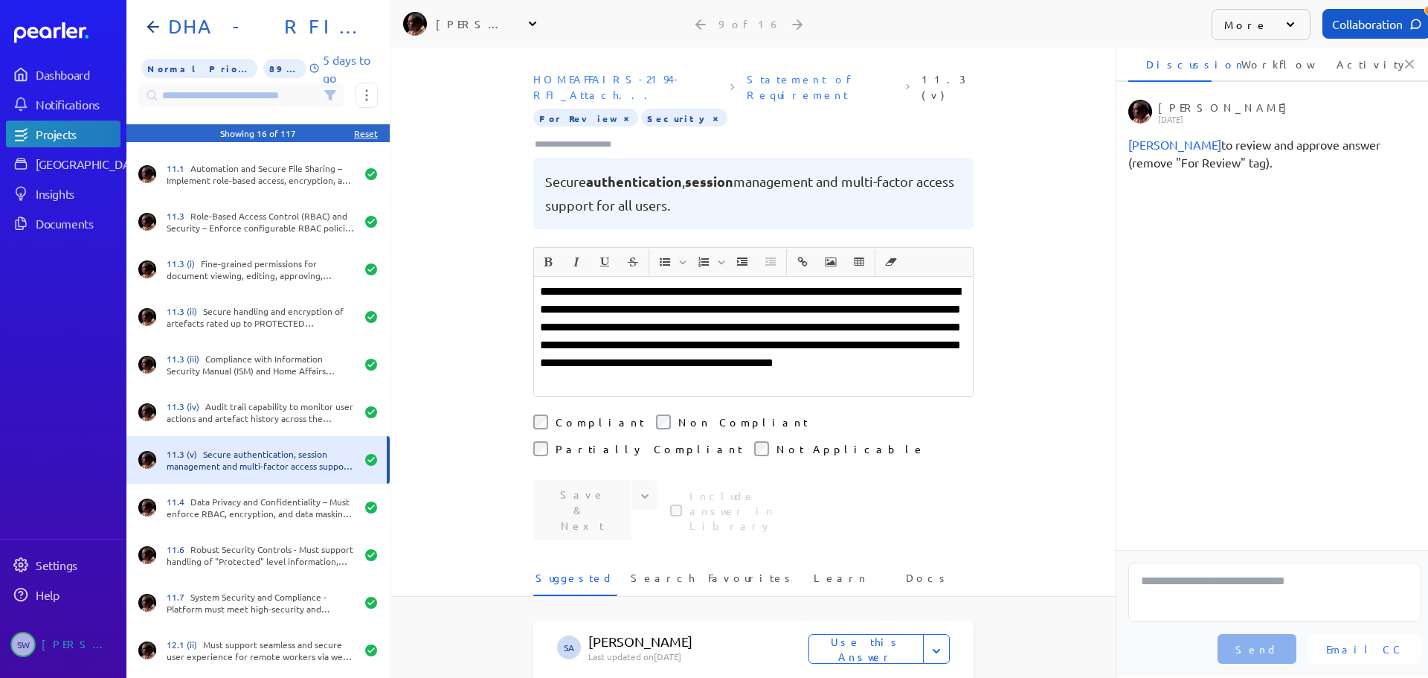
scroll to position [205, 0]
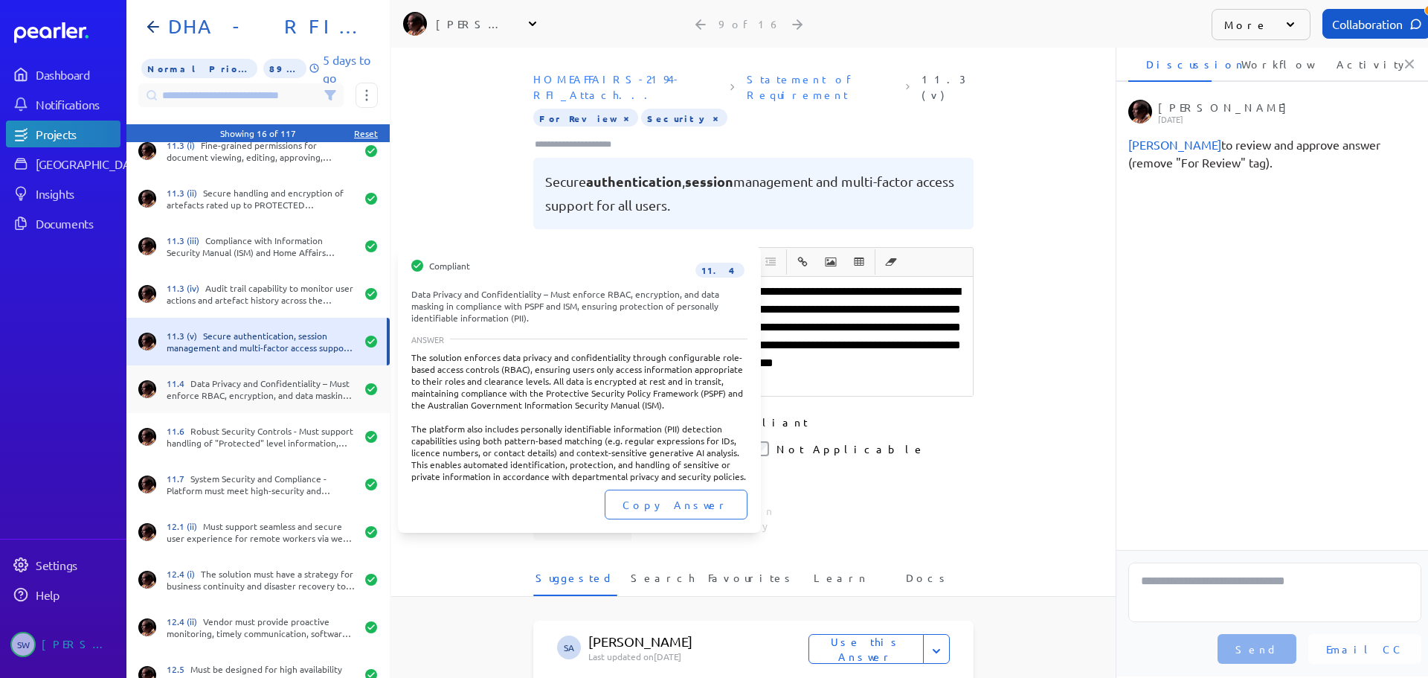
click at [275, 389] on div "11.4 Data Privacy and Confidentiality – Must enforce RBAC, encryption, and data…" at bounding box center [261, 389] width 189 height 24
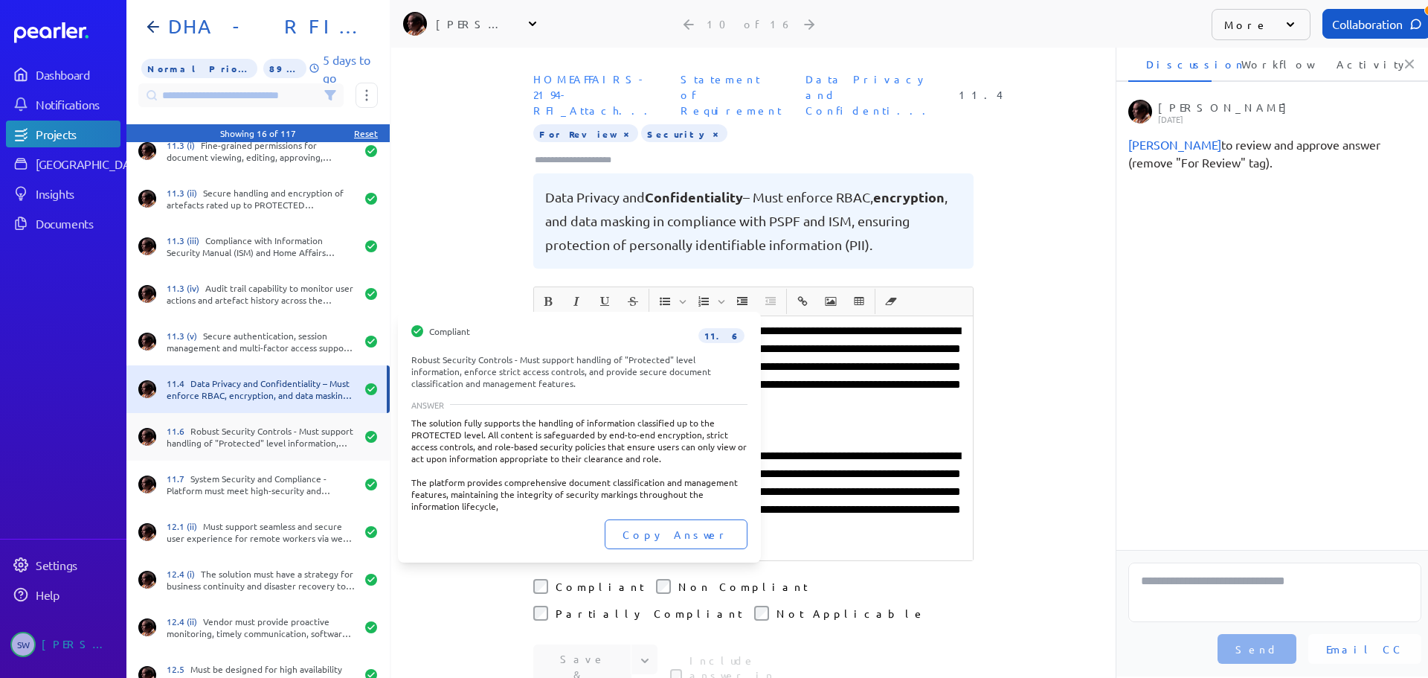
click at [258, 424] on div "11.6 Robust Security Controls - Must support handling of "Protected" level info…" at bounding box center [257, 437] width 263 height 48
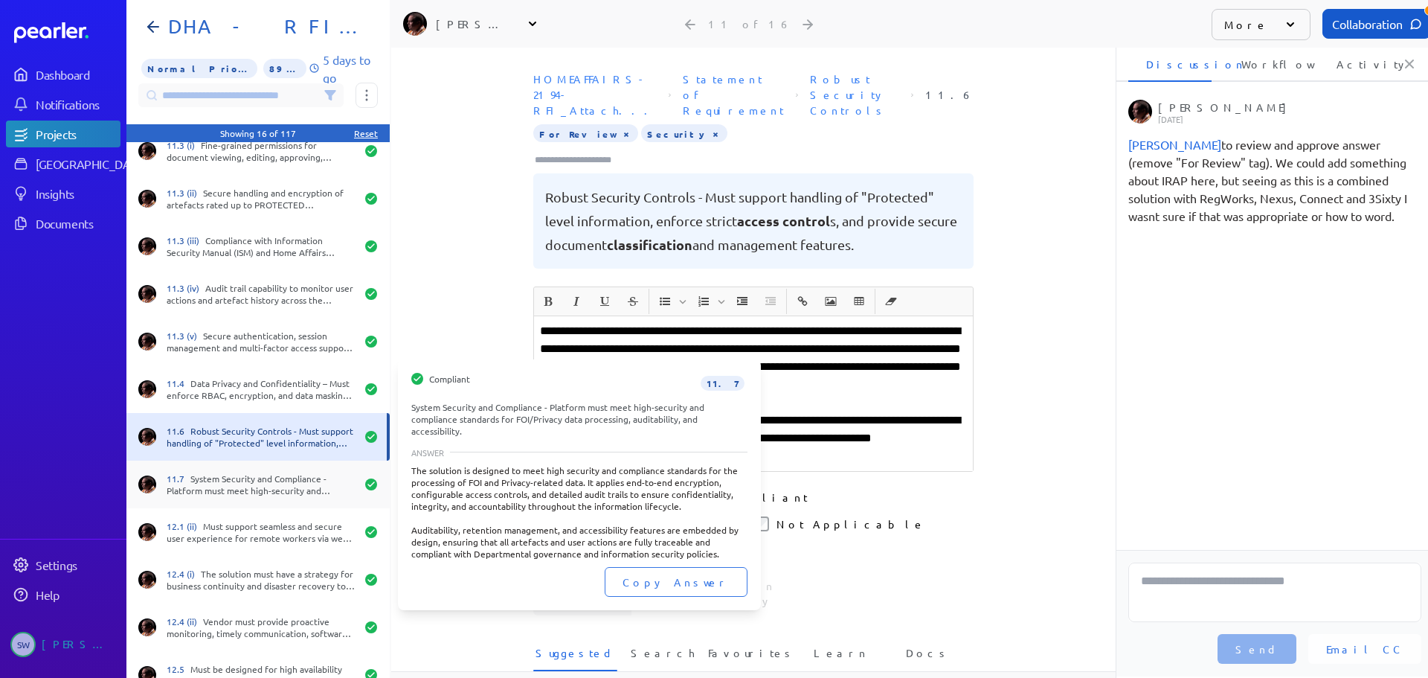
click at [258, 470] on div "11.7 System Security and Compliance - Platform must meet high-security and comp…" at bounding box center [257, 484] width 263 height 48
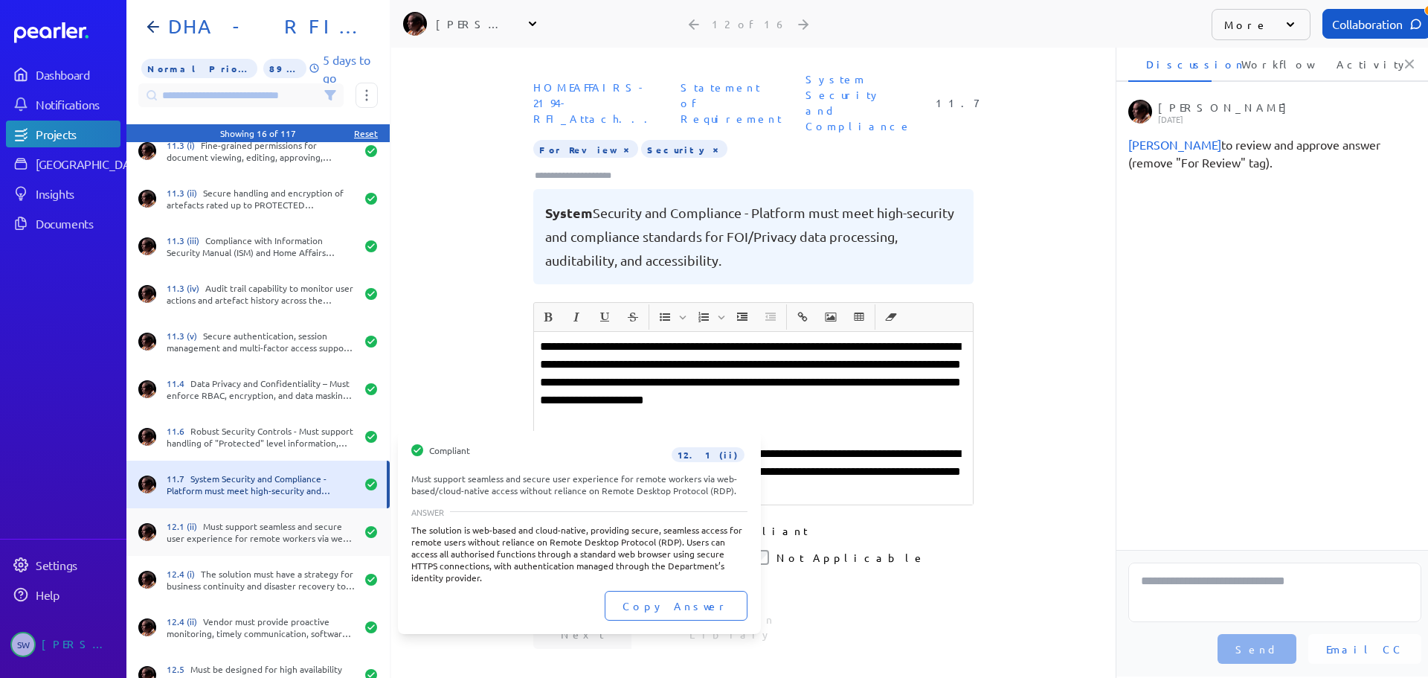
click at [266, 527] on div "12.1 (ii) Must support seamless and secure user experience for remote workers v…" at bounding box center [261, 532] width 189 height 24
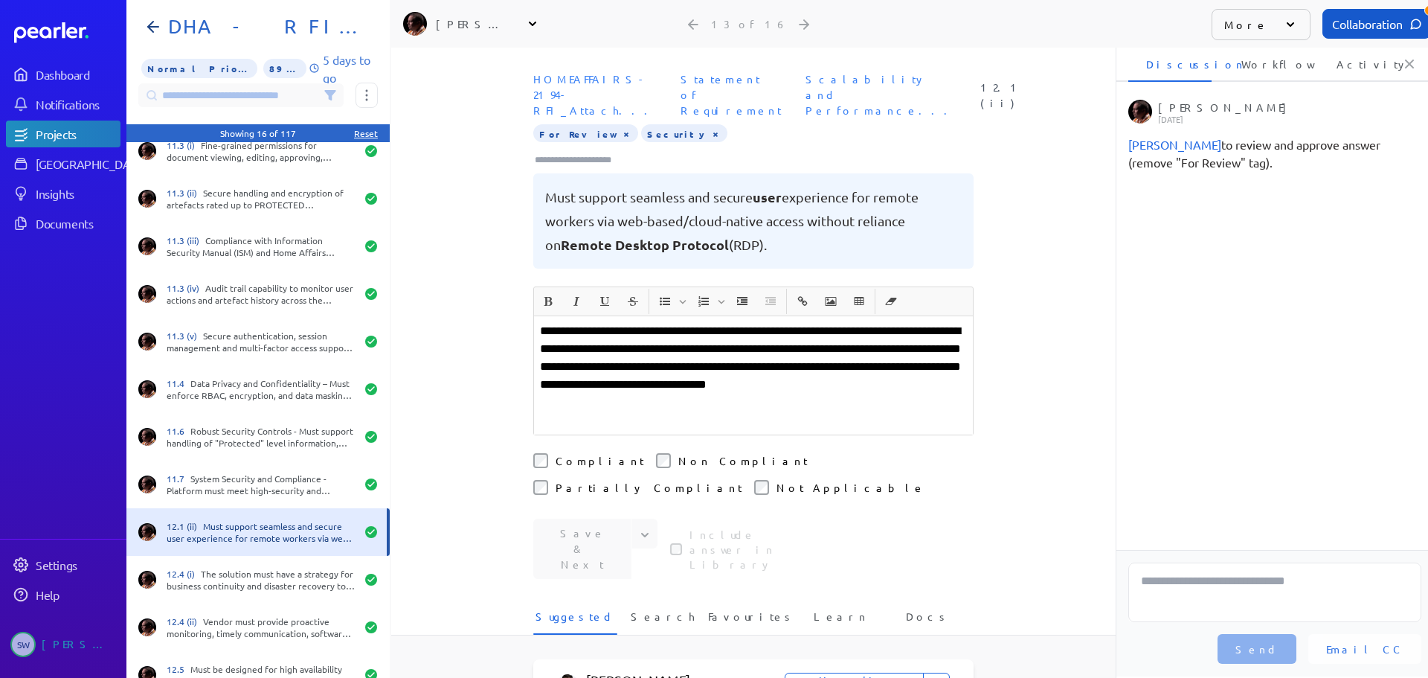
scroll to position [226, 0]
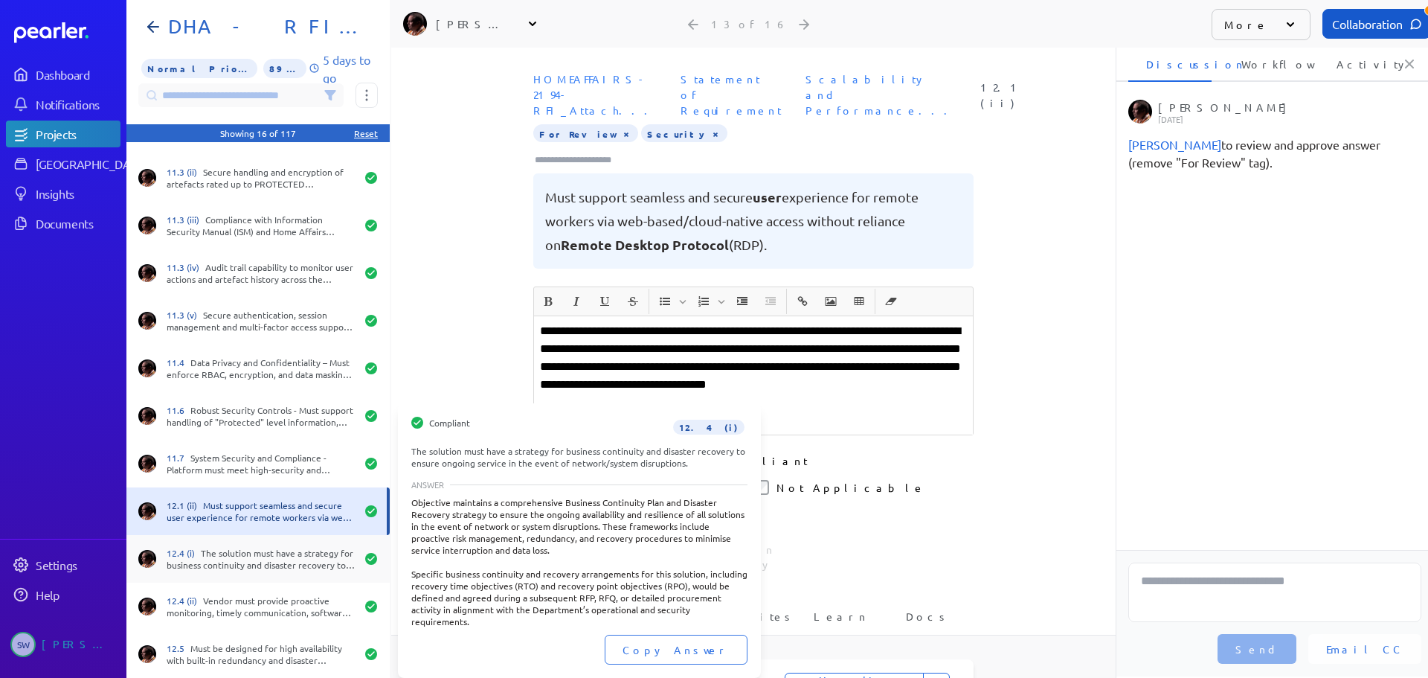
click at [273, 543] on div "12.4 (i) The solution must have a strategy for business continuity and disaster…" at bounding box center [257, 559] width 263 height 48
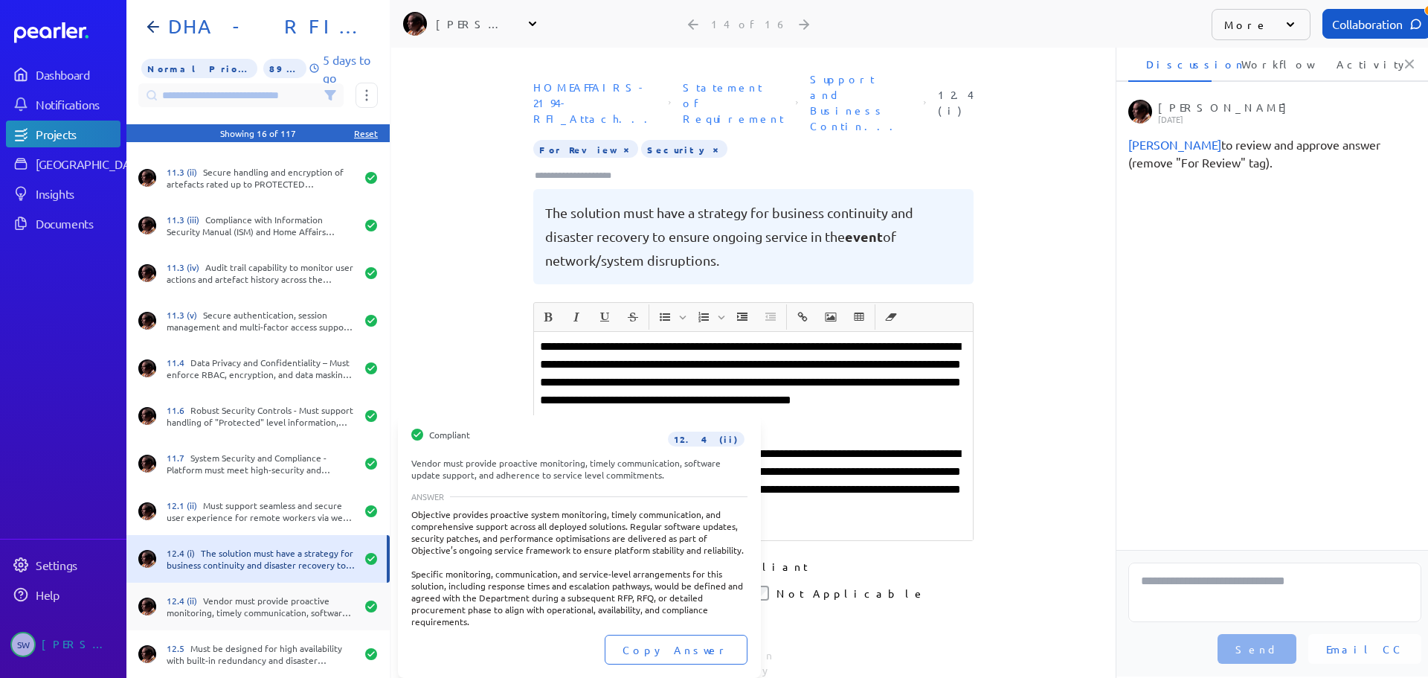
click at [281, 623] on div "12.4 (ii) Vendor must provide proactive monitoring, timely communication, softw…" at bounding box center [257, 606] width 263 height 48
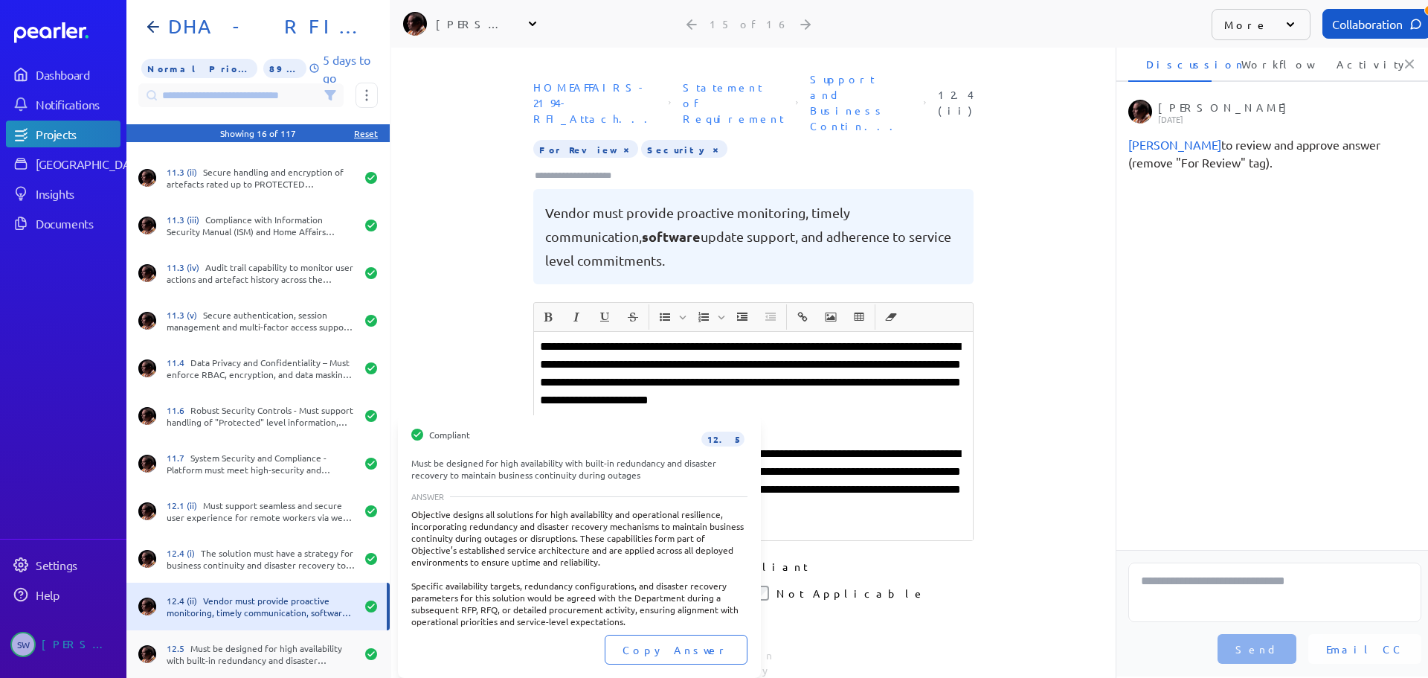
click at [274, 644] on div "12.5 Must be designed for high availability with built-in redundancy and disast…" at bounding box center [261, 654] width 189 height 24
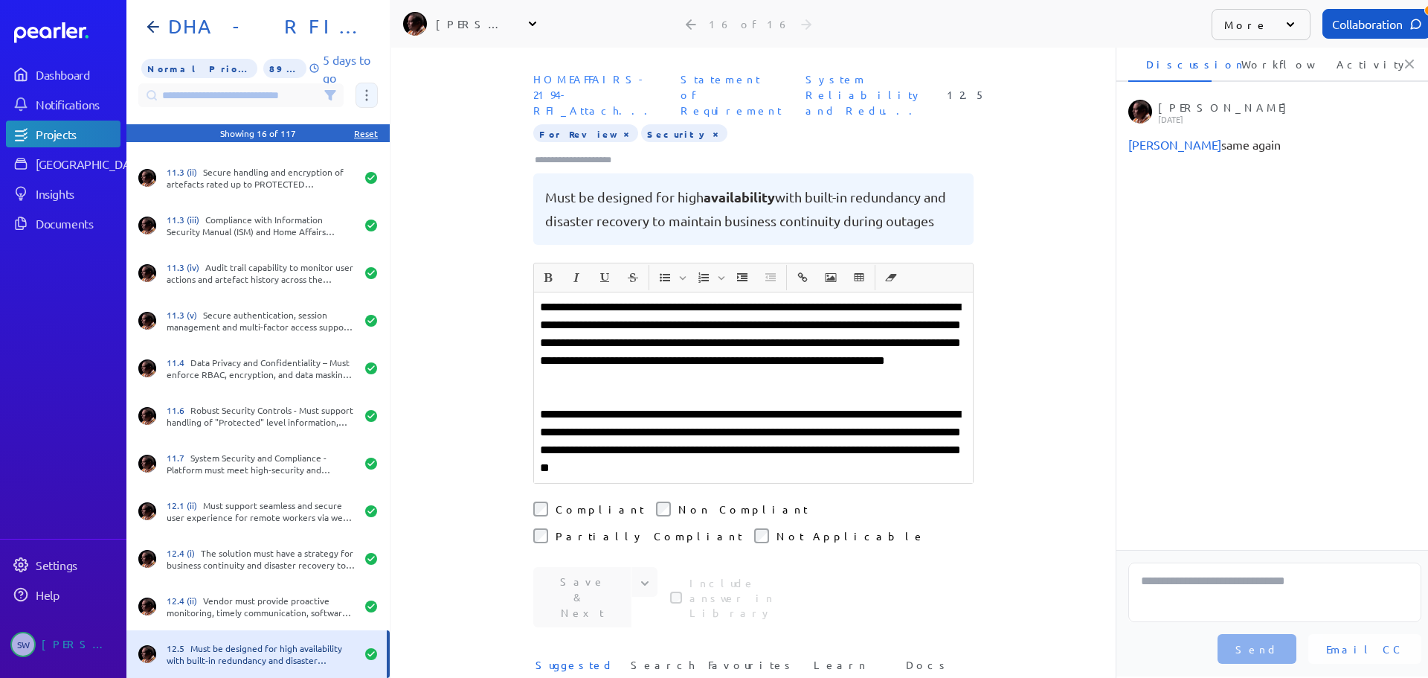
click at [370, 97] on button at bounding box center [367, 95] width 22 height 25
click at [384, 160] on span "Assign 16 questions" at bounding box center [429, 169] width 123 height 31
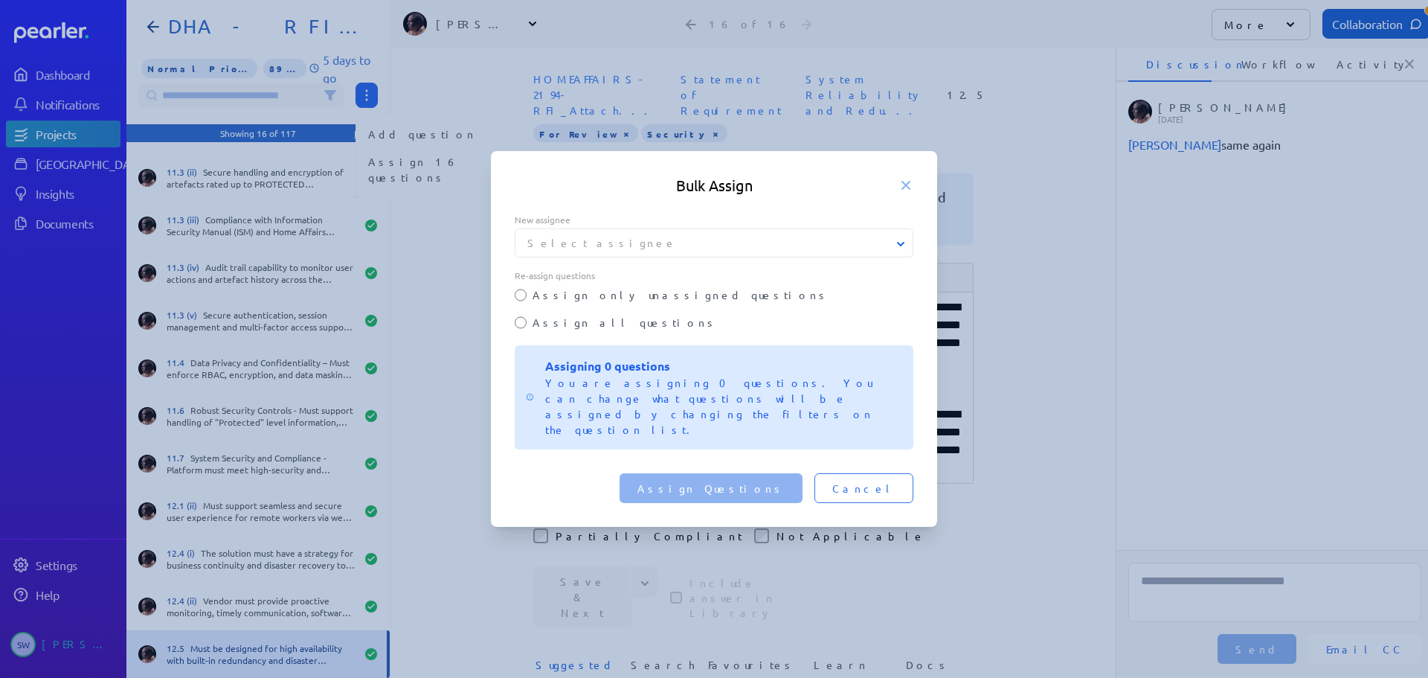
click at [562, 330] on label "Assign all questions" at bounding box center [723, 323] width 381 height 16
click at [590, 251] on button "Select assignee" at bounding box center [715, 243] width 399 height 16
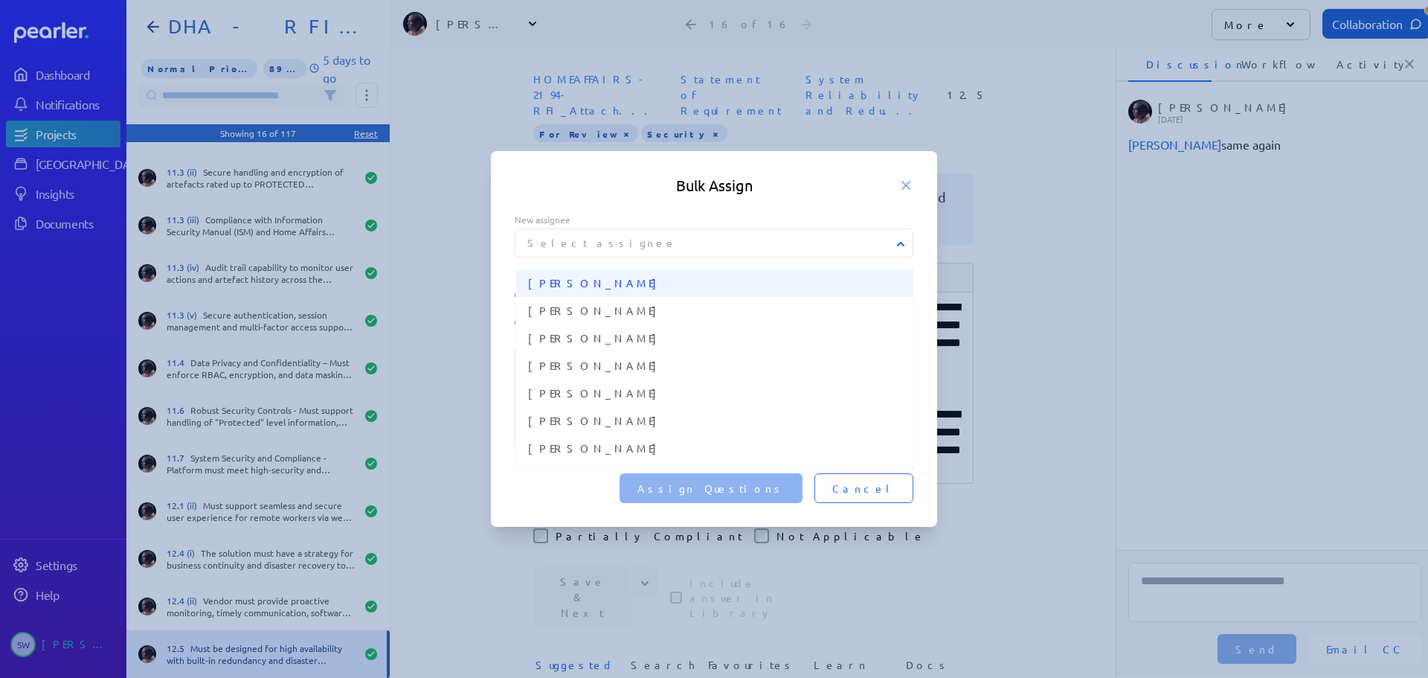
click at [577, 291] on span "[PERSON_NAME]" at bounding box center [714, 283] width 373 height 16
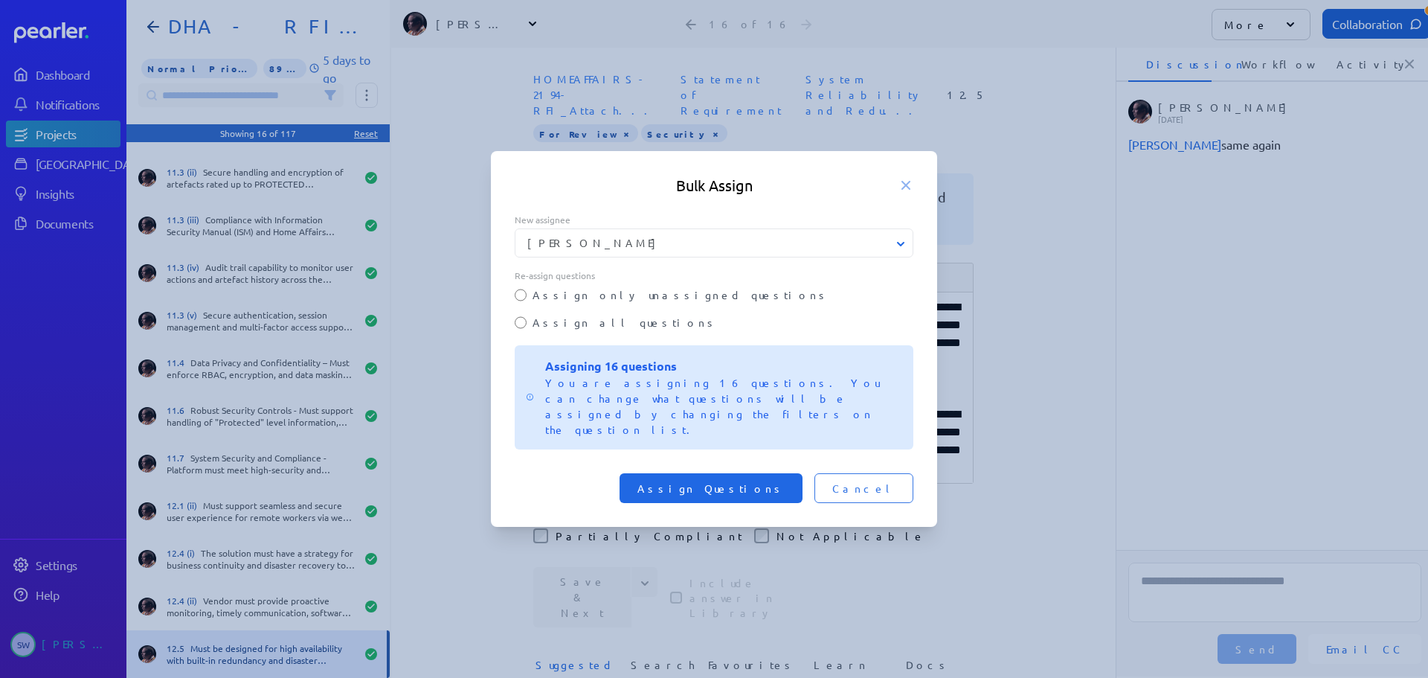
click at [766, 481] on span "Assign Questions" at bounding box center [710, 488] width 147 height 15
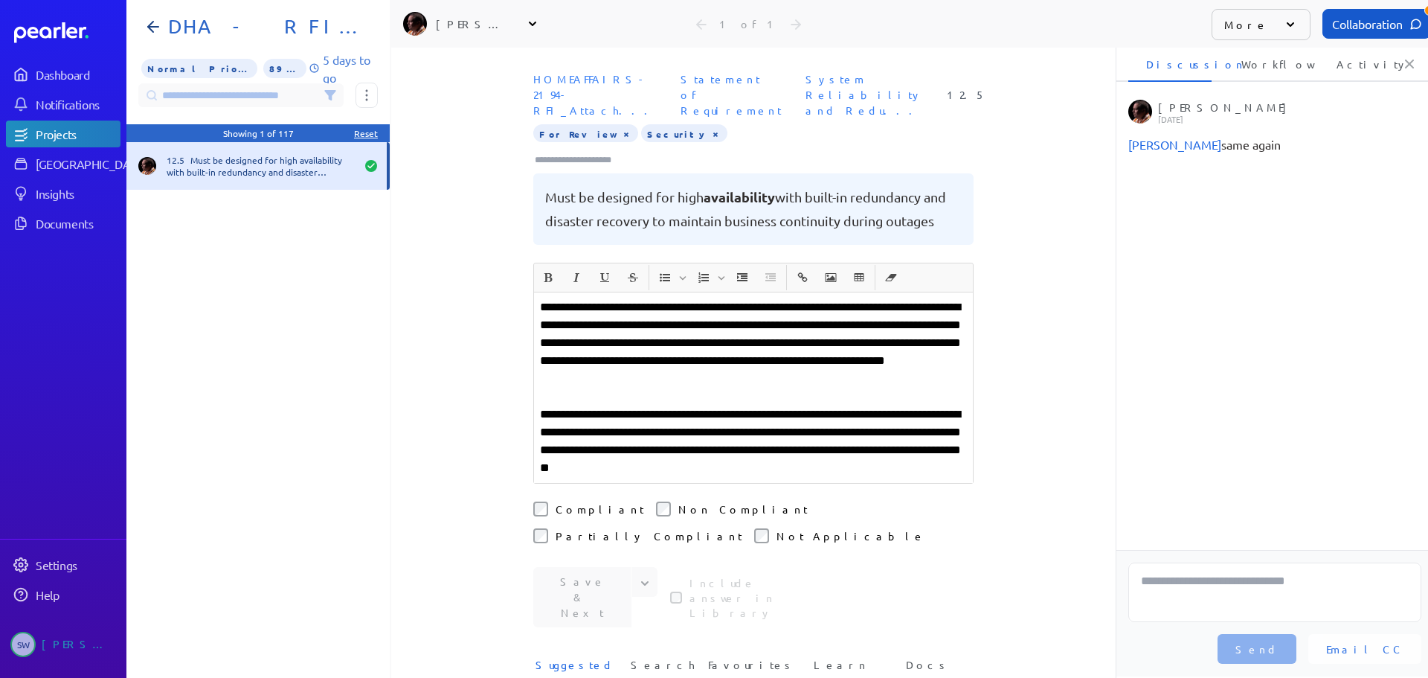
click at [538, 25] on icon at bounding box center [532, 23] width 15 height 15
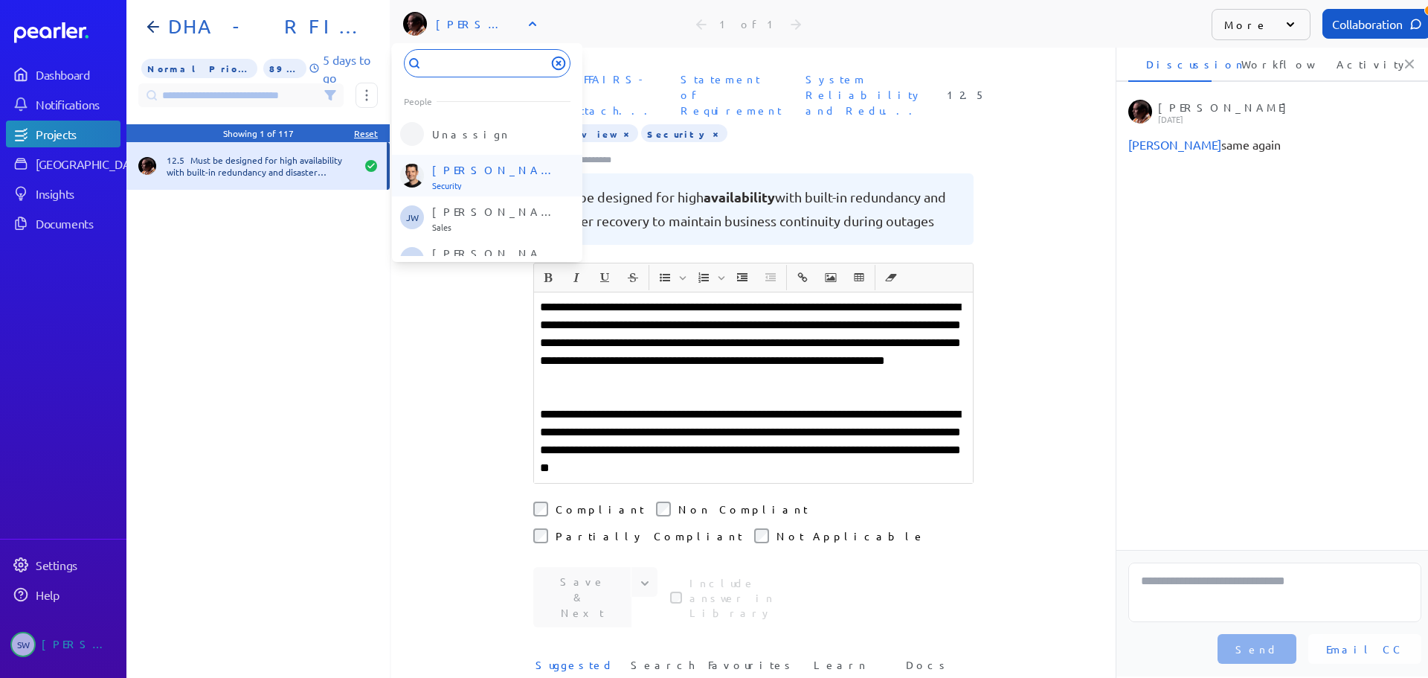
click at [475, 172] on p "[PERSON_NAME]" at bounding box center [493, 169] width 123 height 15
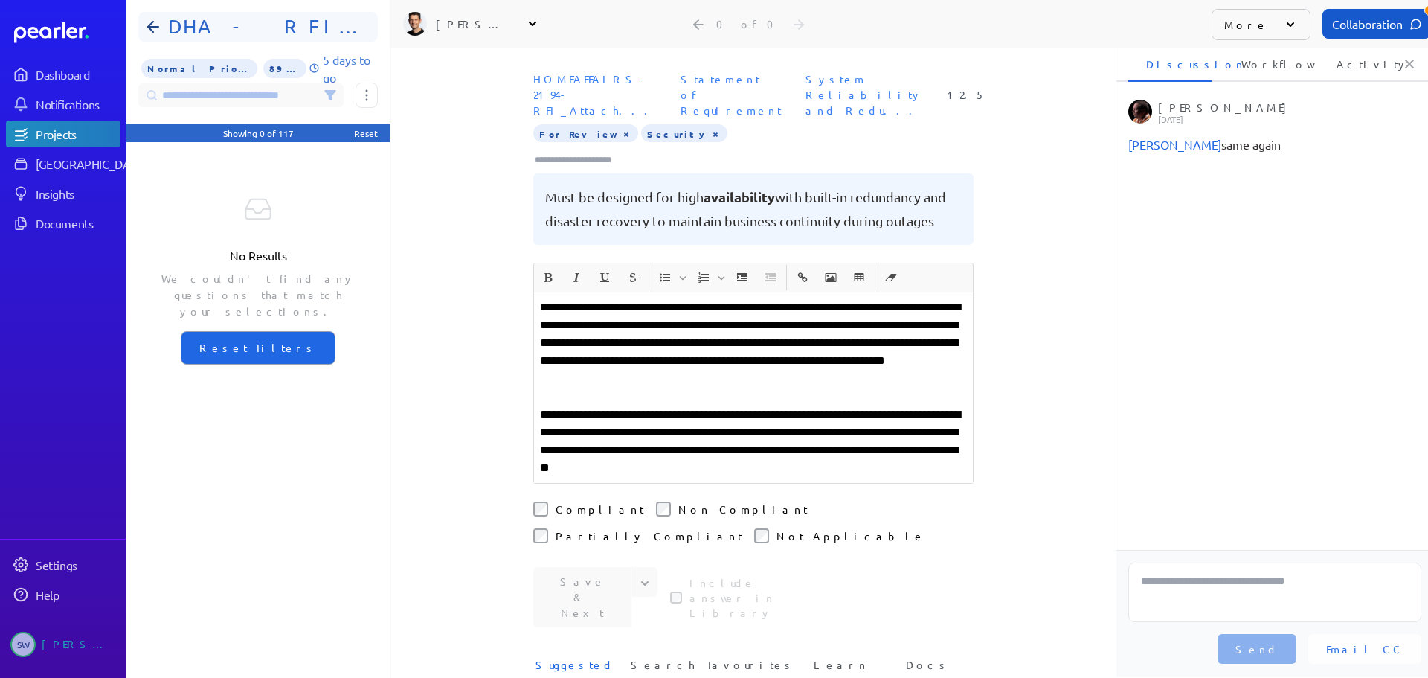
click at [154, 16] on div "DHA - RFI FOIP CMS Functional Requirements" at bounding box center [258, 27] width 240 height 30
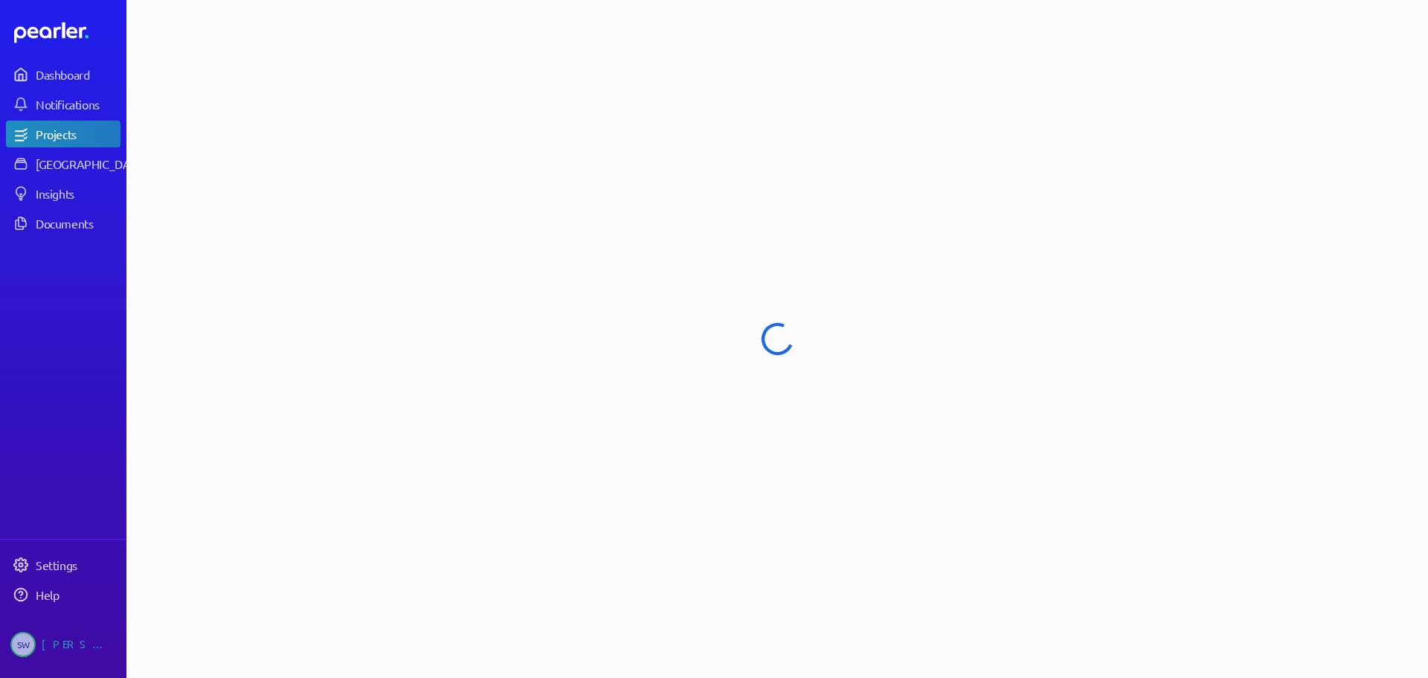
select select "**********"
select select "******"
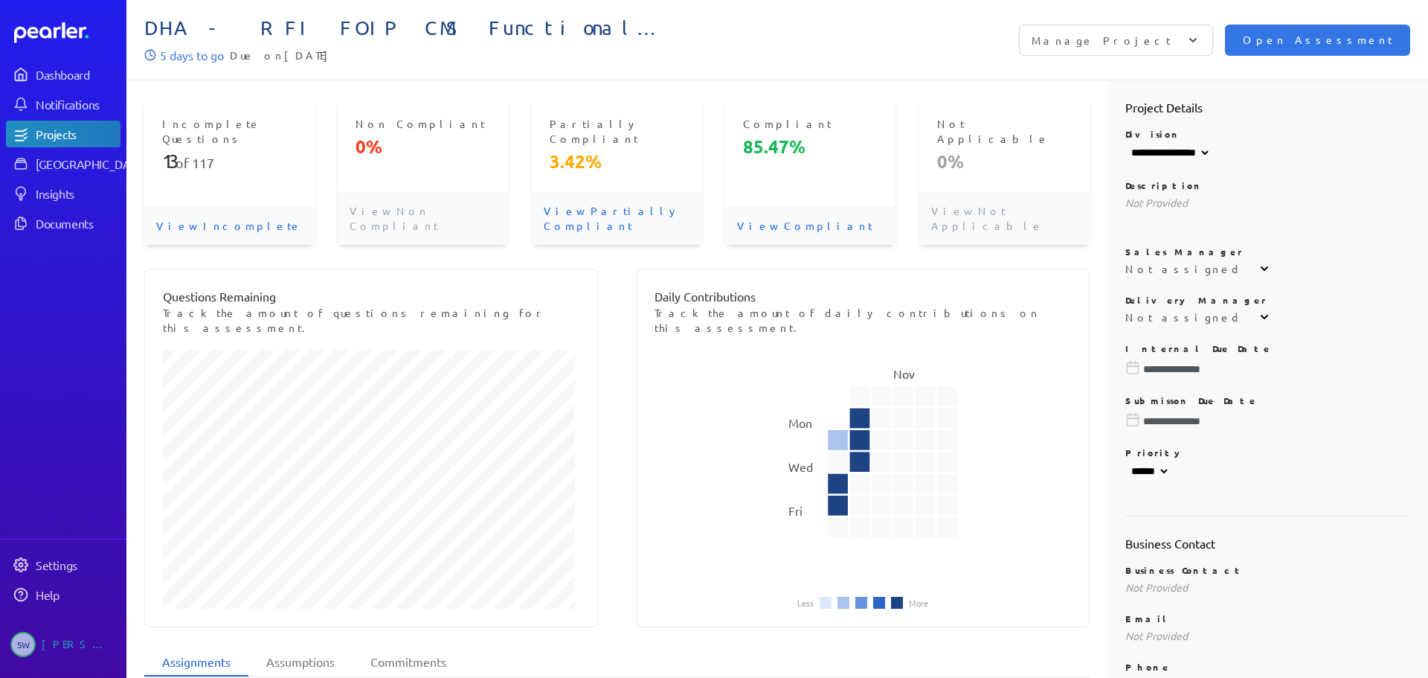
click at [894, 30] on div "Open Assessment Manage Project Add Questions Answer Sources Add Portal Link Man…" at bounding box center [1093, 40] width 633 height 31
